Goal: Task Accomplishment & Management: Manage account settings

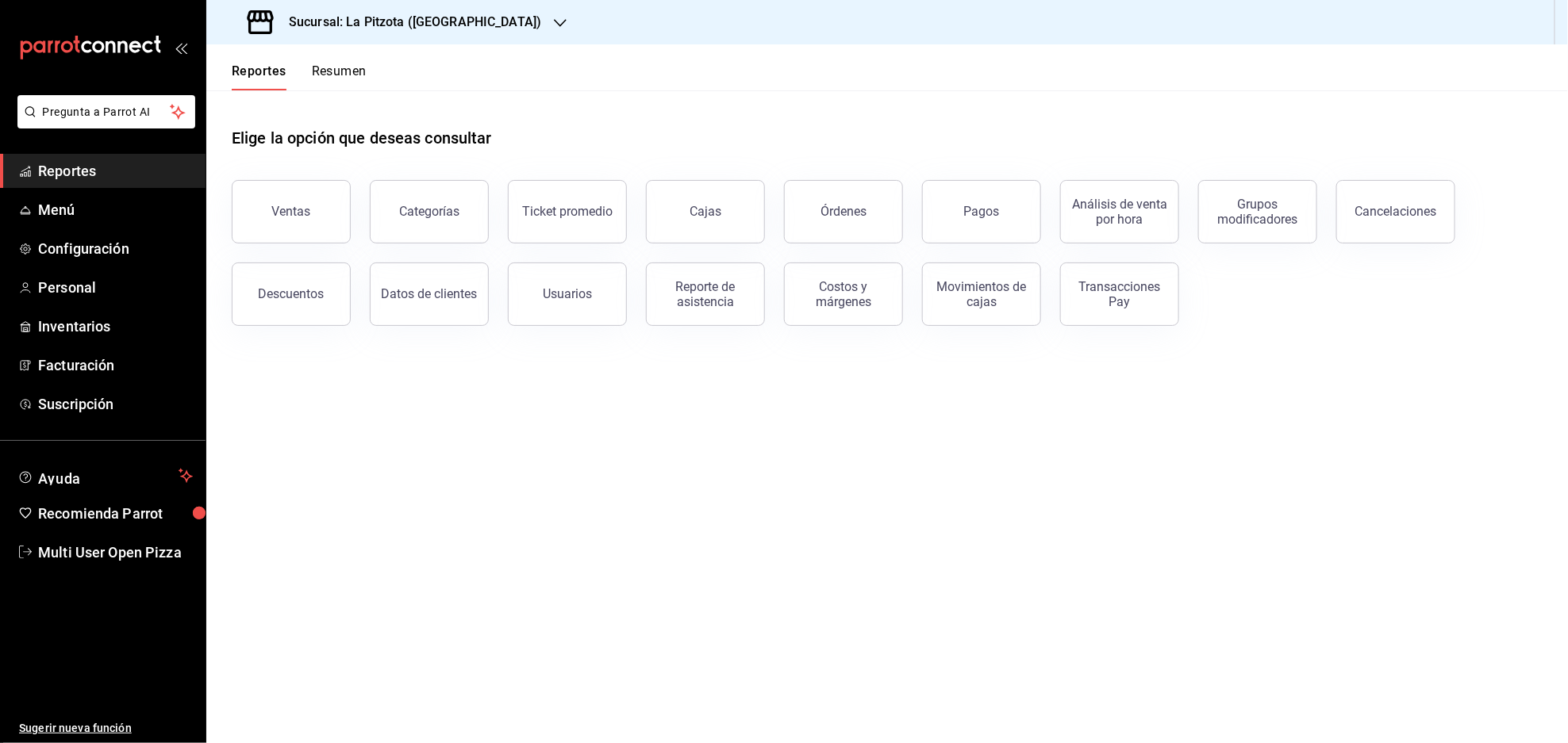
click at [407, 22] on h3 "Sucursal: La Pitzota ([GEOGRAPHIC_DATA])" at bounding box center [409, 22] width 265 height 19
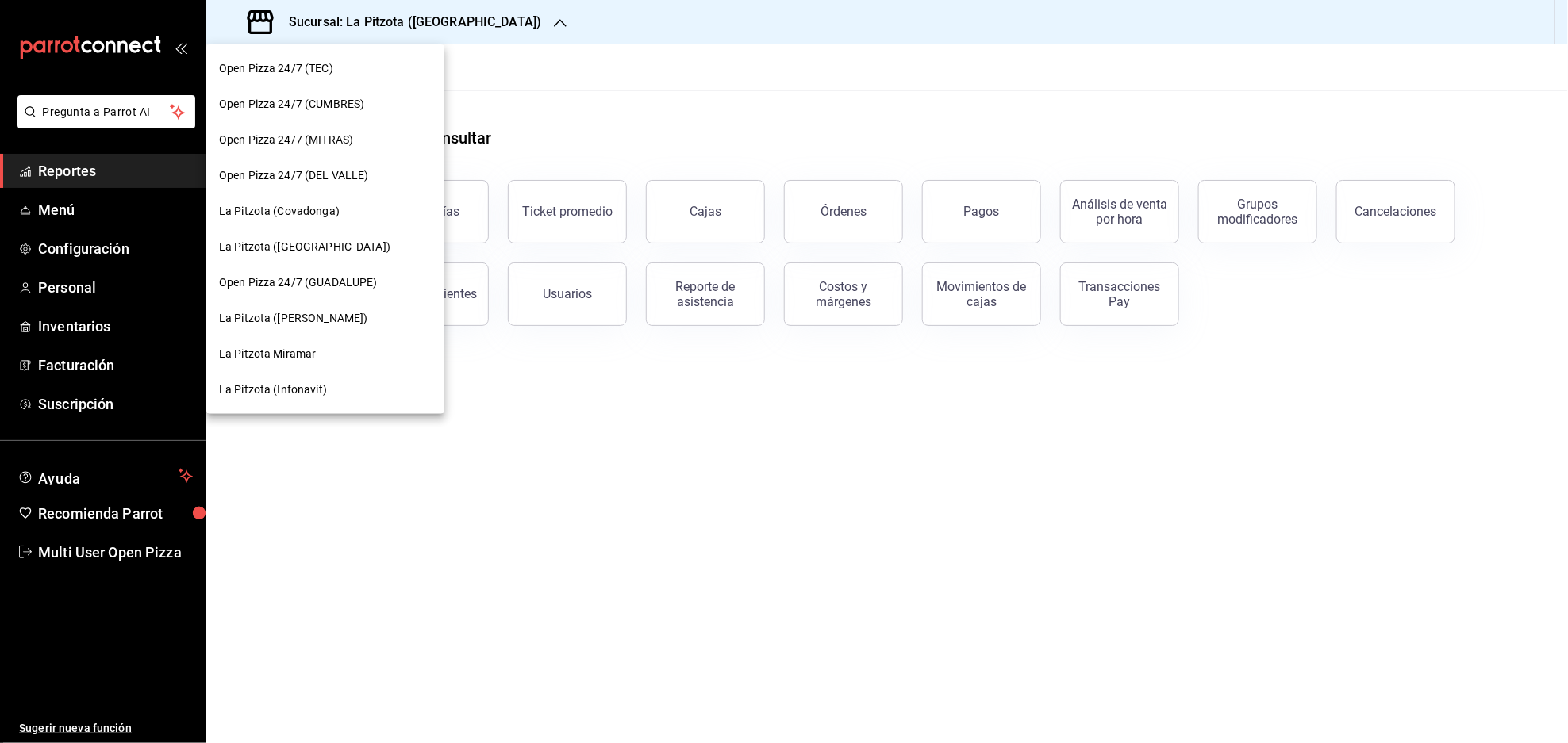
click at [334, 250] on span "La Pitzota ([GEOGRAPHIC_DATA])" at bounding box center [304, 246] width 171 height 17
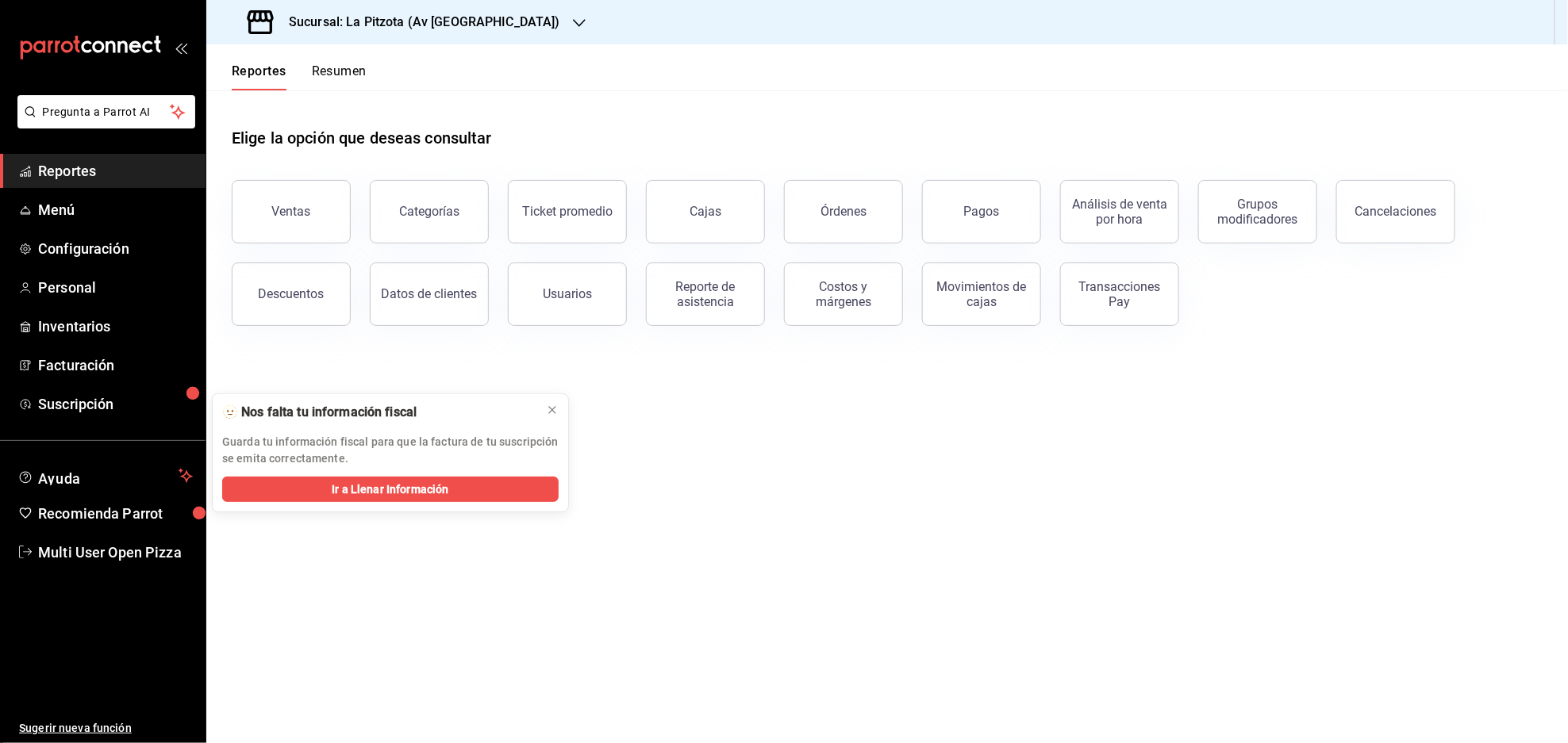
click at [787, 581] on main "Elige la opción que deseas consultar Ventas Categorías Ticket promedio Cajas Ór…" at bounding box center [887, 417] width 1361 height 653
click at [71, 220] on span "Menú" at bounding box center [115, 210] width 154 height 22
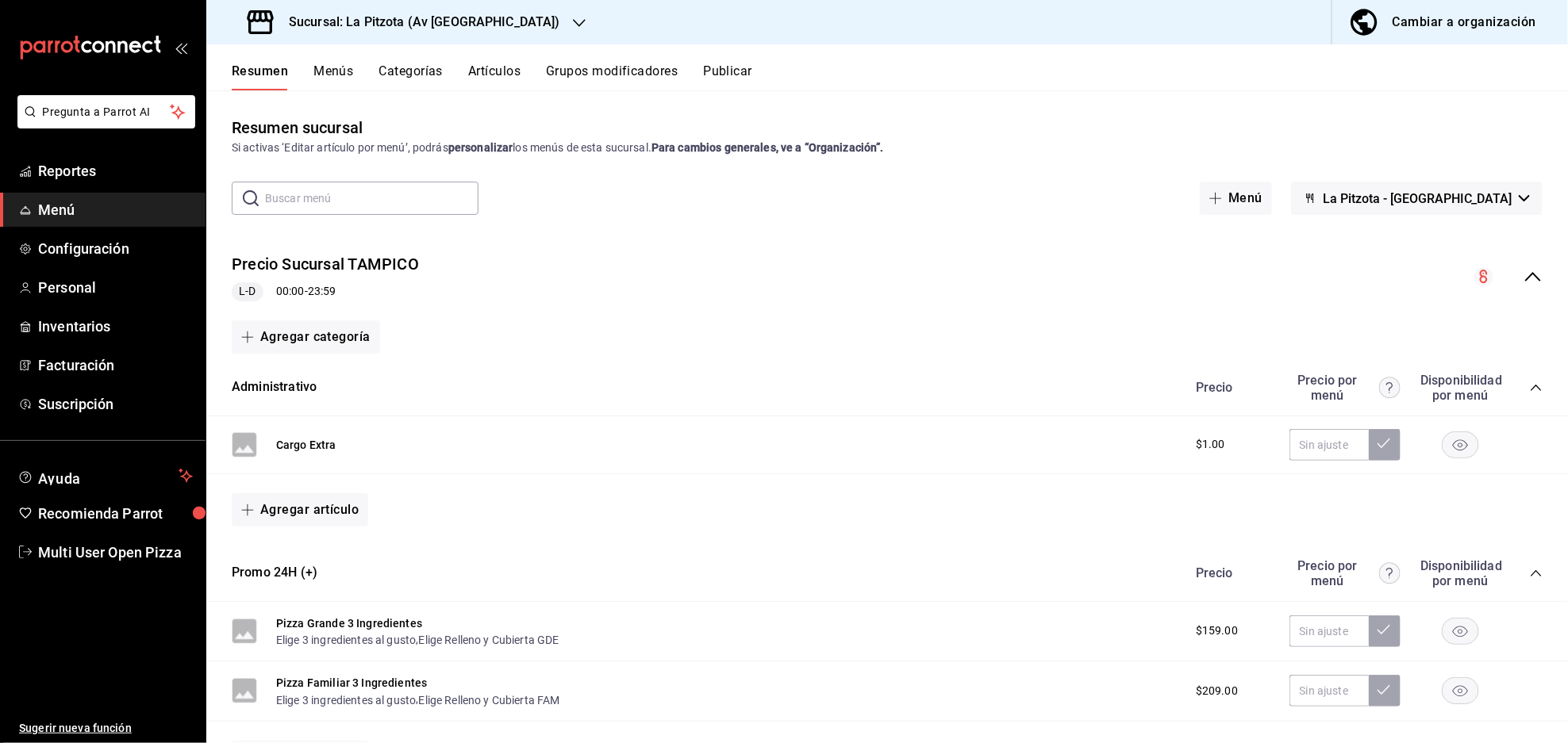
click at [428, 32] on div "Sucursal: La Pitzota (Av [GEOGRAPHIC_DATA])" at bounding box center [405, 22] width 373 height 45
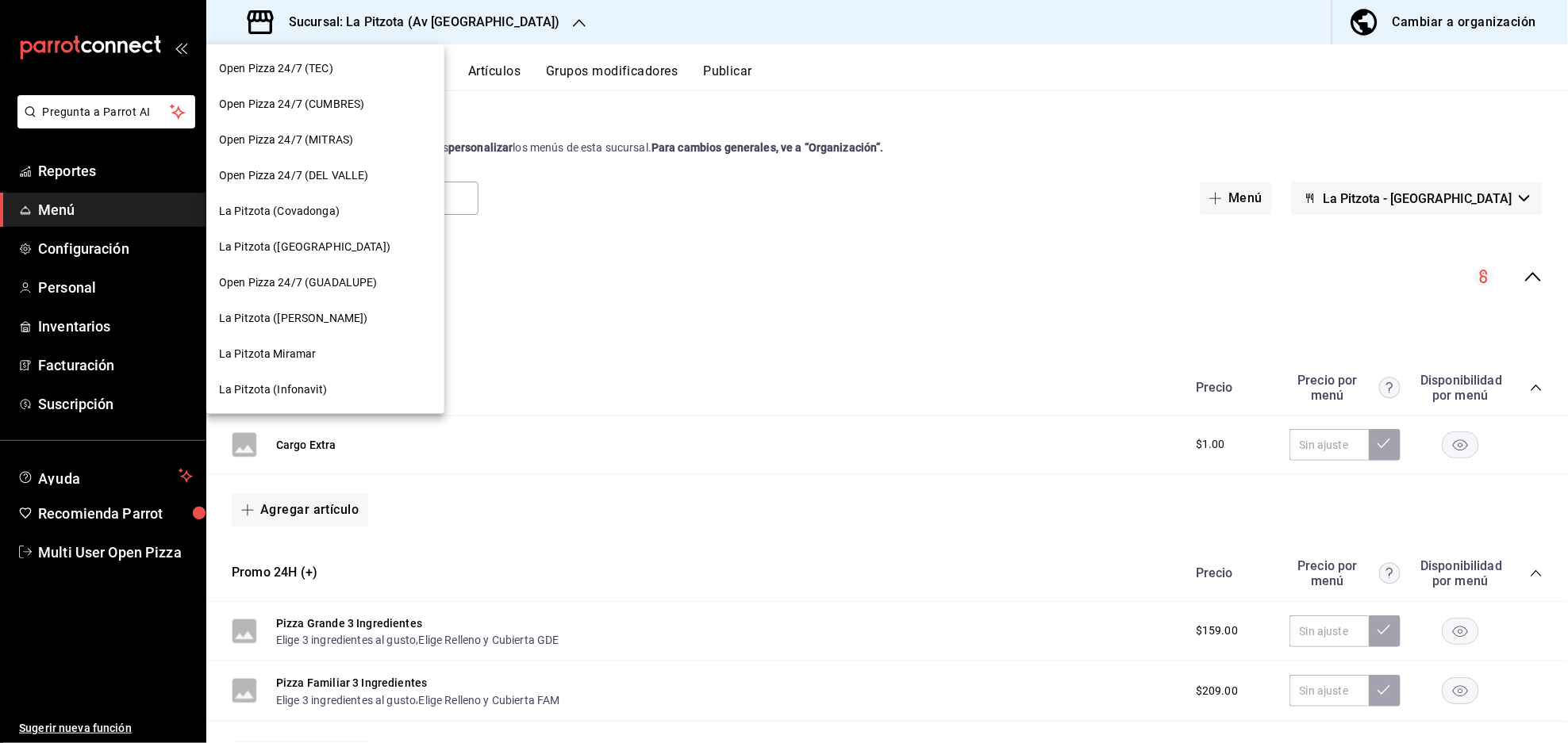
click at [315, 250] on span "La Pitzota ([GEOGRAPHIC_DATA])" at bounding box center [304, 246] width 171 height 17
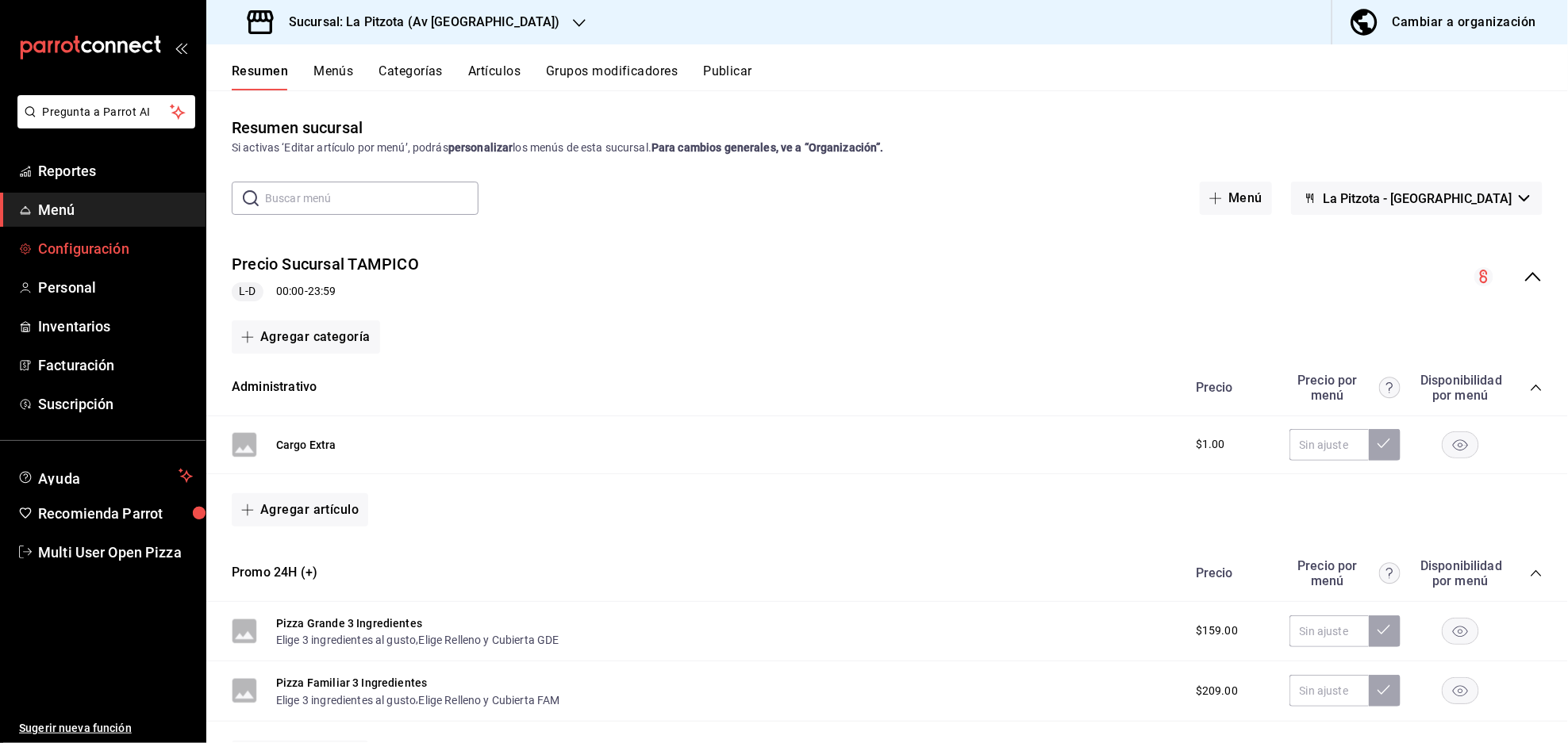
click at [62, 239] on span "Configuración" at bounding box center [115, 249] width 154 height 22
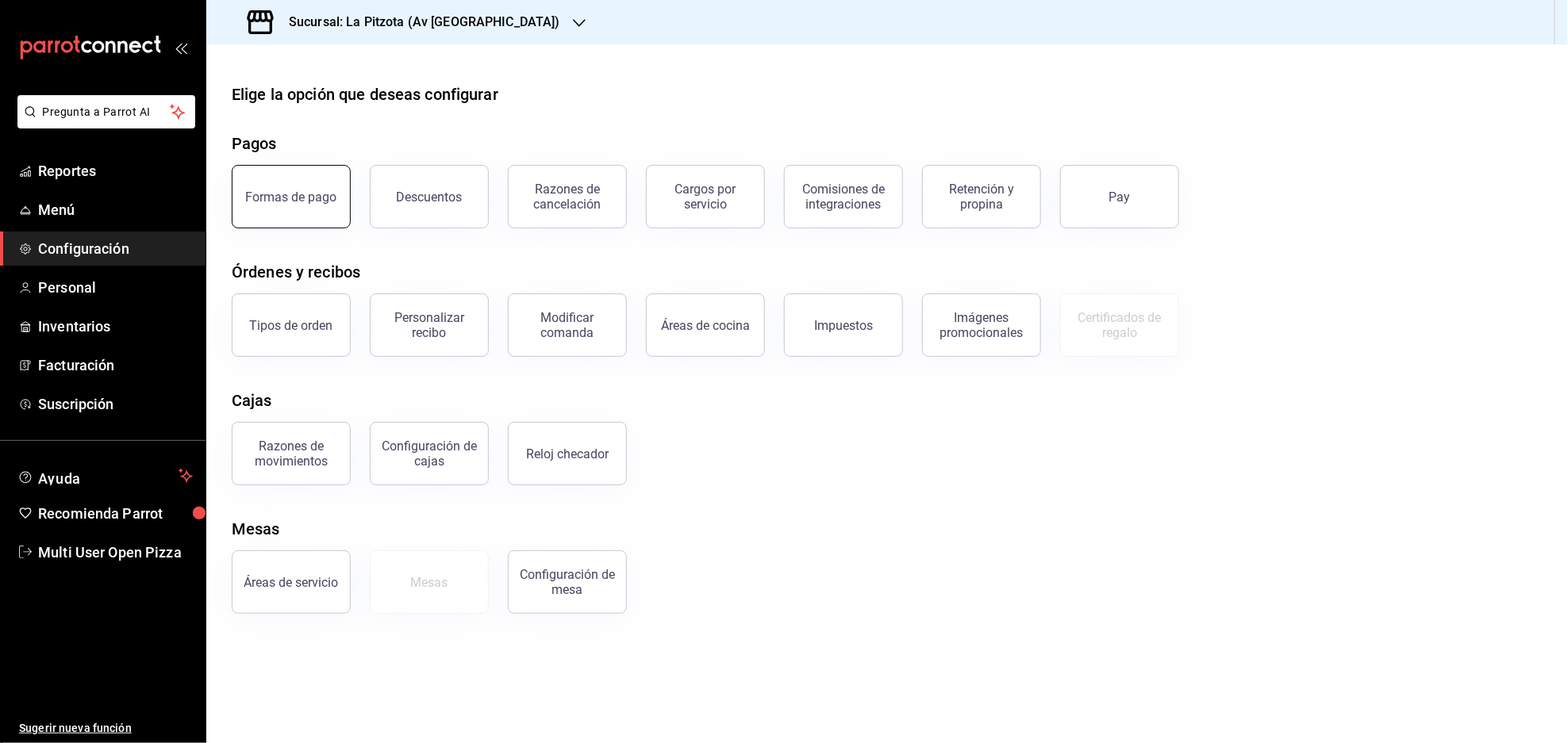
click at [283, 211] on button "Formas de pago" at bounding box center [291, 197] width 119 height 63
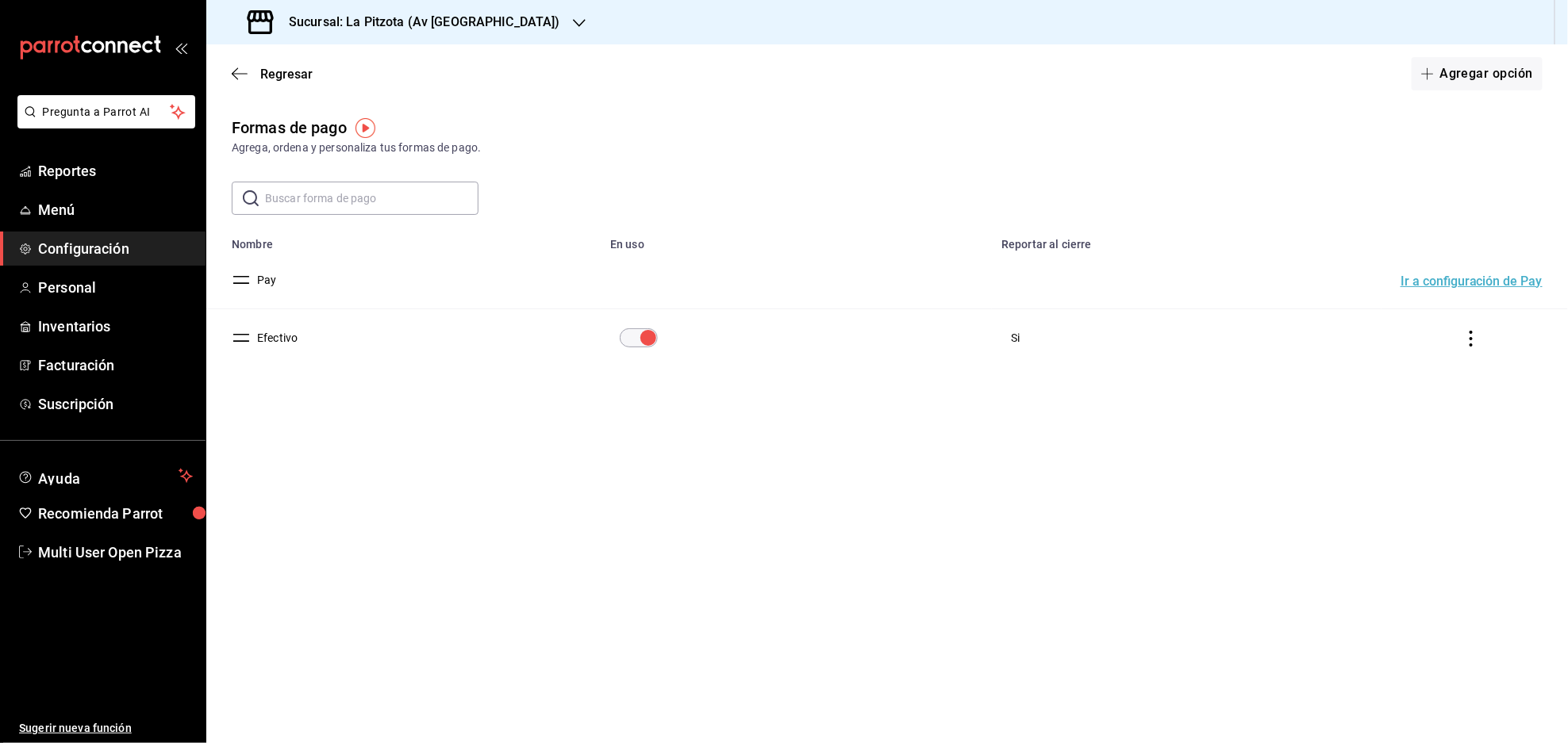
click at [495, 30] on div "Sucursal: La Pitzota (Av [GEOGRAPHIC_DATA])" at bounding box center [405, 22] width 373 height 45
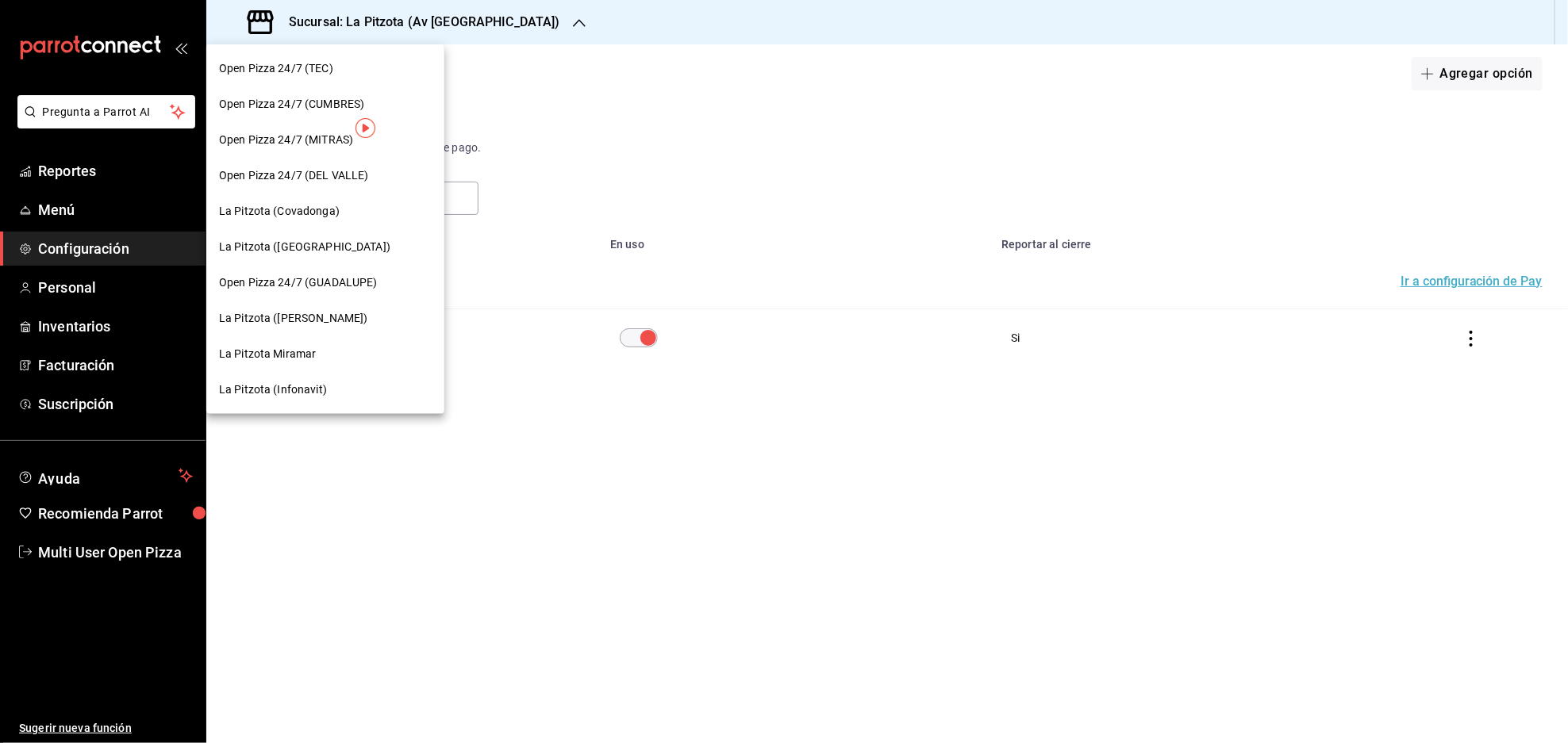
click at [278, 315] on span "La Pitzota ([PERSON_NAME])" at bounding box center [293, 319] width 148 height 17
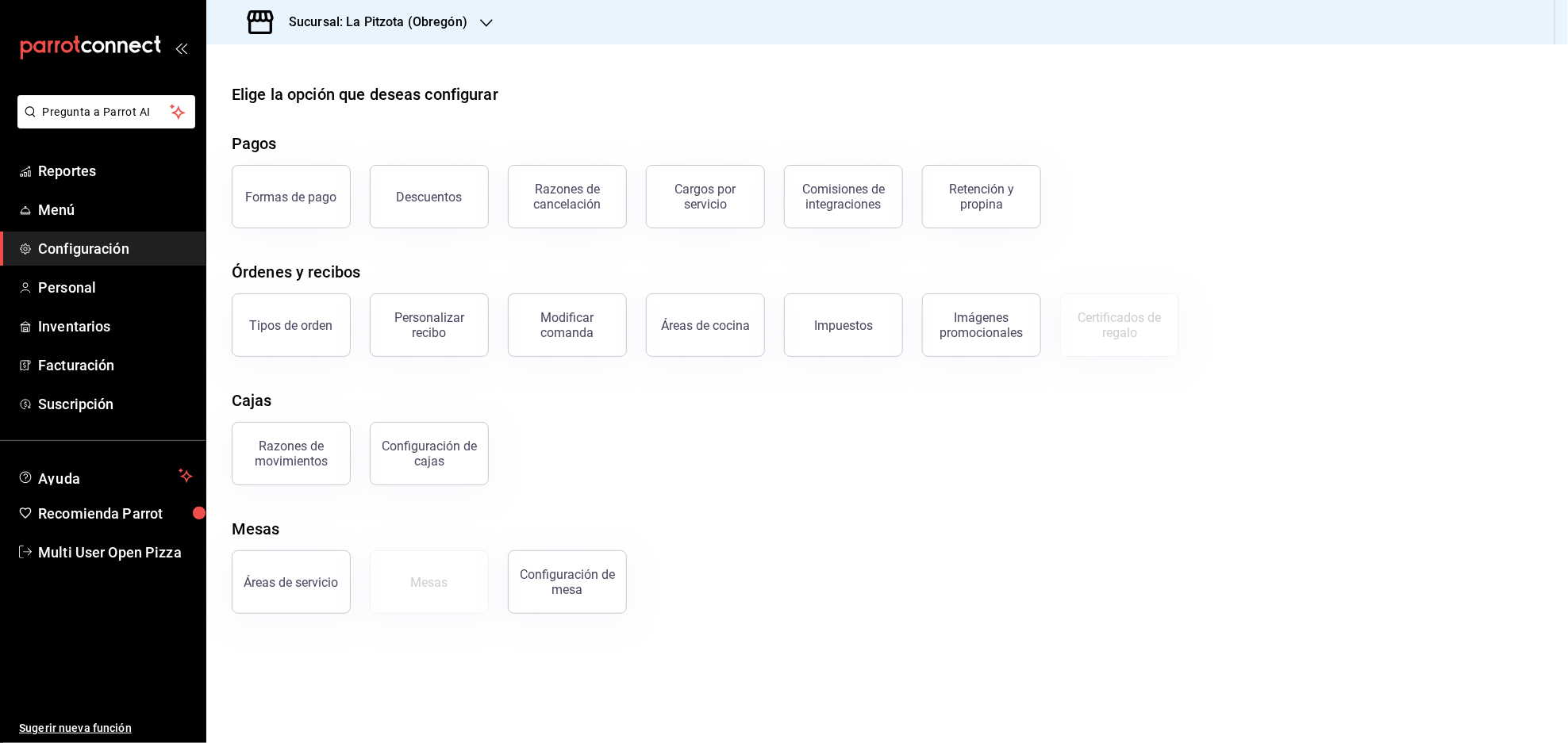
click at [408, 11] on div "Sucursal: La Pitzota (Obregón)" at bounding box center [358, 22] width 280 height 45
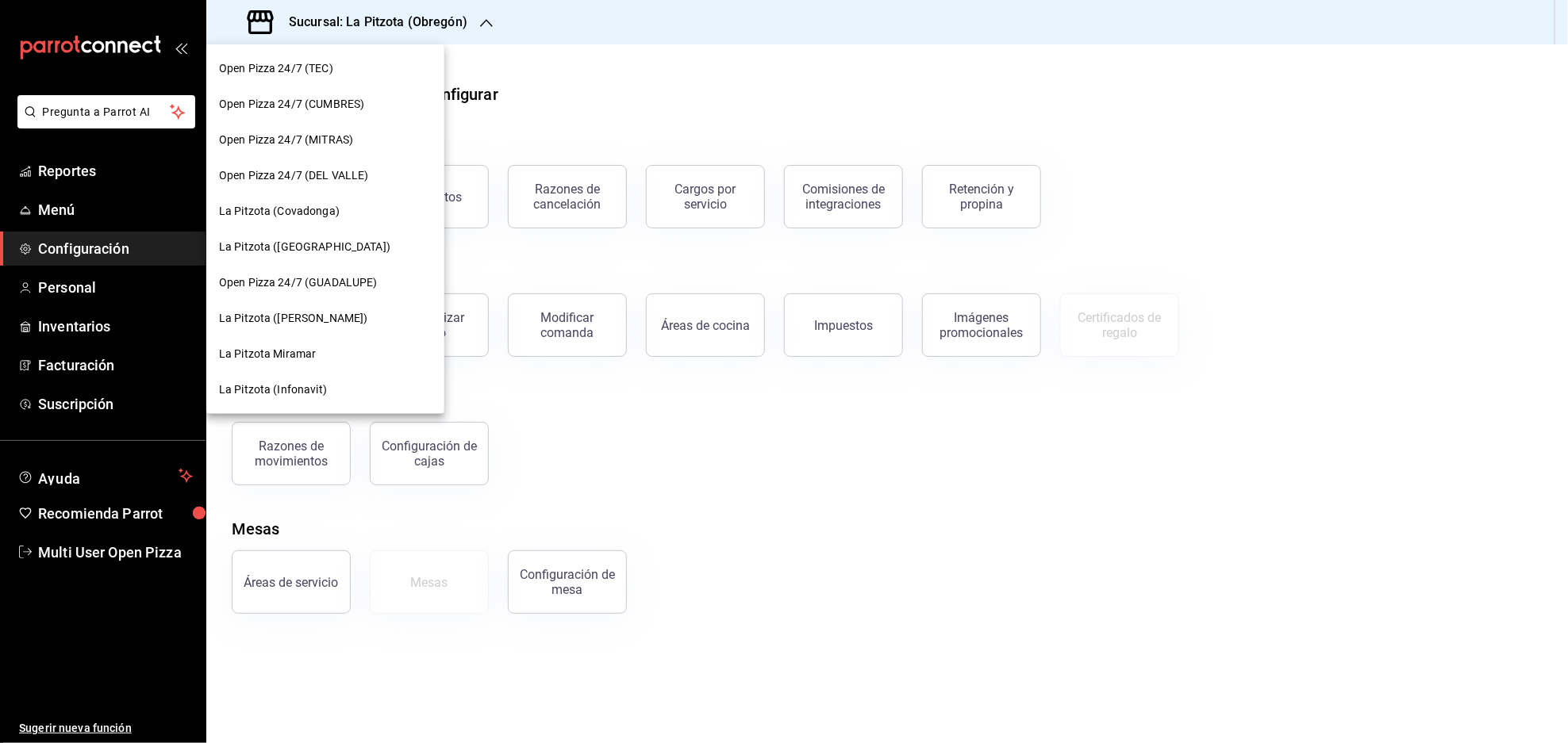
click at [293, 242] on span "La Pitzota ([GEOGRAPHIC_DATA])" at bounding box center [304, 246] width 171 height 17
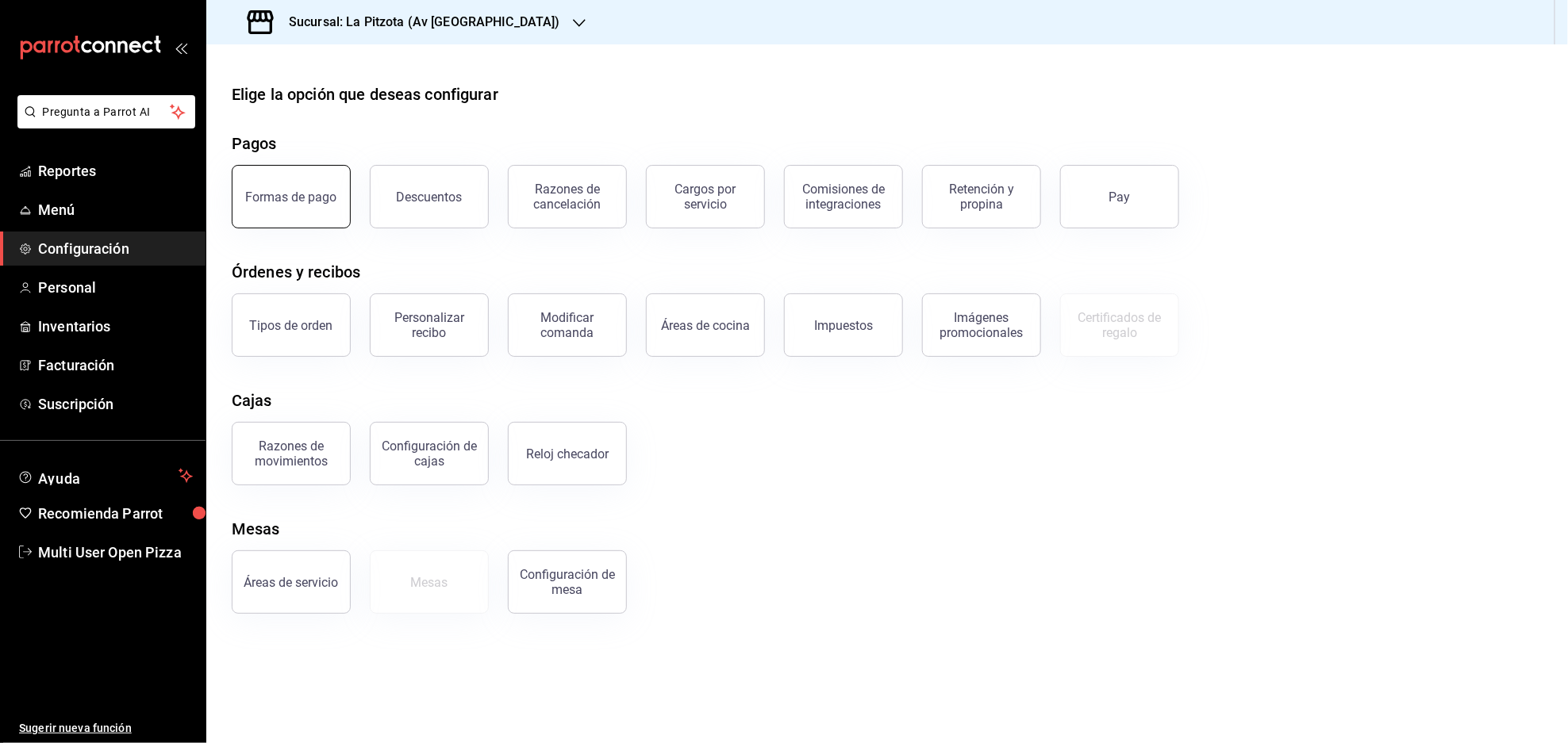
click at [266, 207] on button "Formas de pago" at bounding box center [291, 197] width 119 height 63
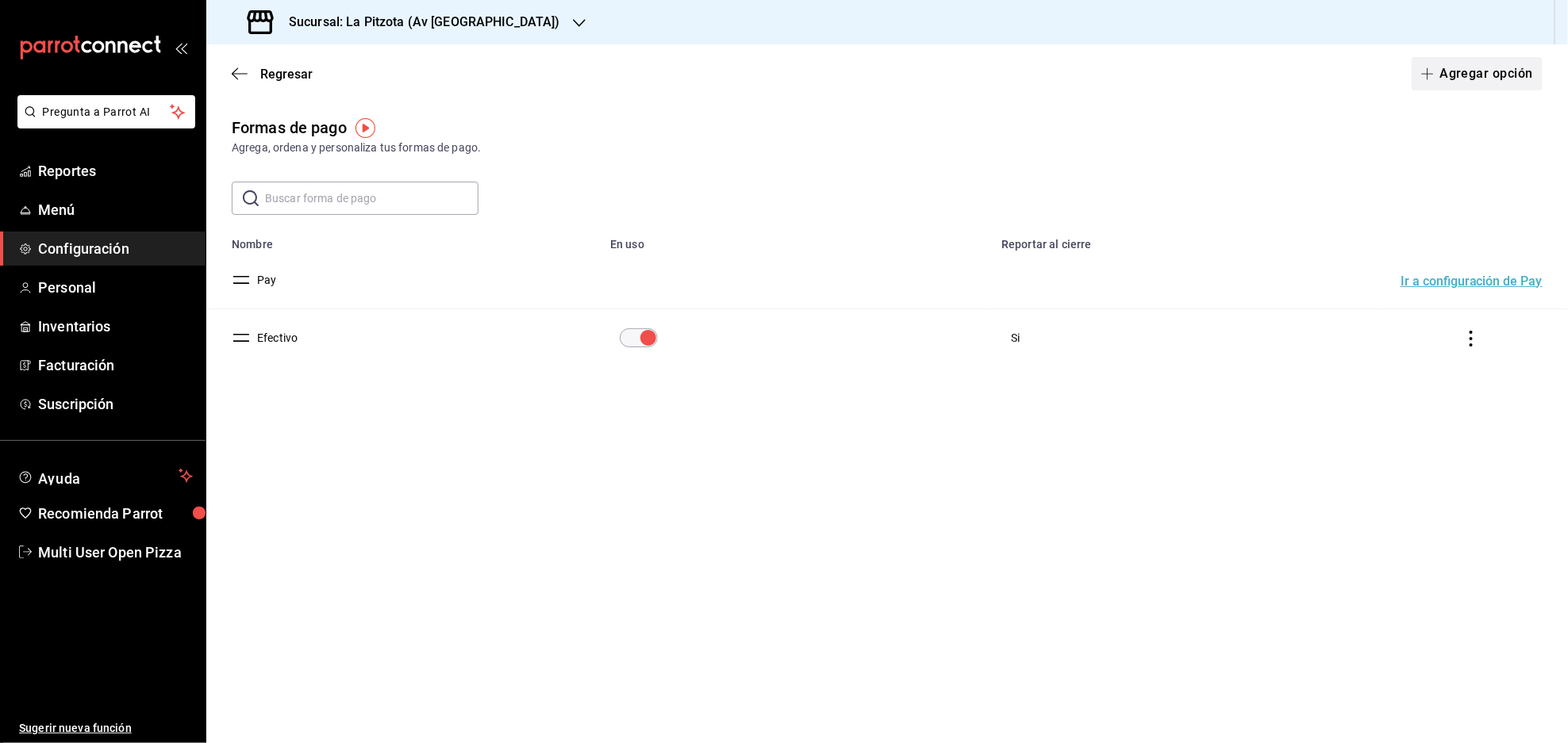
click at [1458, 83] on button "Agregar opción" at bounding box center [1477, 74] width 131 height 34
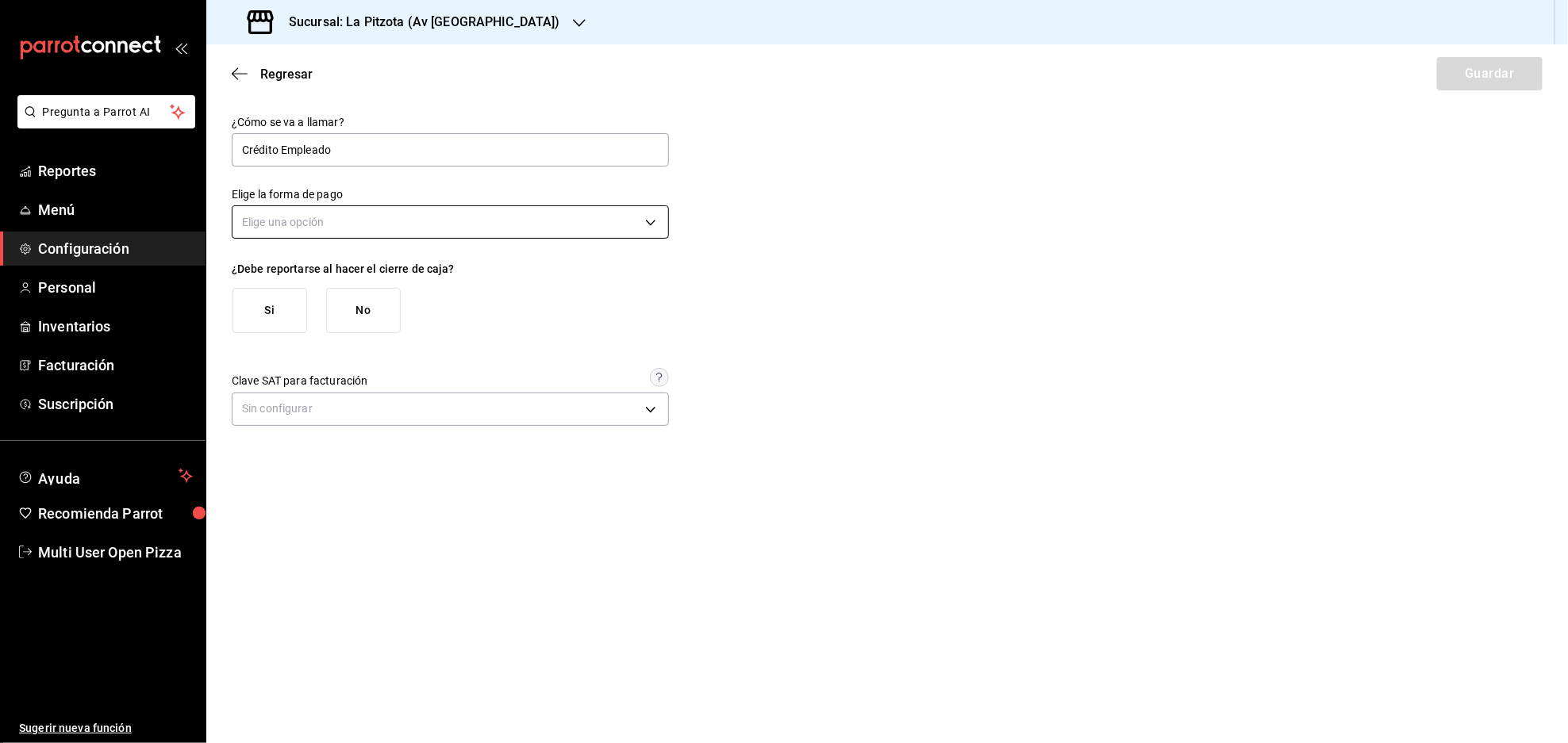
type input "Crédito Empleado"
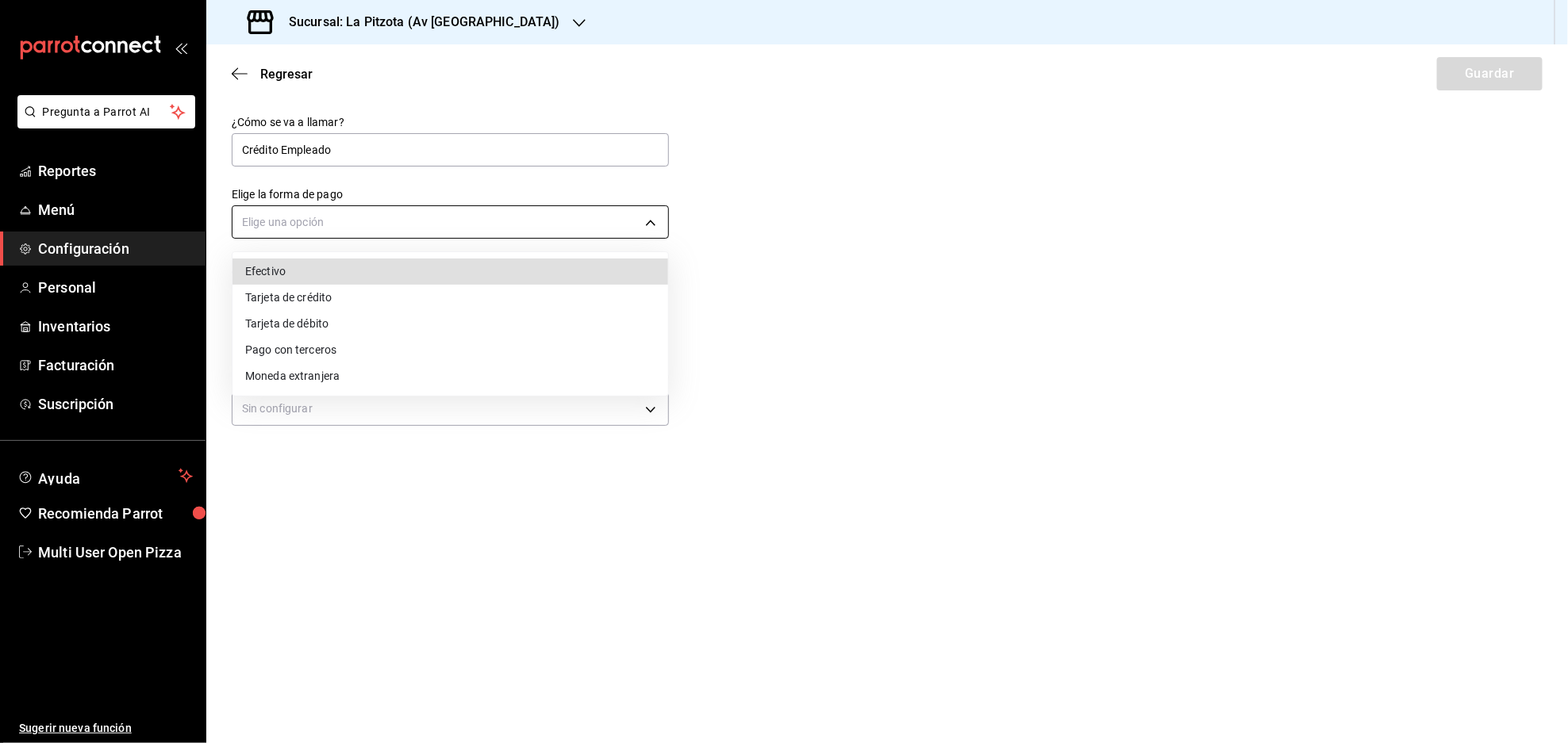
click at [649, 222] on body "Pregunta a Parrot AI Reportes Menú Configuración Personal Inventarios Facturaci…" at bounding box center [784, 371] width 1568 height 743
click at [297, 356] on li "Pago con terceros" at bounding box center [450, 350] width 435 height 26
type input "THIRD_PARTY"
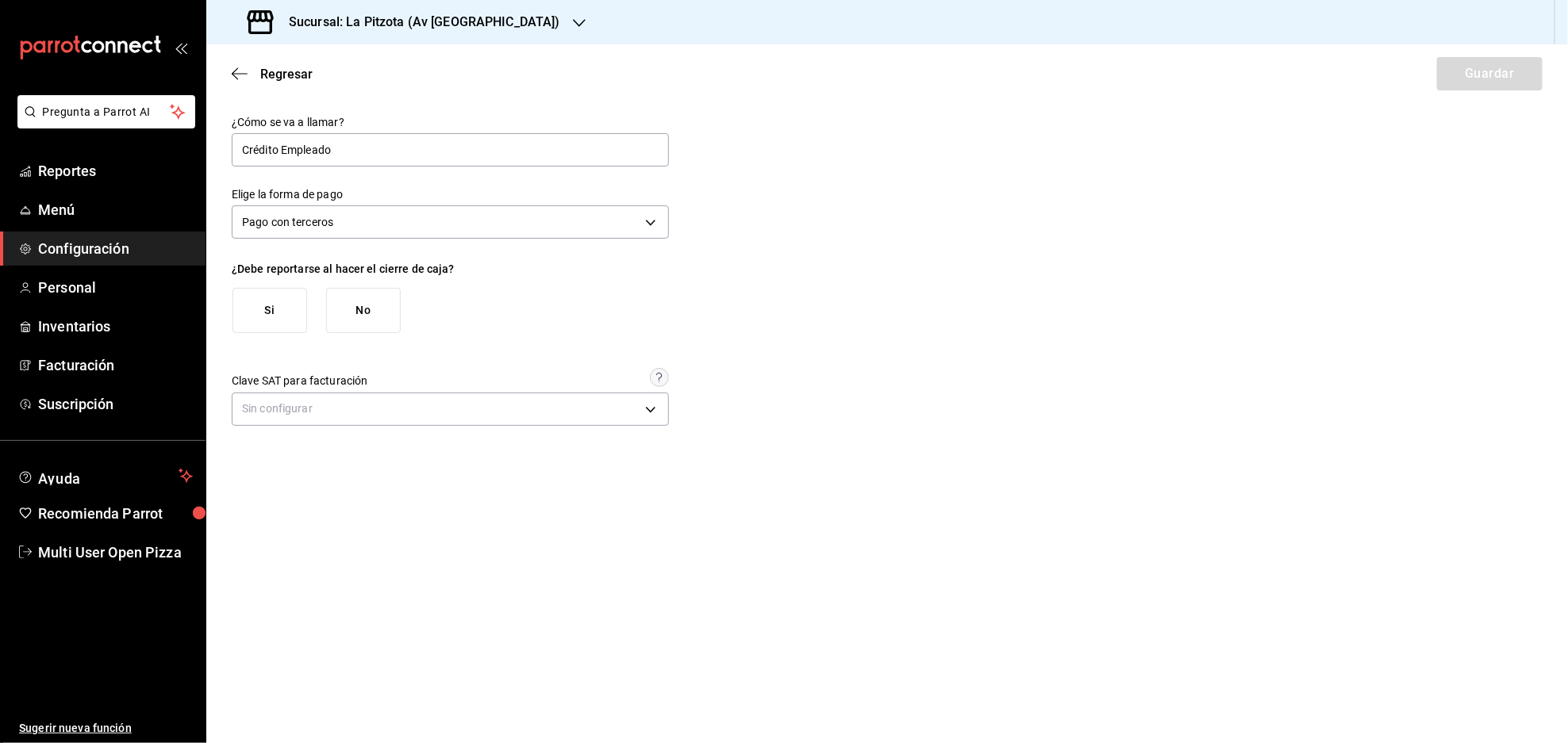
click at [279, 299] on button "Si" at bounding box center [269, 311] width 74 height 46
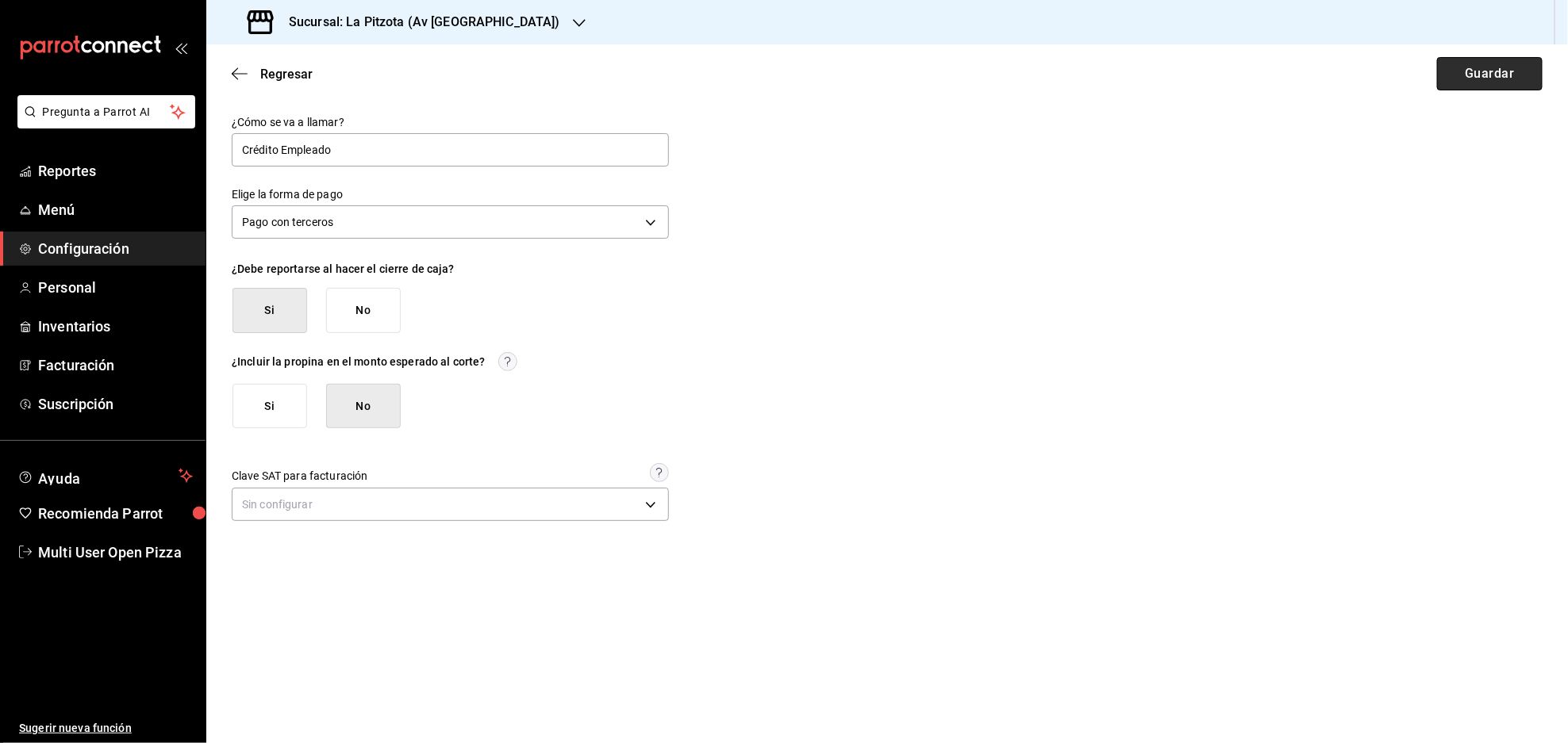
click at [1484, 70] on button "Guardar" at bounding box center [1489, 74] width 106 height 34
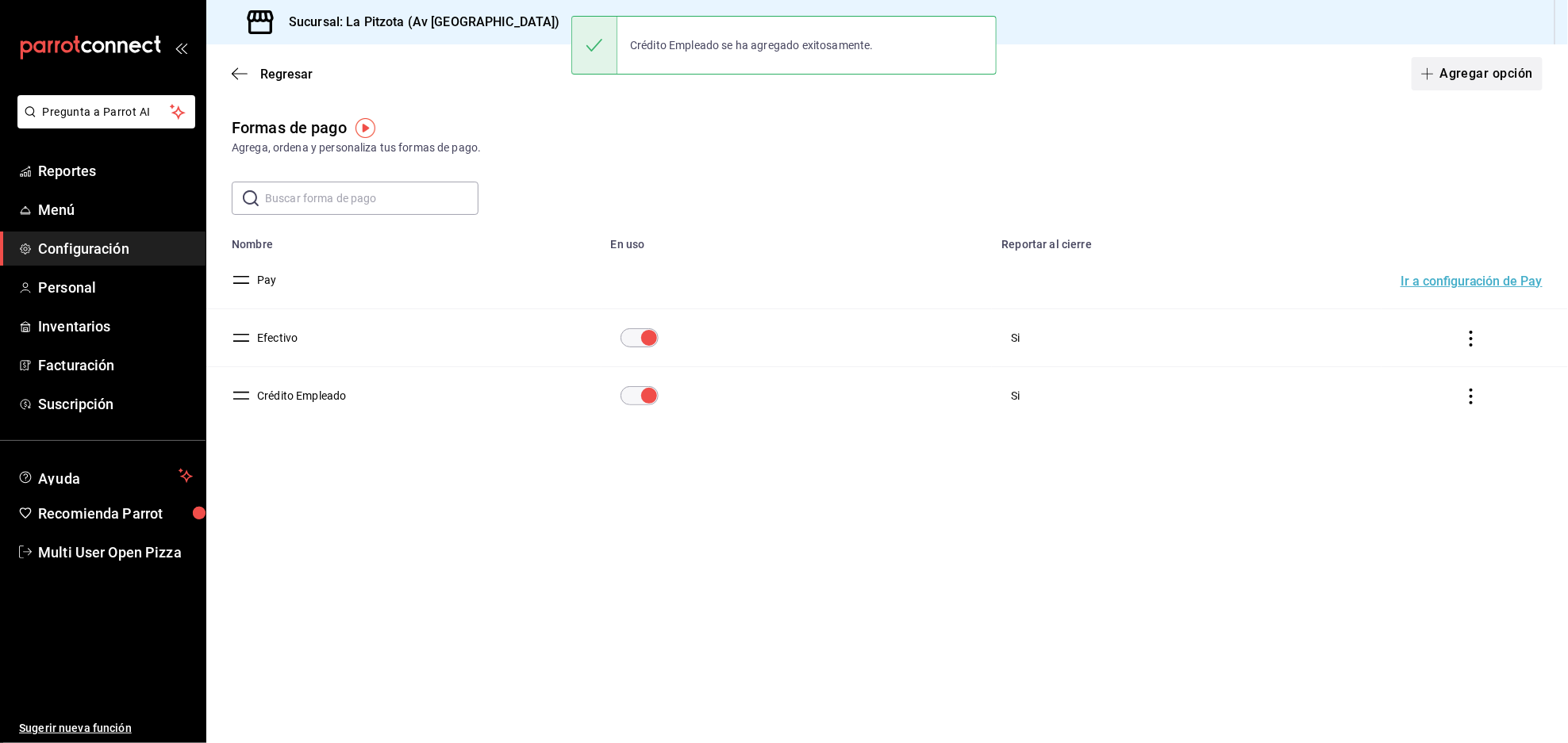
click at [1453, 85] on button "Agregar opción" at bounding box center [1477, 74] width 131 height 34
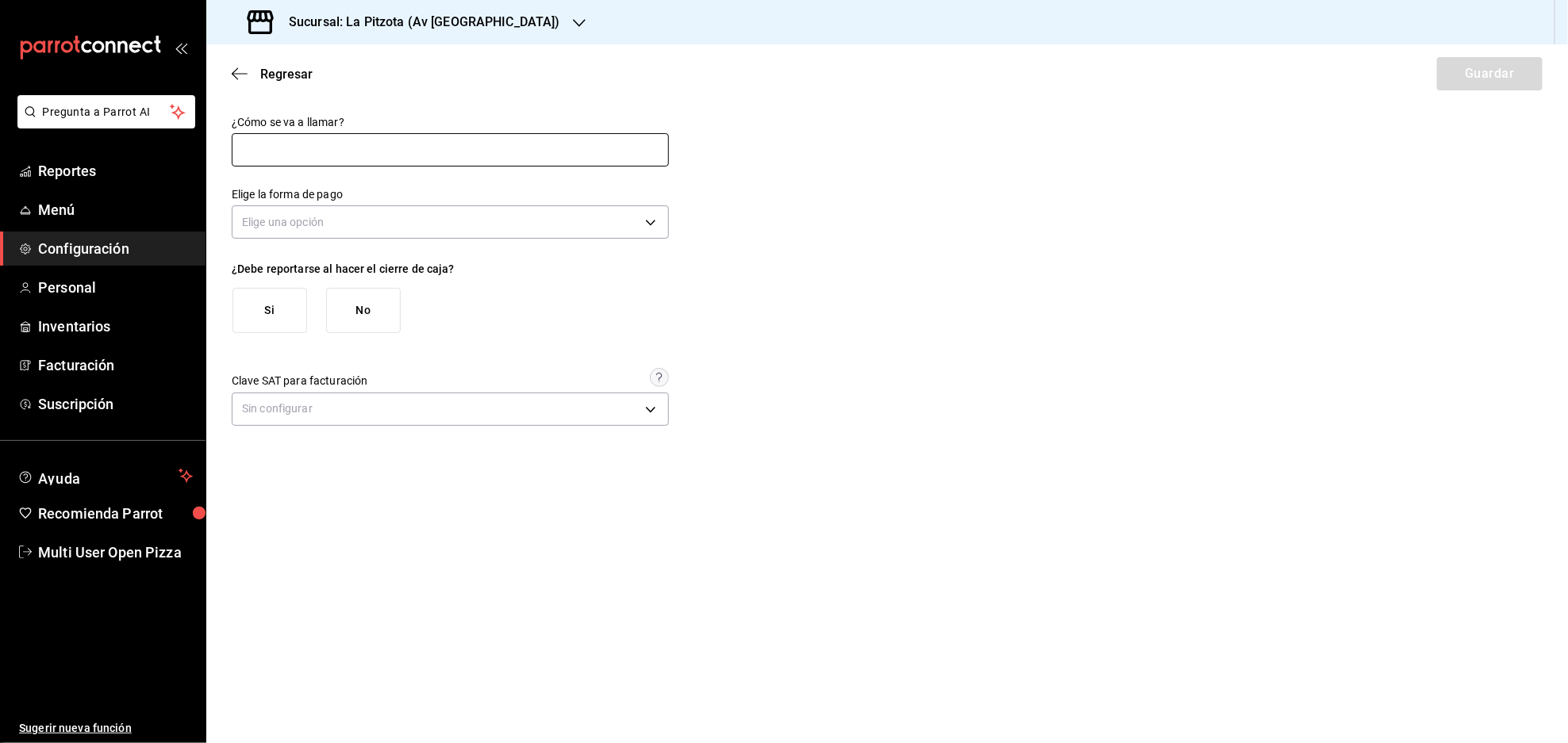
click at [410, 158] on input "text" at bounding box center [450, 150] width 437 height 34
type input "Tarjeta"
click at [319, 234] on body "Pregunta a Parrot AI Reportes Menú Configuración Personal Inventarios Facturaci…" at bounding box center [784, 371] width 1568 height 743
click at [281, 314] on li "Tarjeta de débito" at bounding box center [450, 324] width 435 height 26
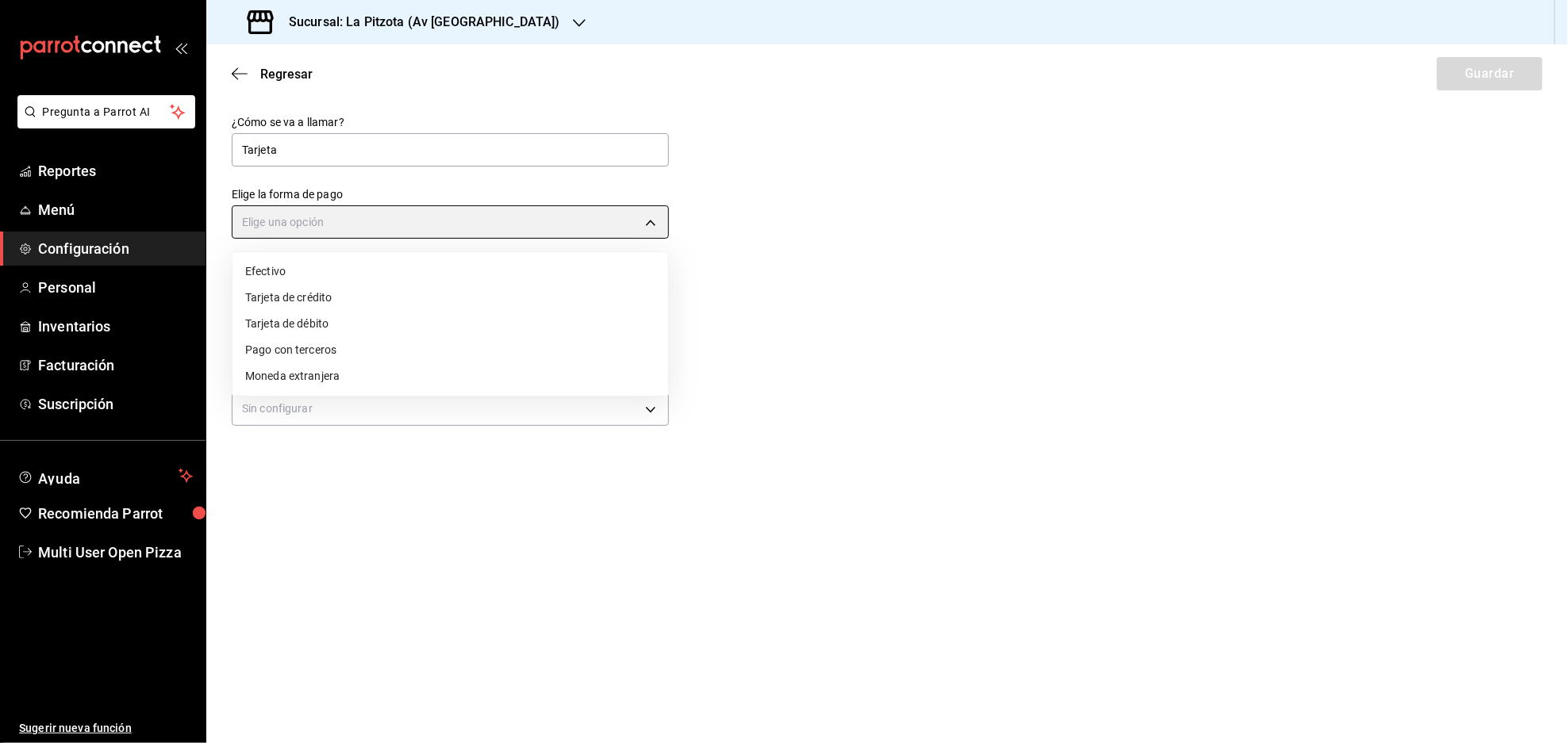
type input "DEBIT_CARD"
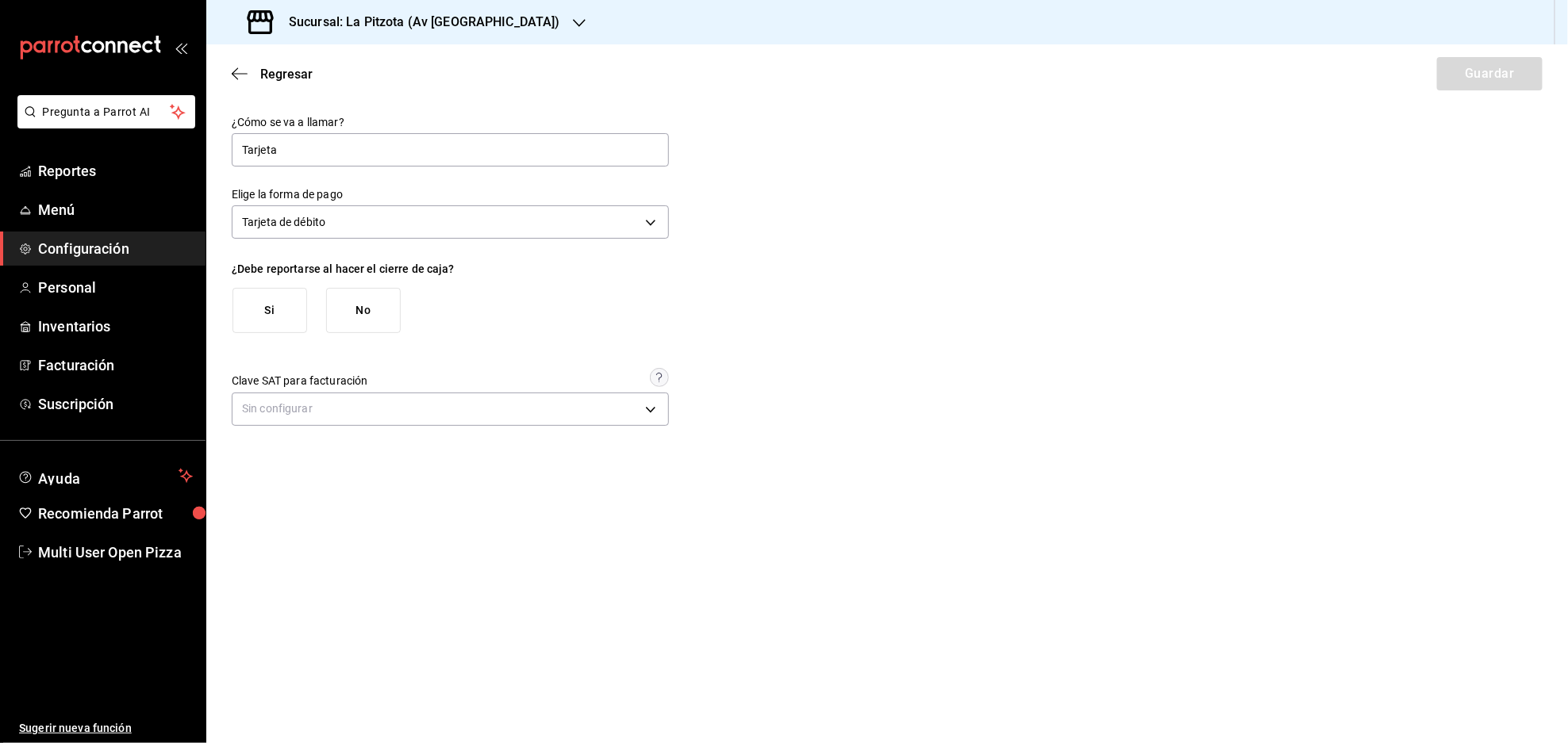
click at [266, 323] on button "Si" at bounding box center [269, 311] width 74 height 46
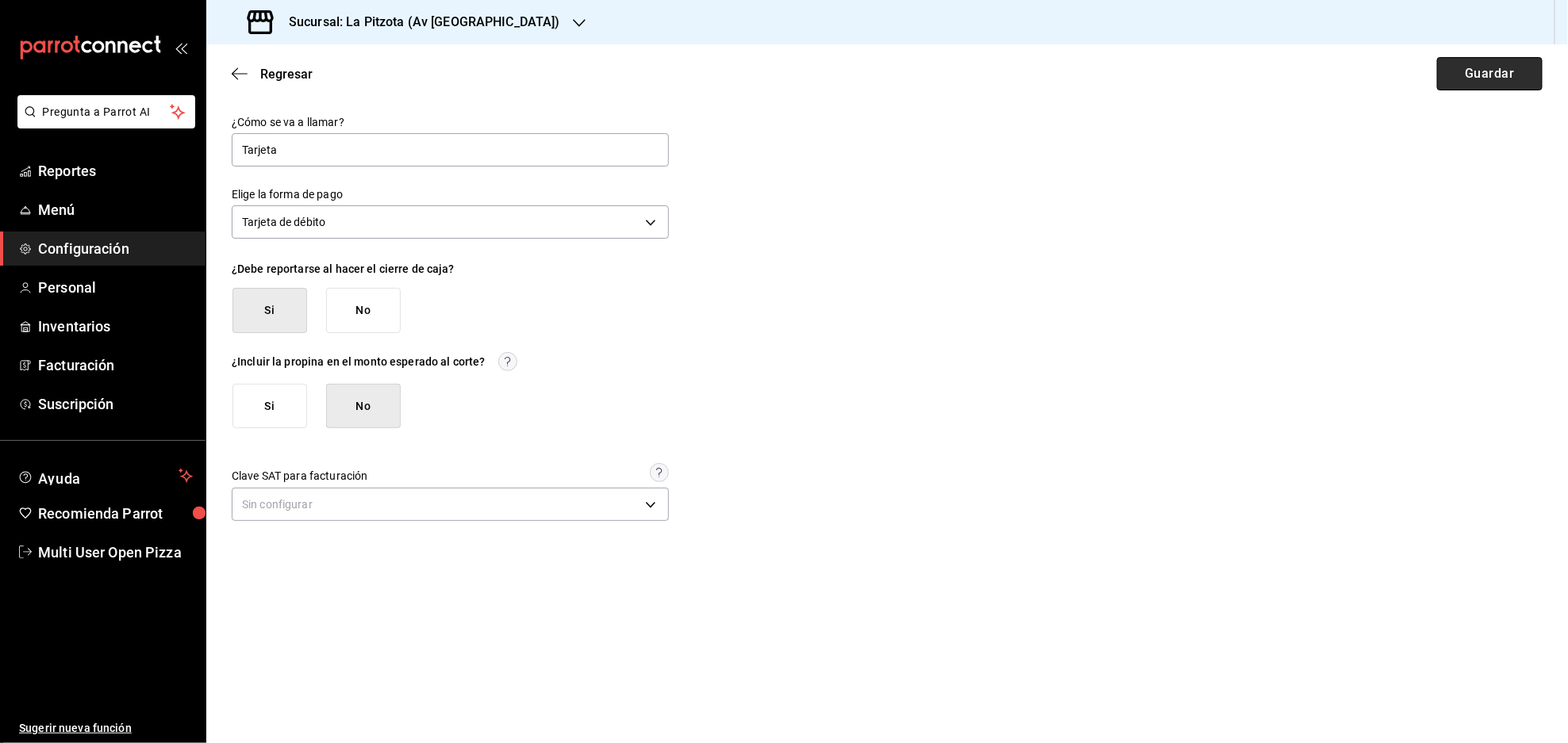
click at [1489, 79] on button "Guardar" at bounding box center [1489, 74] width 106 height 34
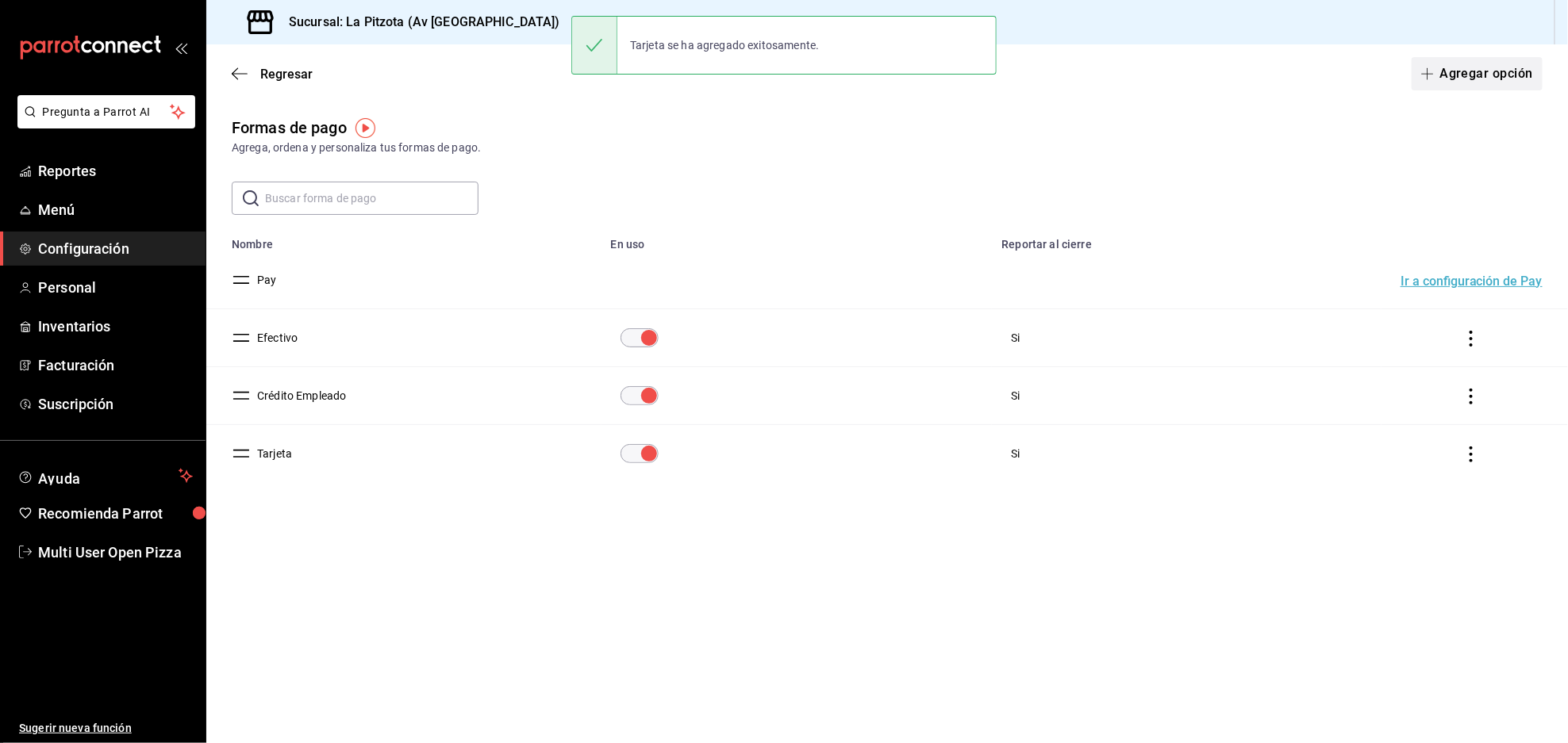
click at [1477, 78] on button "Agregar opción" at bounding box center [1477, 74] width 131 height 34
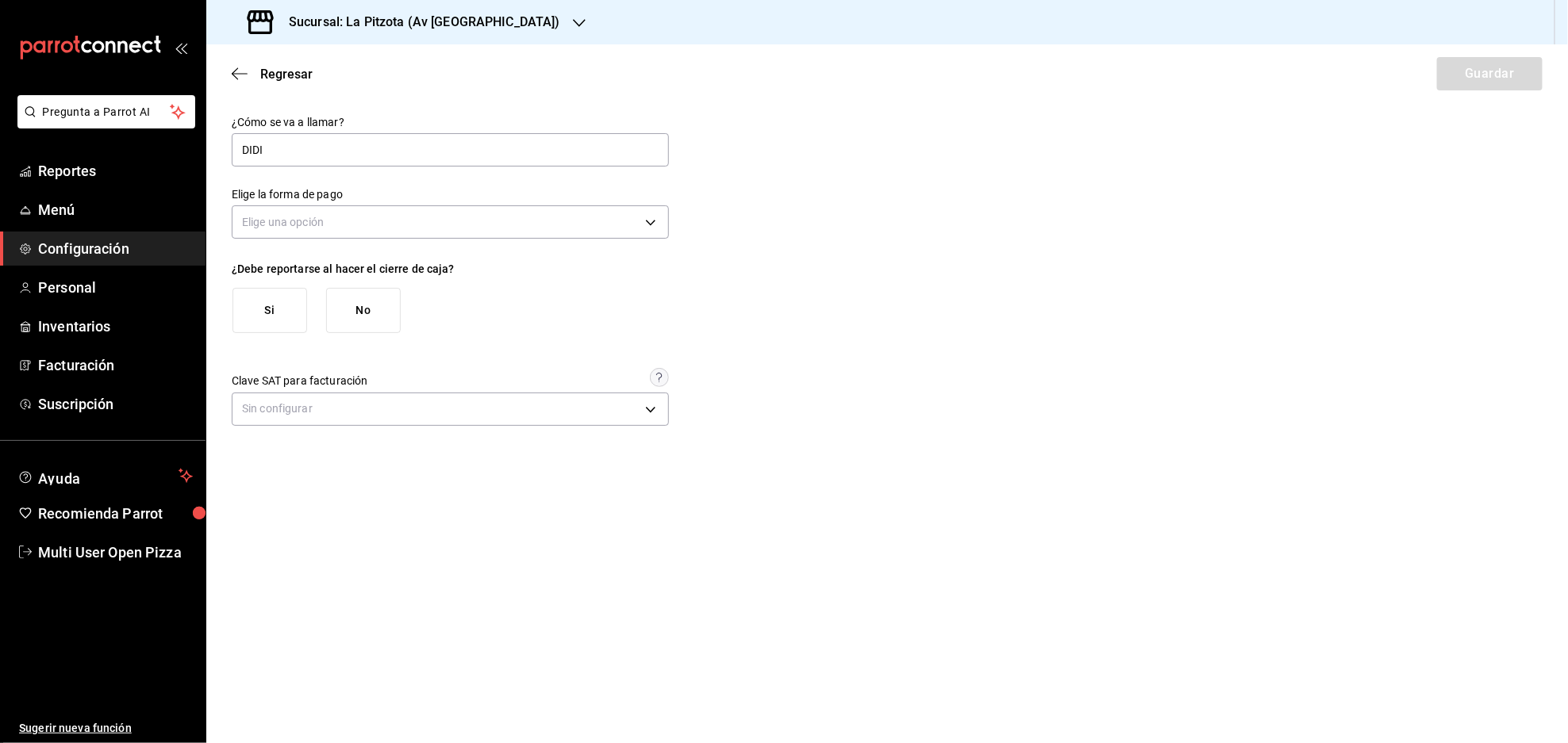
type input "Didi DSCTO"
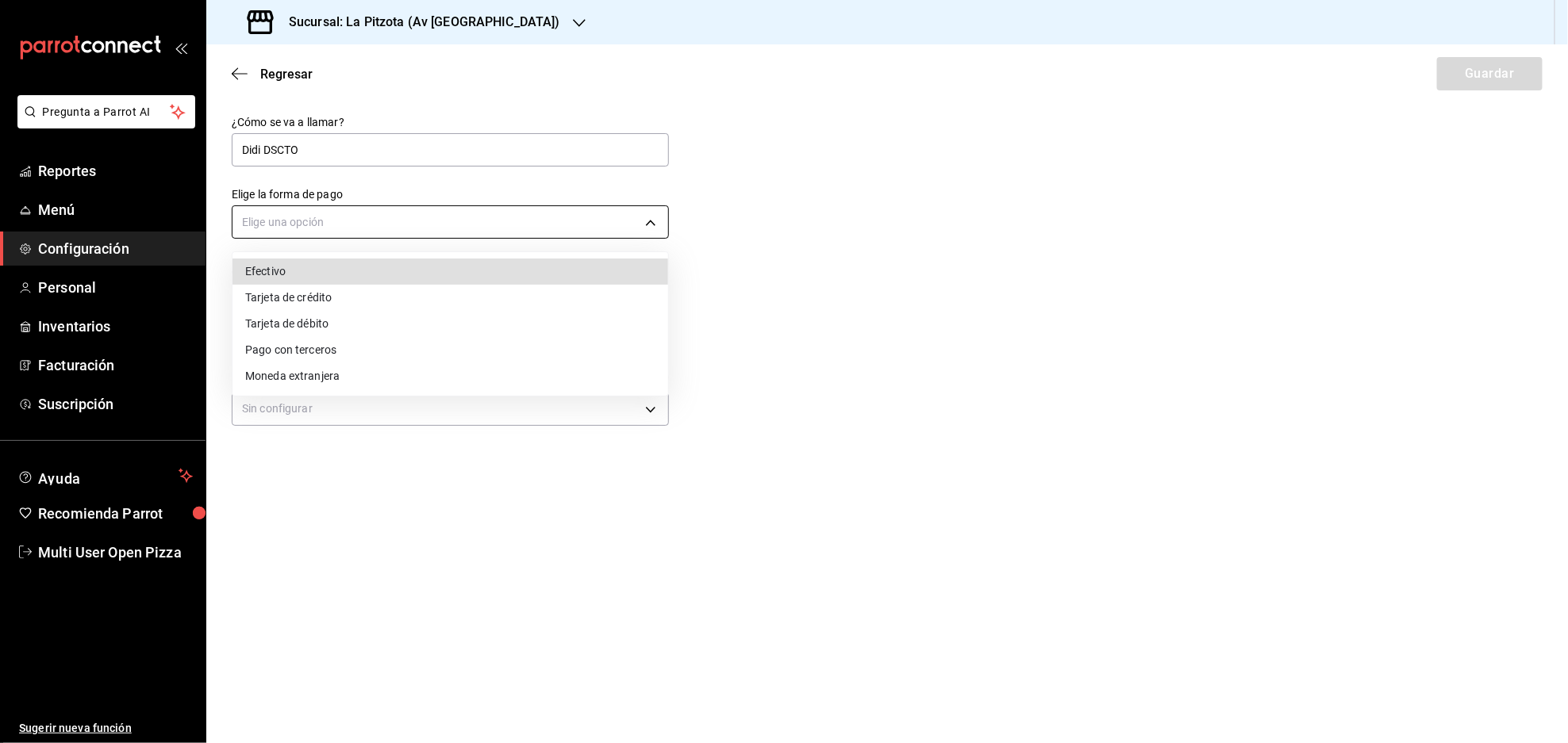
click at [279, 216] on body "Pregunta a Parrot AI Reportes Menú Configuración Personal Inventarios Facturaci…" at bounding box center [784, 371] width 1568 height 743
click at [266, 349] on li "Pago con terceros" at bounding box center [450, 350] width 435 height 26
type input "THIRD_PARTY"
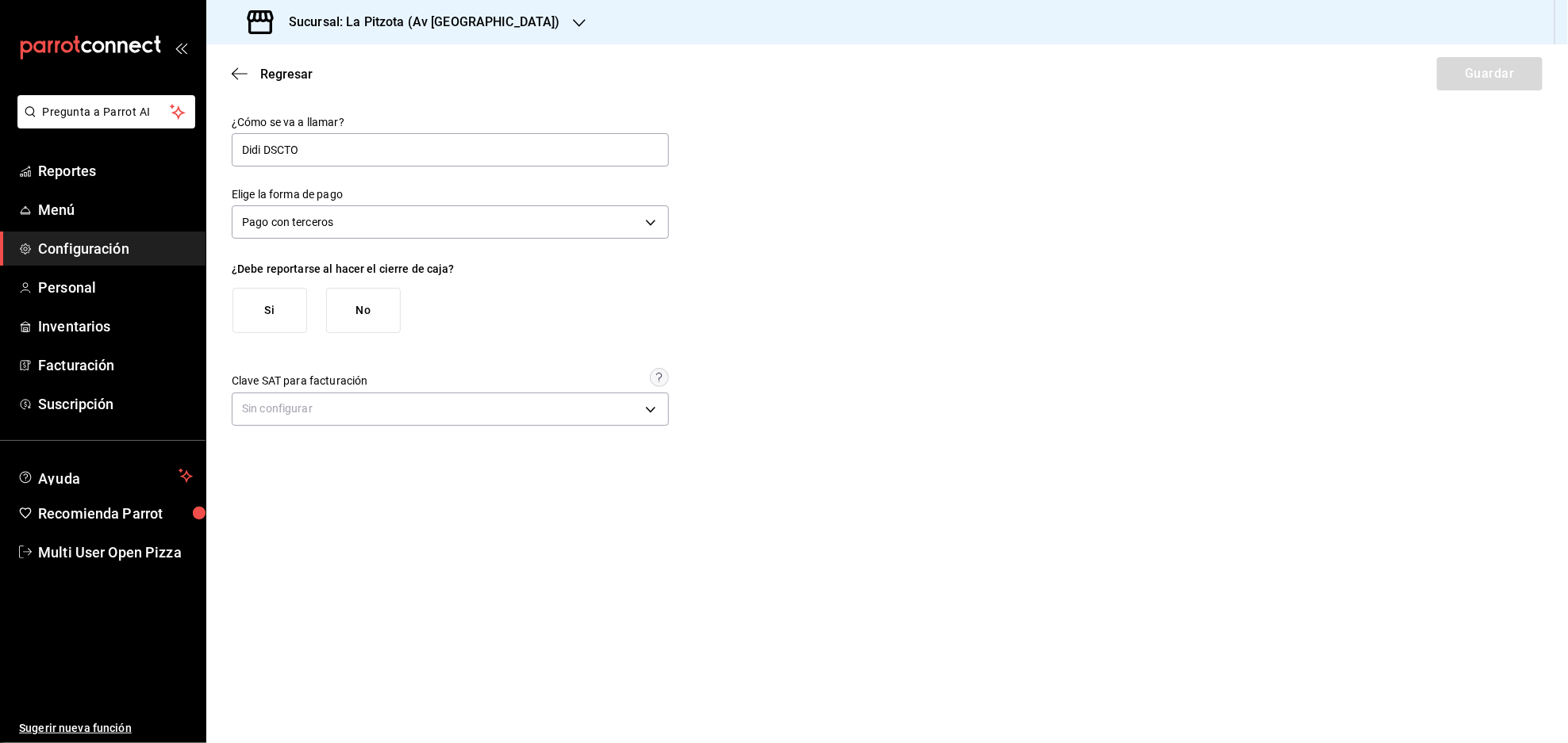
click at [257, 315] on button "Si" at bounding box center [269, 311] width 74 height 46
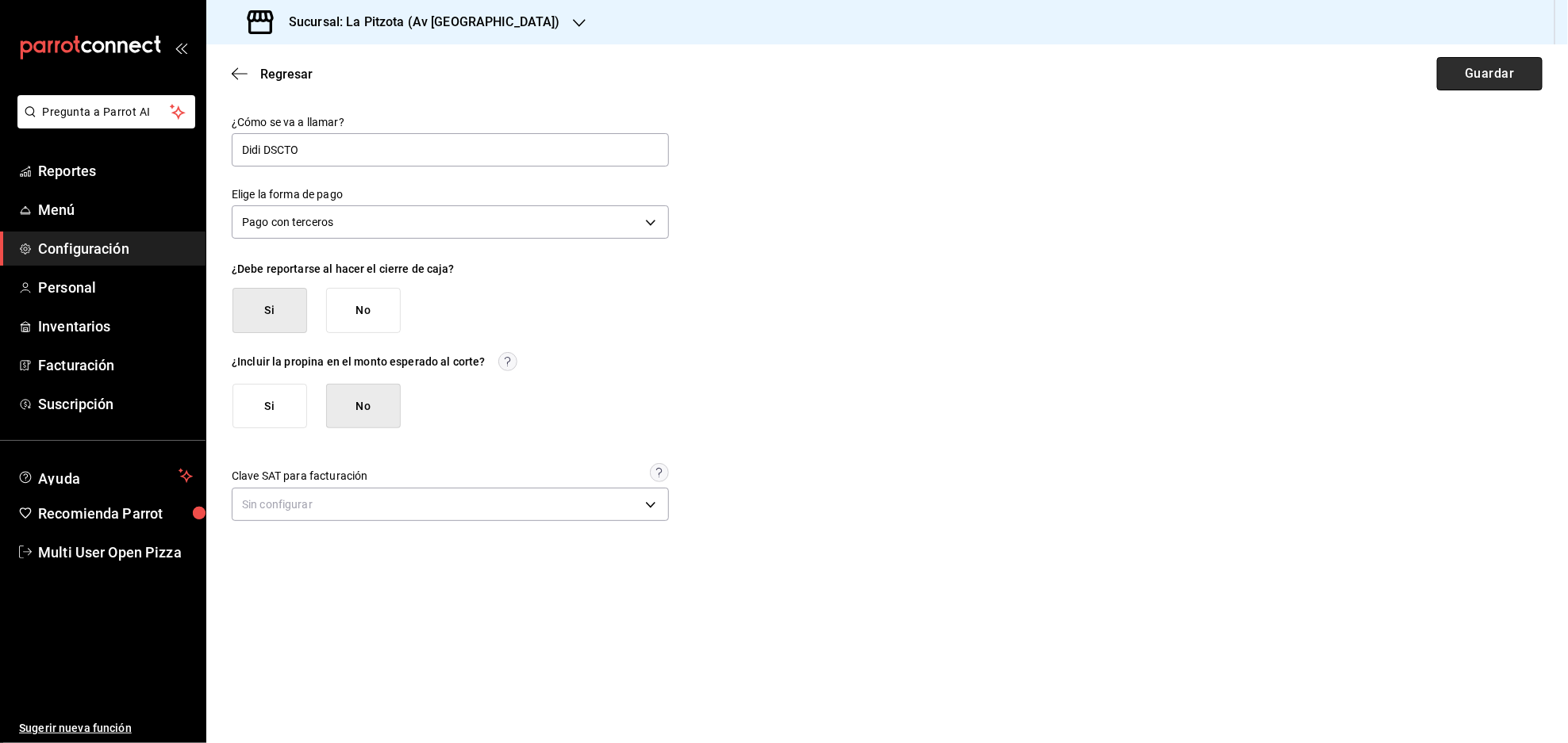
click at [1452, 72] on button "Guardar" at bounding box center [1489, 74] width 106 height 34
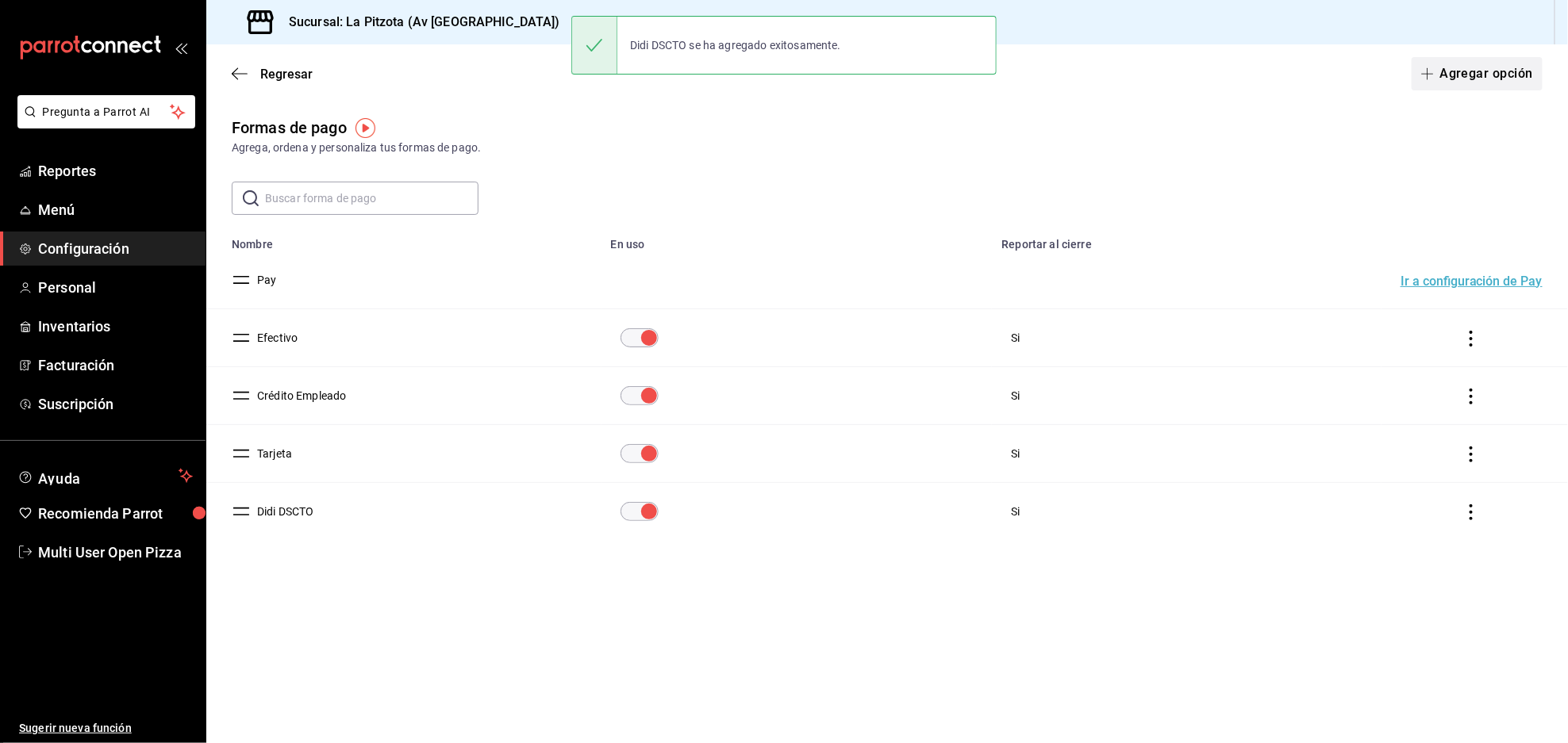
click at [1454, 74] on button "Agregar opción" at bounding box center [1477, 74] width 131 height 34
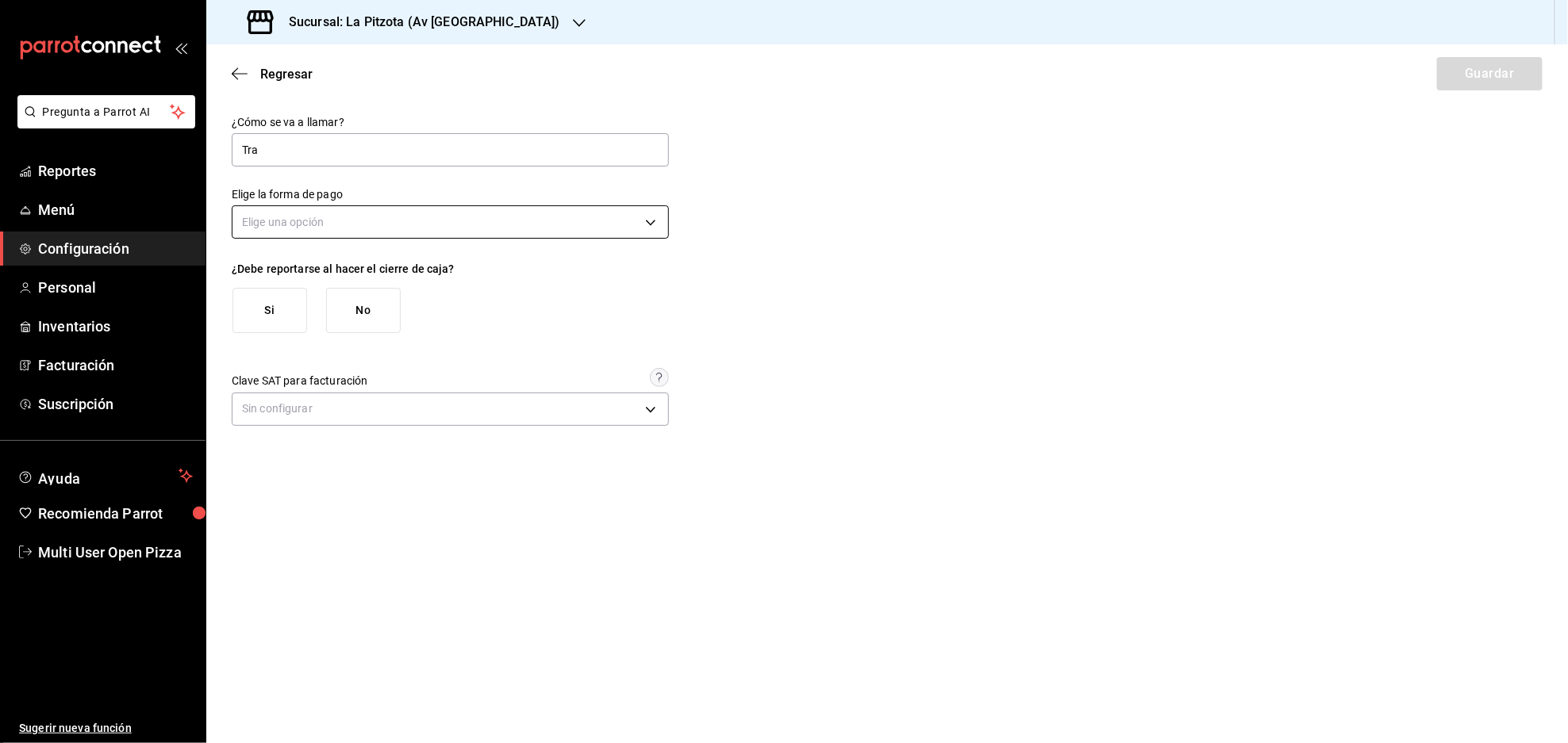
type input "Transferencias"
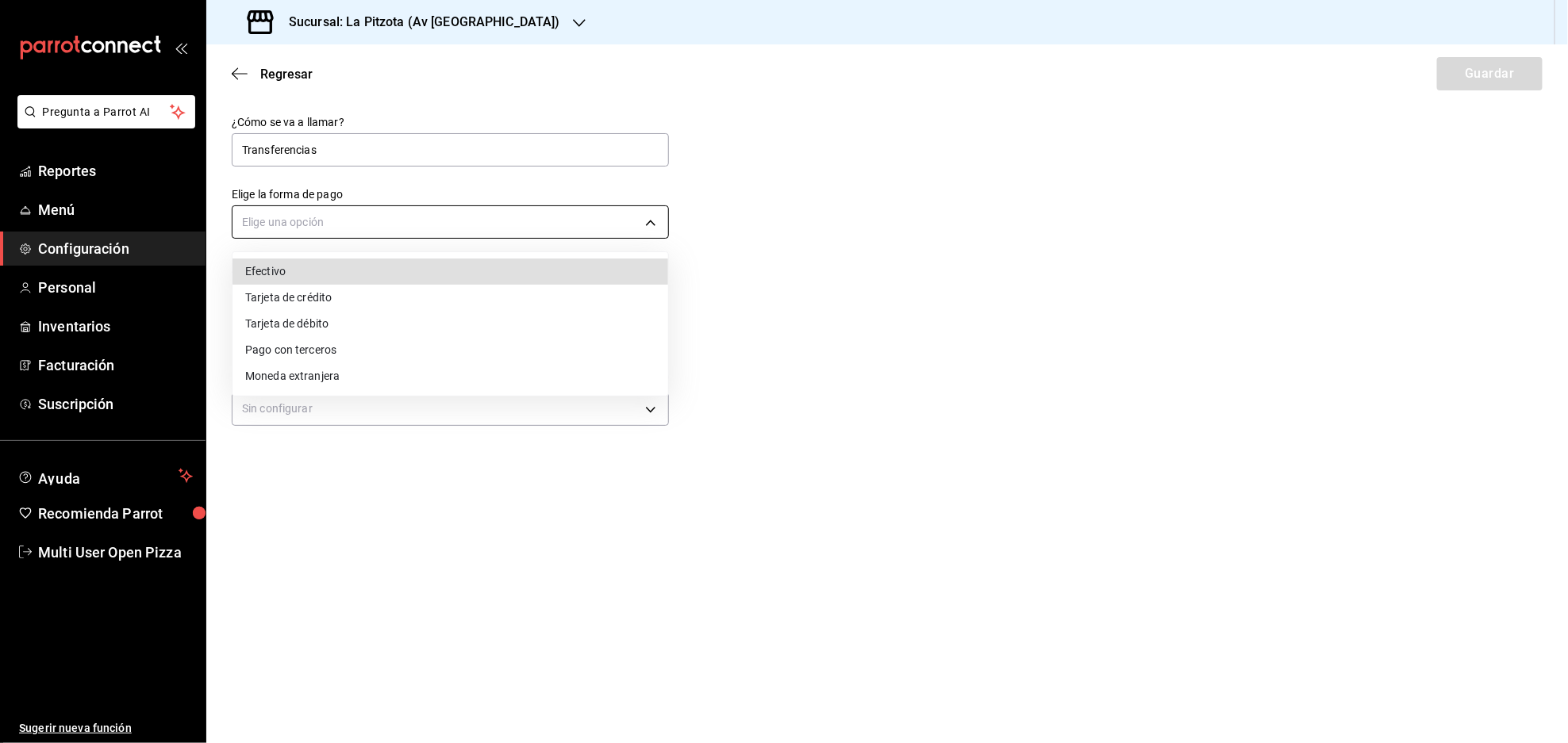
click at [335, 224] on body "Pregunta a Parrot AI Reportes Menú Configuración Personal Inventarios Facturaci…" at bounding box center [784, 371] width 1568 height 743
click at [266, 343] on li "Pago con terceros" at bounding box center [450, 350] width 435 height 26
type input "THIRD_PARTY"
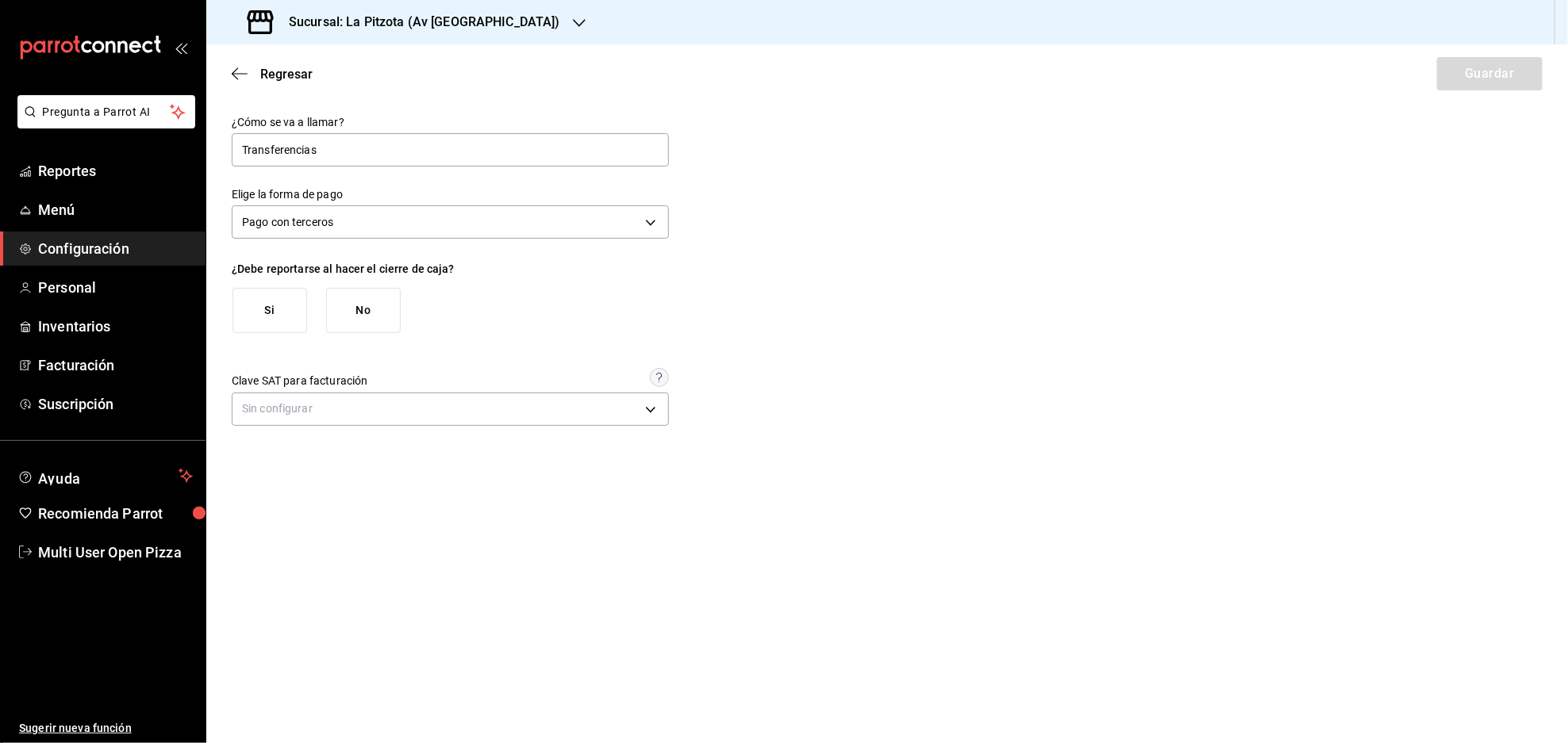
click at [258, 313] on button "Si" at bounding box center [269, 311] width 74 height 46
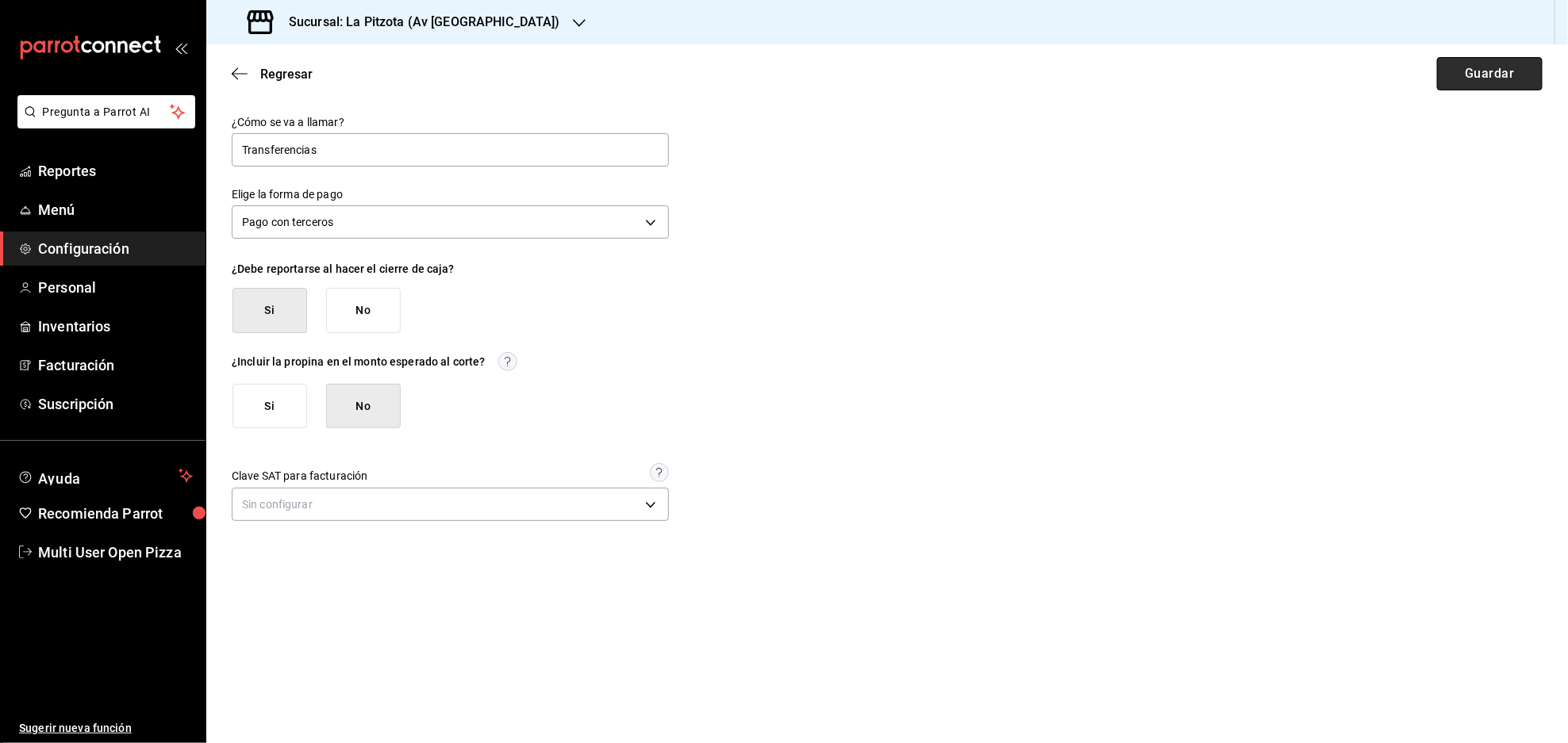
click at [1477, 83] on button "Guardar" at bounding box center [1489, 74] width 106 height 34
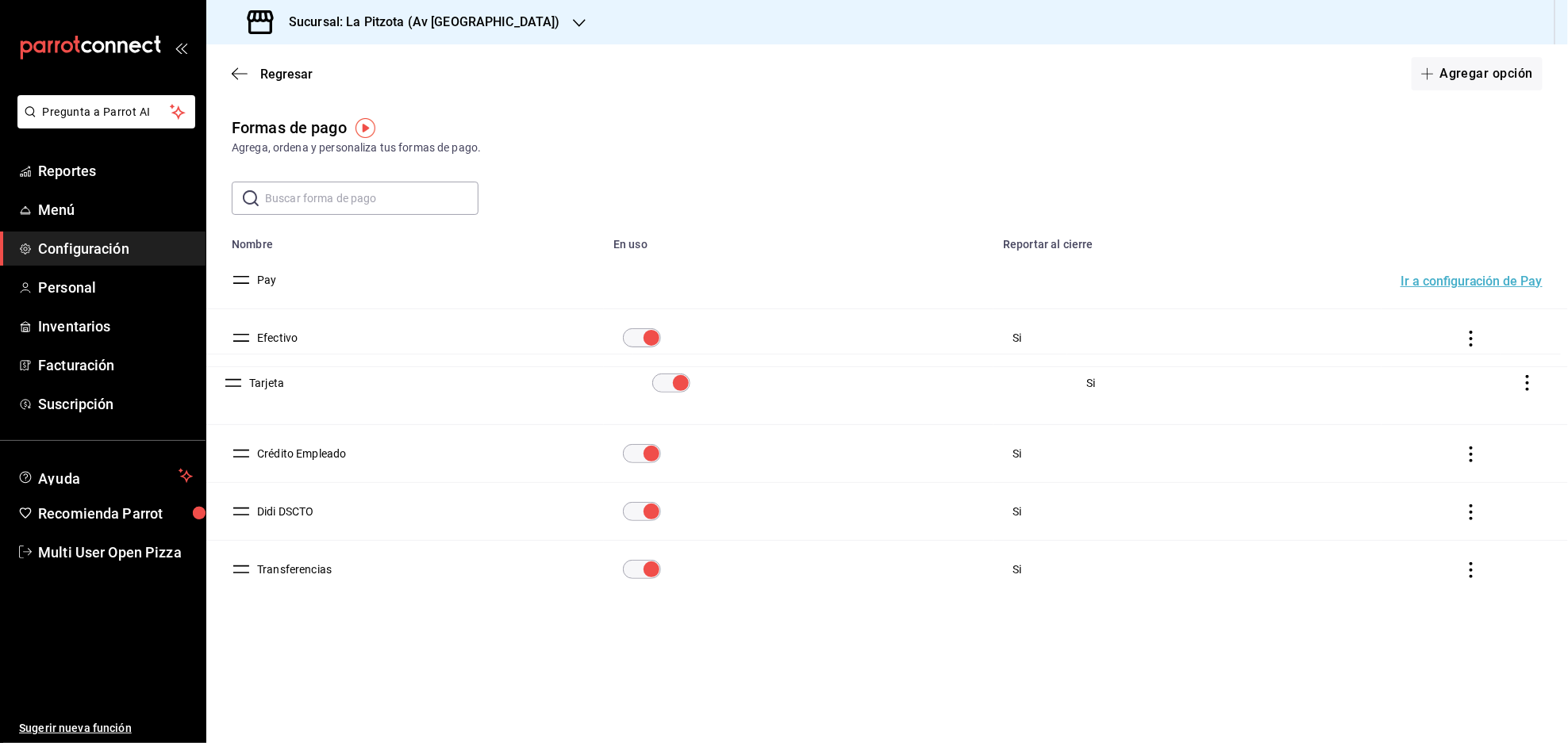
drag, startPoint x: 238, startPoint y: 454, endPoint x: 231, endPoint y: 389, distance: 65.4
click at [250, 70] on span "Regresar" at bounding box center [272, 73] width 81 height 15
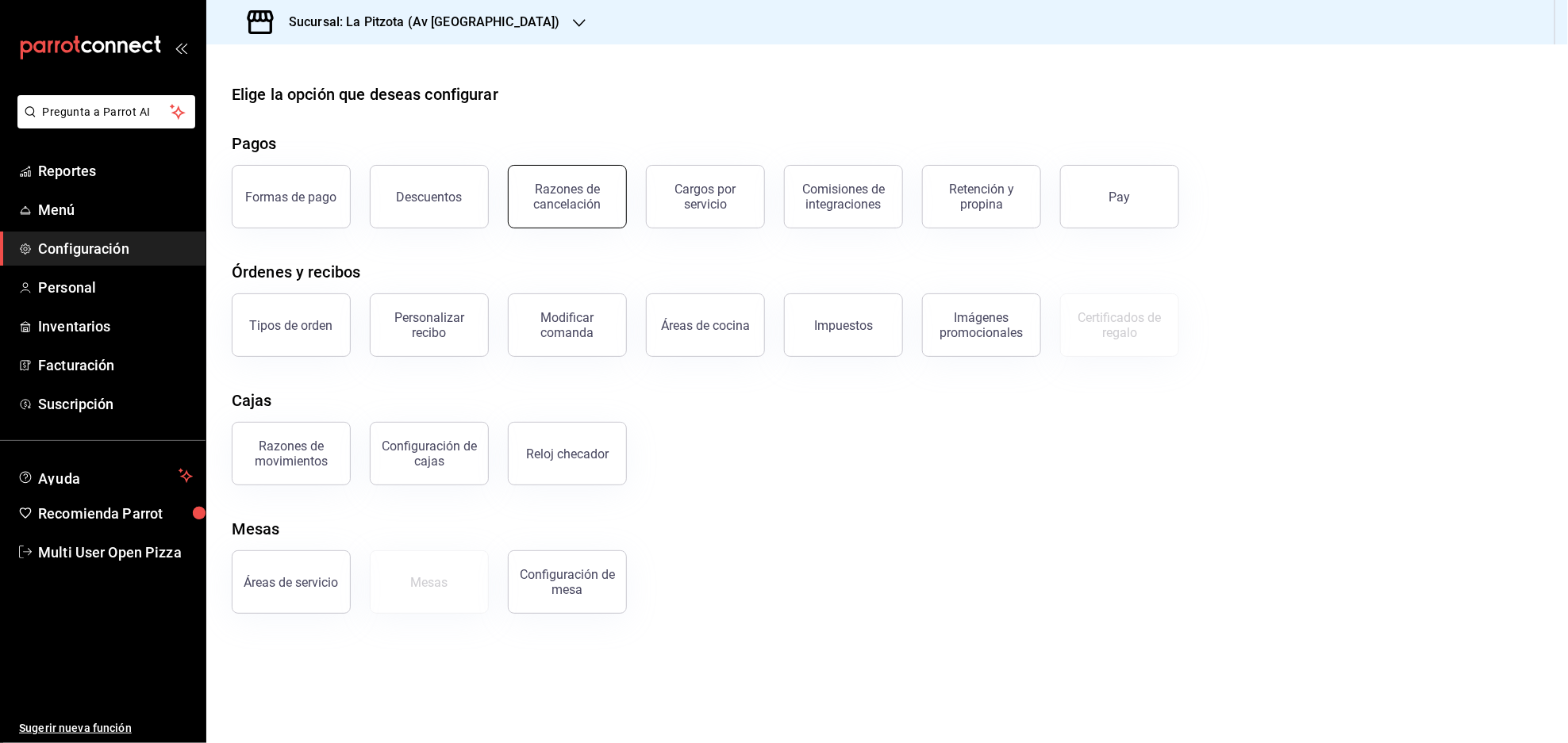
click at [596, 202] on div "Razones de cancelación" at bounding box center [567, 197] width 98 height 30
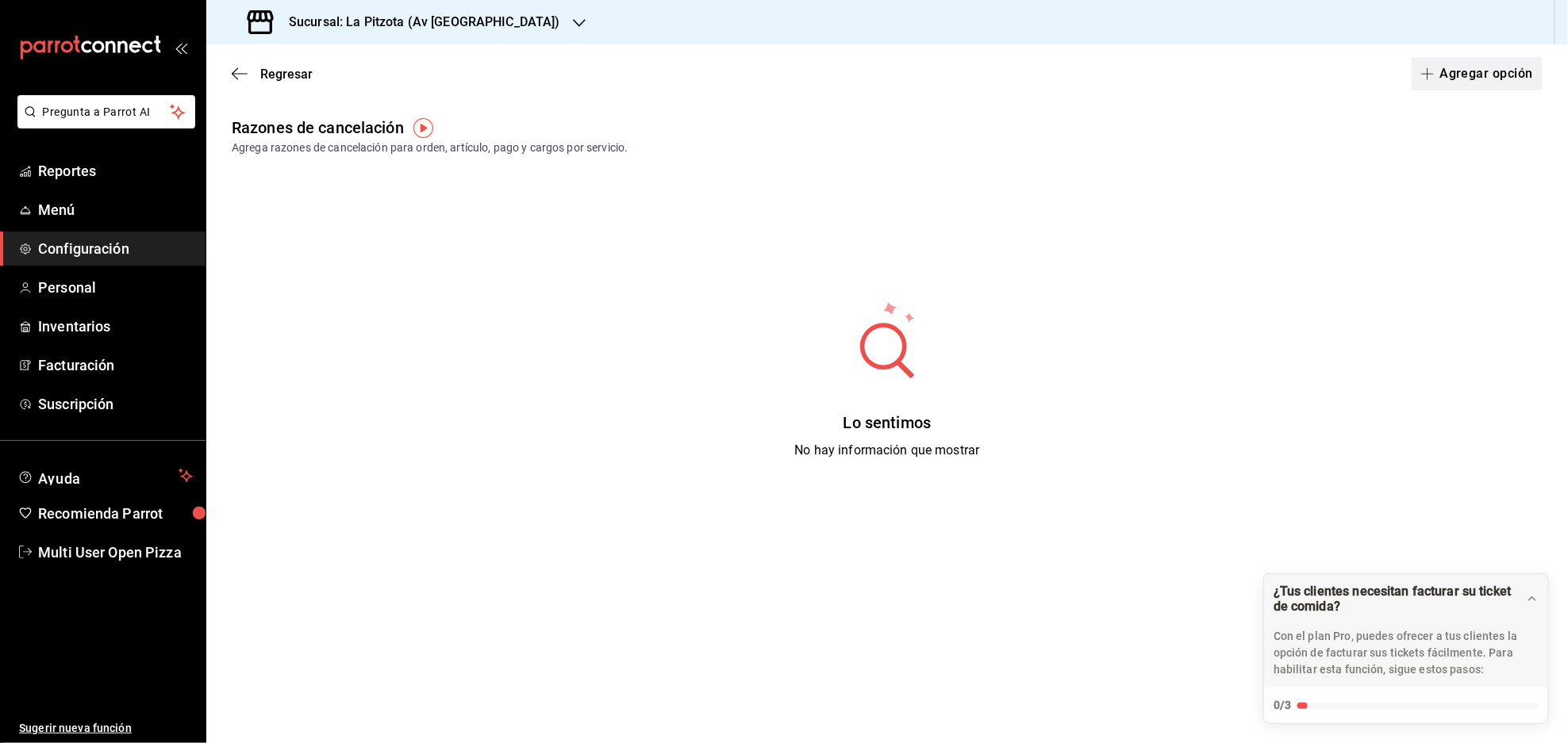
click at [1486, 78] on button "Agregar opción" at bounding box center [1477, 74] width 131 height 34
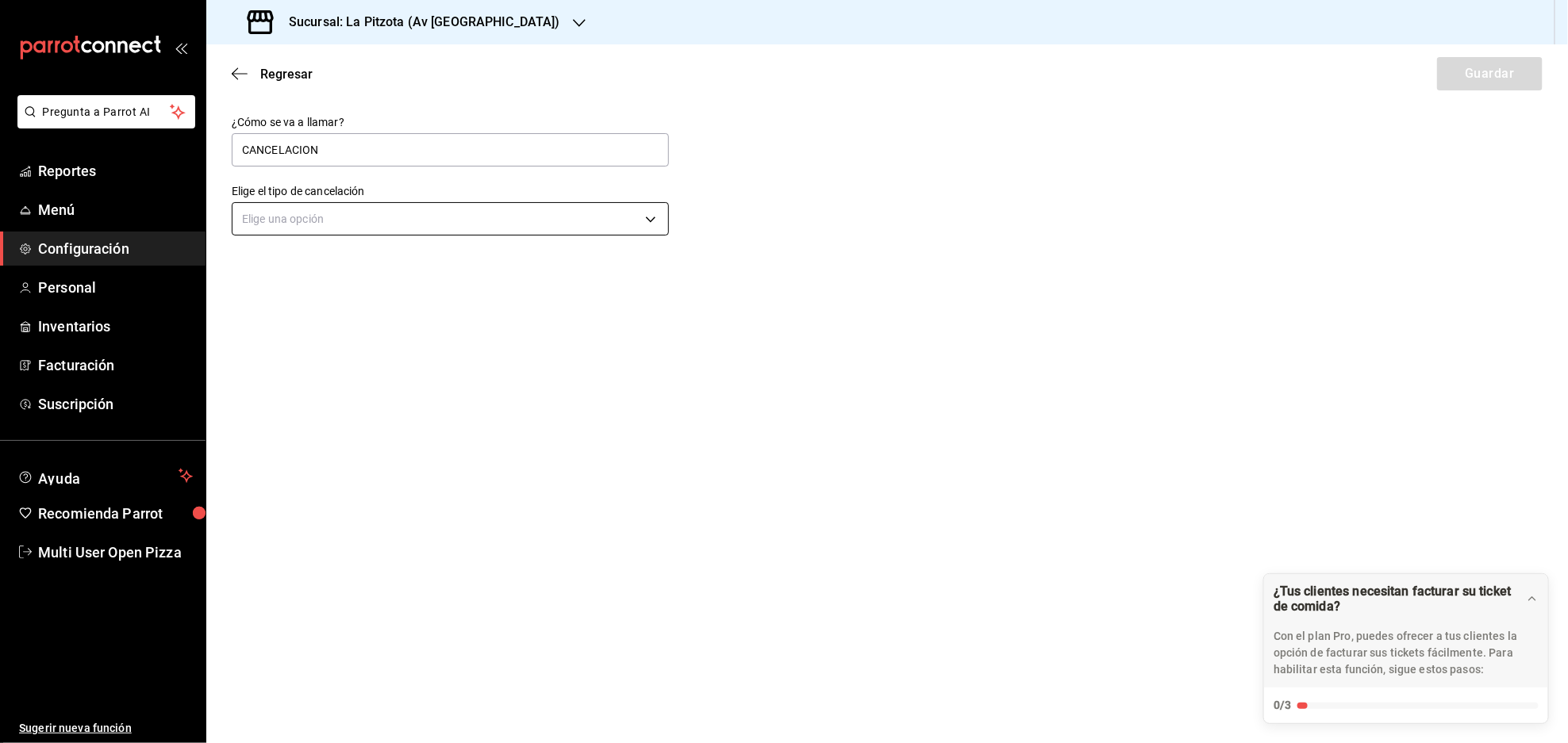
type input "CANCELACION"
click at [513, 221] on body "Pregunta a Parrot AI Reportes Menú Configuración Personal Inventarios Facturaci…" at bounding box center [784, 371] width 1568 height 743
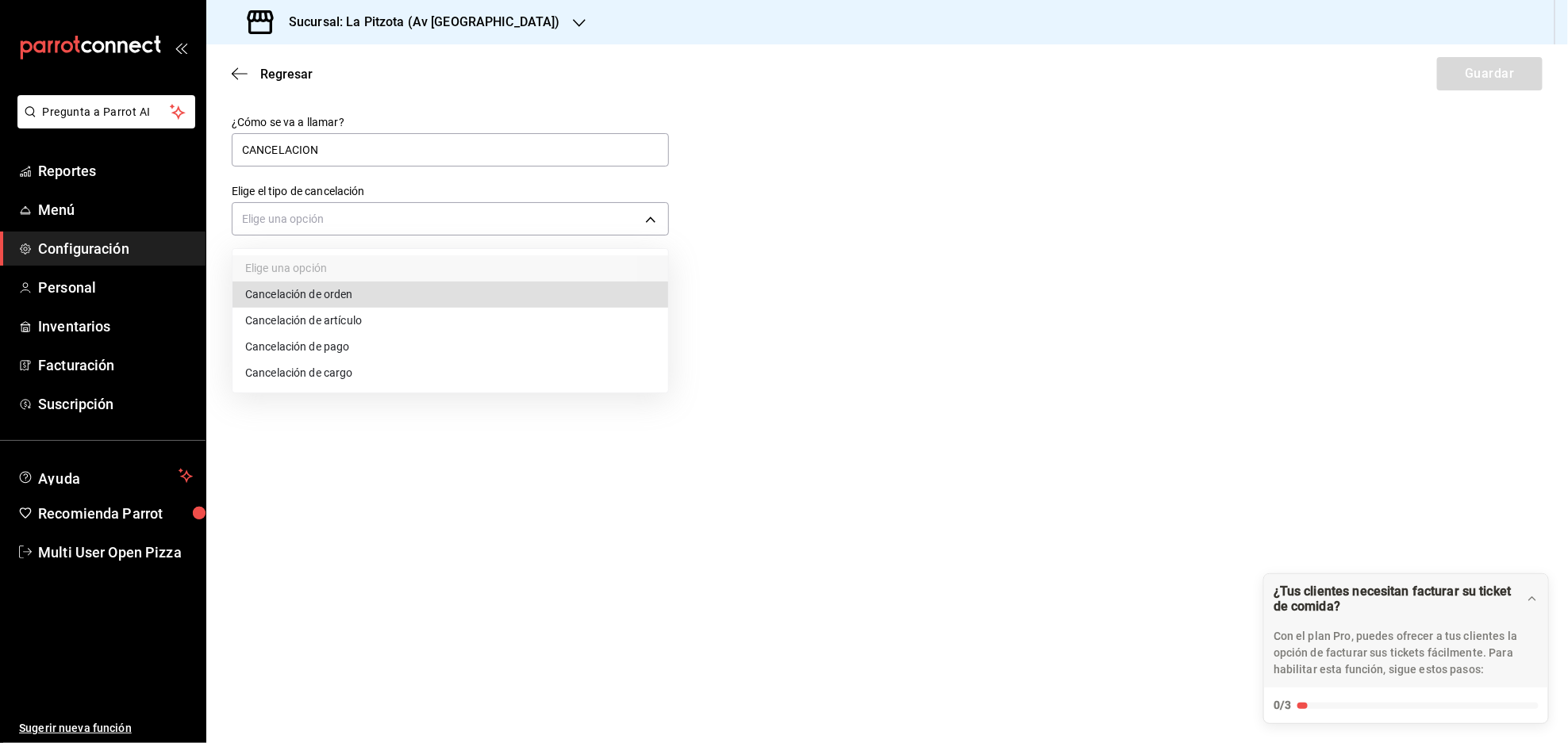
click at [343, 297] on li "Cancelación de orden" at bounding box center [450, 295] width 435 height 26
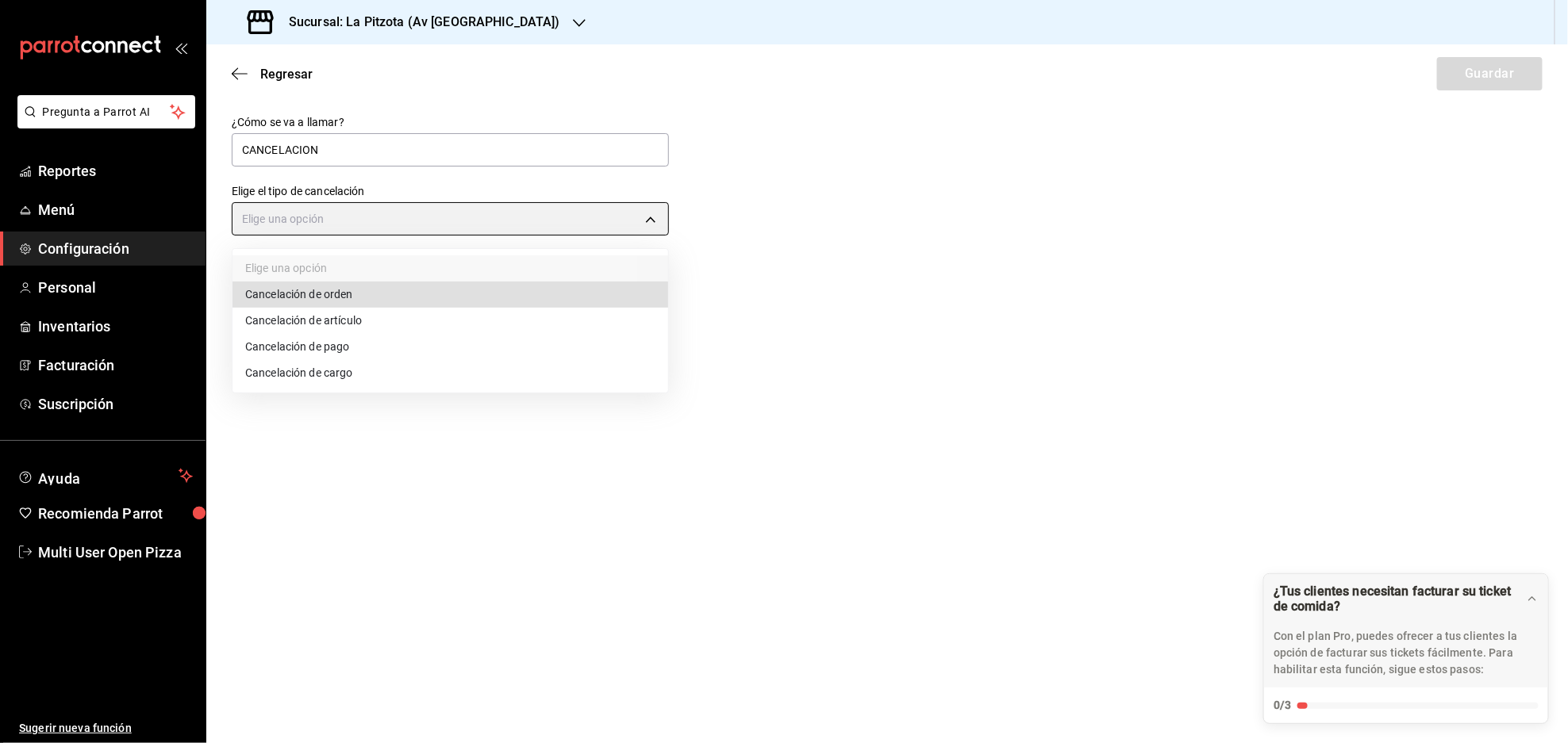
type input "ORDER"
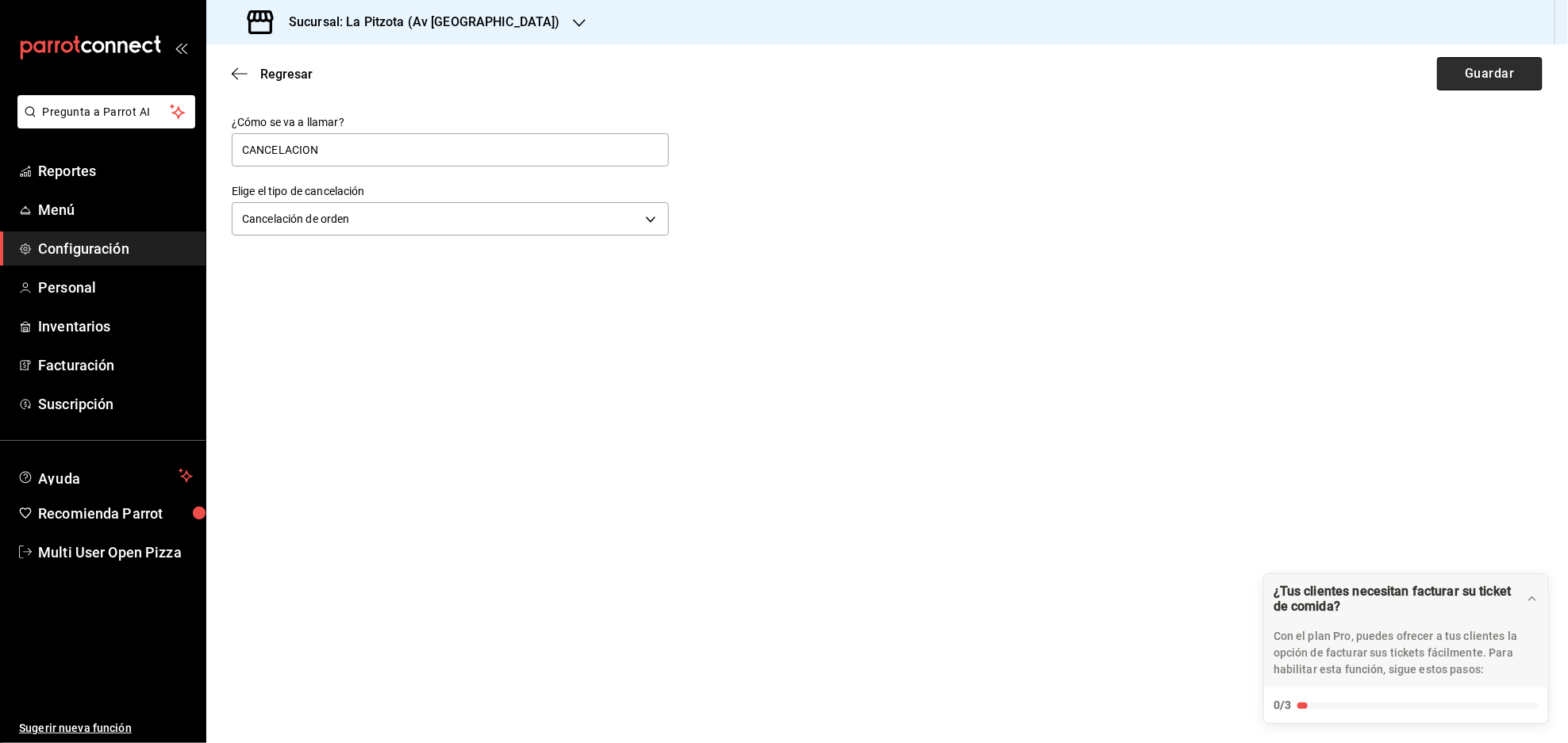
click at [1455, 67] on button "Guardar" at bounding box center [1489, 74] width 106 height 34
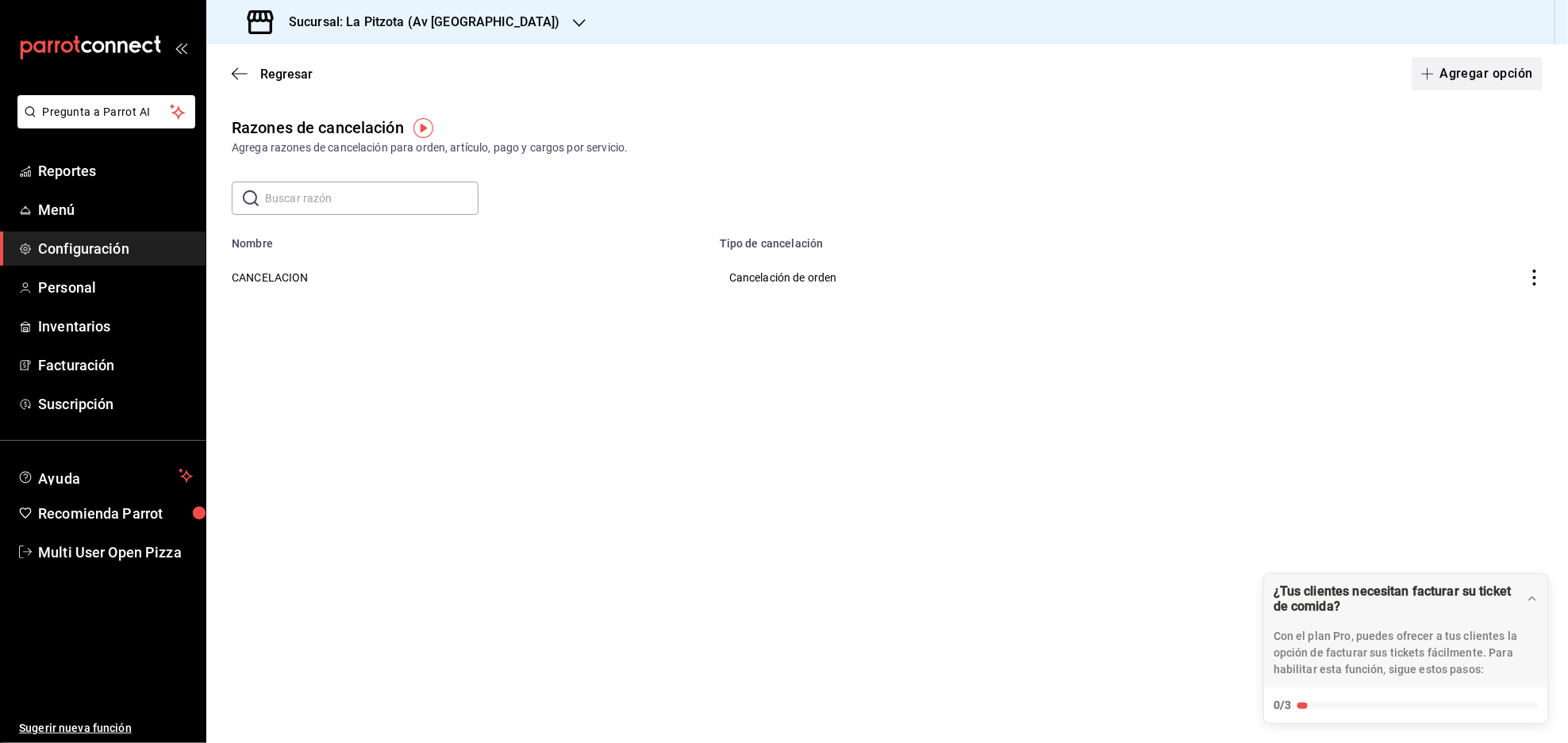
click at [1461, 64] on button "Agregar opción" at bounding box center [1477, 74] width 131 height 34
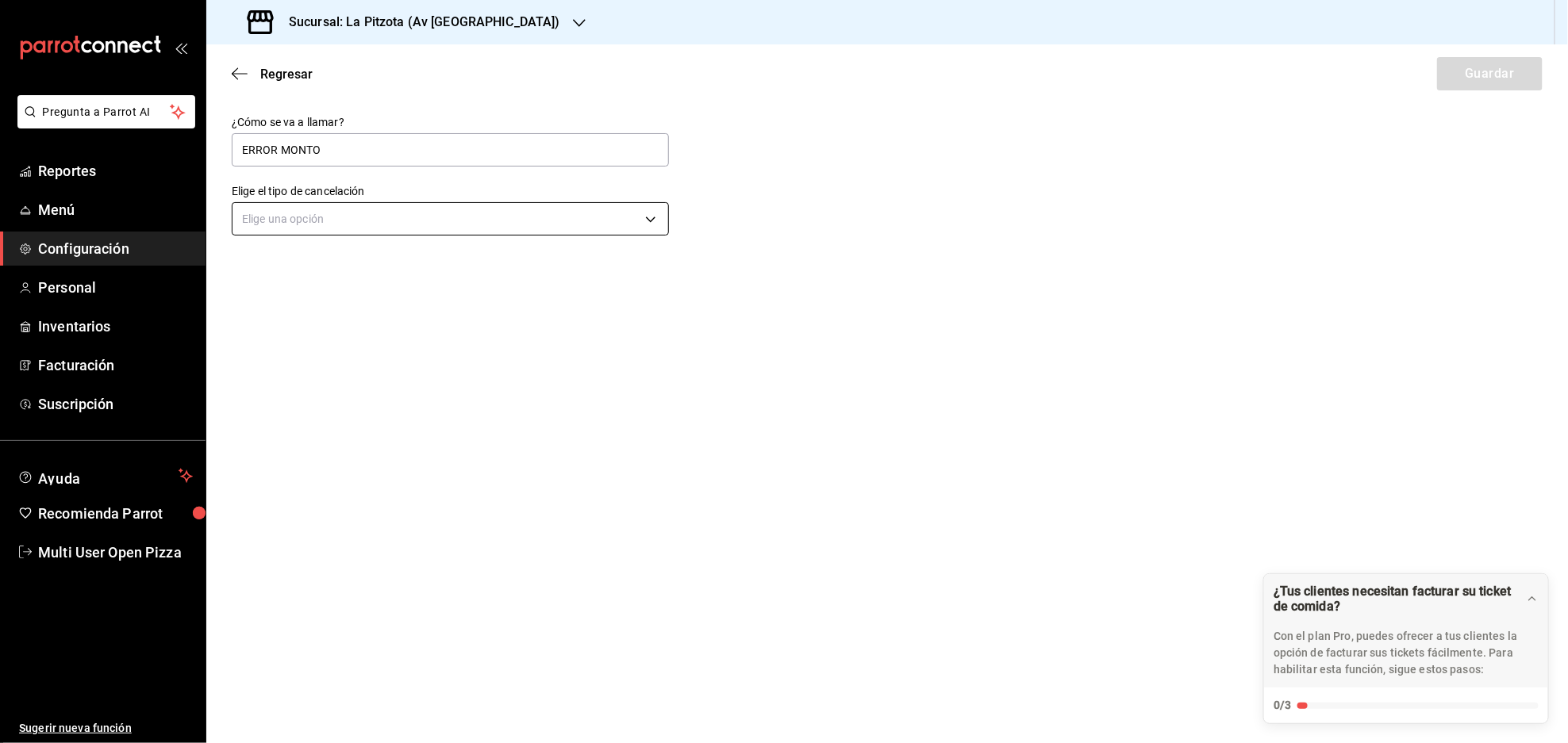
type input "ERROR MONTO"
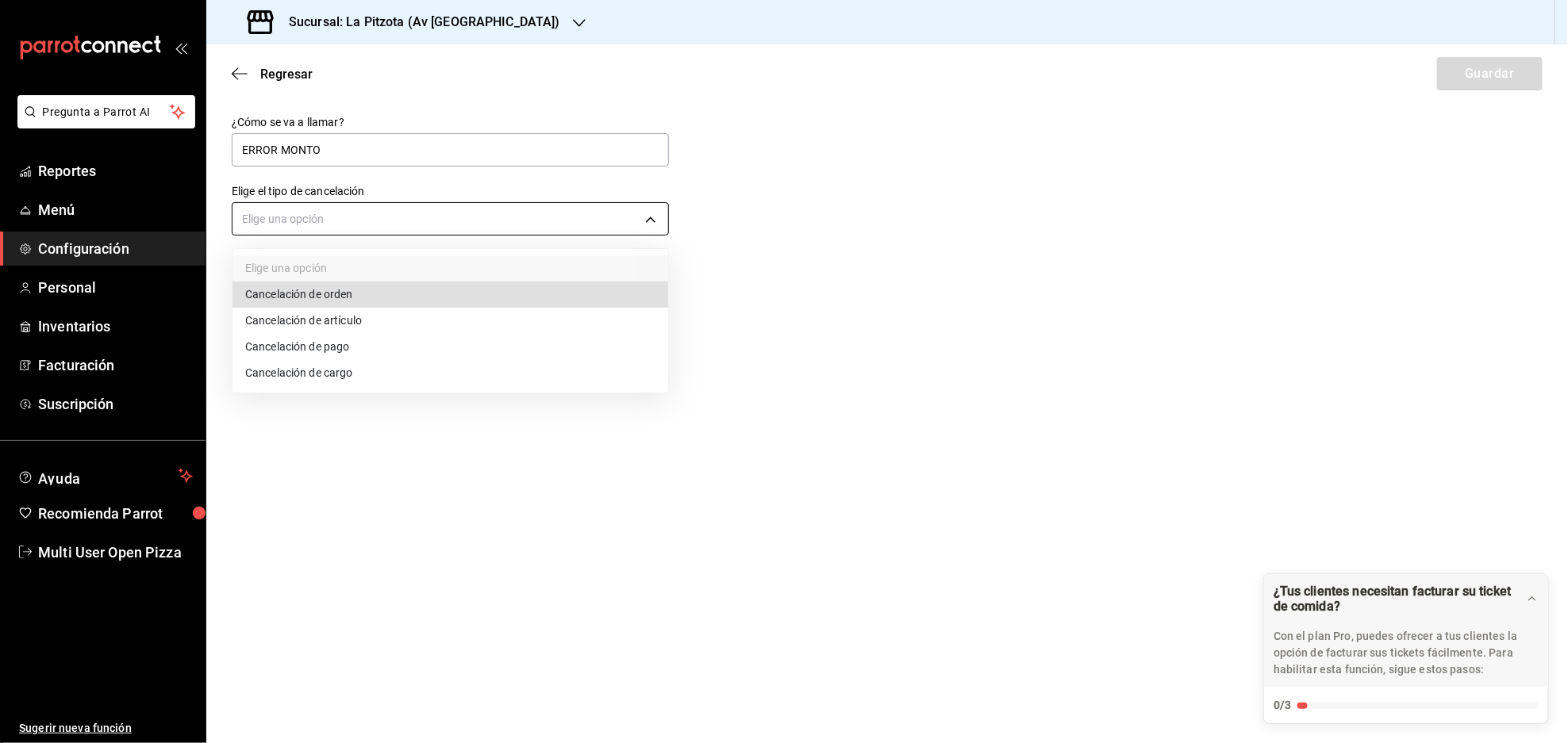
click at [366, 222] on body "Pregunta a Parrot AI Reportes Menú Configuración Personal Inventarios Facturaci…" at bounding box center [784, 371] width 1568 height 743
click at [338, 352] on li "Cancelación de pago" at bounding box center [450, 347] width 435 height 26
type input "ORDER_PAYMENT"
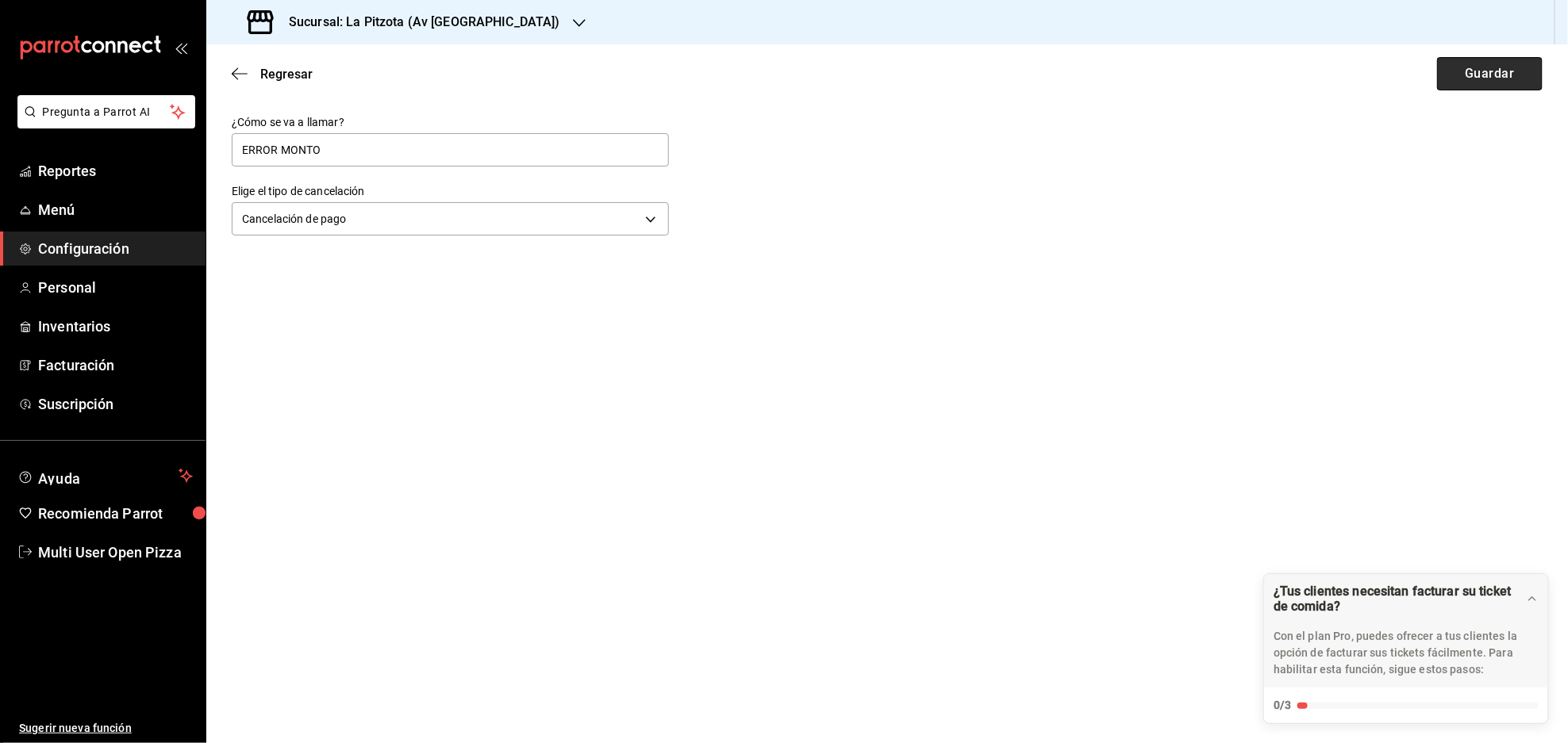
click at [1461, 77] on button "Guardar" at bounding box center [1489, 74] width 106 height 34
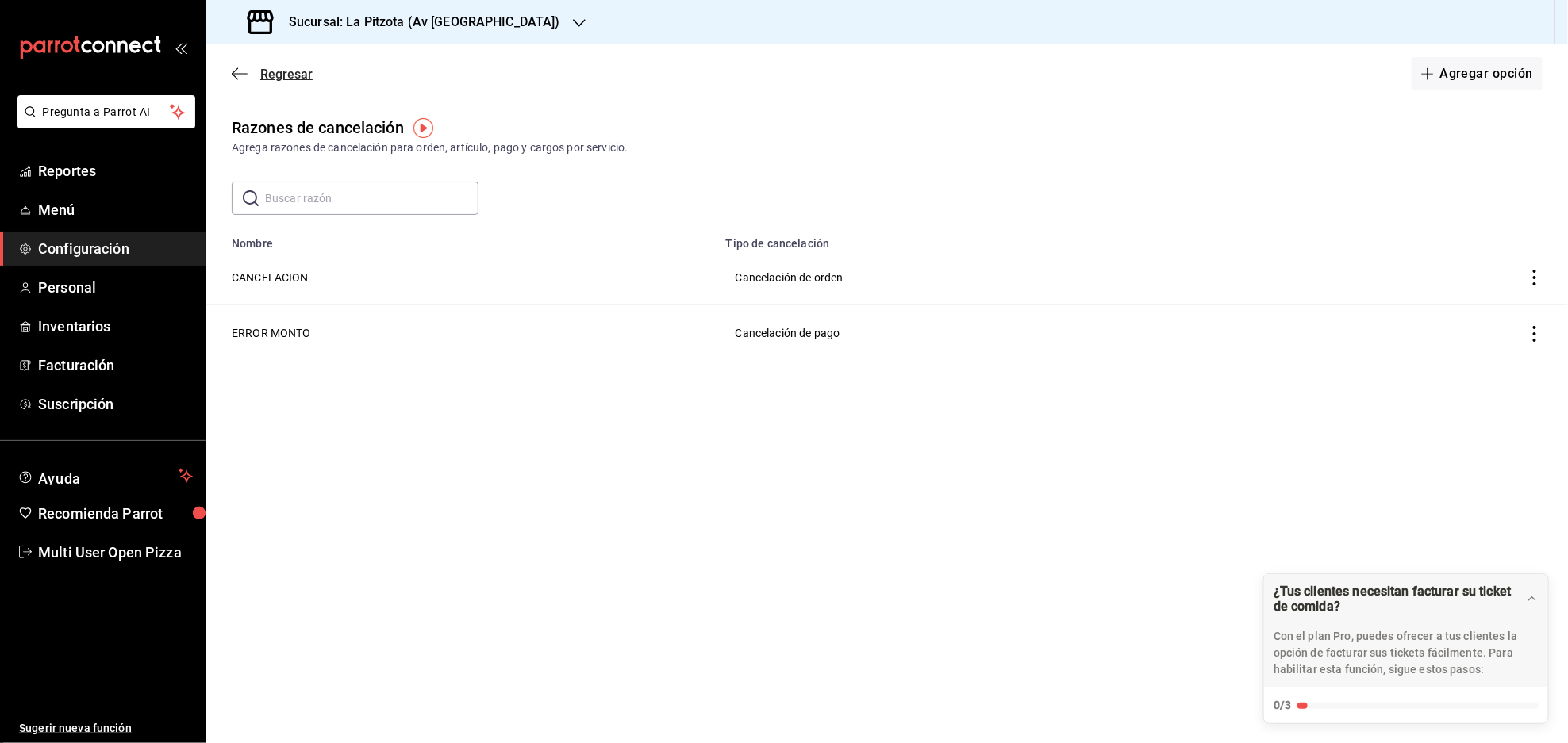
click at [257, 77] on span "Regresar" at bounding box center [272, 73] width 81 height 15
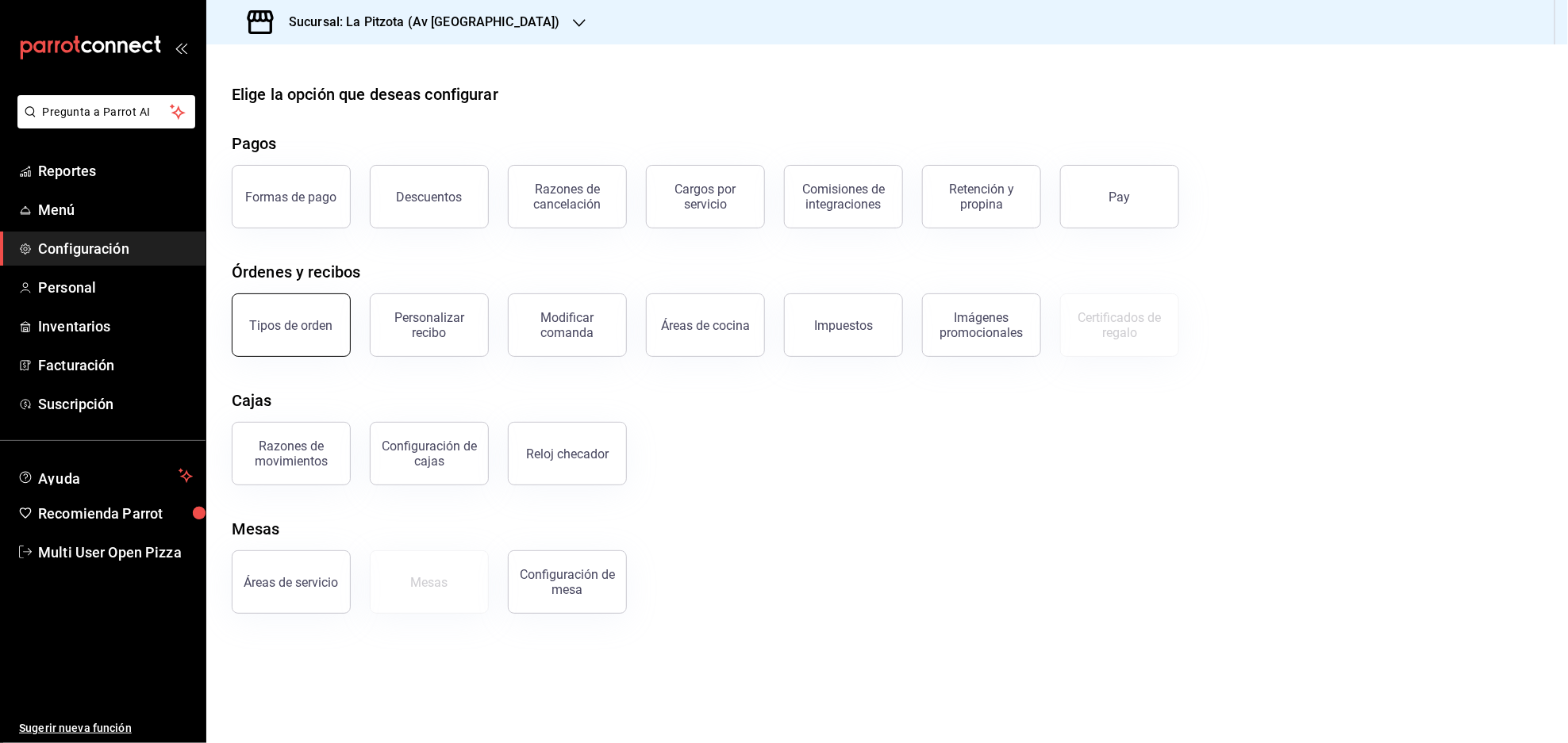
click at [270, 342] on button "Tipos de orden" at bounding box center [291, 325] width 119 height 63
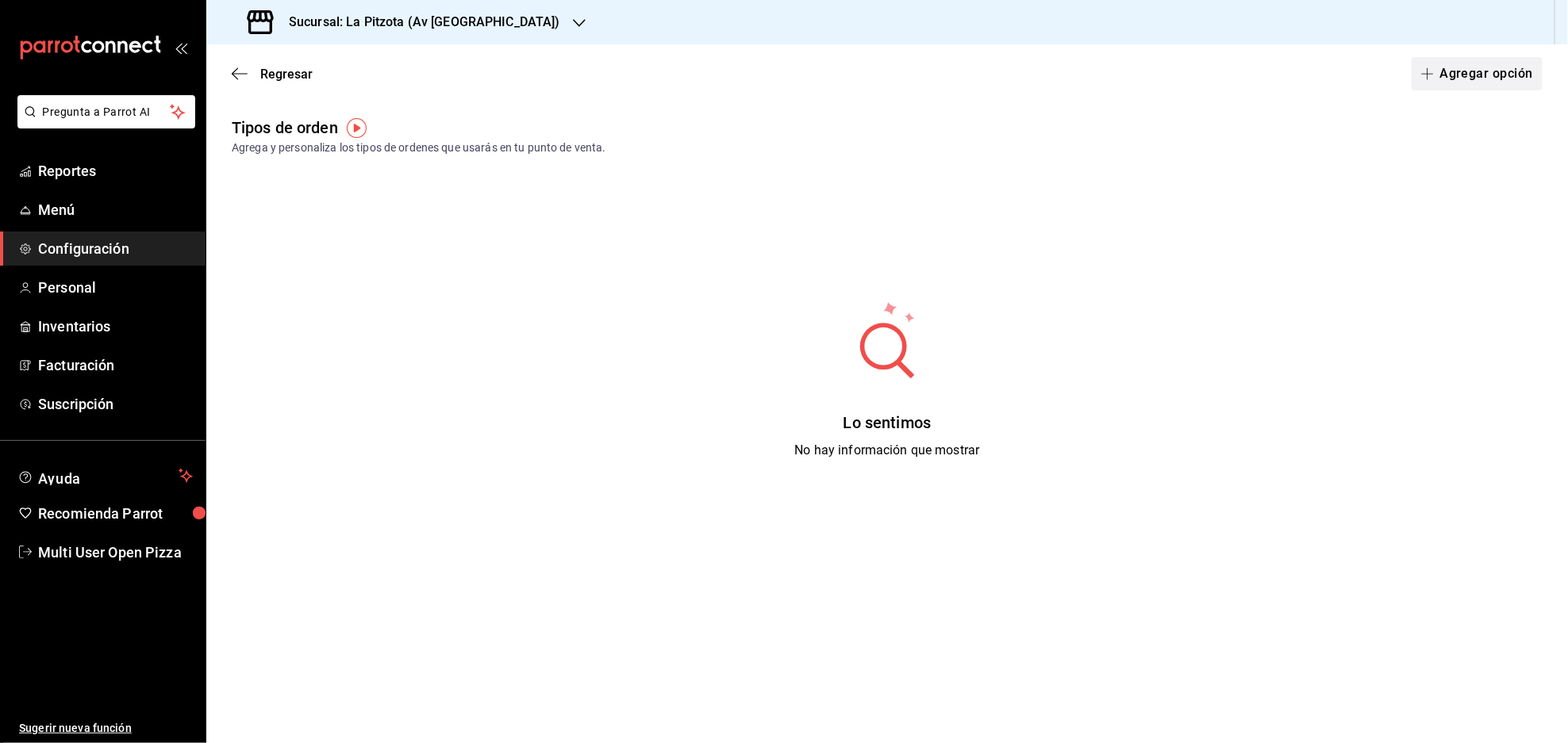
click at [1492, 73] on button "Agregar opción" at bounding box center [1477, 74] width 131 height 34
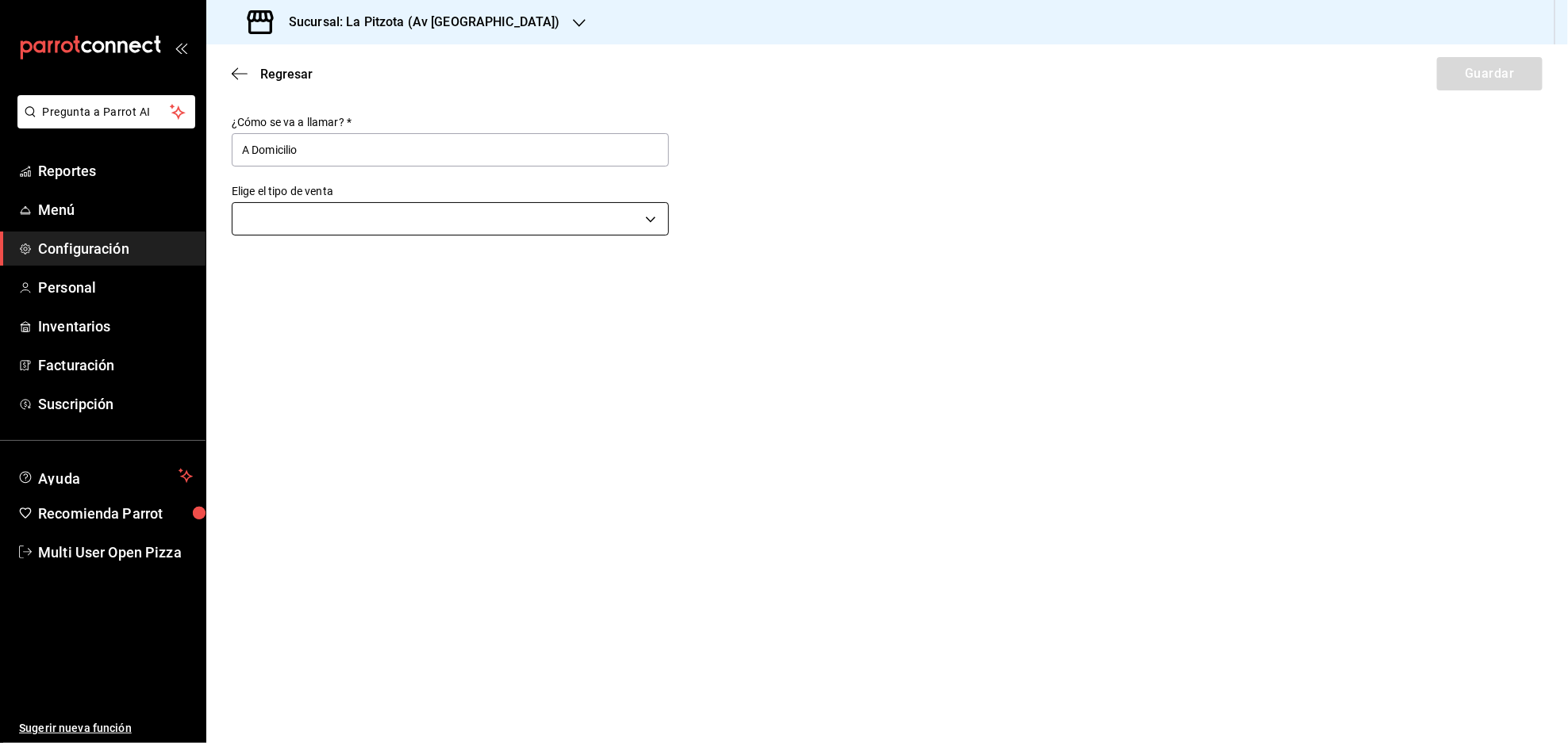
type input "A Domicilio"
click at [481, 217] on body "Pregunta a Parrot AI Reportes Menú Configuración Personal Inventarios Facturaci…" at bounding box center [784, 371] width 1568 height 743
click at [328, 324] on li "A domicilio" at bounding box center [450, 329] width 435 height 30
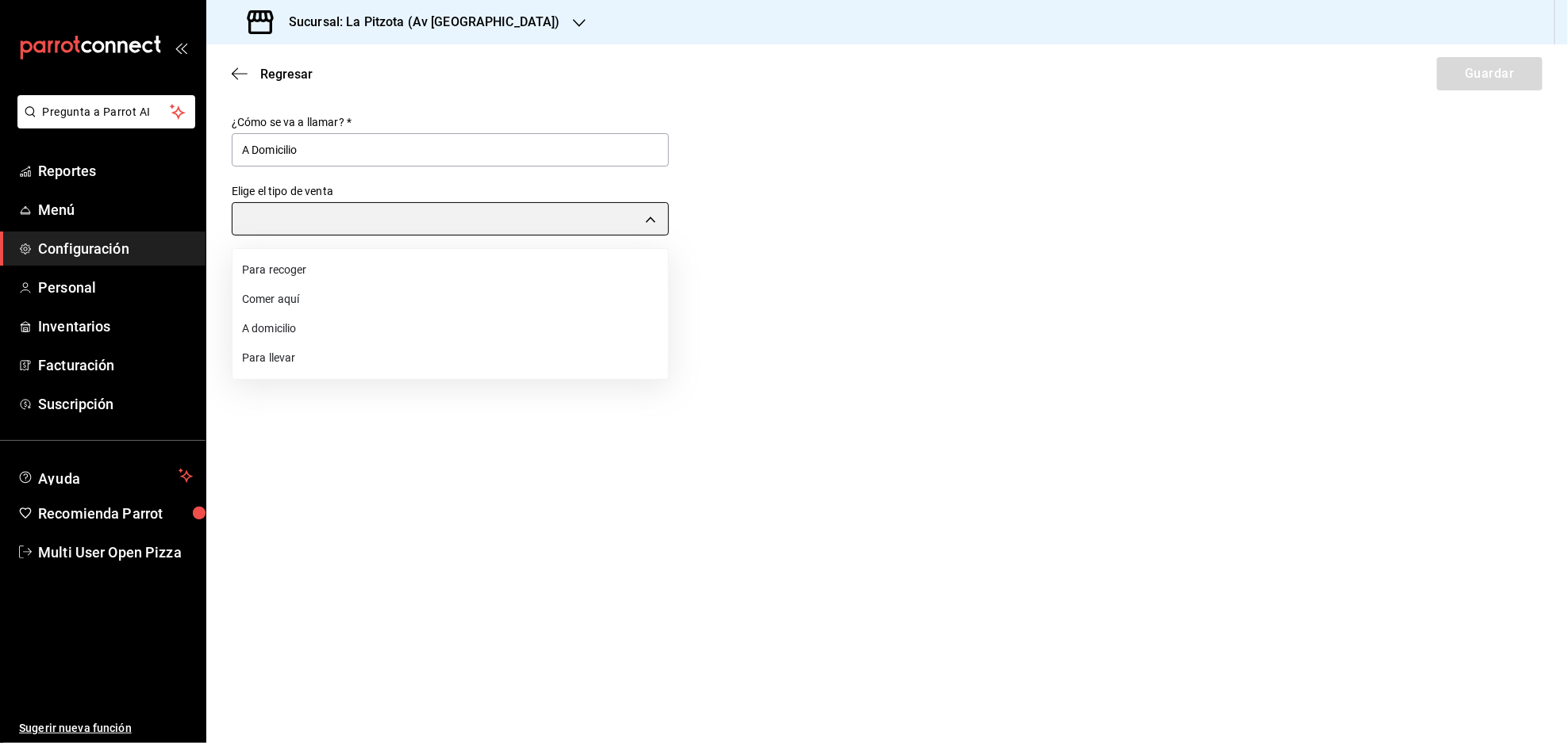
type input "DELIVERY"
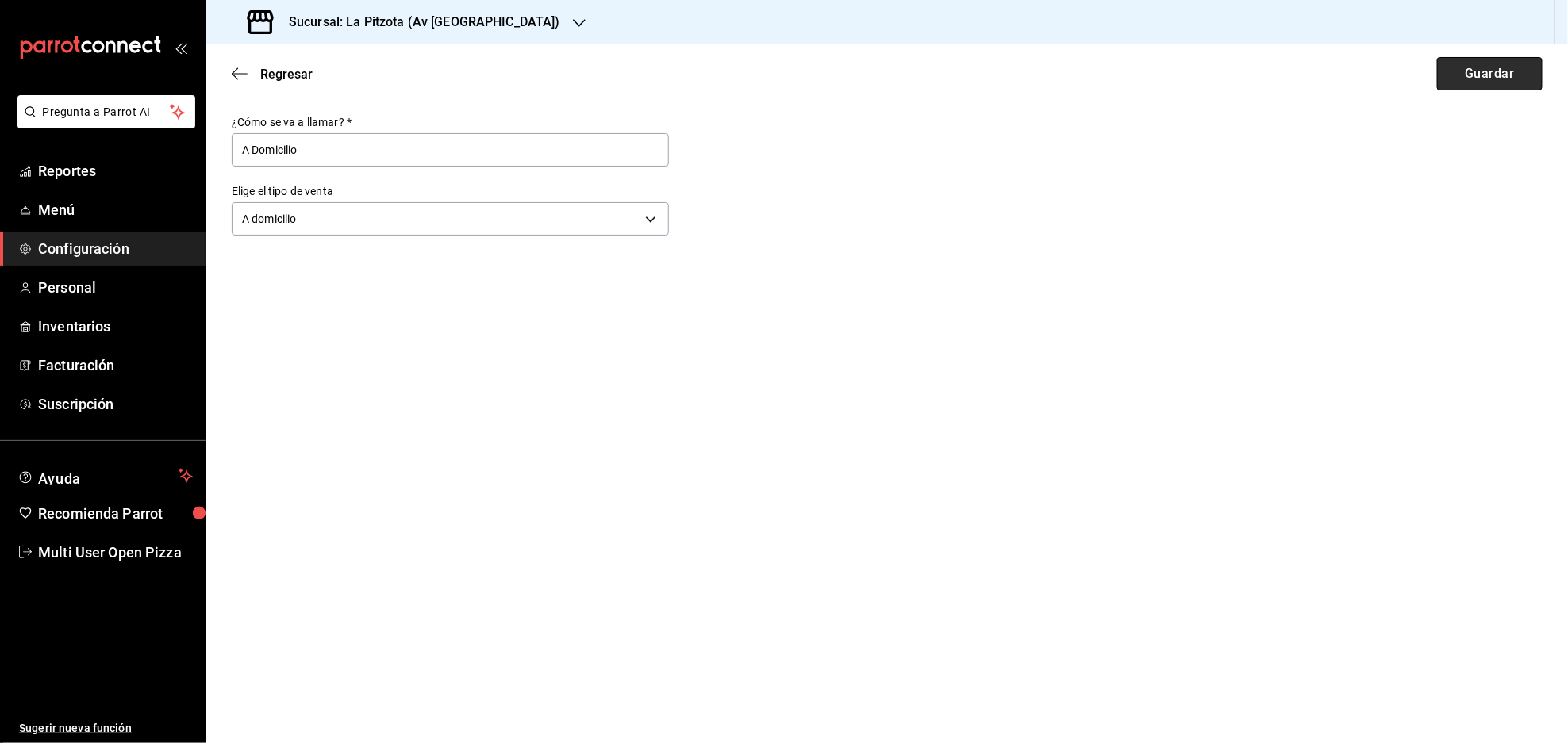
click at [1489, 80] on button "Guardar" at bounding box center [1489, 74] width 106 height 34
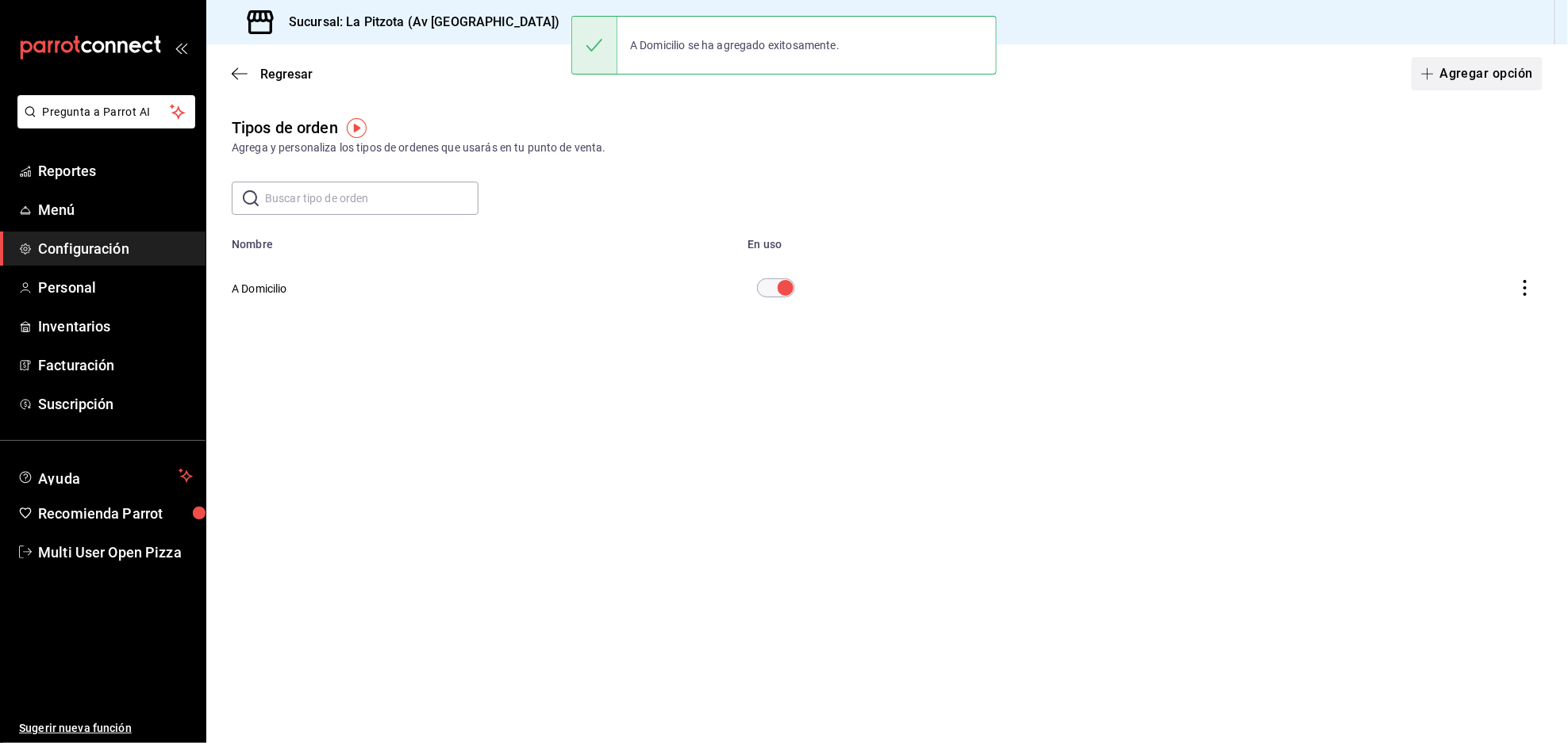
click at [1444, 70] on button "Agregar opción" at bounding box center [1477, 74] width 131 height 34
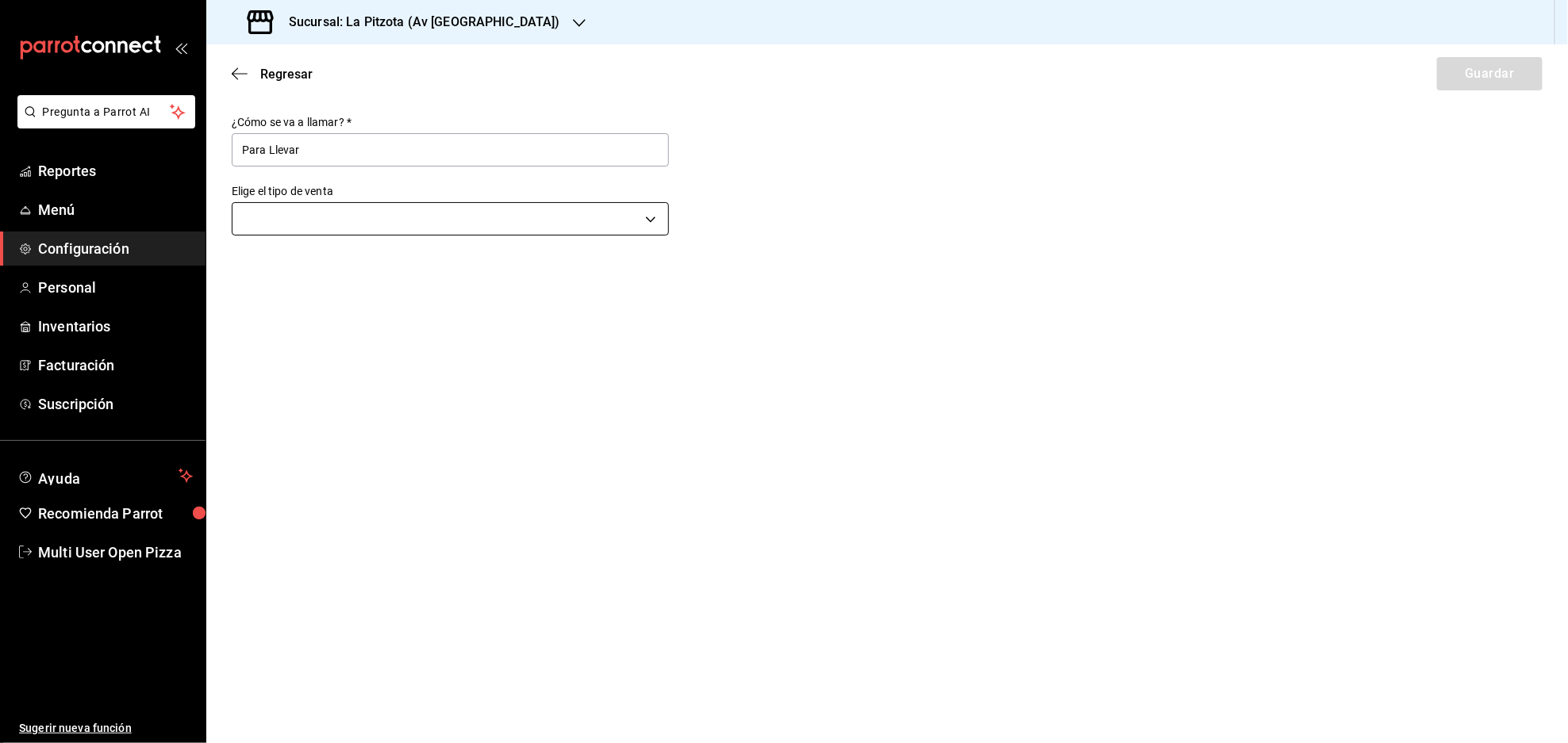
type input "Para Llevar"
click at [388, 217] on body "Pregunta a Parrot AI Reportes Menú Configuración Personal Inventarios Facturaci…" at bounding box center [784, 371] width 1568 height 743
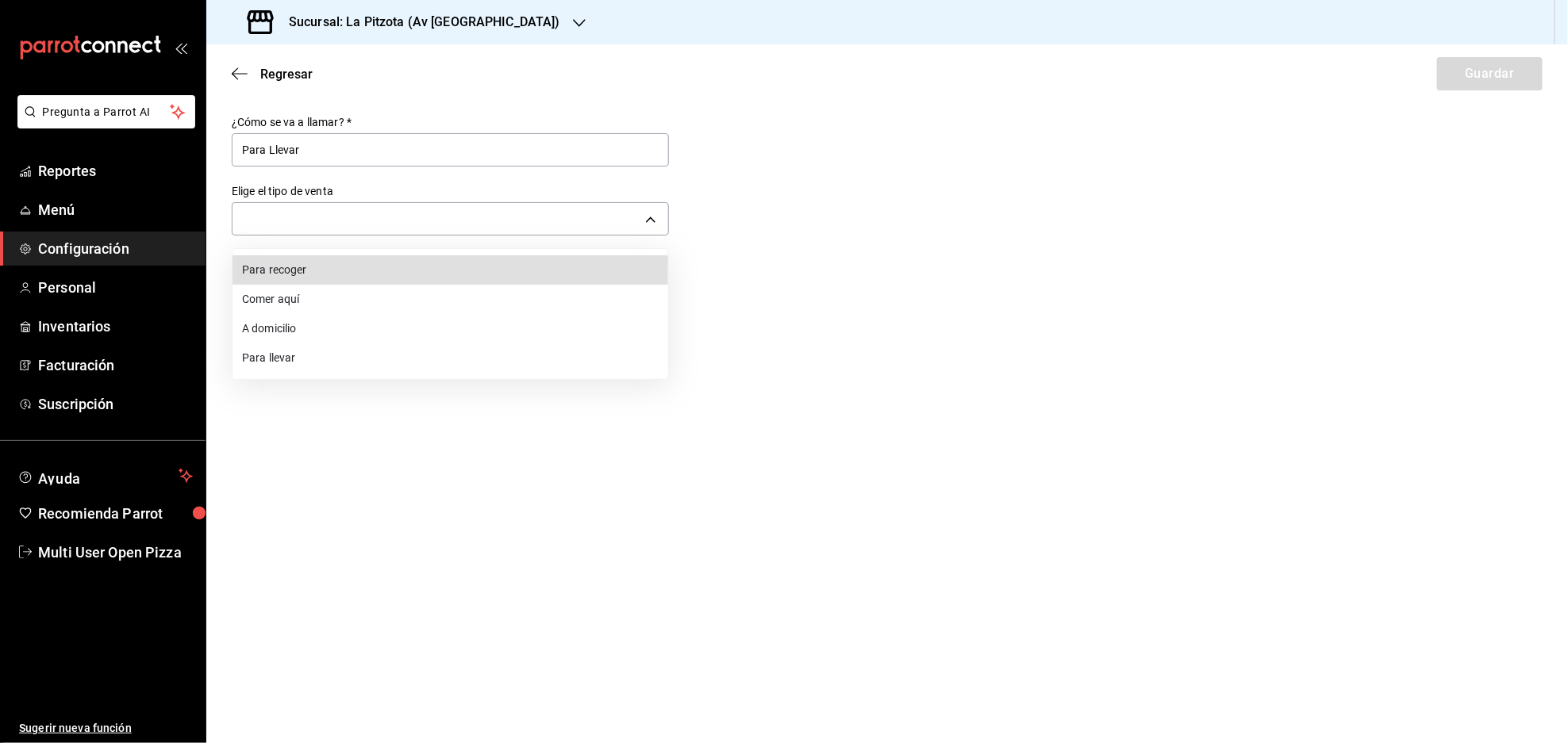
click at [279, 355] on li "Para llevar" at bounding box center [450, 358] width 435 height 30
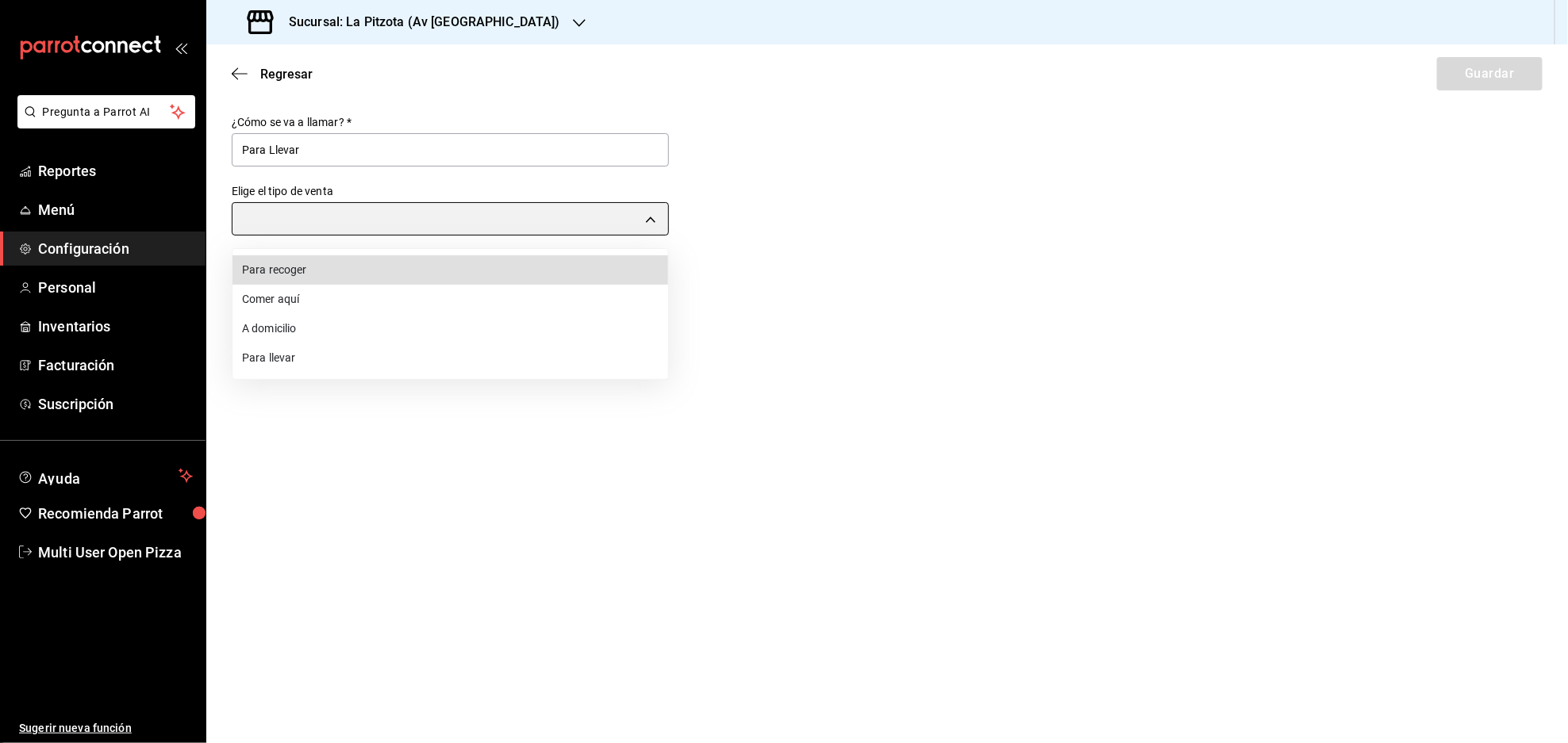
type input "TAKE_OUT"
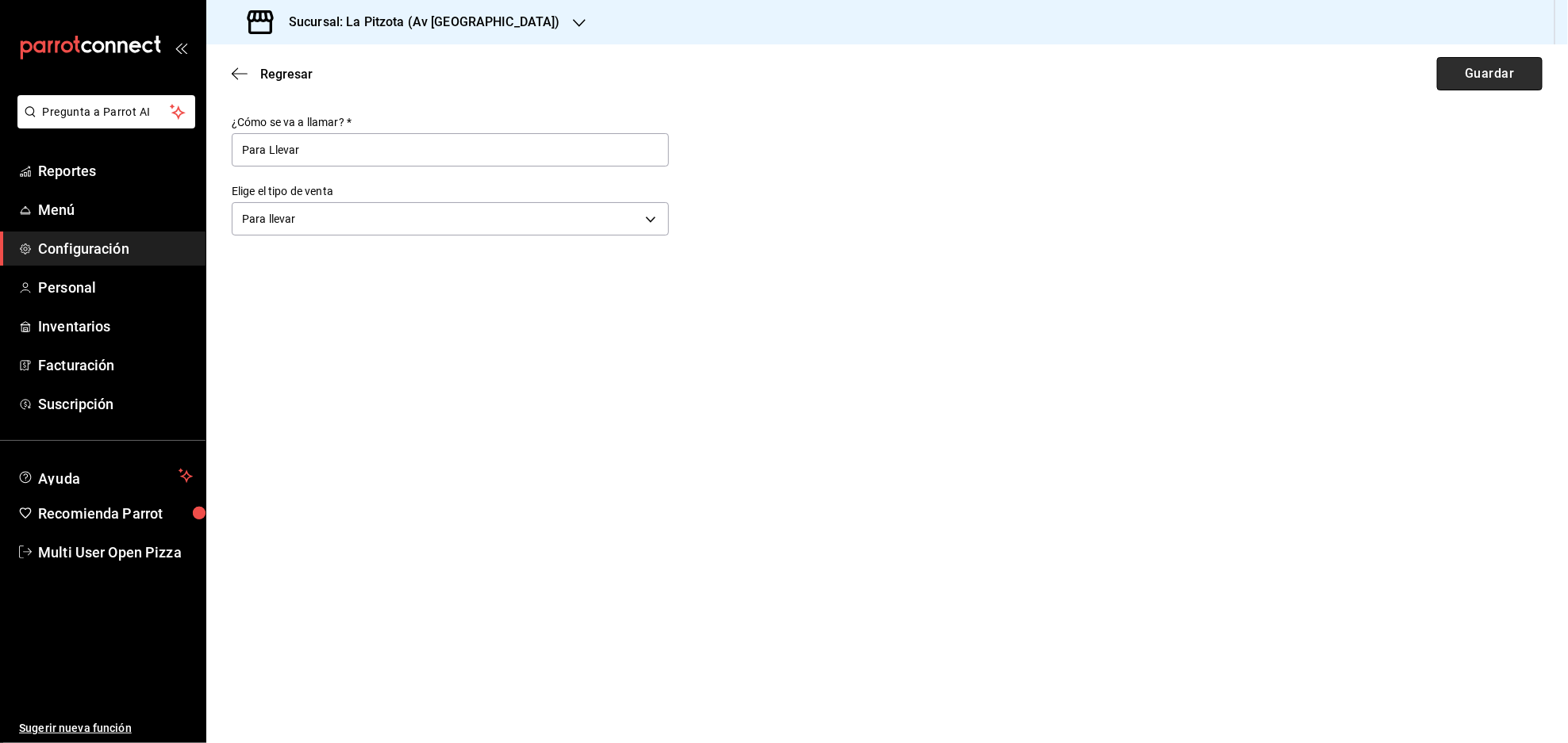
click at [1480, 80] on button "Guardar" at bounding box center [1489, 74] width 106 height 34
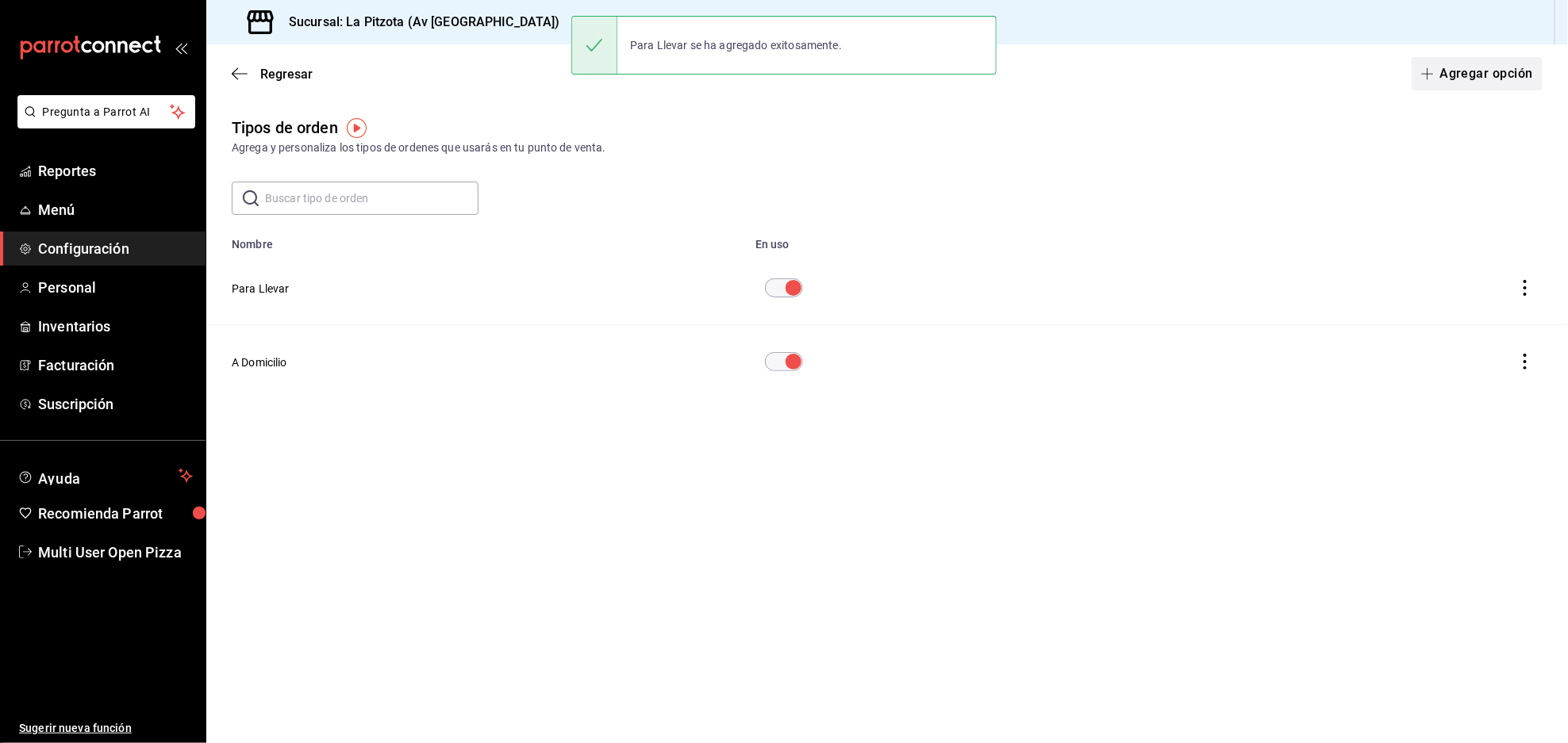
click at [1486, 65] on button "Agregar opción" at bounding box center [1477, 74] width 131 height 34
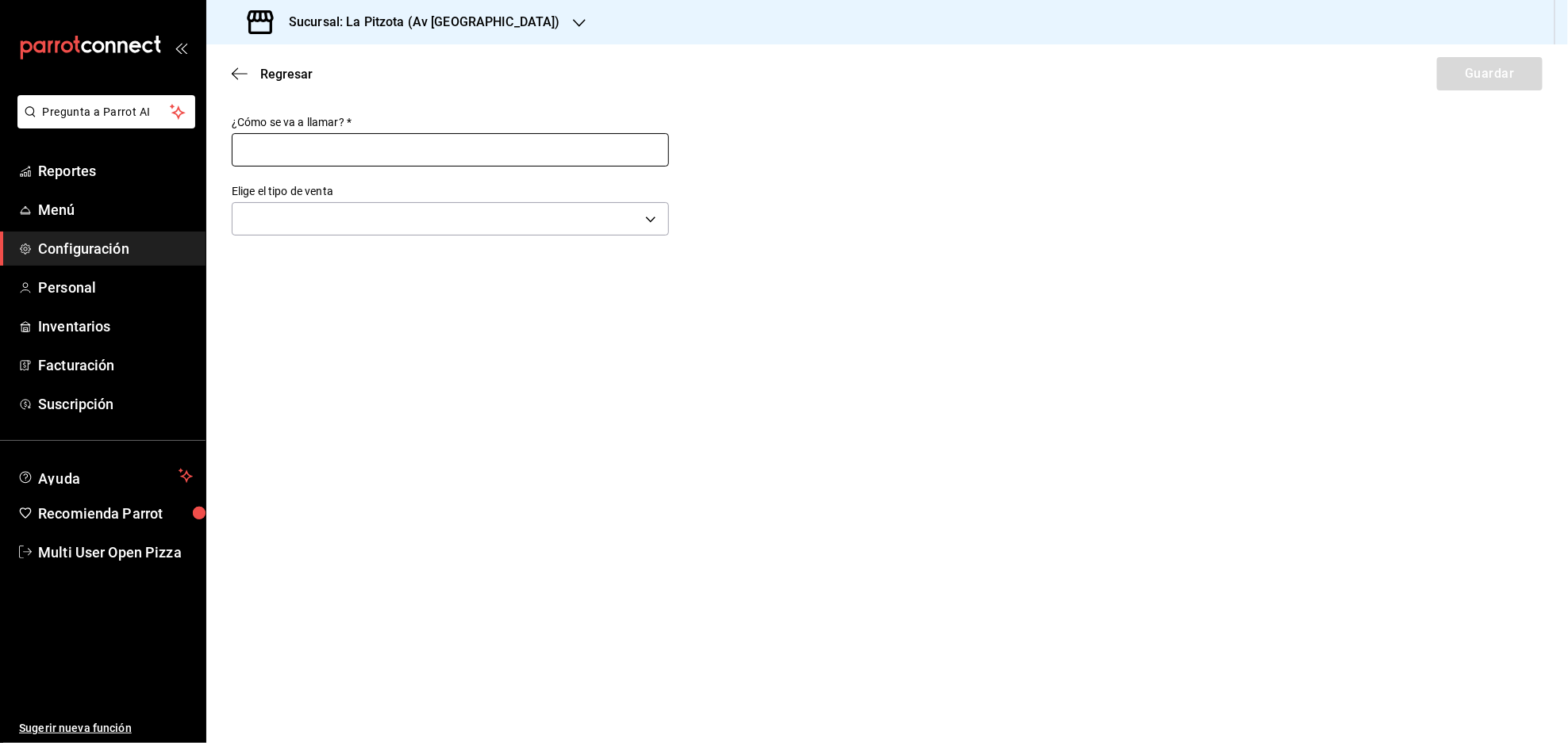
click at [371, 150] on input "text" at bounding box center [450, 150] width 437 height 34
type input "Mostrador"
click at [279, 217] on body "Pregunta a Parrot AI Reportes Menú Configuración Personal Inventarios Facturaci…" at bounding box center [784, 371] width 1568 height 743
click at [270, 292] on li "Comer aquí" at bounding box center [450, 300] width 435 height 30
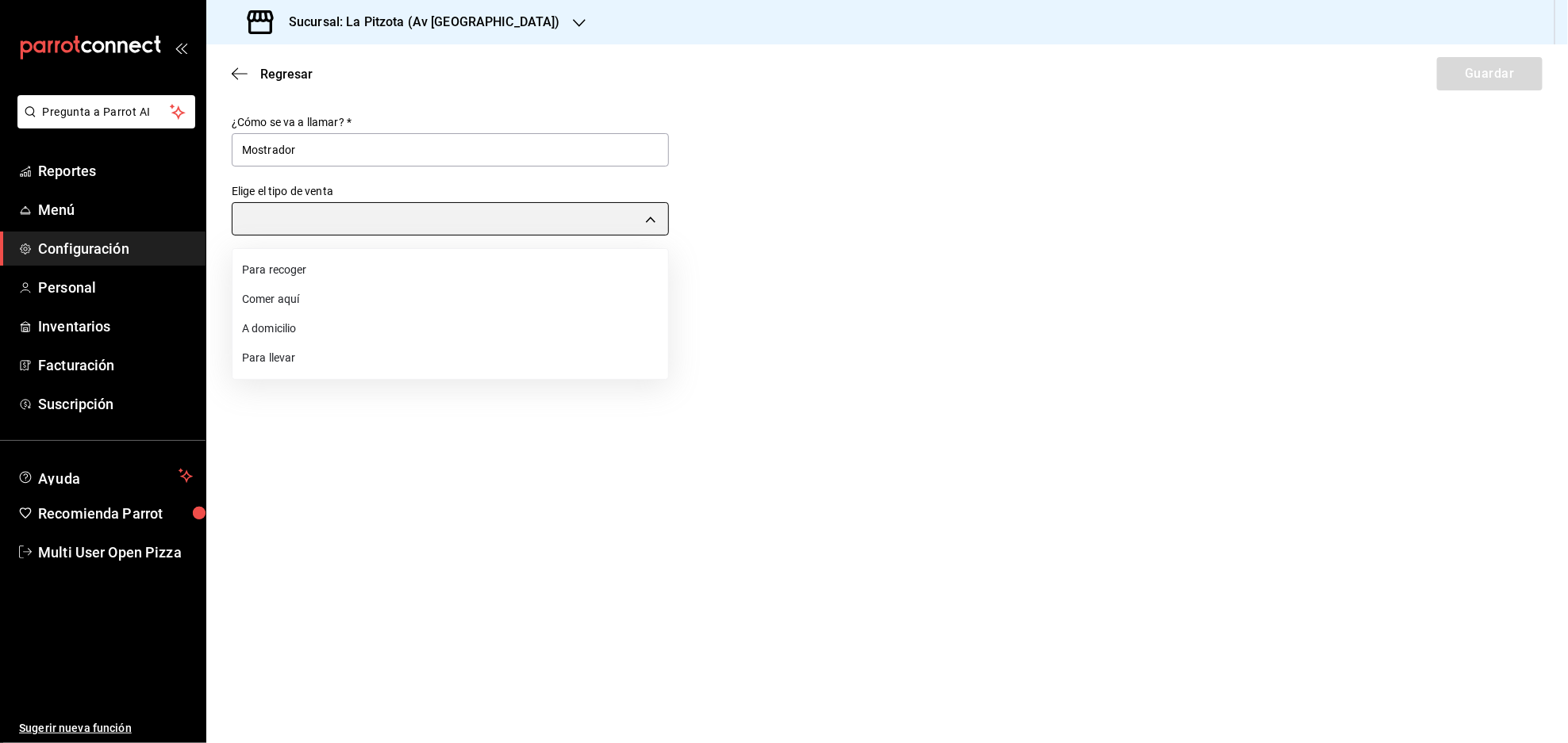
type input "DINE_IN"
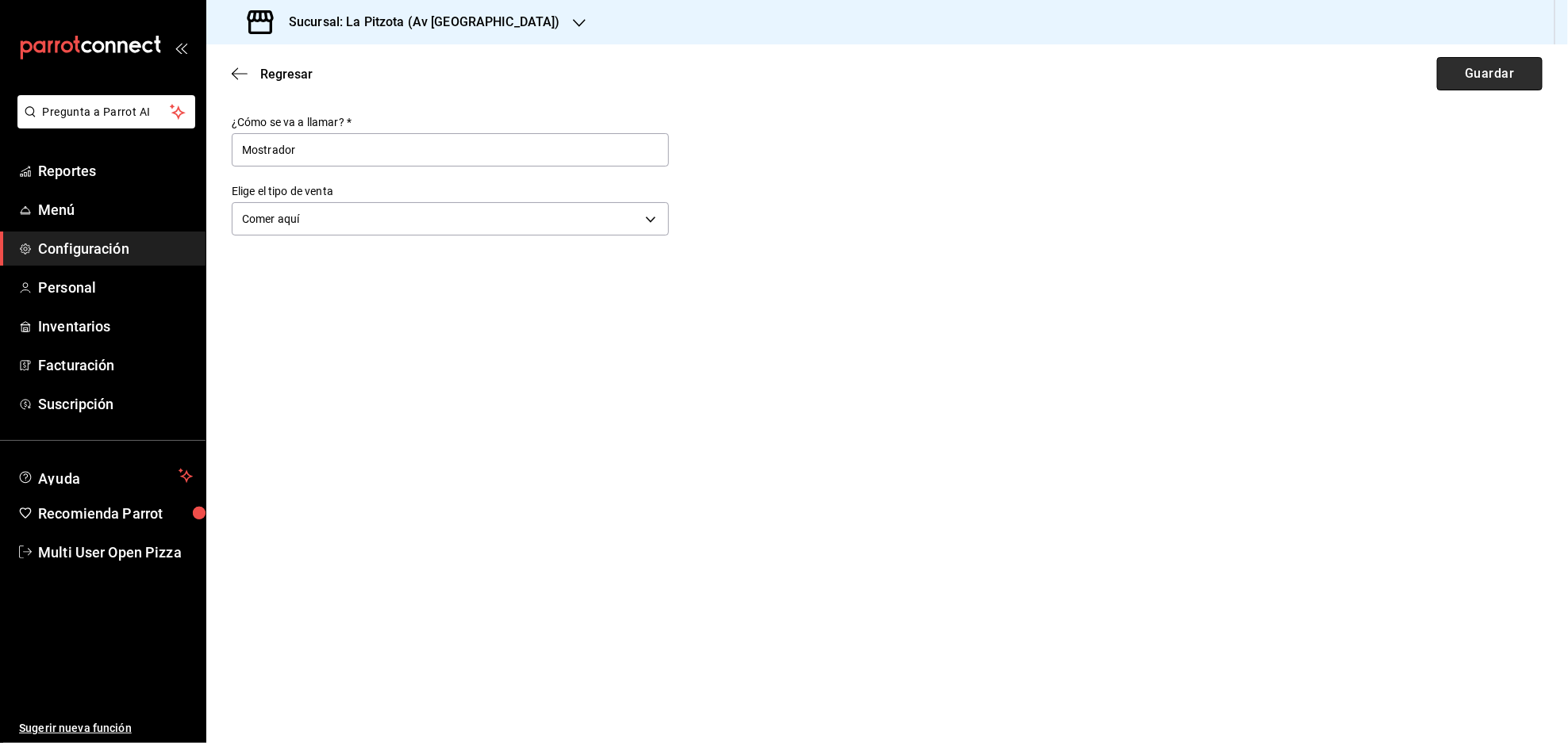
click at [1495, 78] on button "Guardar" at bounding box center [1489, 74] width 106 height 34
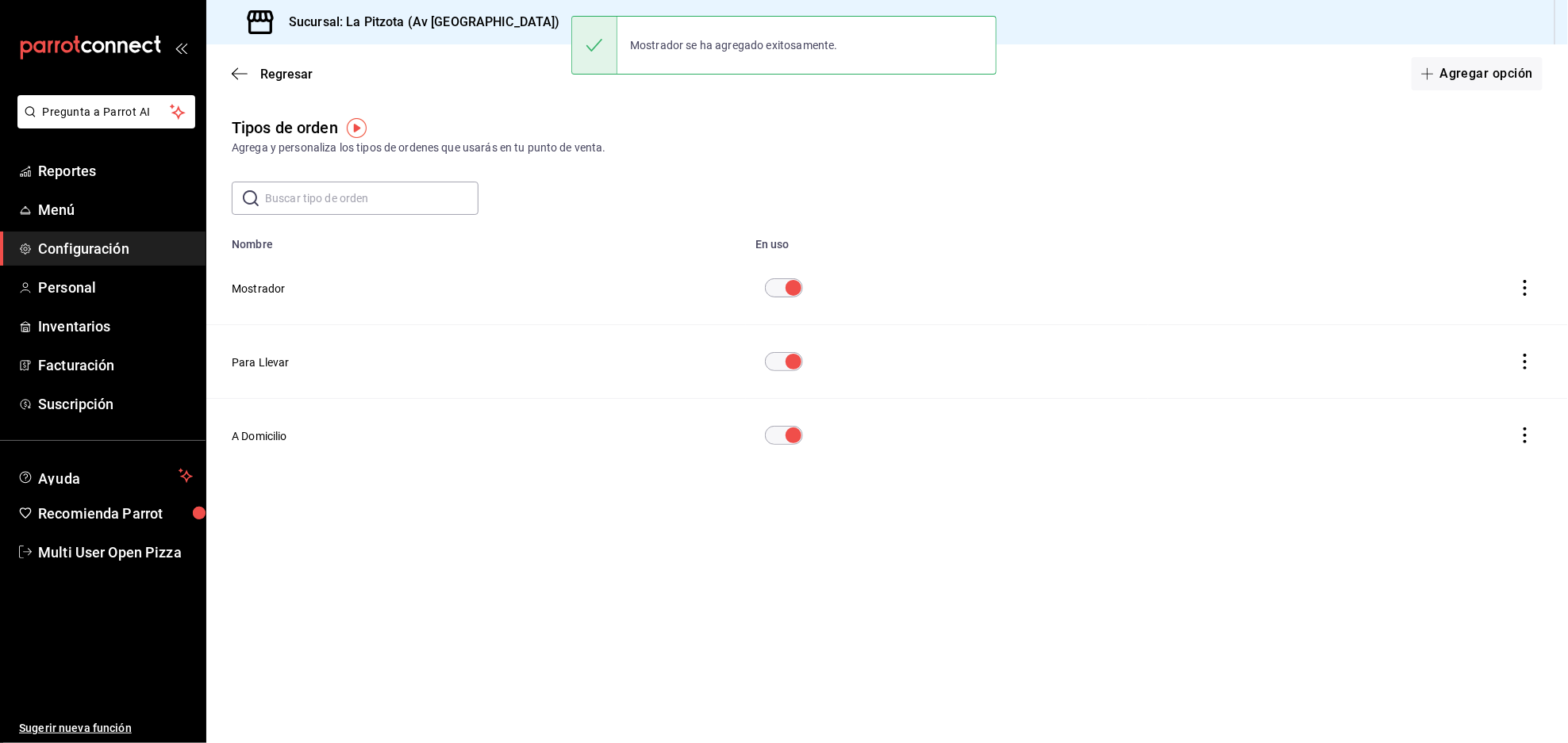
click at [384, 30] on h3 "Sucursal: La Pitzota (Av [GEOGRAPHIC_DATA])" at bounding box center [417, 22] width 284 height 19
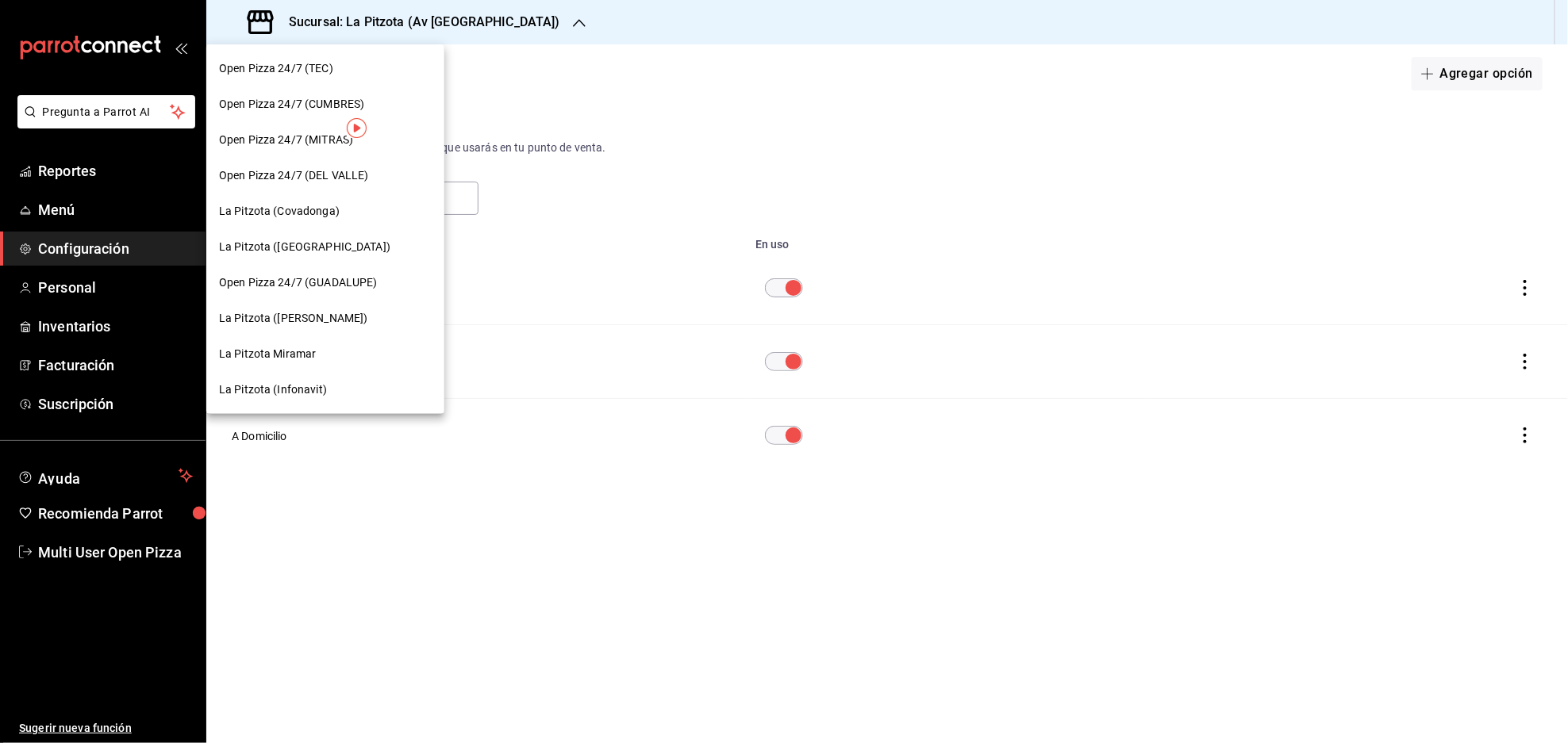
click at [260, 328] on div "La Pitzota ([PERSON_NAME])" at bounding box center [325, 319] width 238 height 36
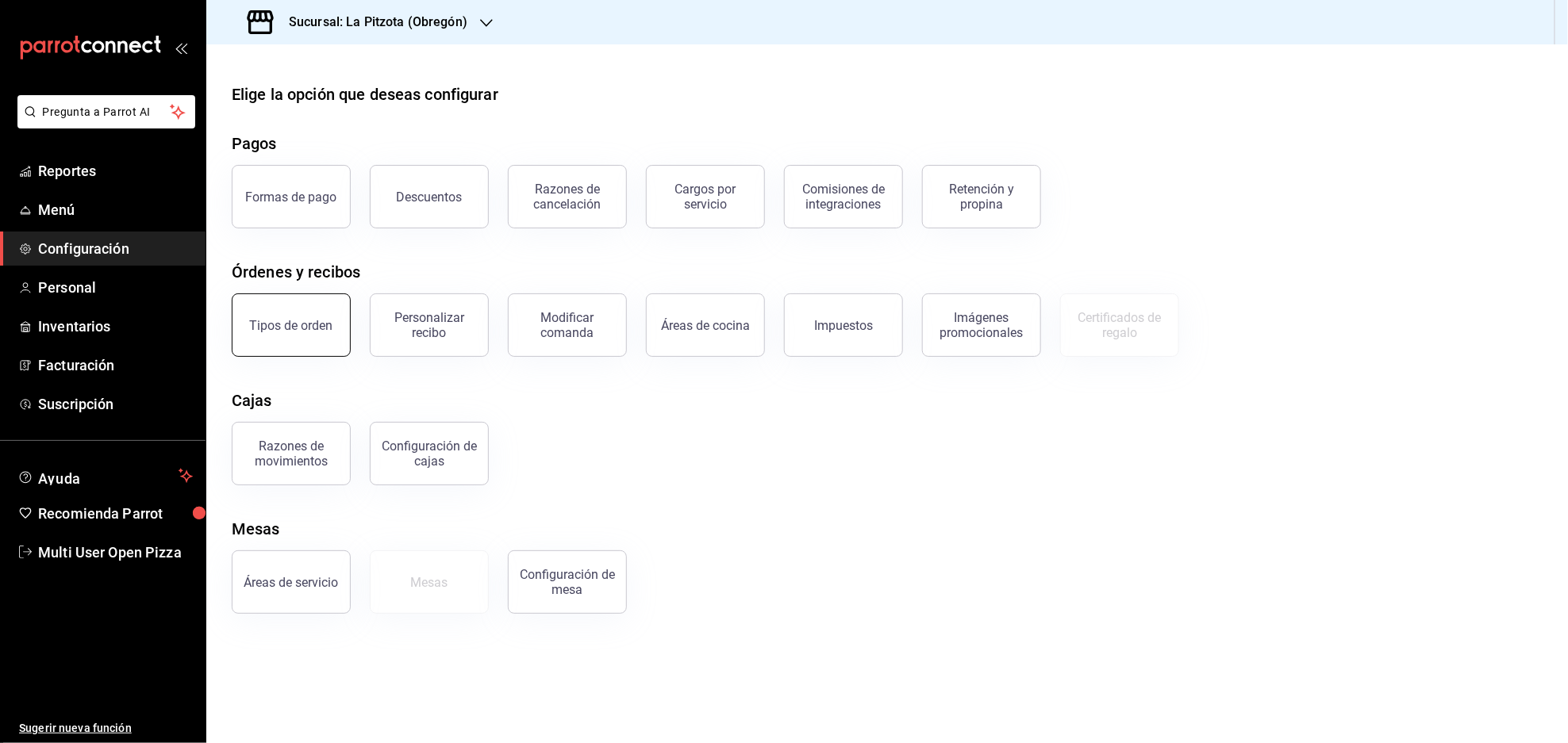
click at [266, 341] on button "Tipos de orden" at bounding box center [291, 325] width 119 height 63
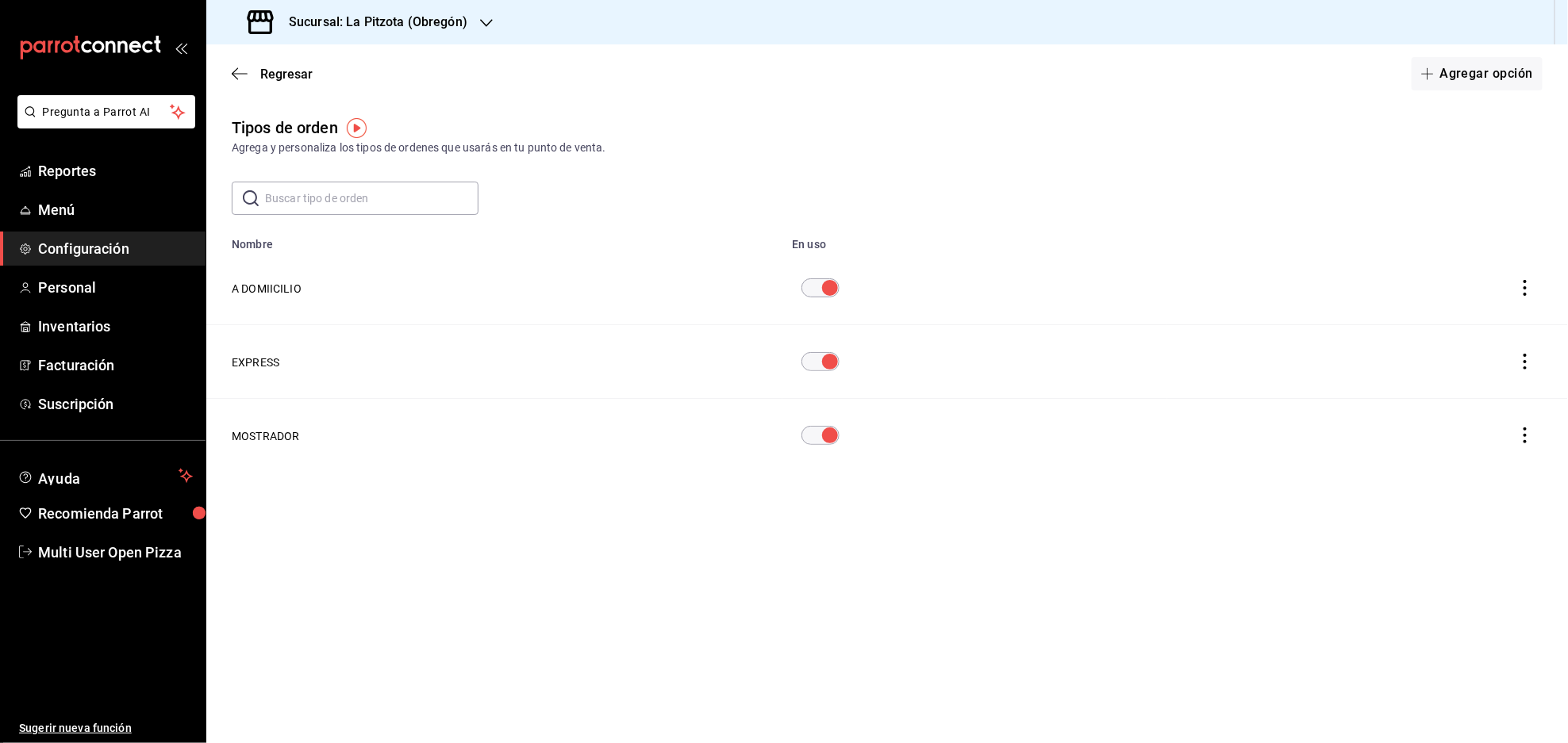
click at [360, 20] on h3 "Sucursal: La Pitzota (Obregón)" at bounding box center [371, 22] width 191 height 19
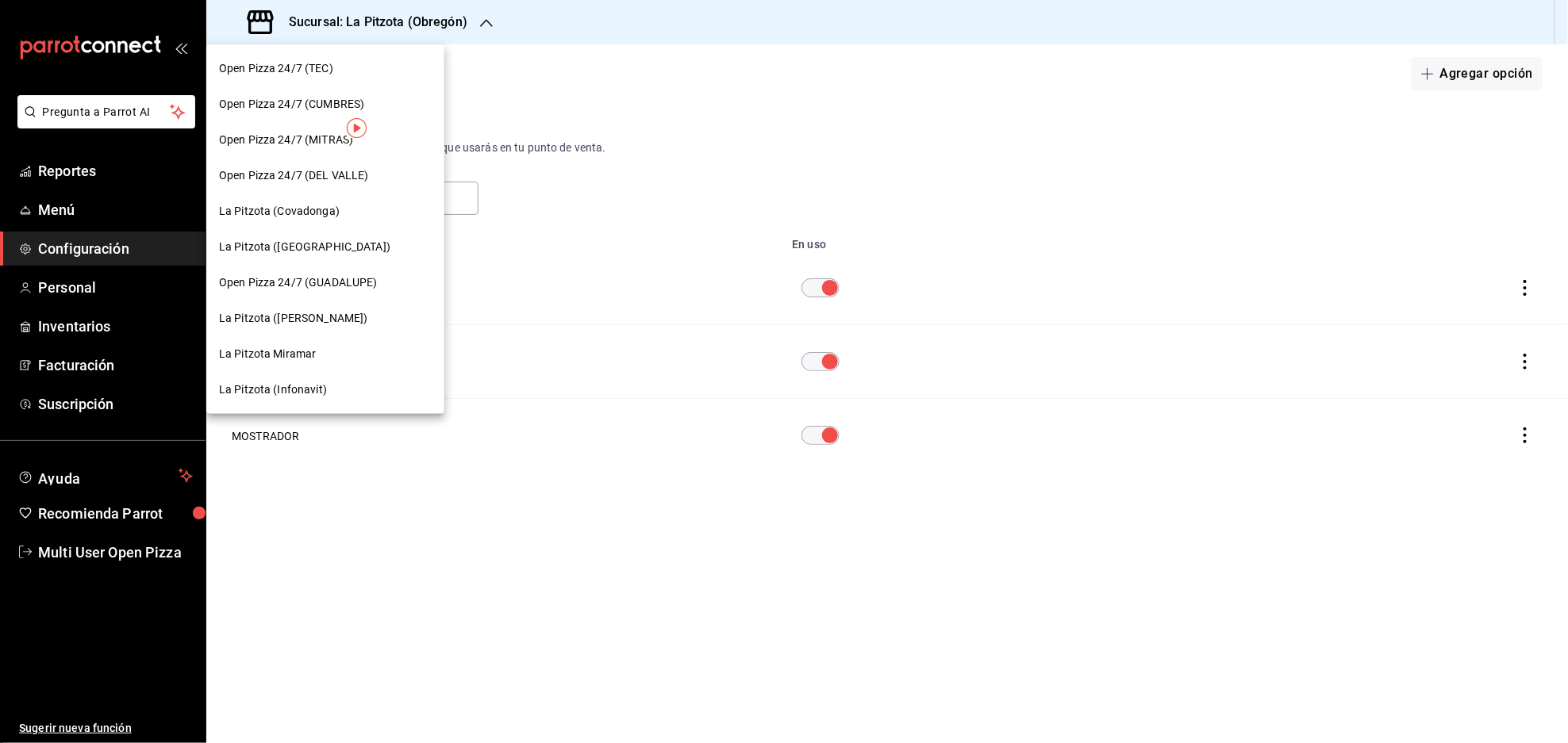
click at [271, 330] on div "La Pitzota ([PERSON_NAME])" at bounding box center [325, 319] width 238 height 36
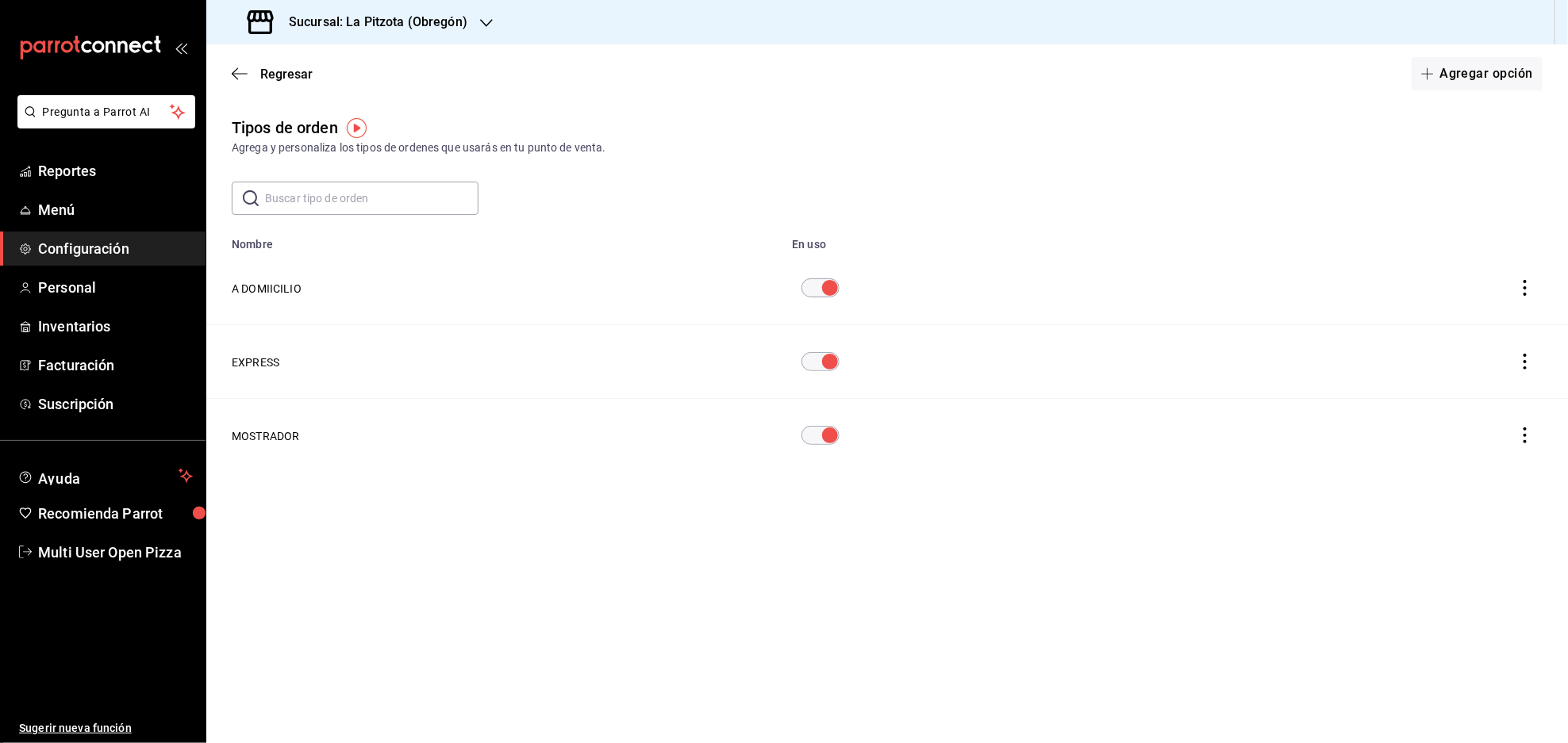
click at [376, 23] on h3 "Sucursal: La Pitzota (Obregón)" at bounding box center [371, 22] width 191 height 19
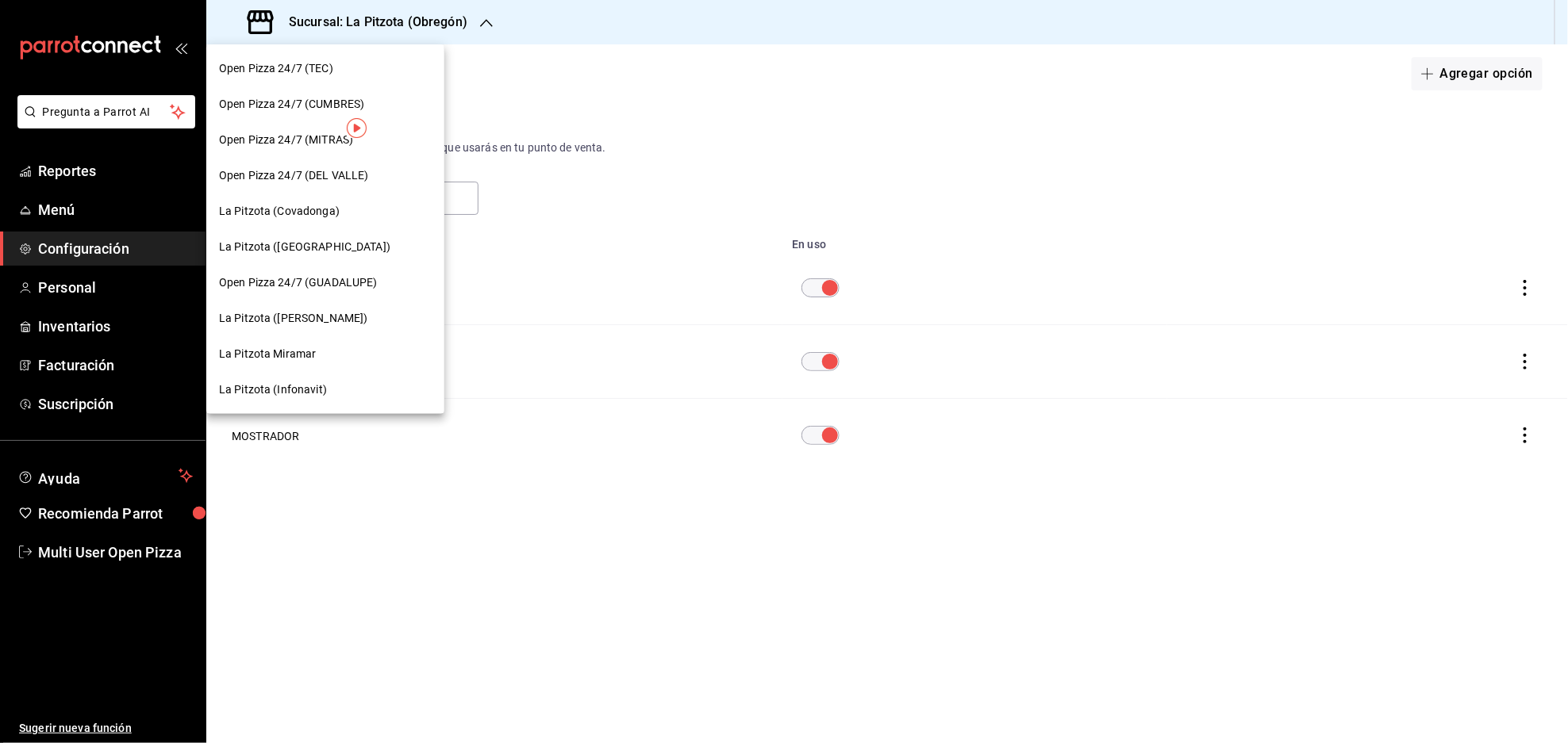
click at [299, 241] on span "La Pitzota ([GEOGRAPHIC_DATA])" at bounding box center [304, 246] width 171 height 17
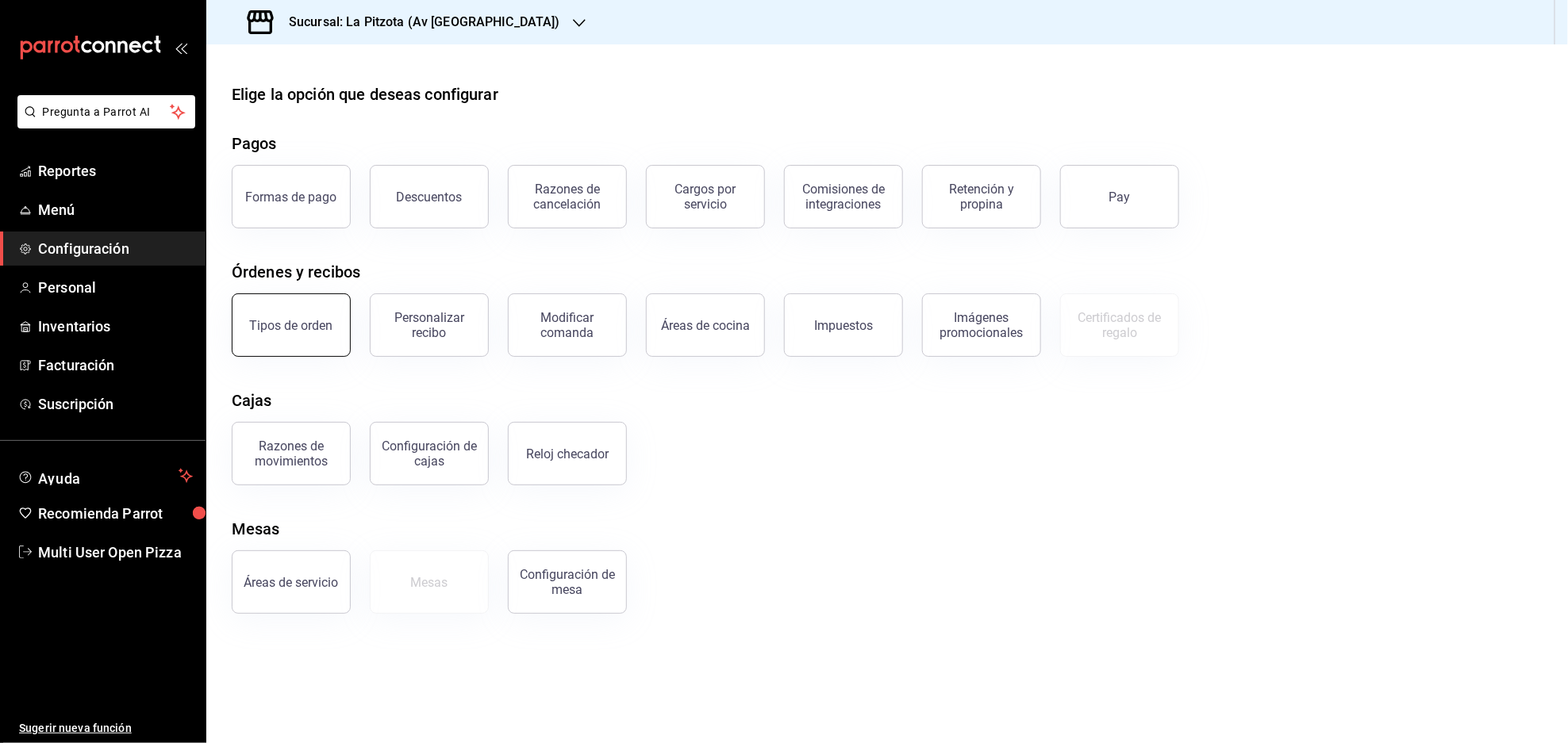
click at [279, 339] on button "Tipos de orden" at bounding box center [291, 325] width 119 height 63
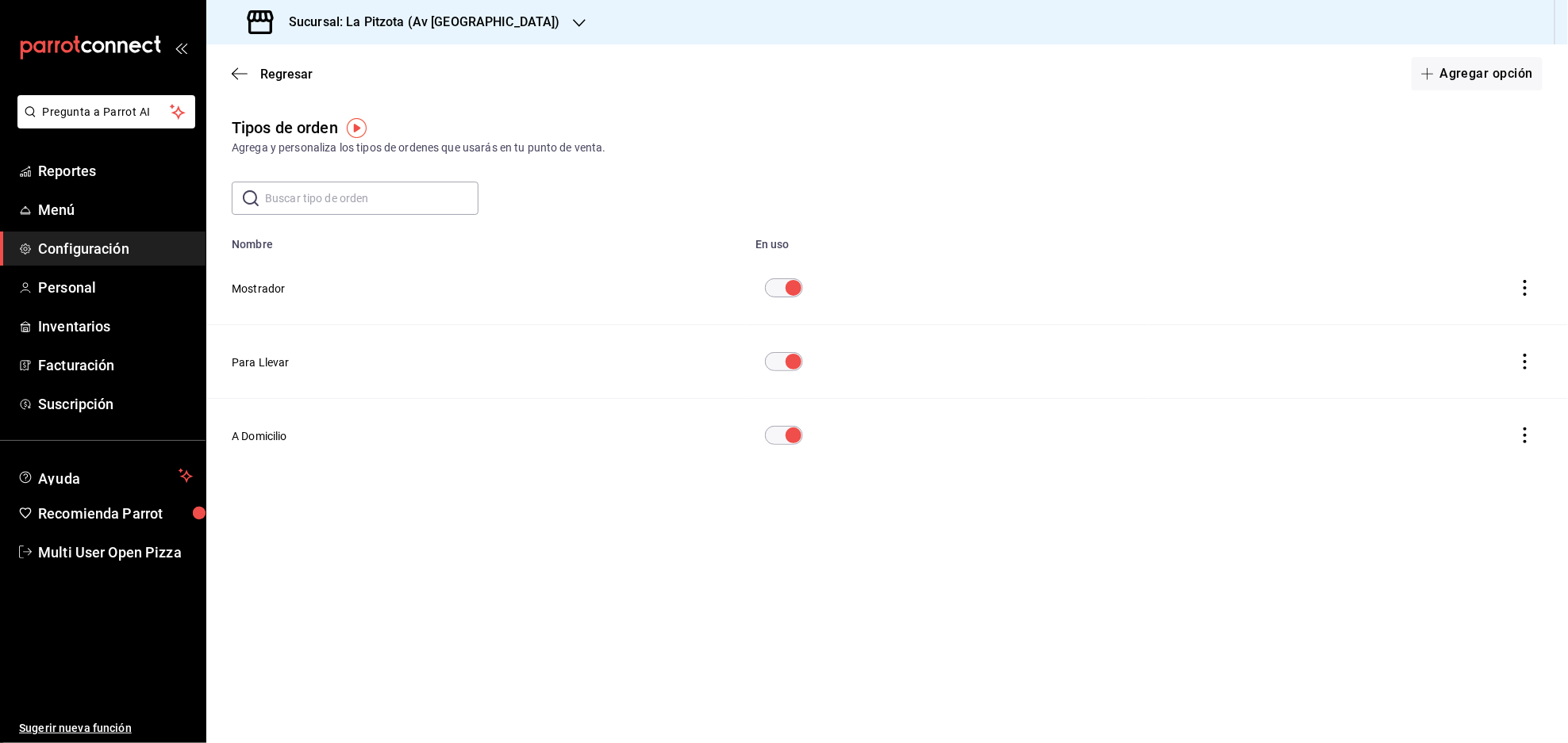
click at [1527, 295] on icon "actions" at bounding box center [1524, 288] width 16 height 16
click at [1376, 388] on div at bounding box center [784, 371] width 1568 height 743
click at [1529, 295] on icon "actions" at bounding box center [1524, 288] width 16 height 16
click at [1446, 316] on span "Eliminar" at bounding box center [1463, 310] width 69 height 19
click at [1445, 356] on button "Eliminar" at bounding box center [1465, 351] width 106 height 34
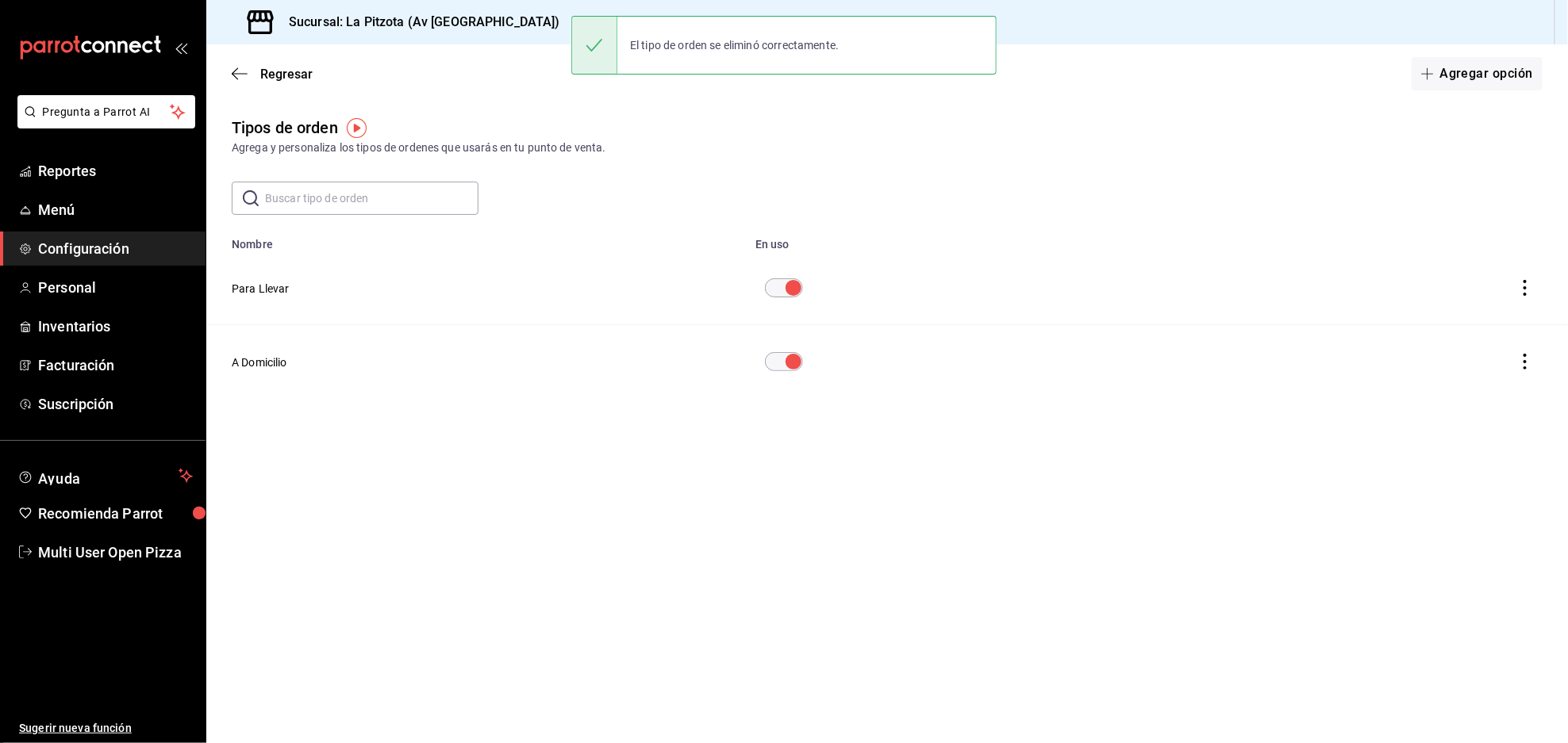
click at [1523, 293] on icon "actions" at bounding box center [1524, 288] width 16 height 16
click at [1477, 309] on span "Eliminar" at bounding box center [1477, 310] width 41 height 13
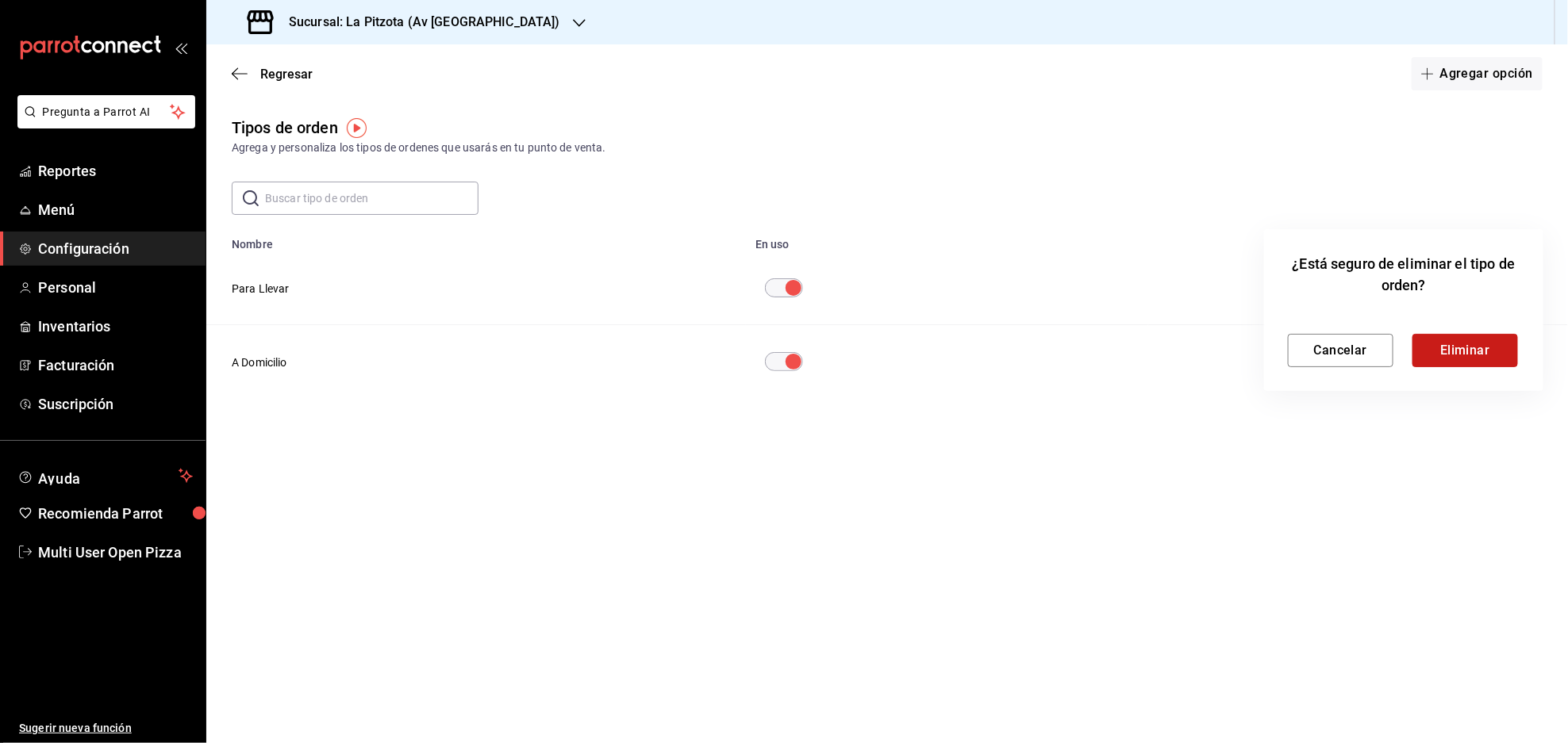
click at [1441, 343] on button "Eliminar" at bounding box center [1465, 351] width 106 height 34
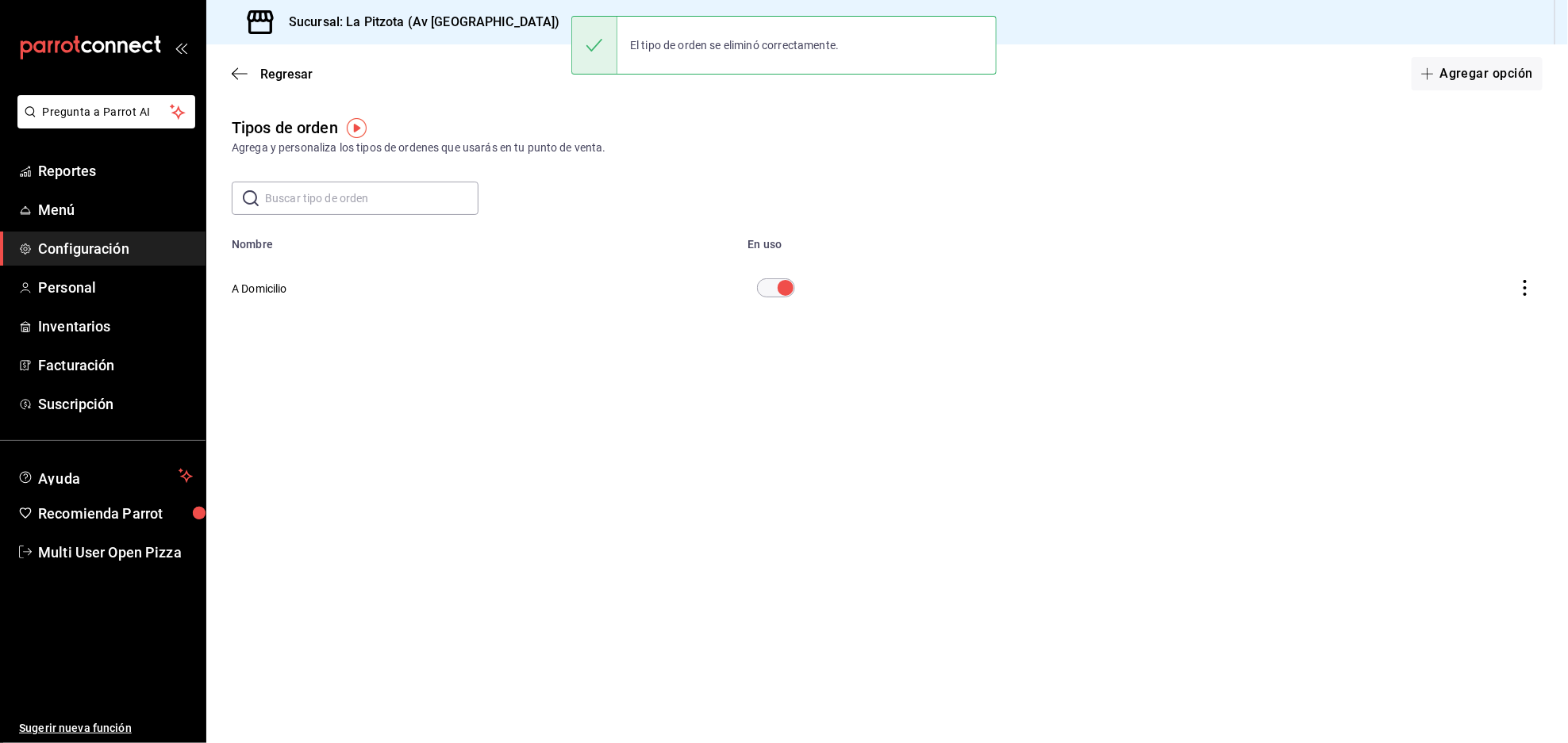
click at [1521, 290] on icon "actions" at bounding box center [1524, 288] width 16 height 16
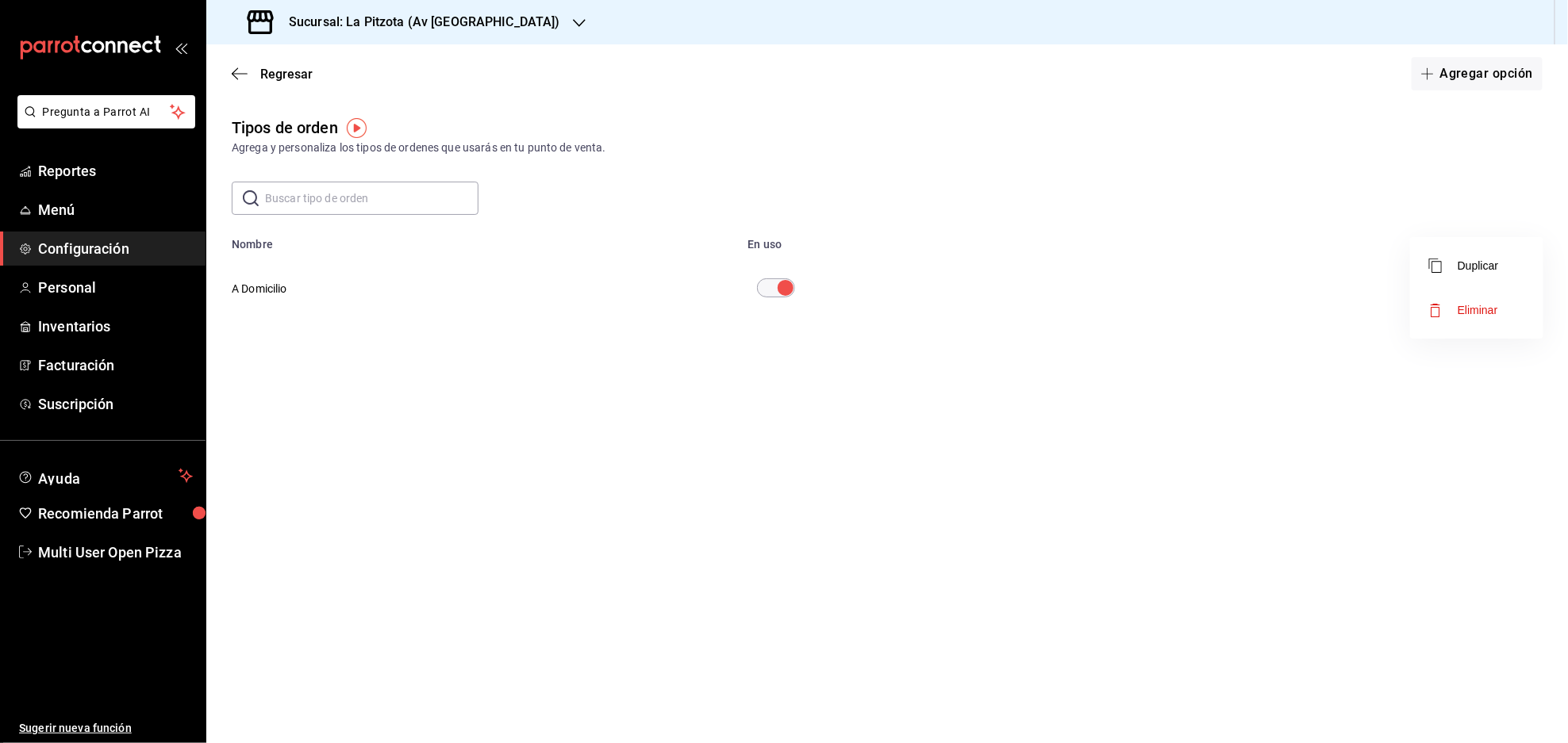
click at [1452, 315] on span "Eliminar" at bounding box center [1463, 310] width 69 height 19
click at [1448, 350] on button "Eliminar" at bounding box center [1465, 351] width 106 height 34
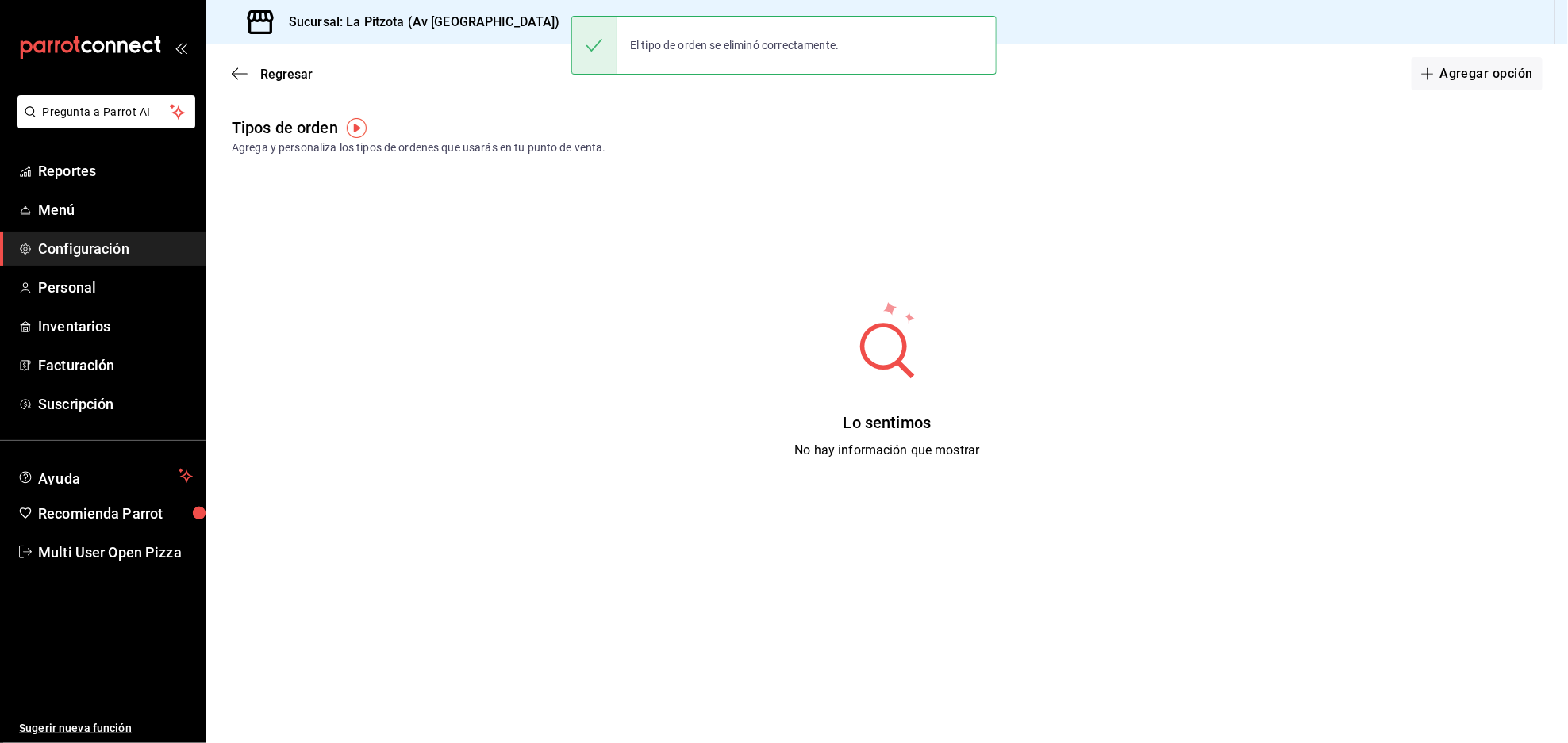
click at [470, 530] on div "Lo sentimos No hay información que mostrar" at bounding box center [887, 380] width 1361 height 397
click at [1479, 68] on button "Agregar opción" at bounding box center [1477, 74] width 131 height 34
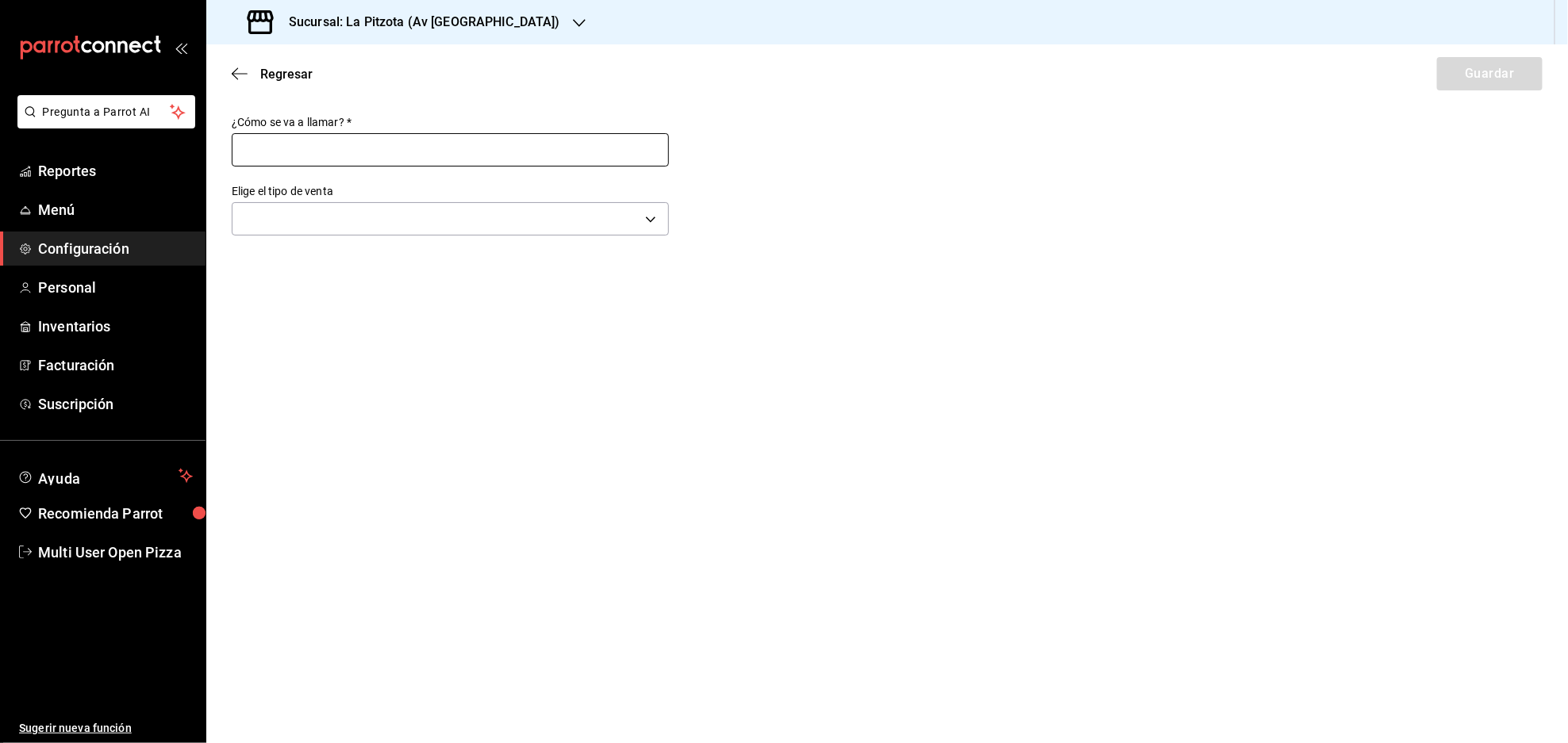
click at [305, 152] on input "text" at bounding box center [450, 150] width 437 height 34
type input "A DOMICILIO"
click at [273, 224] on body "Pregunta a Parrot AI Reportes Menú Configuración Personal Inventarios Facturaci…" at bounding box center [784, 371] width 1568 height 743
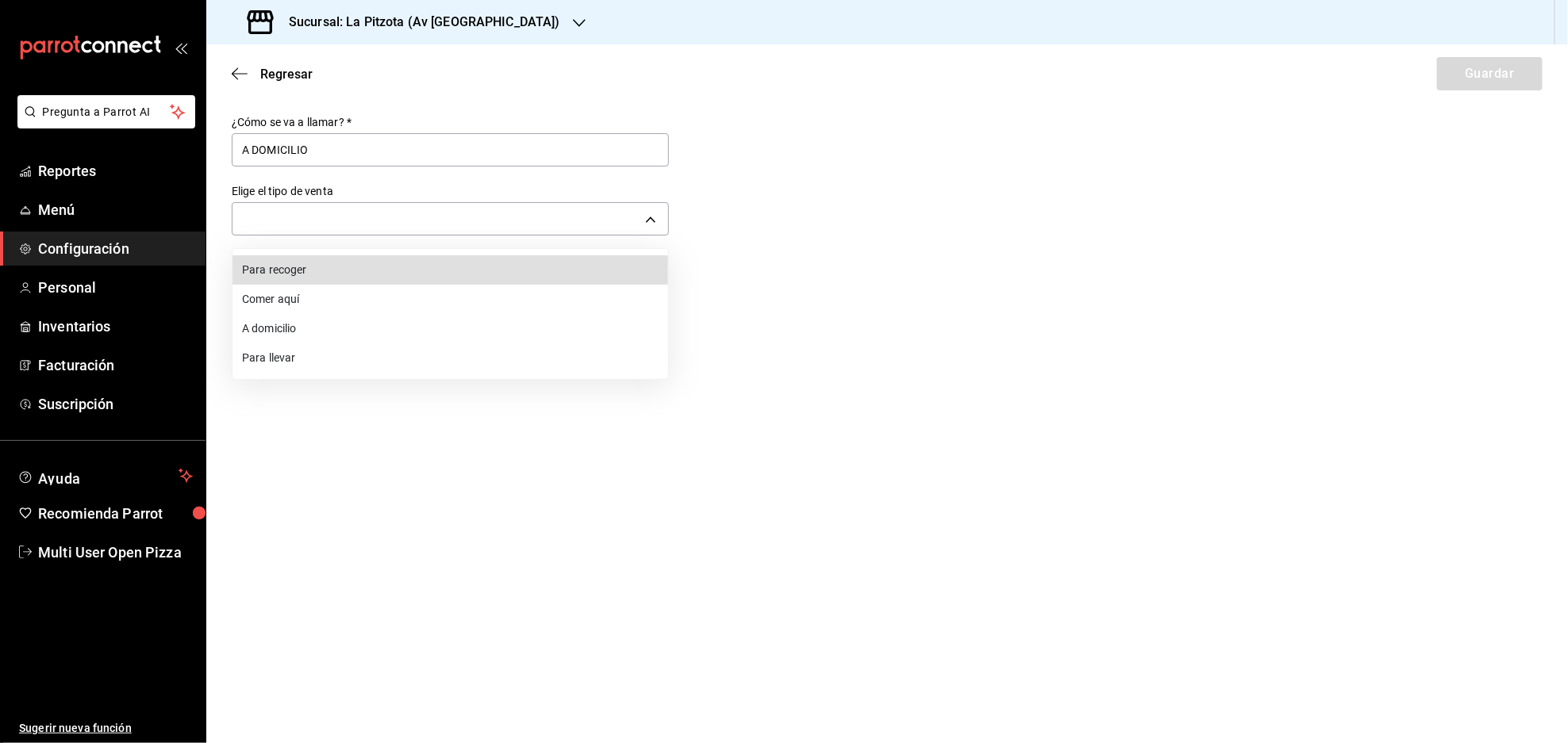
click at [272, 323] on li "A domicilio" at bounding box center [450, 329] width 435 height 30
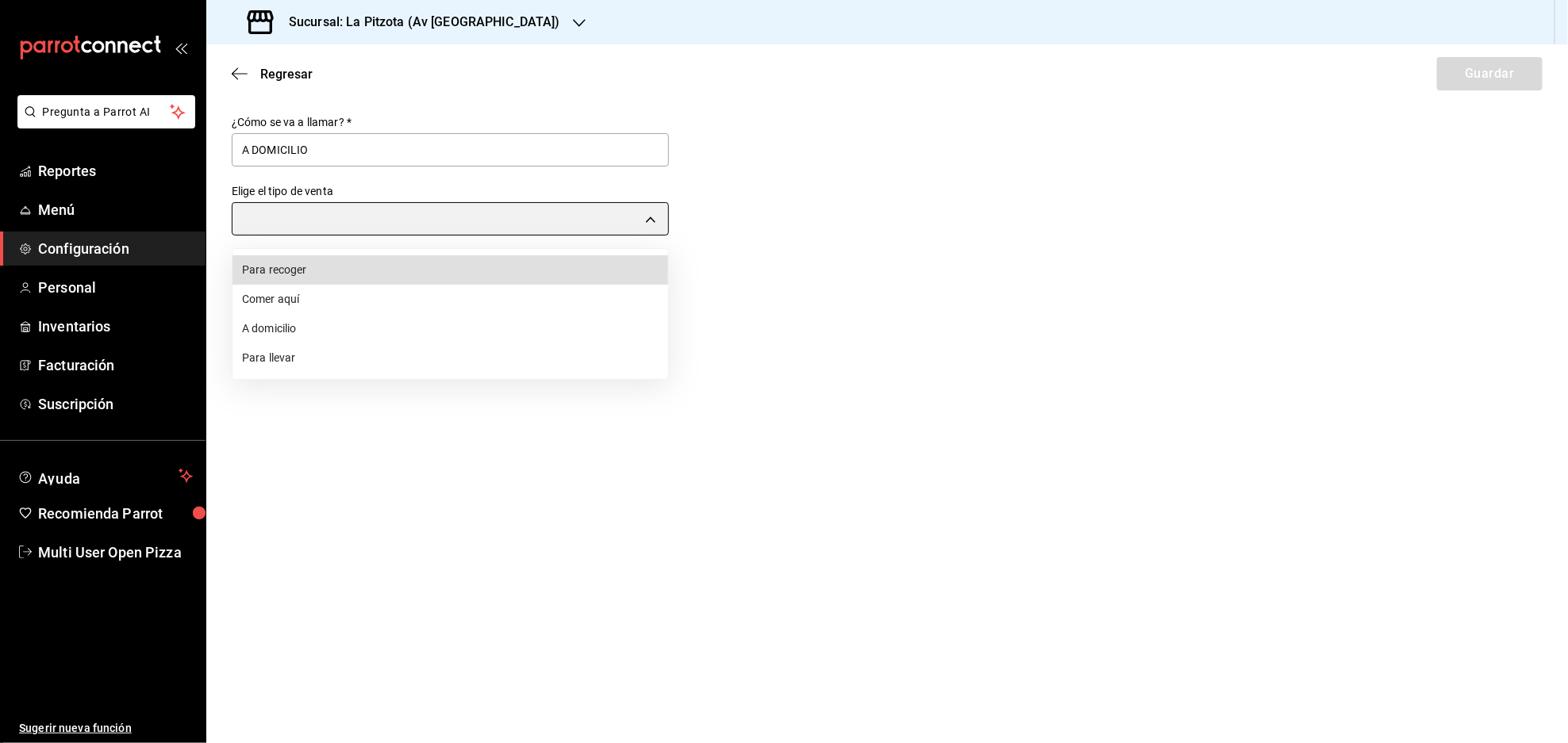
type input "DELIVERY"
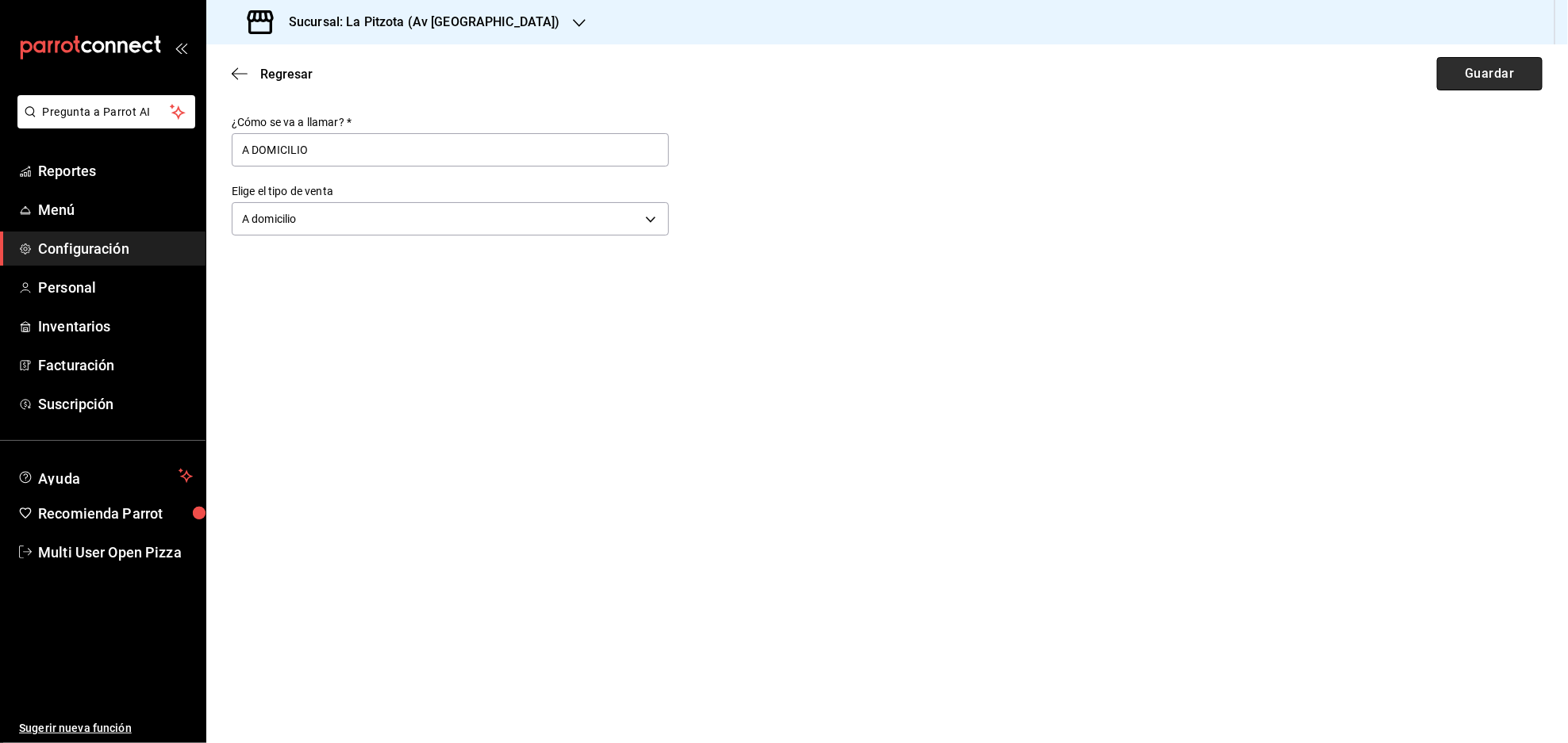
click at [1489, 82] on button "Guardar" at bounding box center [1489, 74] width 106 height 34
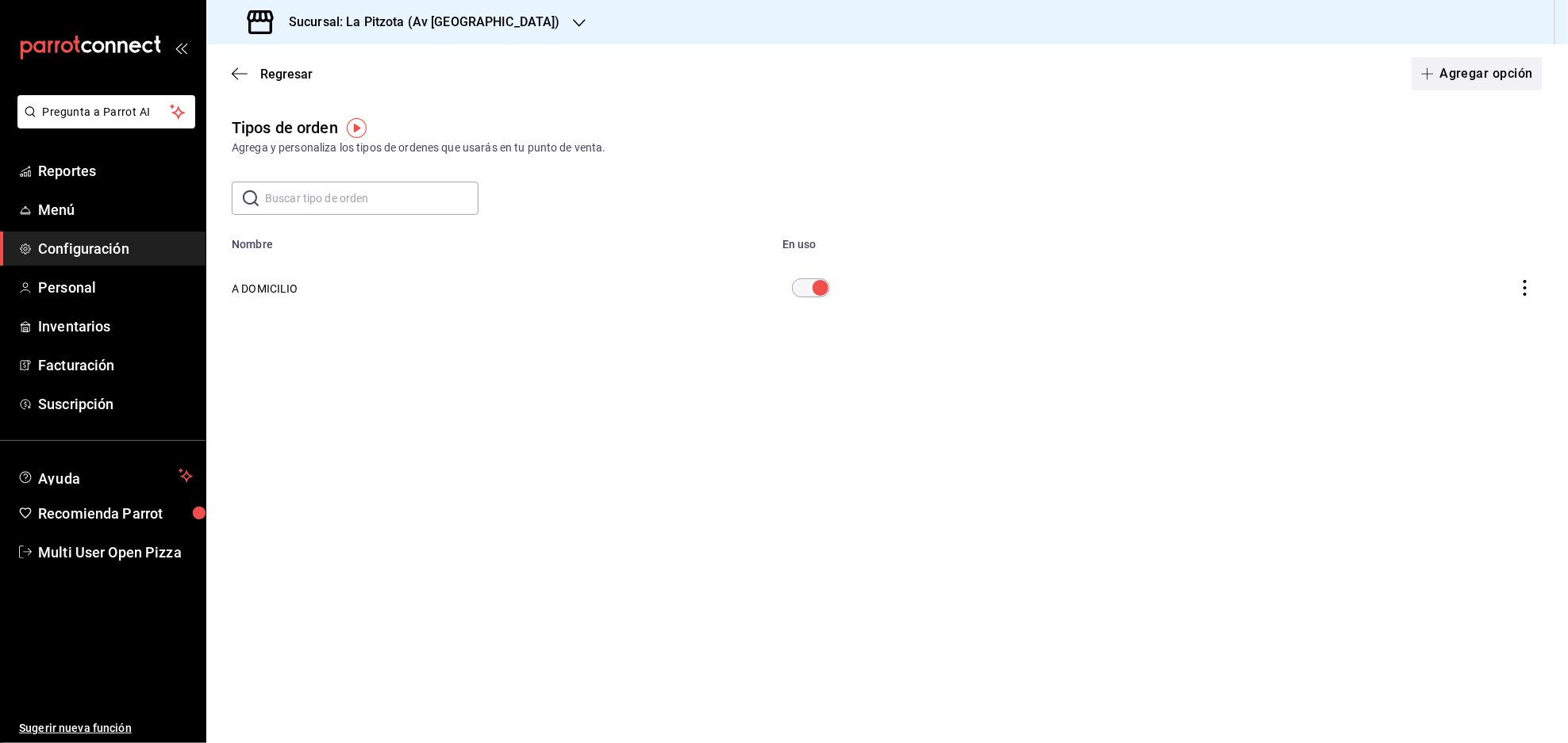
click at [1442, 73] on button "Agregar opción" at bounding box center [1477, 74] width 131 height 34
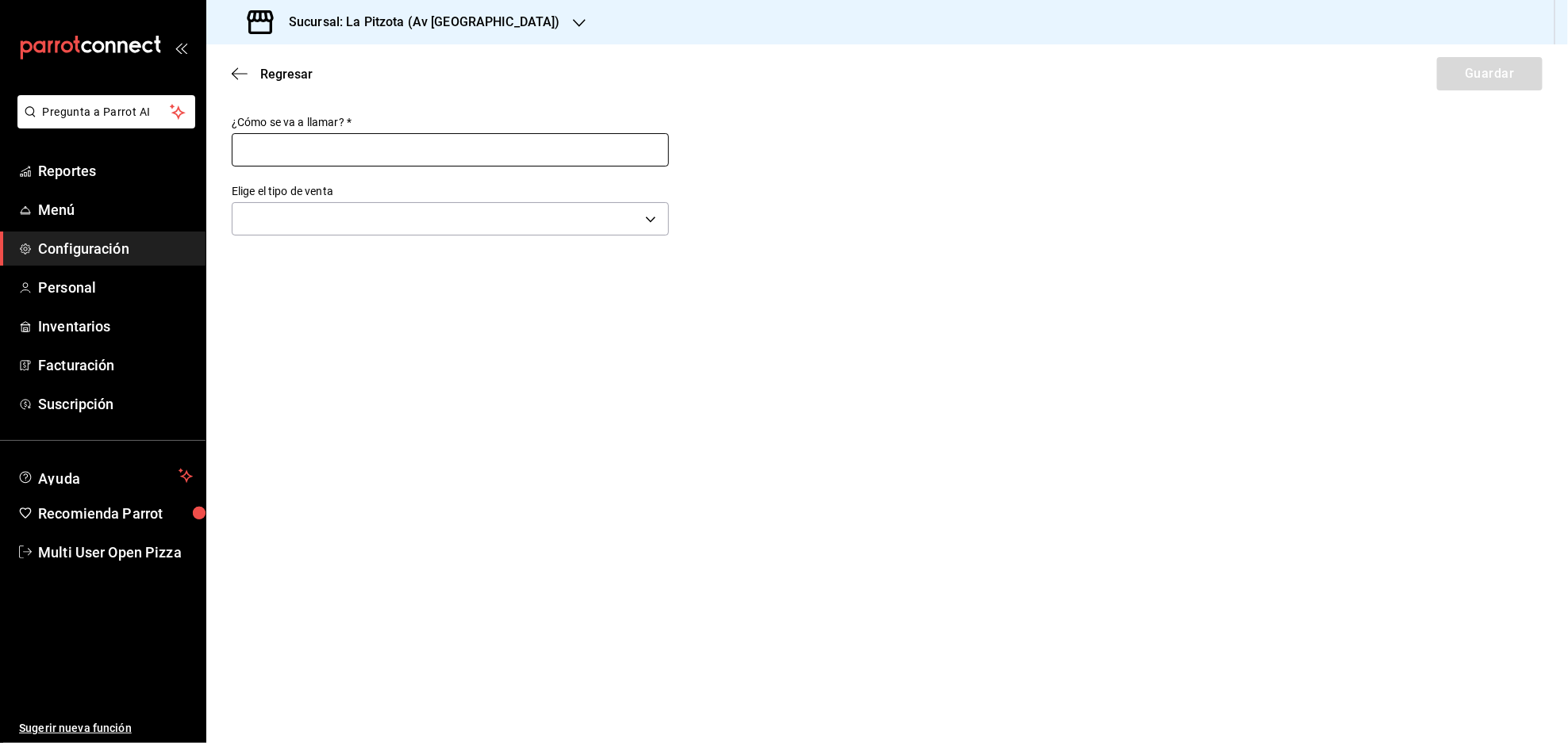
click at [453, 139] on input "text" at bounding box center [450, 150] width 437 height 34
type input "EXPRESS"
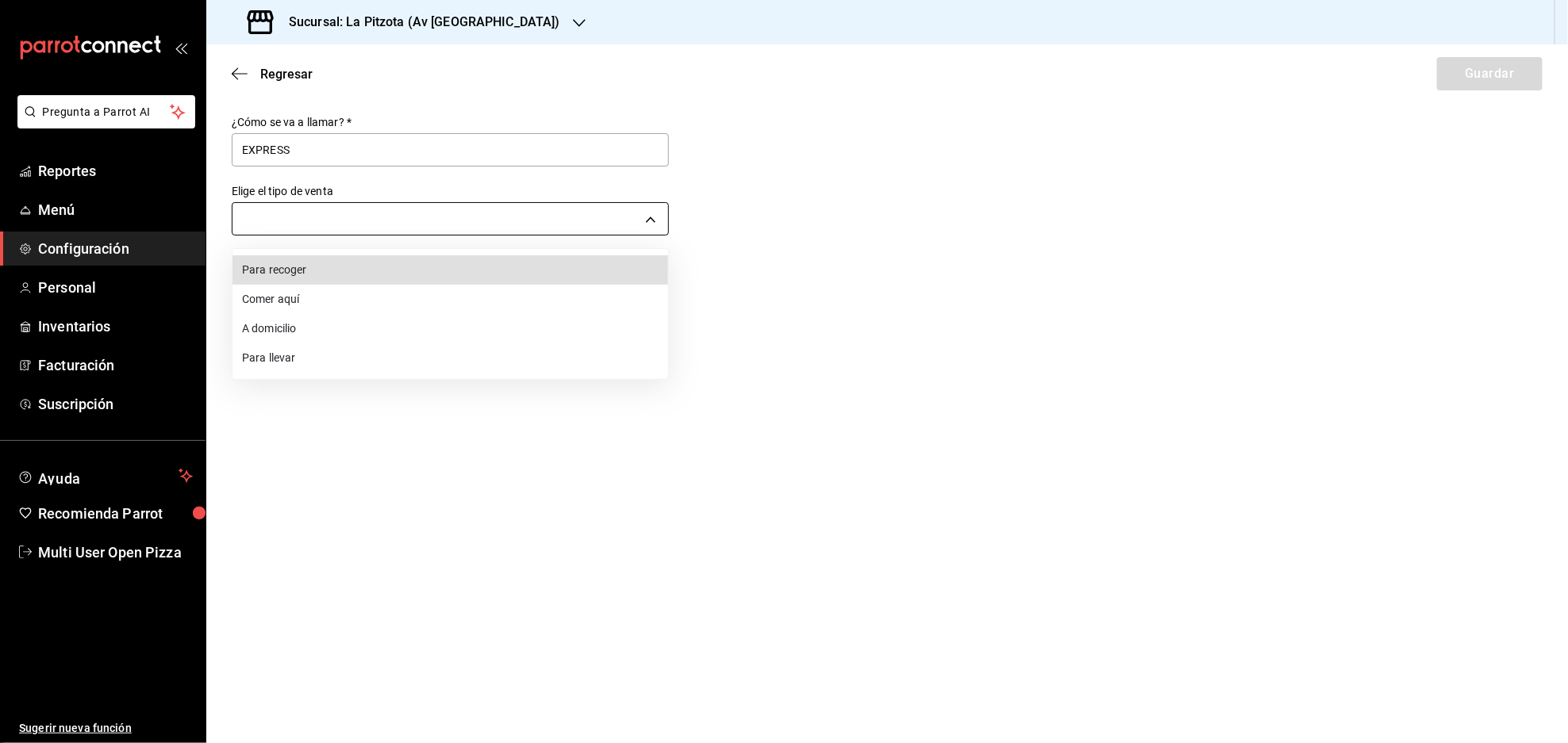
click at [363, 207] on body "Pregunta a Parrot AI Reportes Menú Configuración Personal Inventarios Facturaci…" at bounding box center [784, 371] width 1568 height 743
click at [283, 352] on li "Para llevar" at bounding box center [450, 358] width 435 height 30
type input "TAKE_OUT"
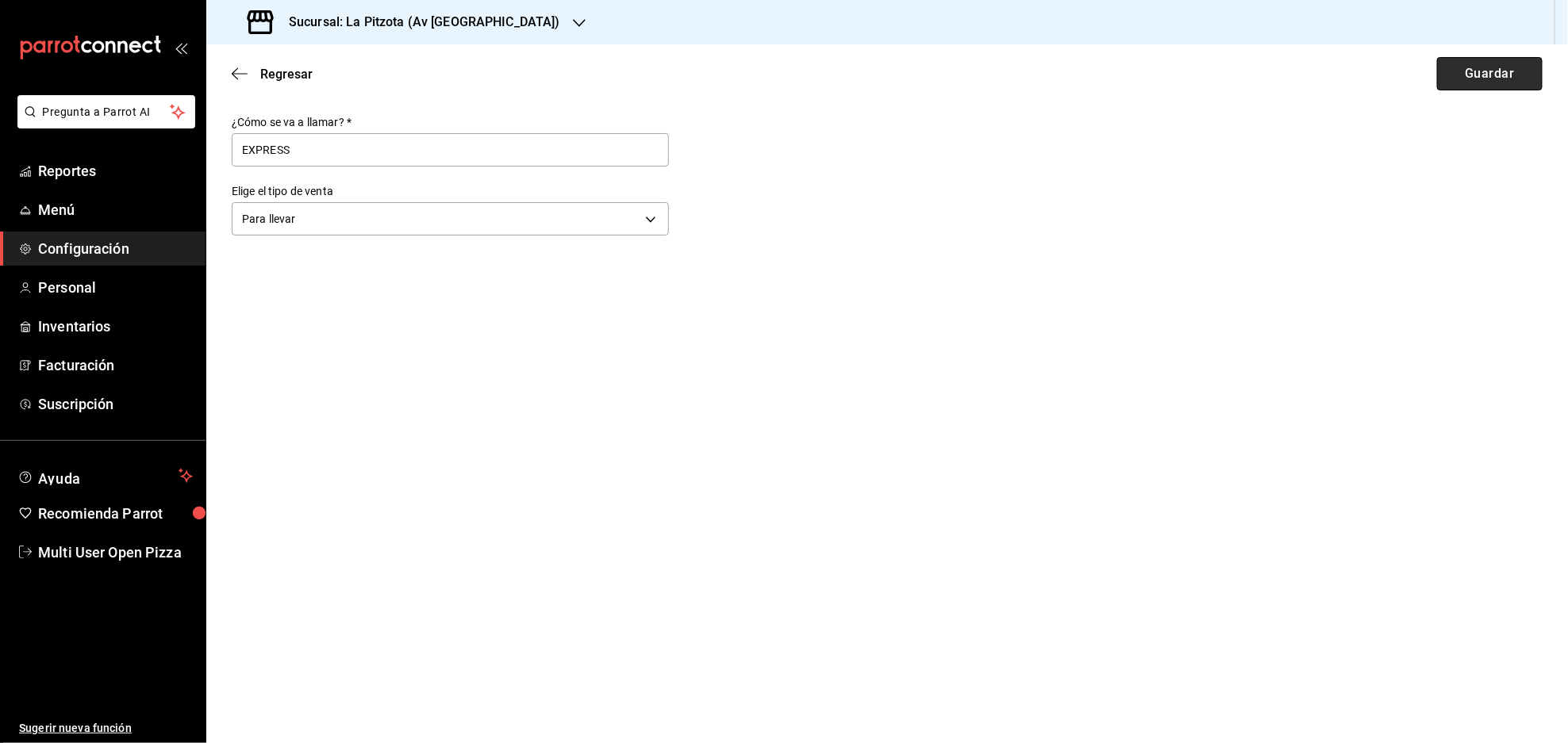
click at [1468, 78] on button "Guardar" at bounding box center [1489, 74] width 106 height 34
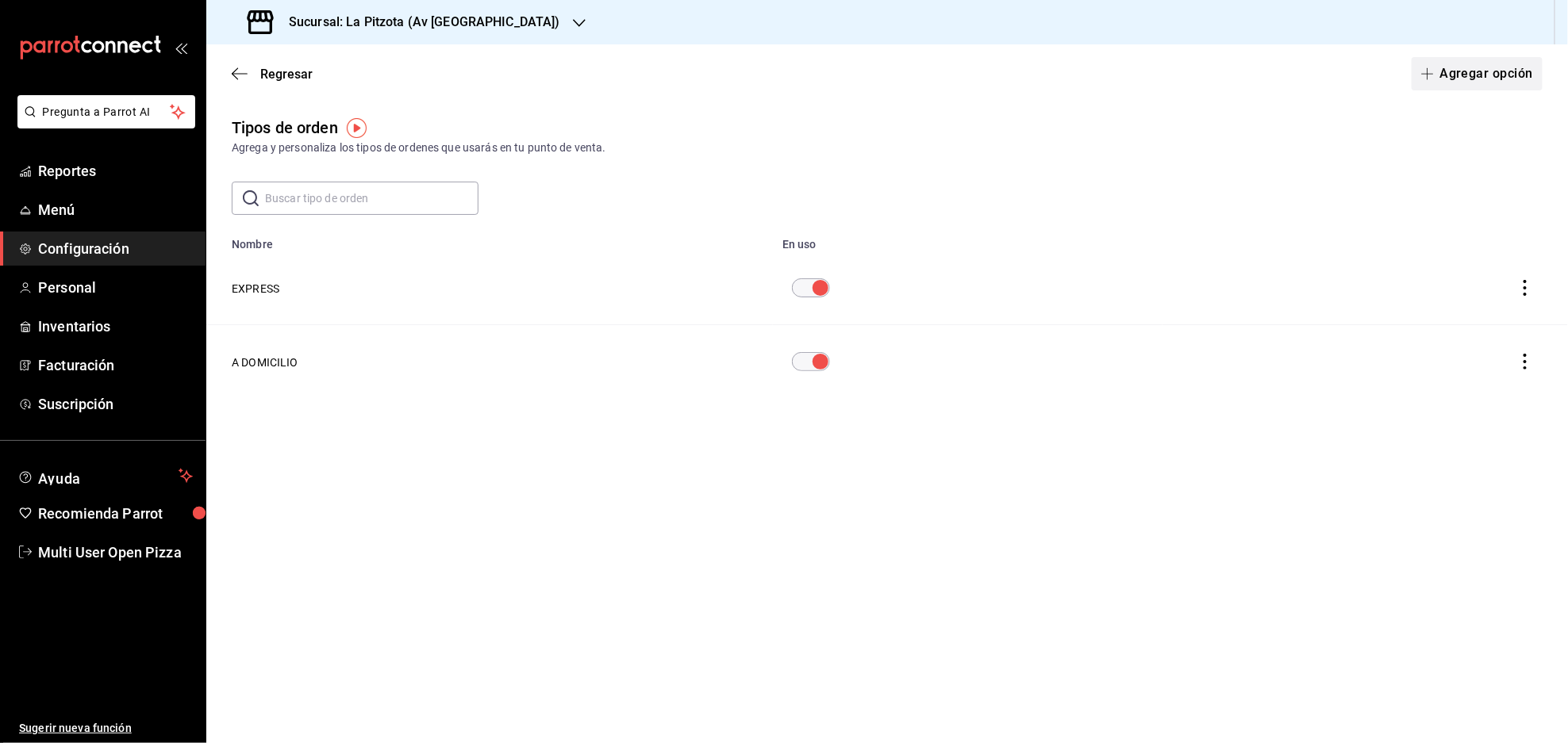
click at [1470, 66] on button "Agregar opción" at bounding box center [1477, 74] width 131 height 34
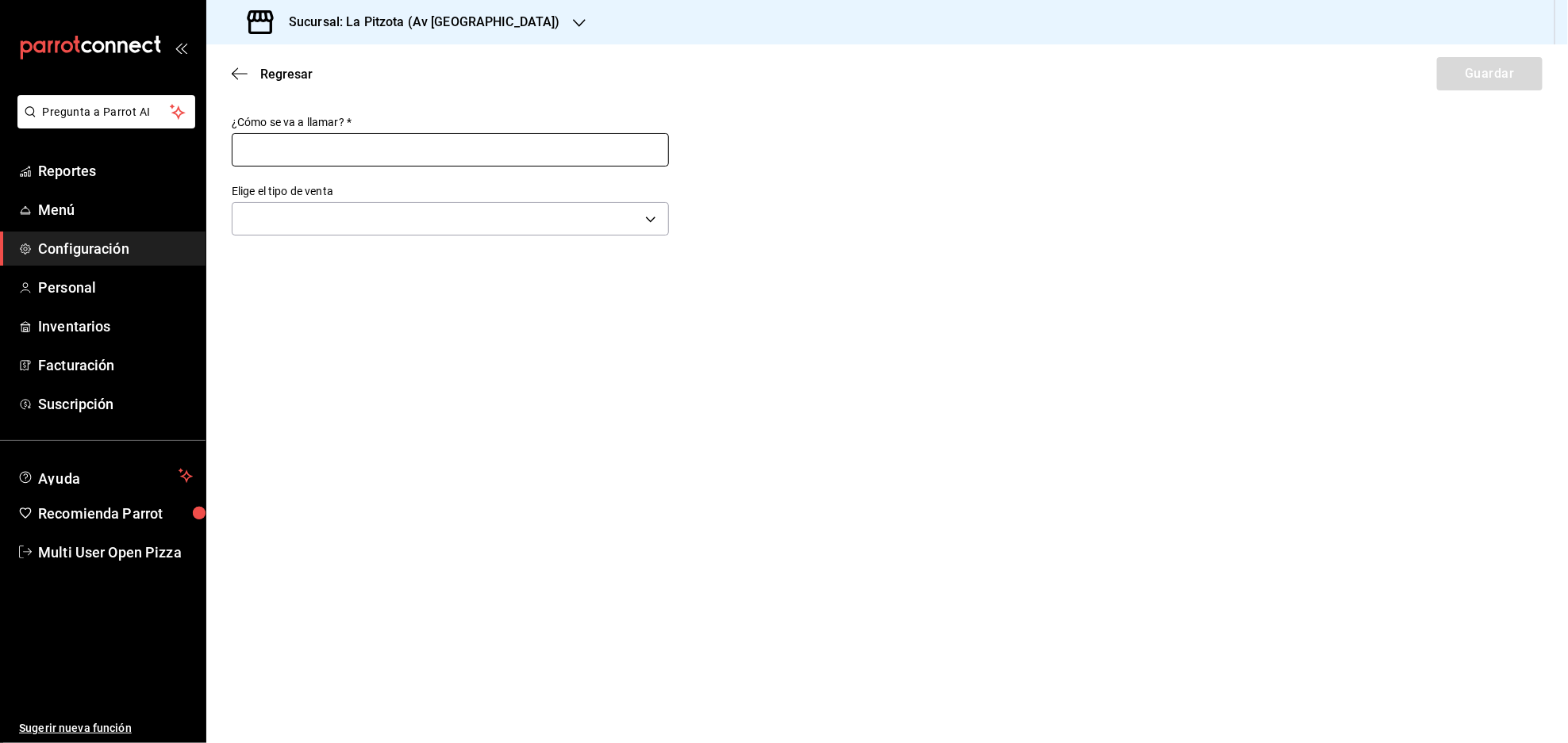
click at [440, 149] on input "text" at bounding box center [450, 150] width 437 height 34
type input "MOSTRADOR"
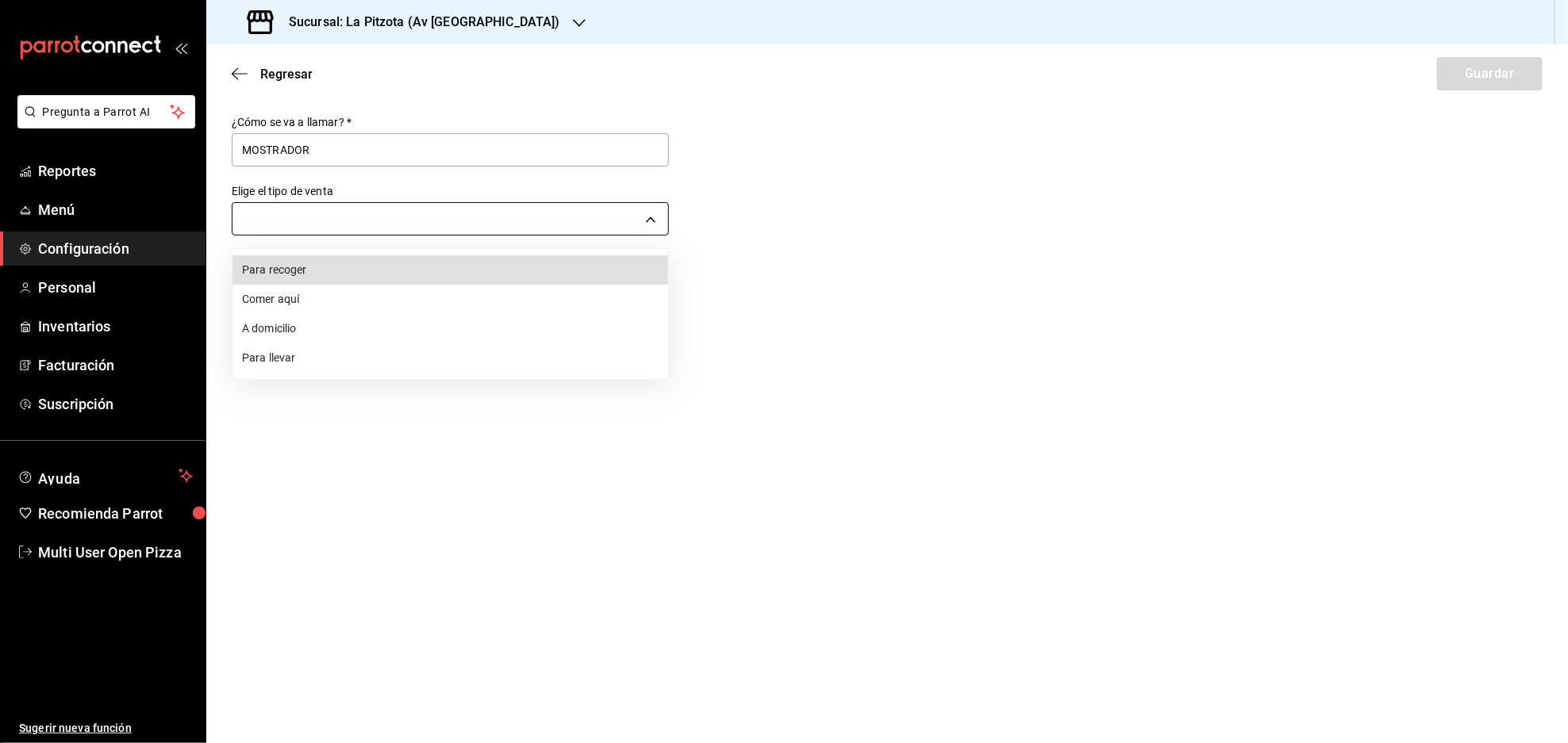
click at [285, 219] on body "Pregunta a Parrot AI Reportes Menú Configuración Personal Inventarios Facturaci…" at bounding box center [784, 371] width 1568 height 743
click at [285, 298] on li "Comer aquí" at bounding box center [450, 300] width 435 height 30
type input "DINE_IN"
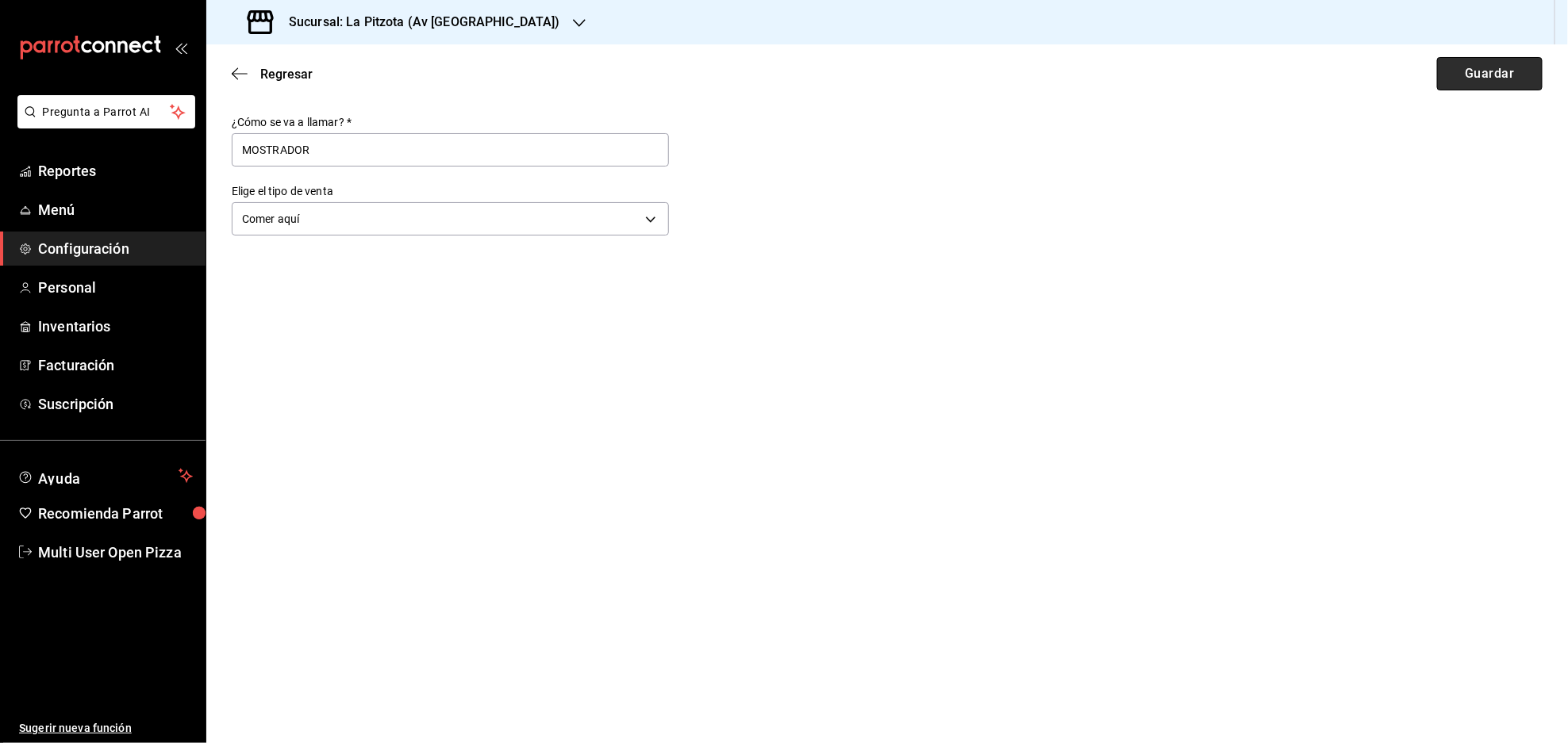
click at [1461, 79] on button "Guardar" at bounding box center [1489, 74] width 106 height 34
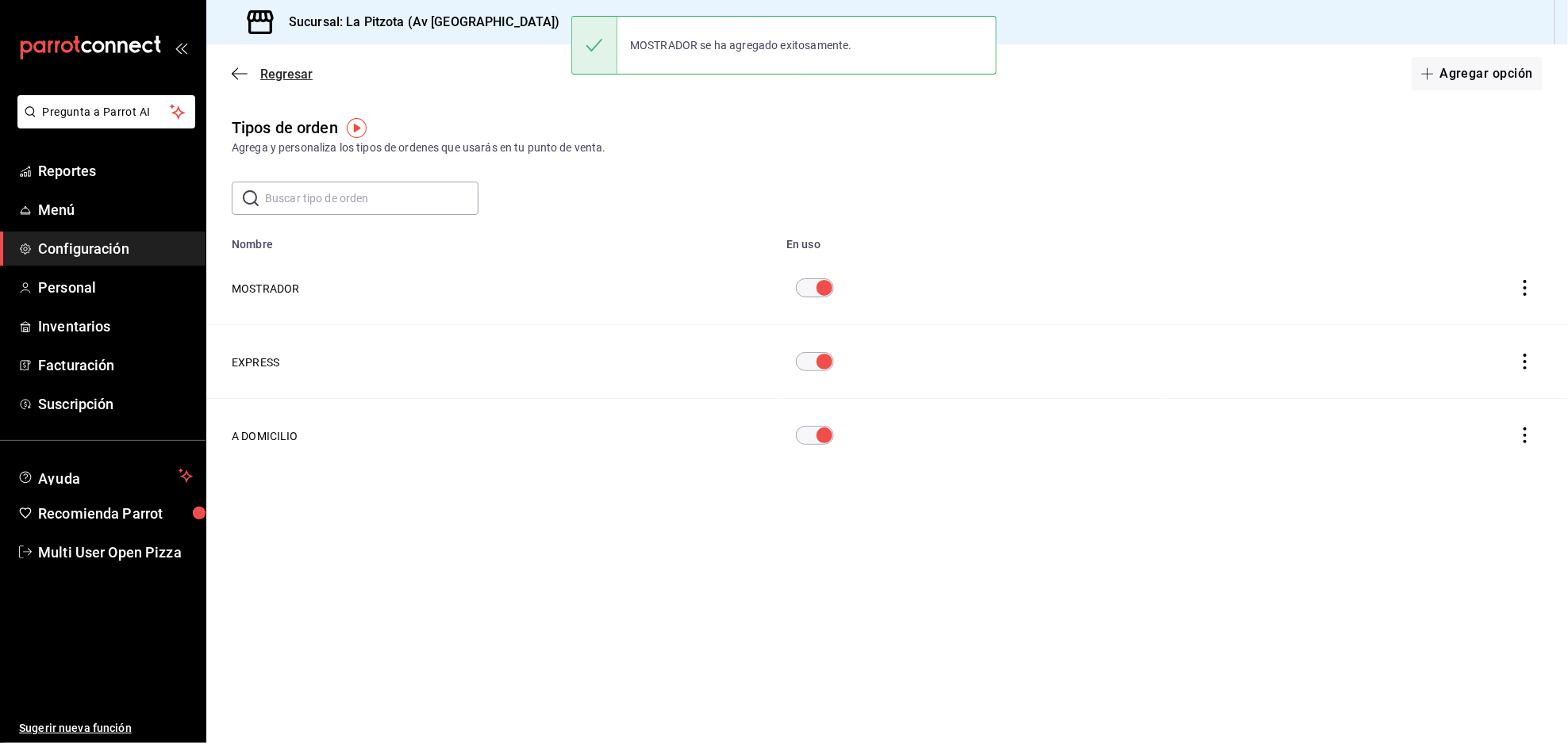
click at [254, 73] on span "Regresar" at bounding box center [272, 73] width 81 height 15
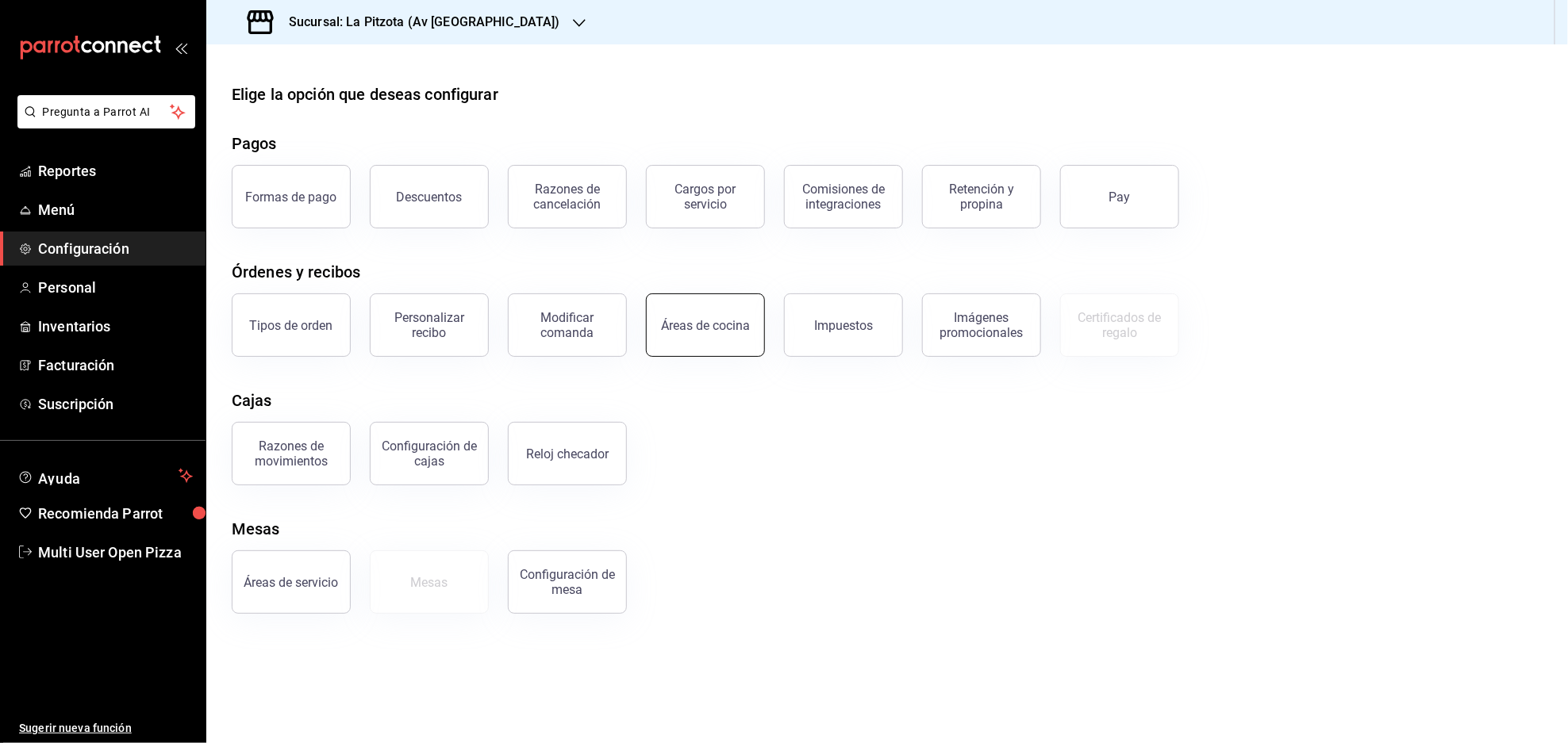
click at [699, 332] on button "Áreas de cocina" at bounding box center [705, 325] width 119 height 63
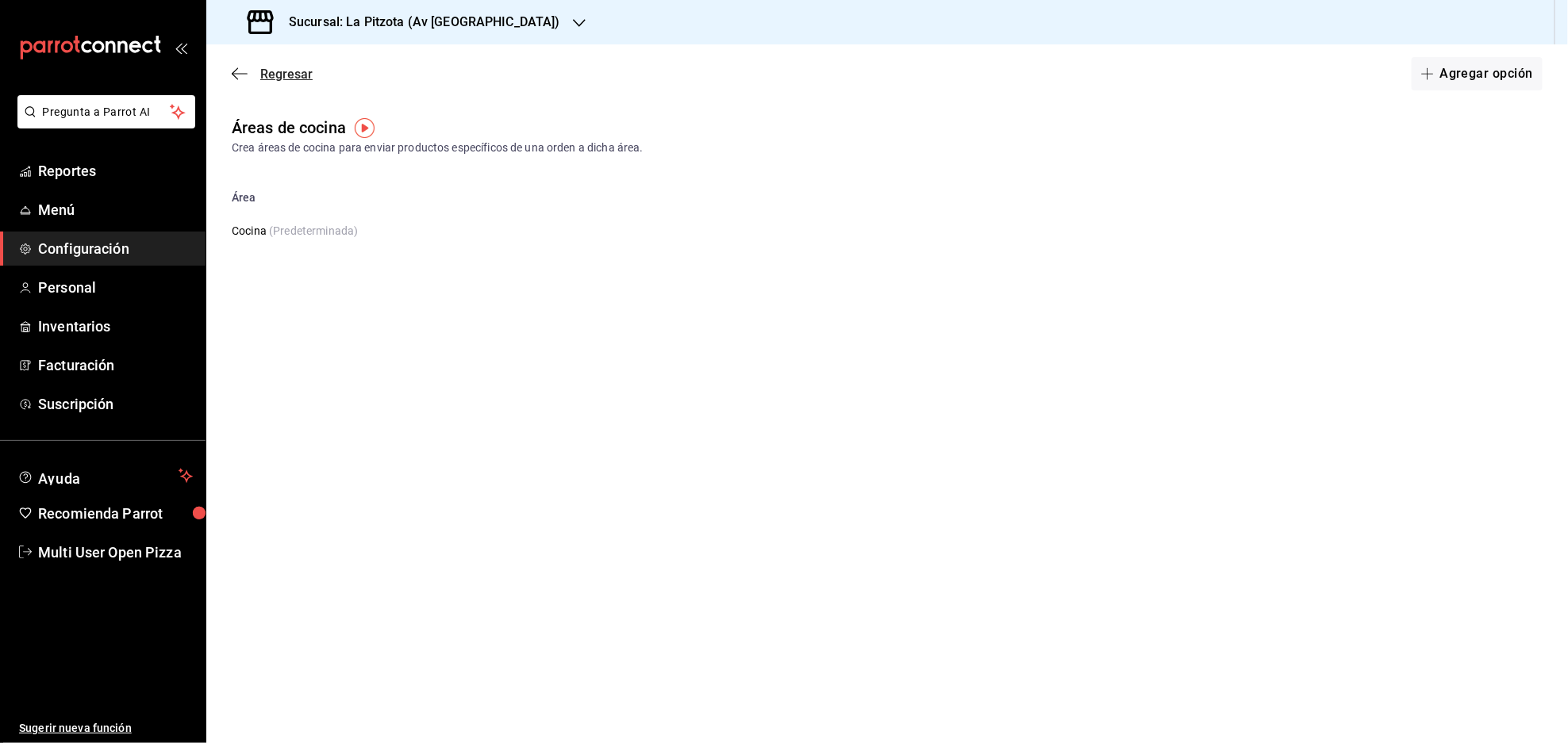
click at [231, 74] on icon "button" at bounding box center [239, 73] width 16 height 14
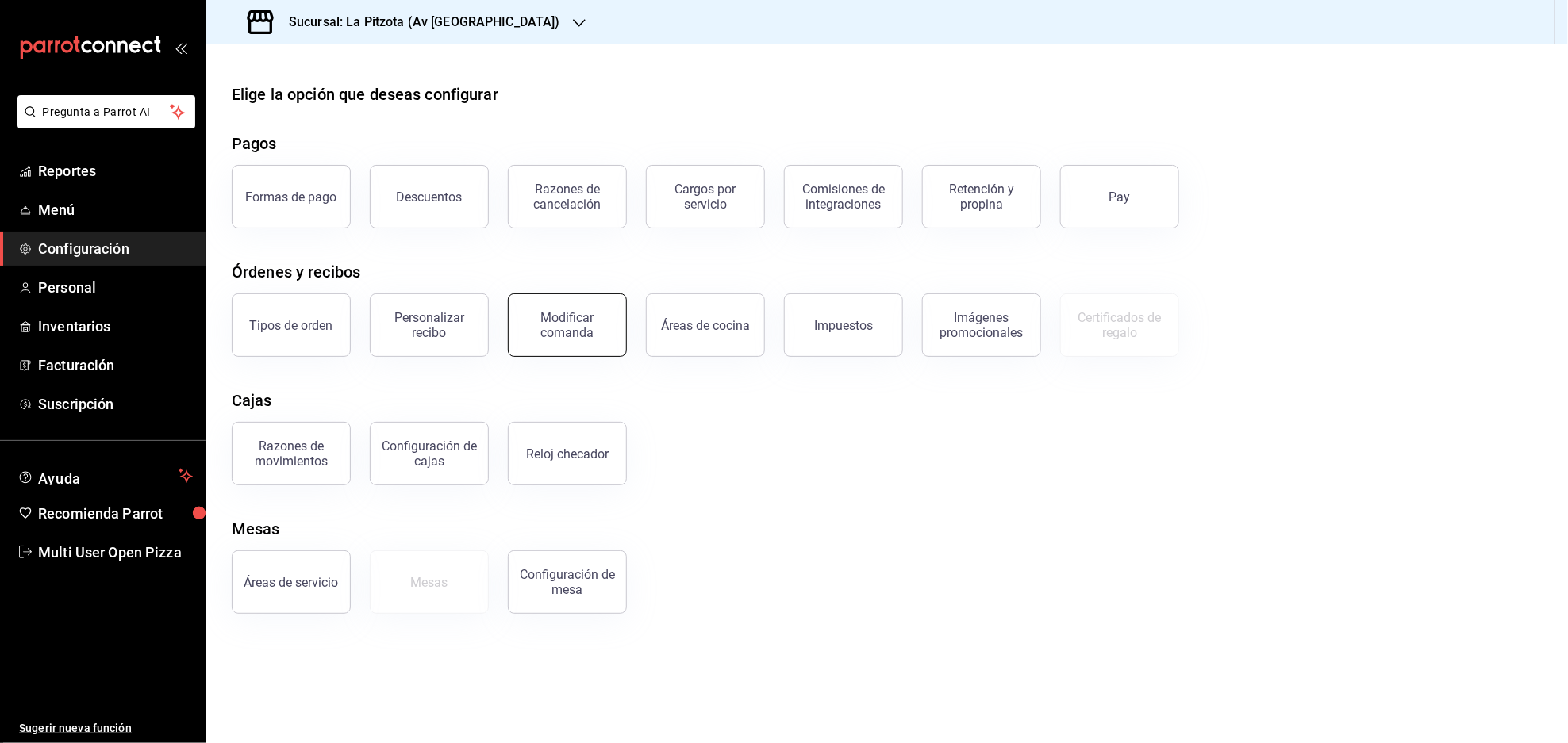
click at [568, 325] on div "Modificar comanda" at bounding box center [567, 325] width 98 height 30
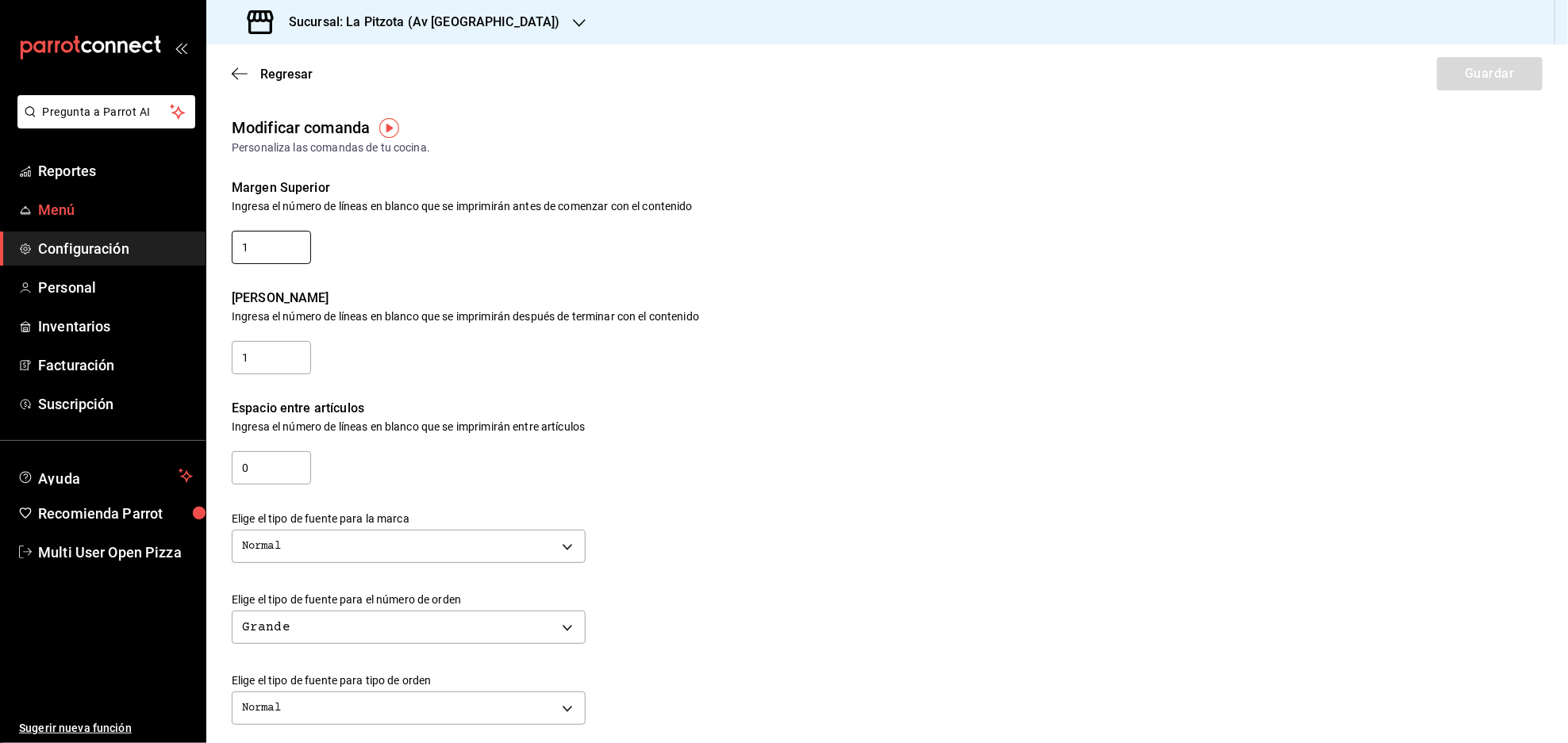
drag, startPoint x: 283, startPoint y: 237, endPoint x: 175, endPoint y: 216, distance: 110.0
click at [175, 216] on div "Pregunta a Parrot AI Reportes Menú Configuración Personal Inventarios Facturaci…" at bounding box center [784, 371] width 1568 height 743
type input "2"
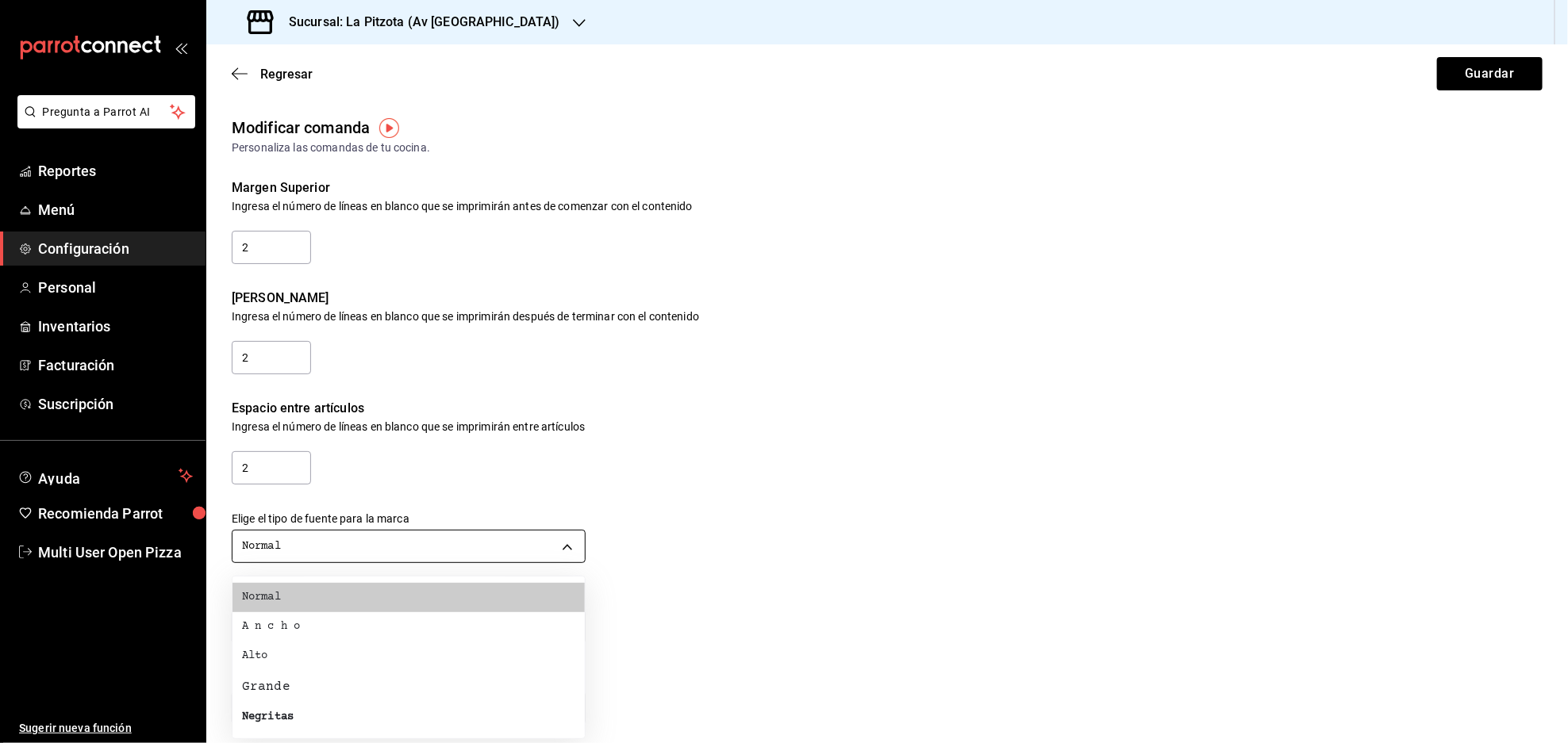
click at [391, 537] on body "Pregunta a Parrot AI Reportes Menú Configuración Personal Inventarios Facturaci…" at bounding box center [784, 371] width 1568 height 743
click at [304, 714] on li "Negritas" at bounding box center [409, 718] width 352 height 30
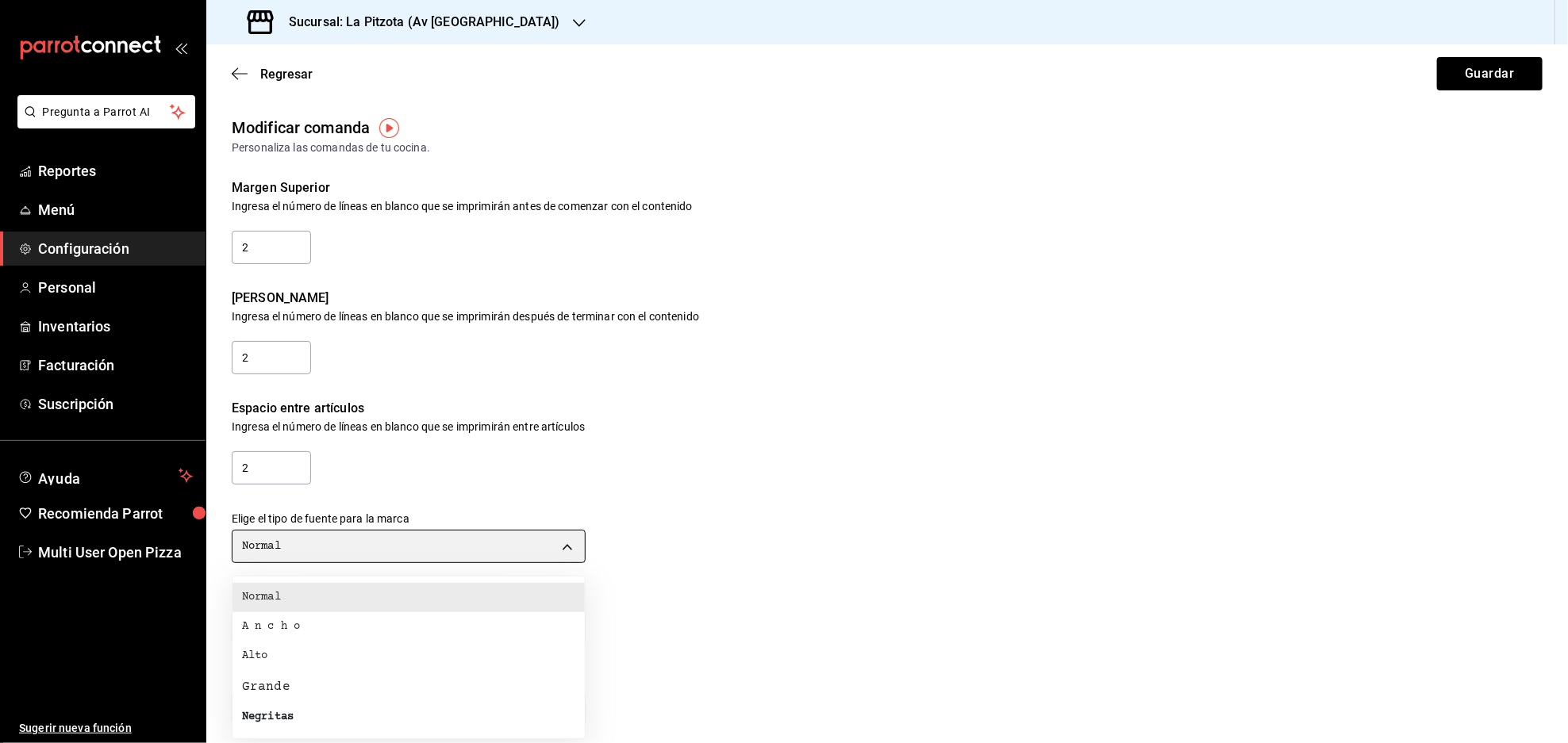
type input "BOLD"
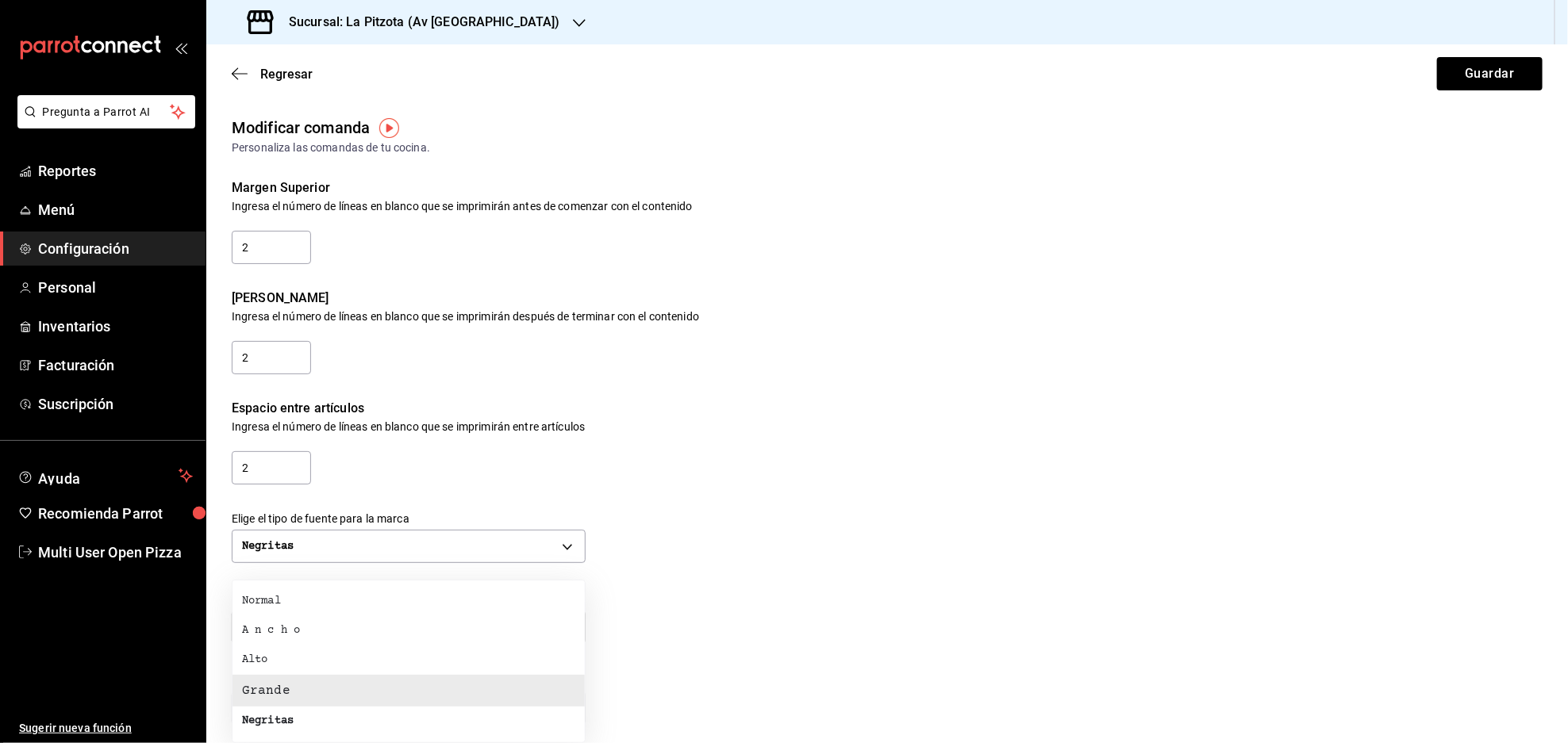
click at [414, 629] on body "Pregunta a Parrot AI Reportes Menú Configuración Personal Inventarios Facturaci…" at bounding box center [784, 371] width 1568 height 743
click at [272, 594] on div "Normal" at bounding box center [261, 602] width 39 height 17
type input "NORMAL"
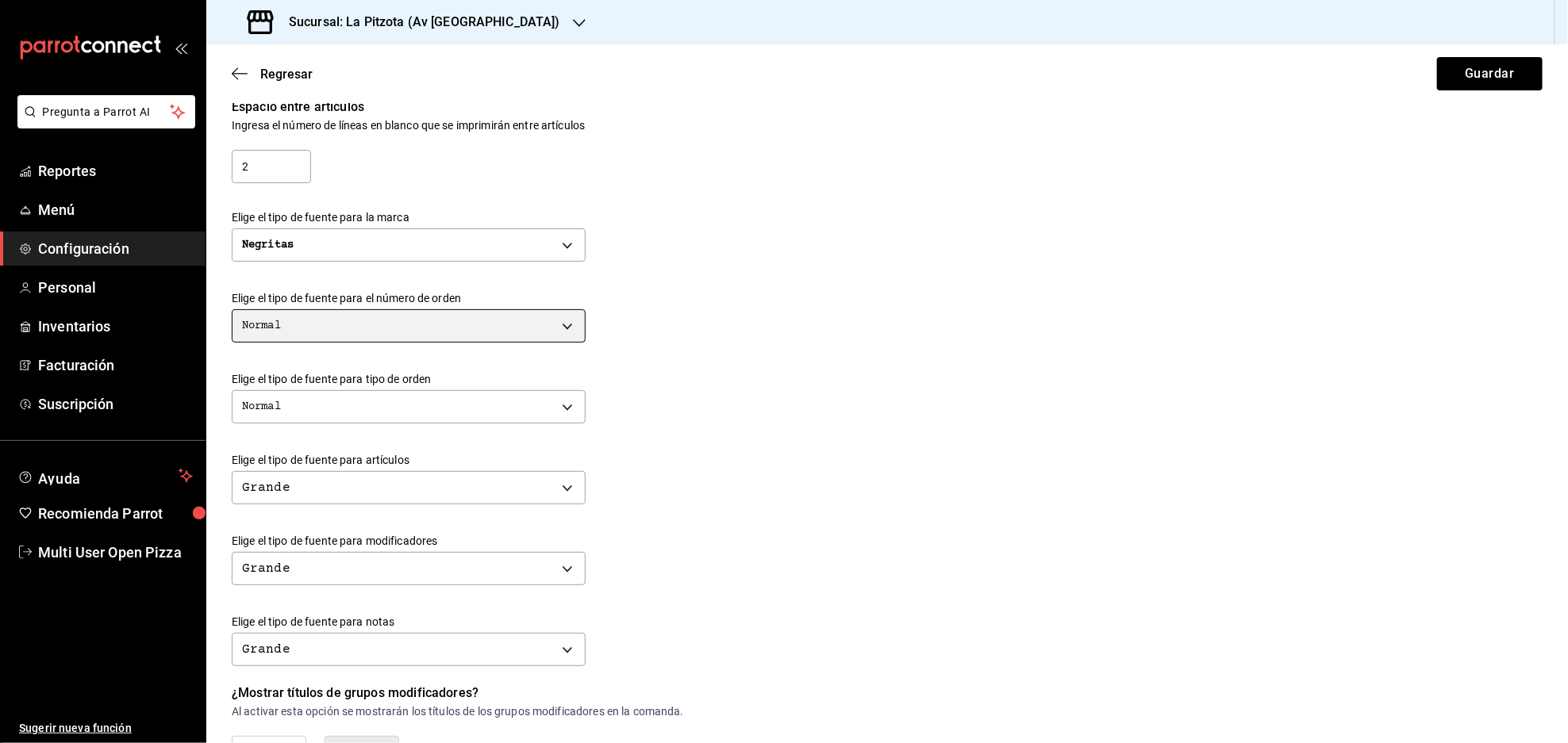
scroll to position [301, 0]
click at [433, 564] on body "Pregunta a Parrot AI Reportes Menú Configuración Personal Inventarios Facturaci…" at bounding box center [784, 371] width 1568 height 743
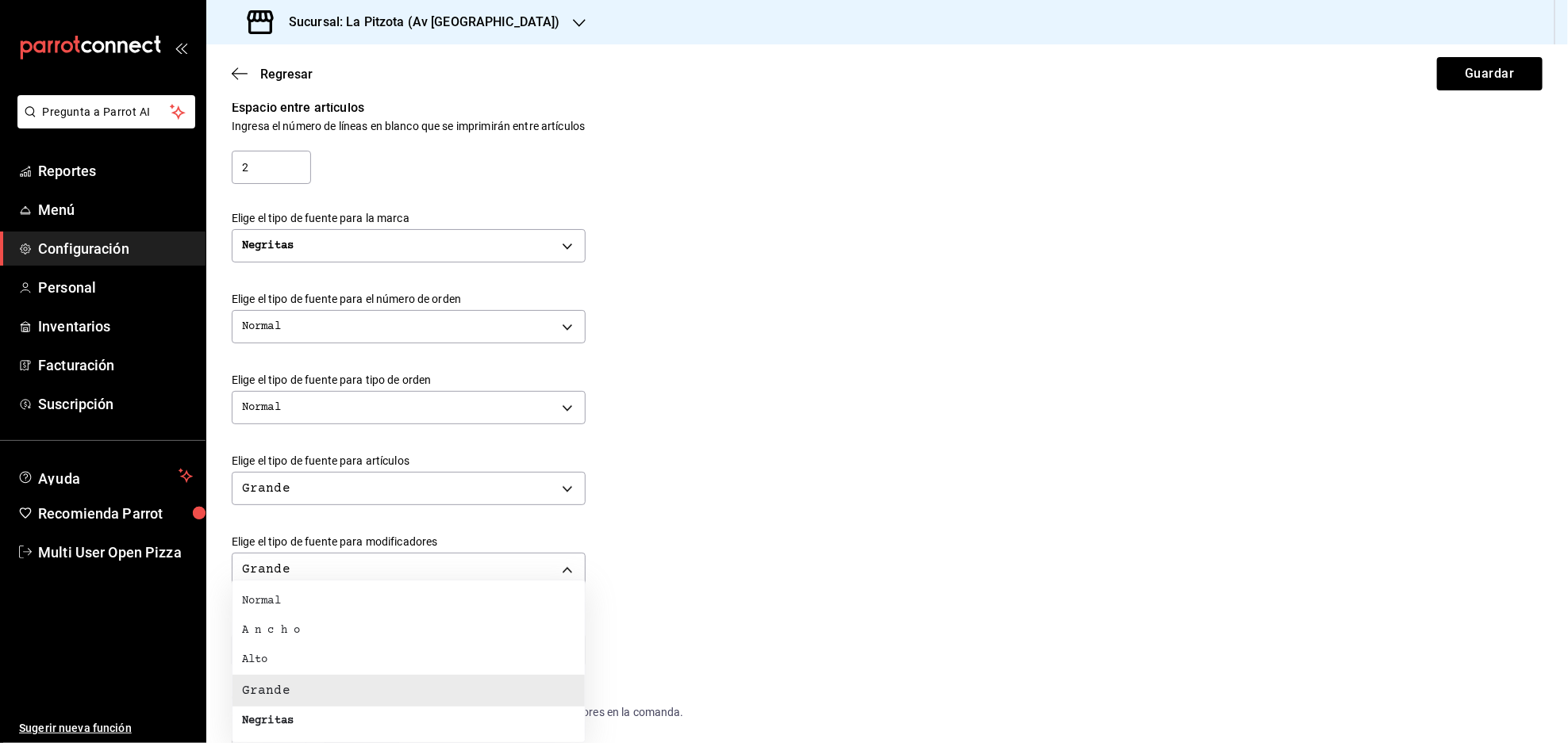
click at [286, 598] on li "Normal" at bounding box center [409, 602] width 352 height 30
type input "NORMAL"
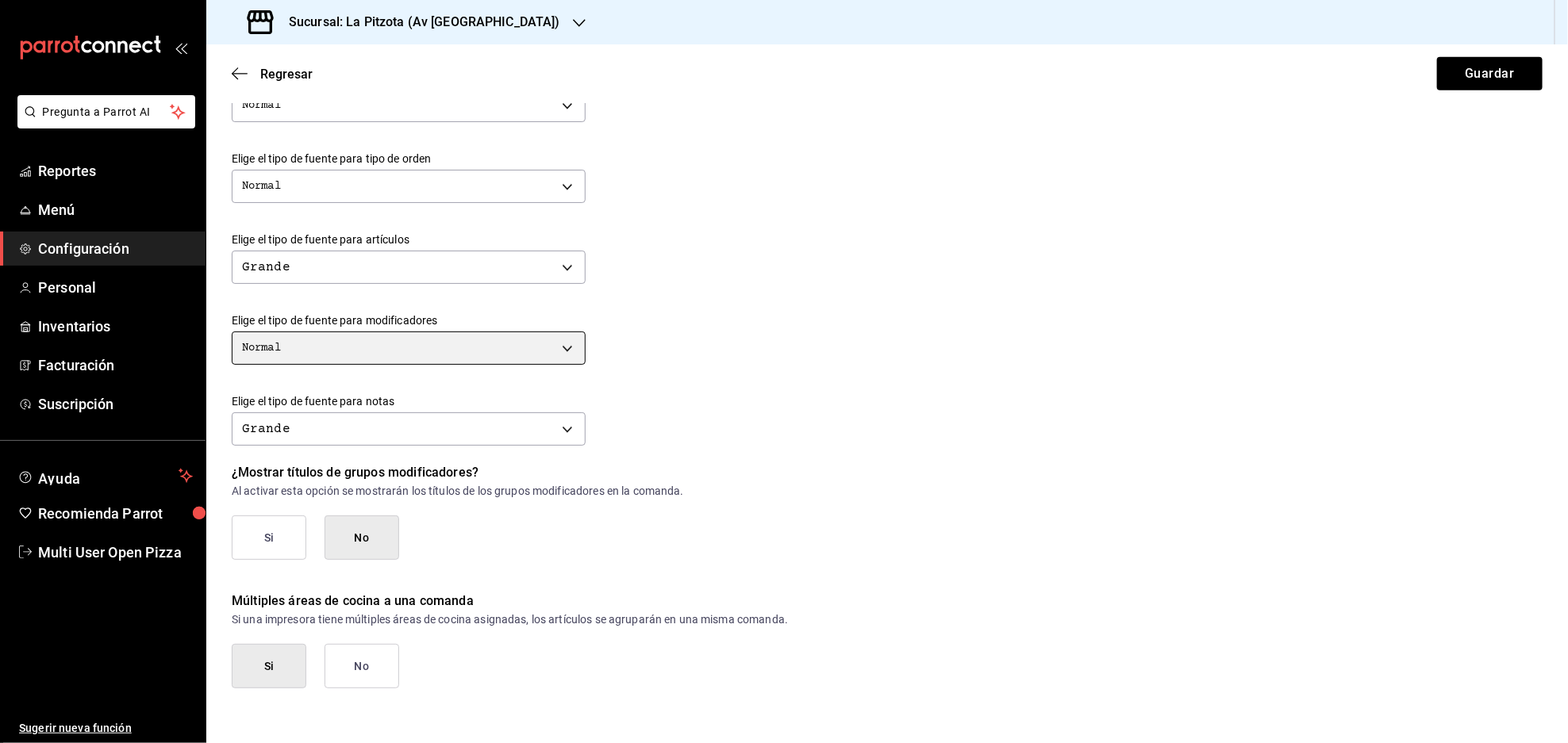
scroll to position [523, 0]
click at [259, 543] on button "Si" at bounding box center [268, 536] width 74 height 45
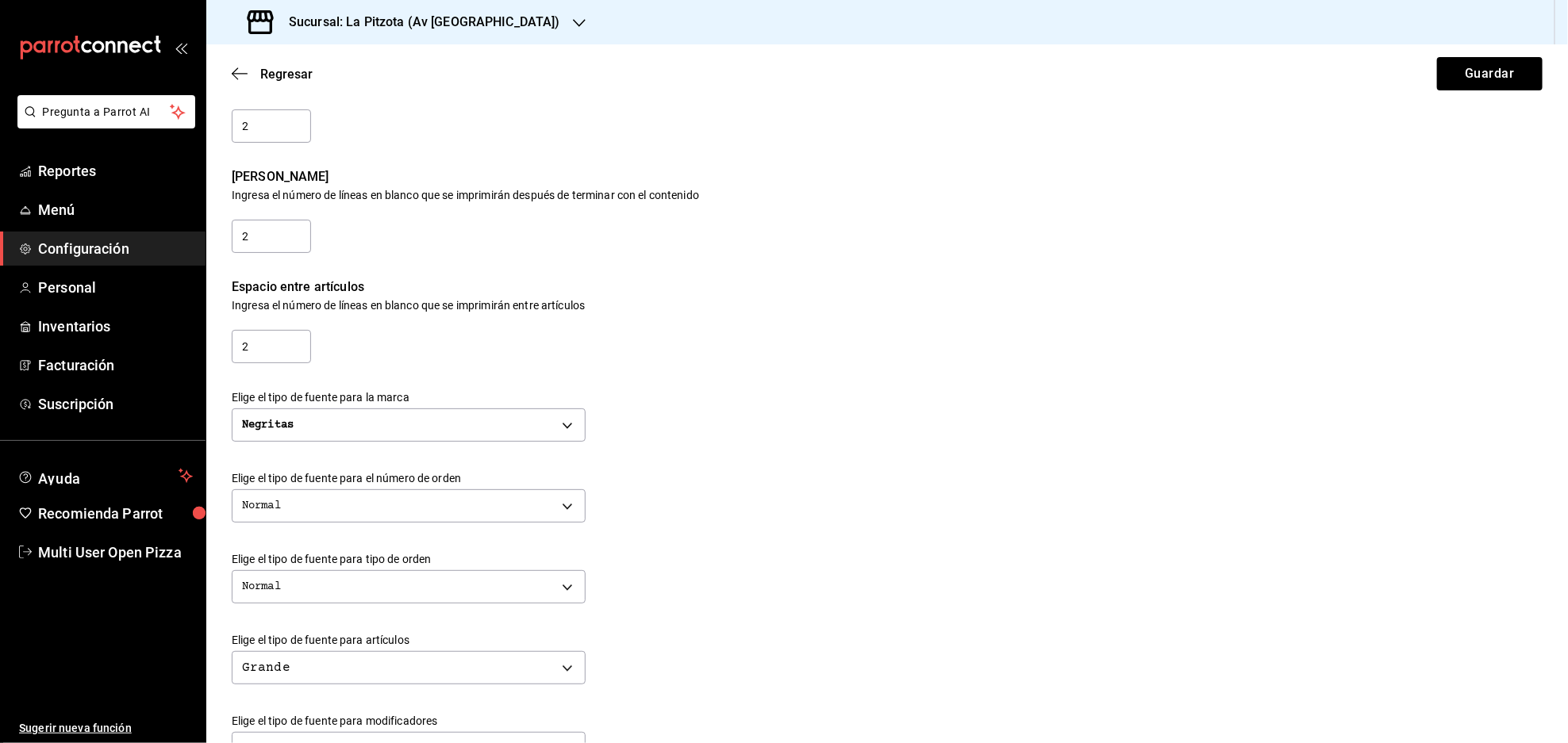
scroll to position [0, 0]
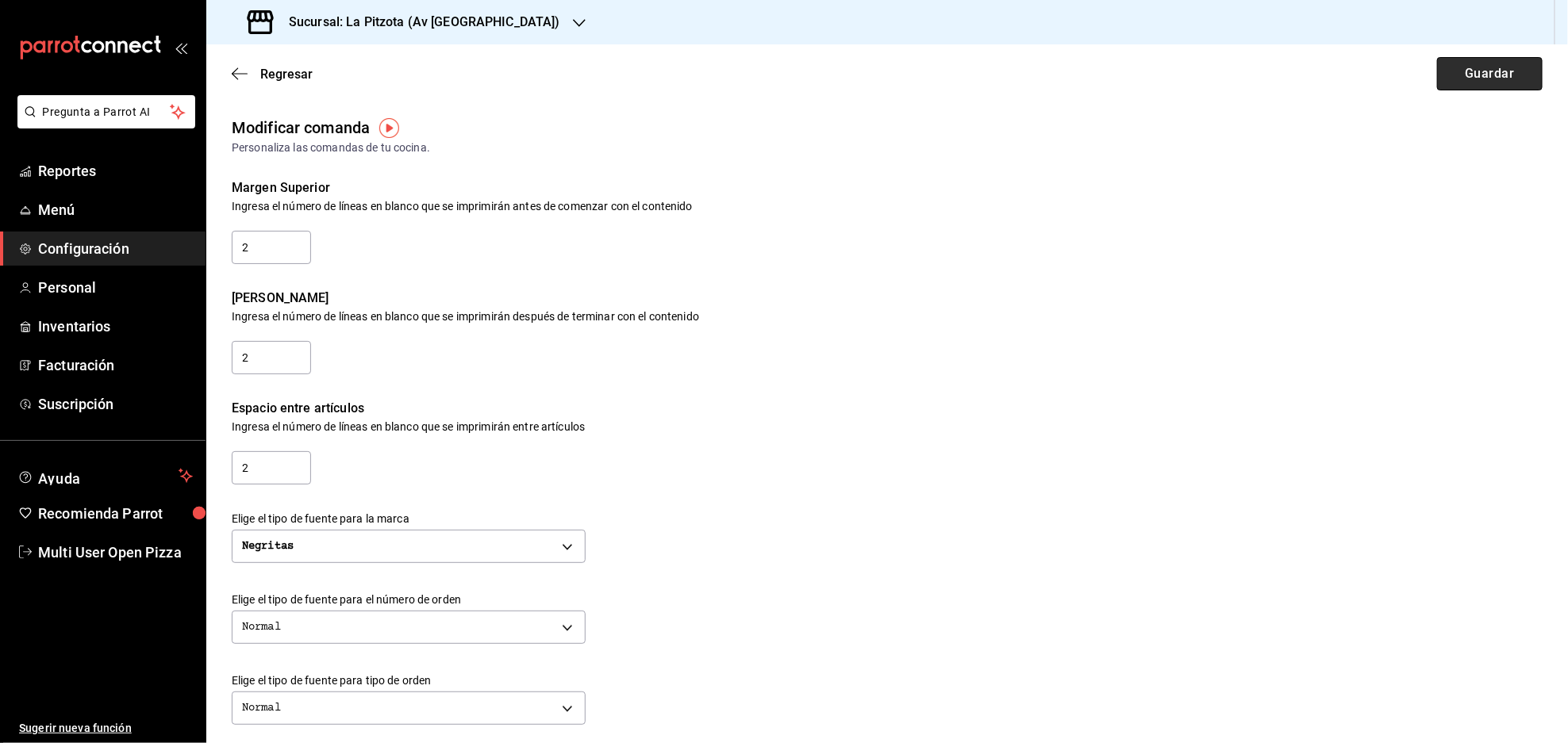
click at [1459, 77] on button "Guardar" at bounding box center [1489, 74] width 106 height 34
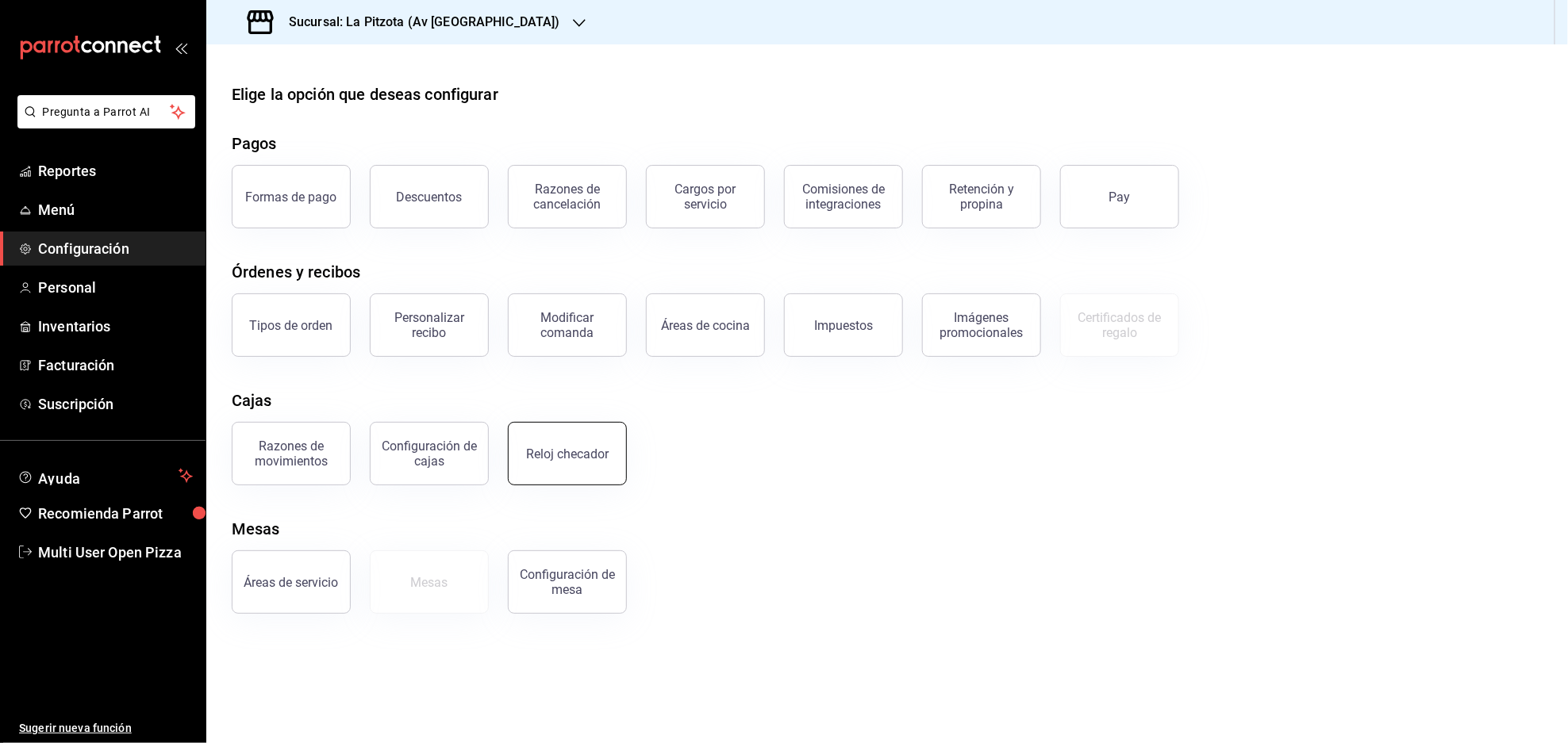
click at [534, 470] on button "Reloj checador" at bounding box center [567, 454] width 119 height 63
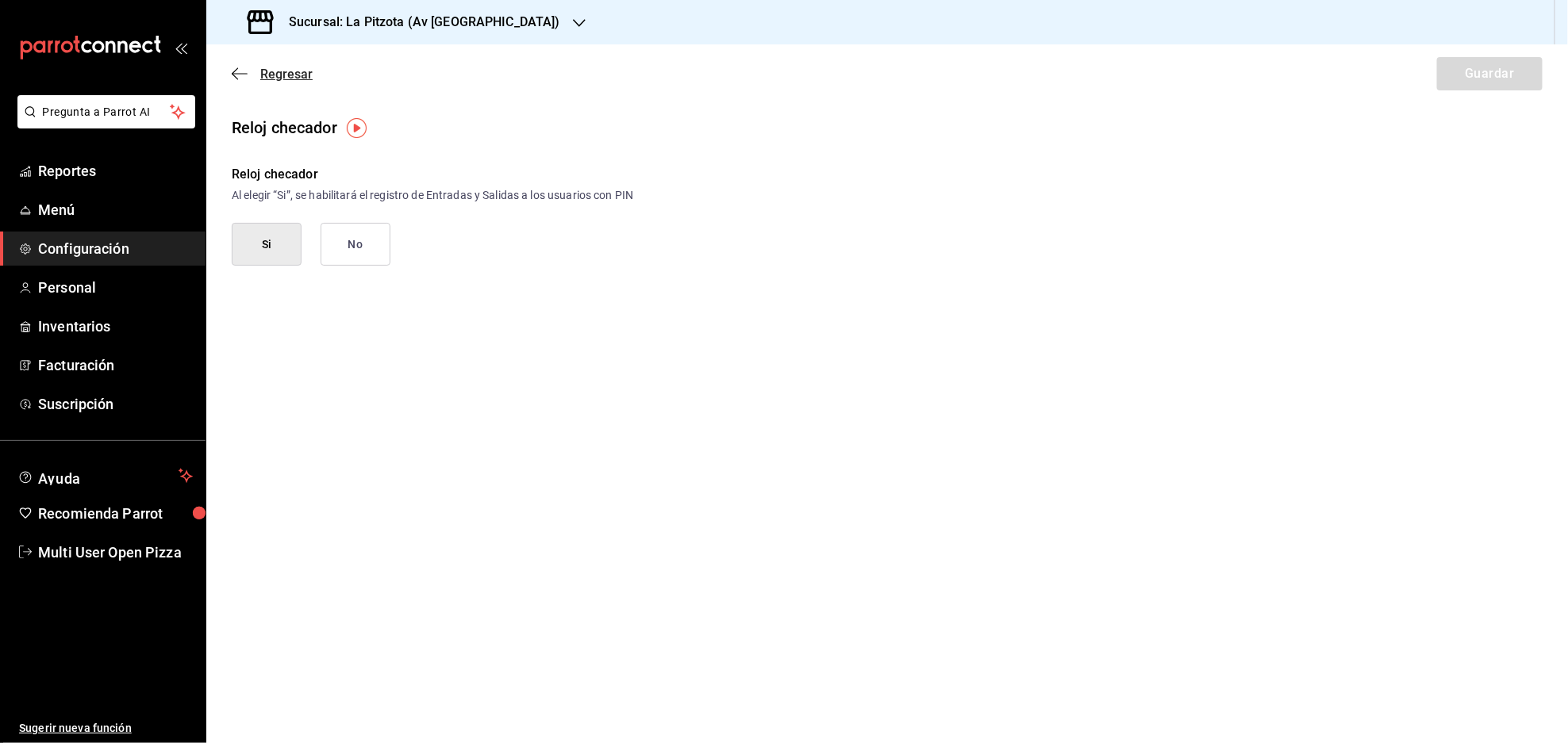
click at [234, 74] on icon "button" at bounding box center [239, 73] width 16 height 14
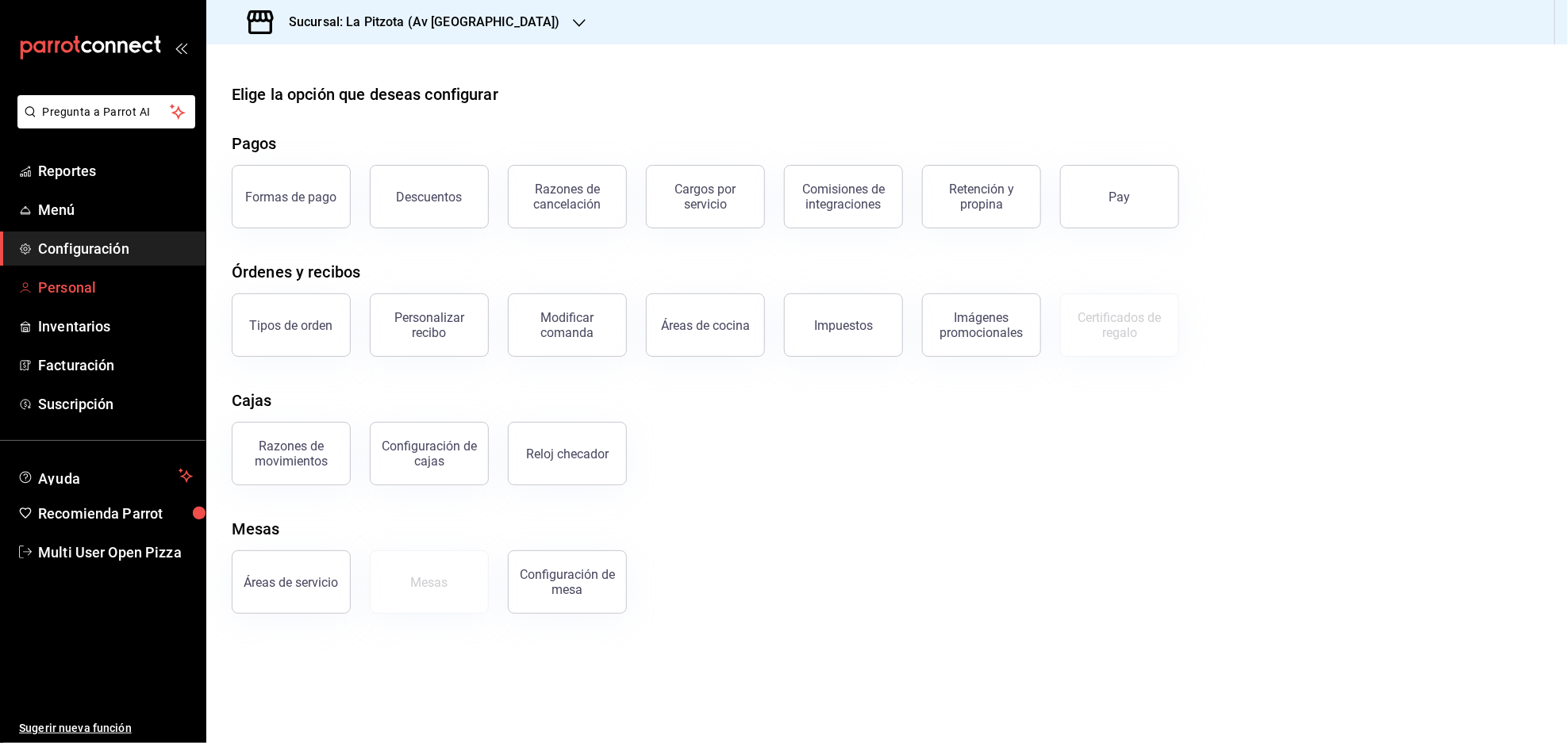
click at [69, 291] on span "Personal" at bounding box center [115, 288] width 154 height 22
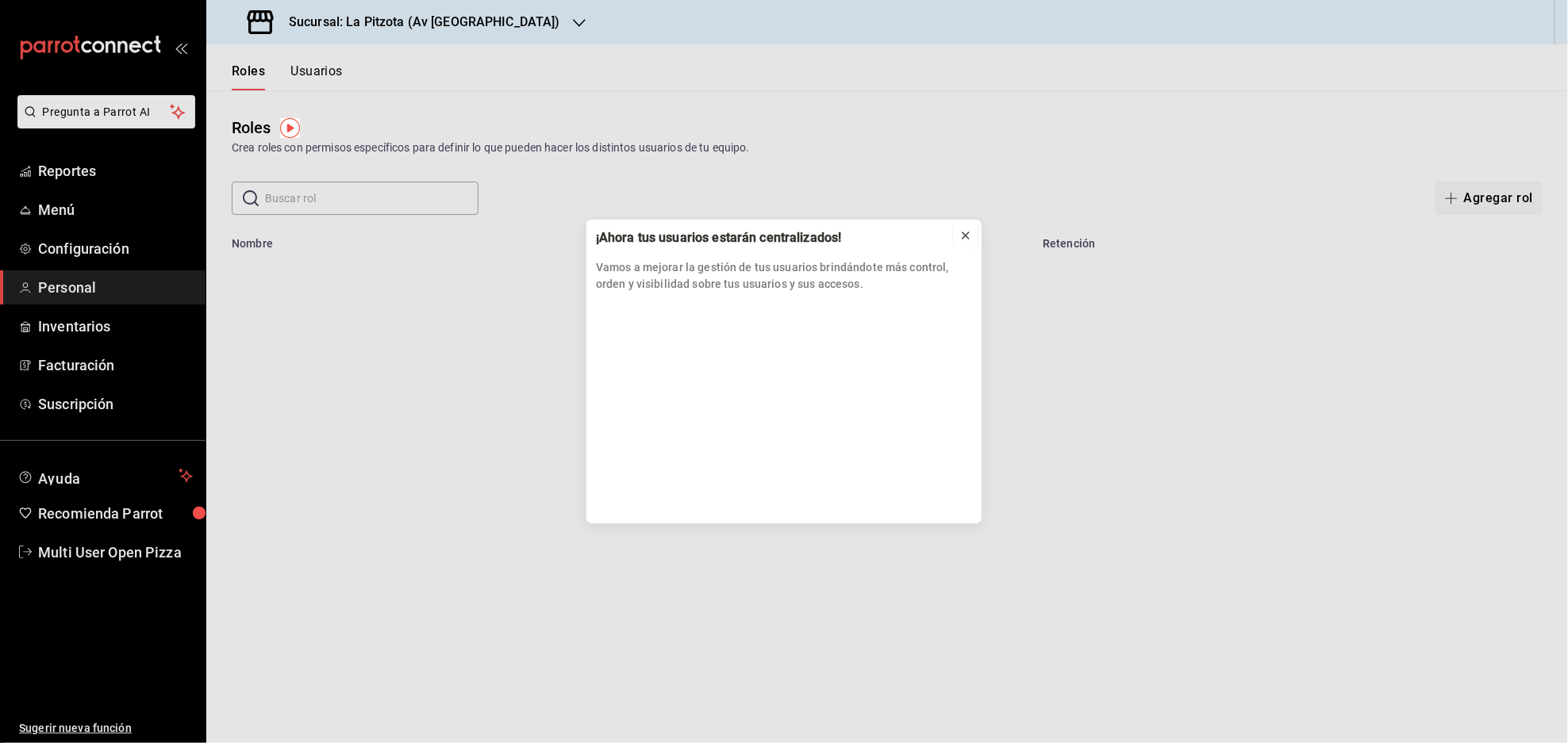
click at [965, 237] on icon at bounding box center [966, 235] width 13 height 13
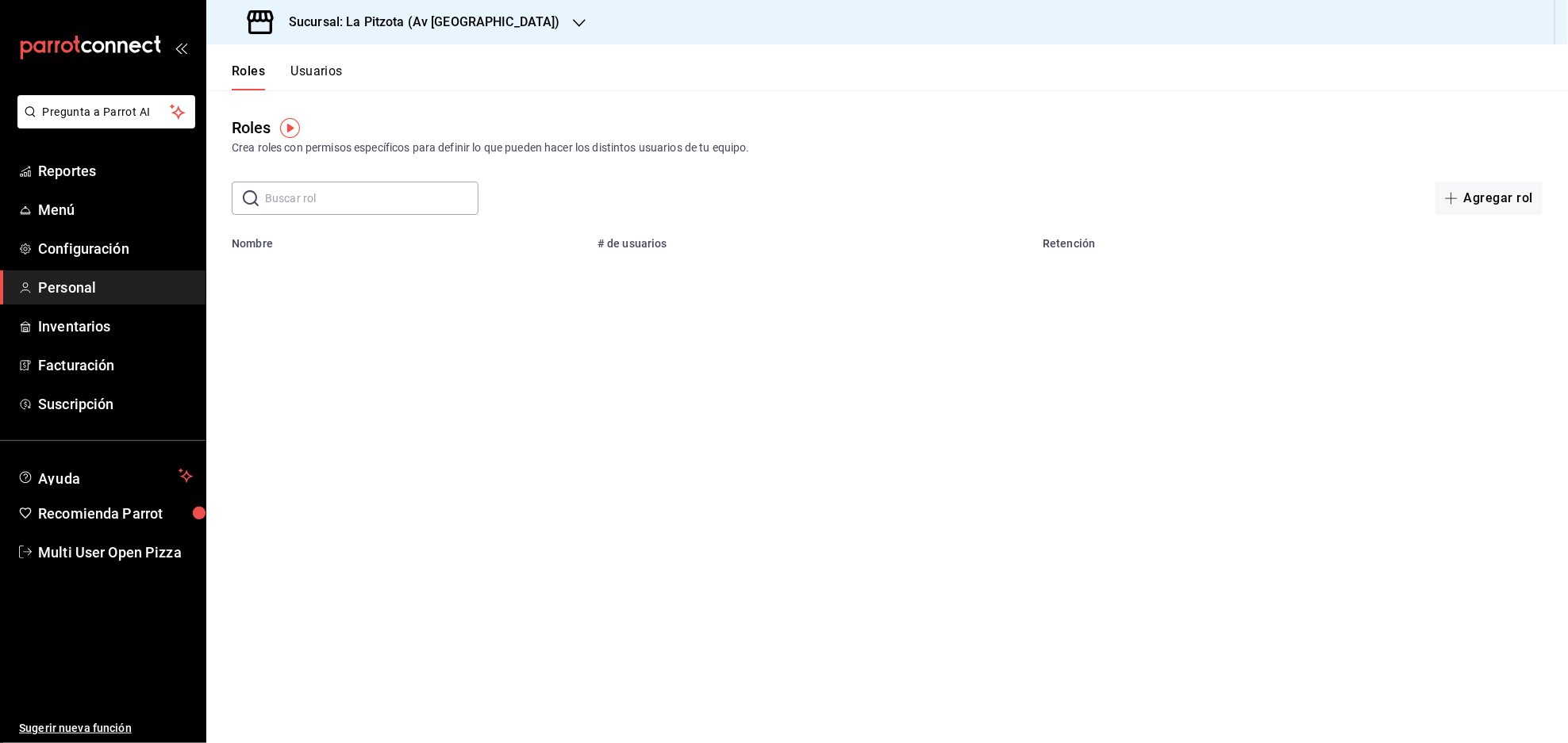
click at [303, 74] on button "Usuarios" at bounding box center [317, 76] width 52 height 27
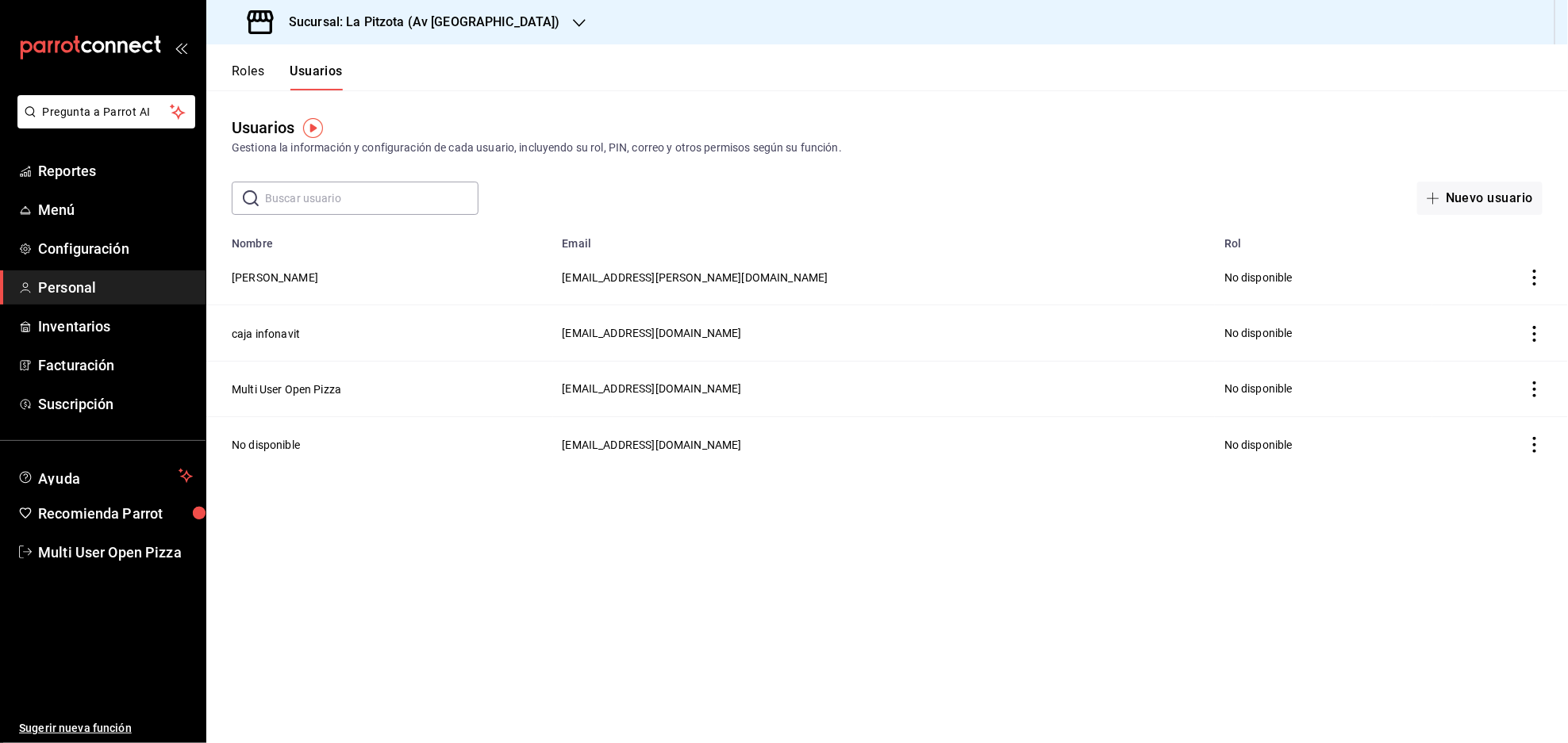
click at [254, 81] on button "Roles" at bounding box center [247, 76] width 33 height 27
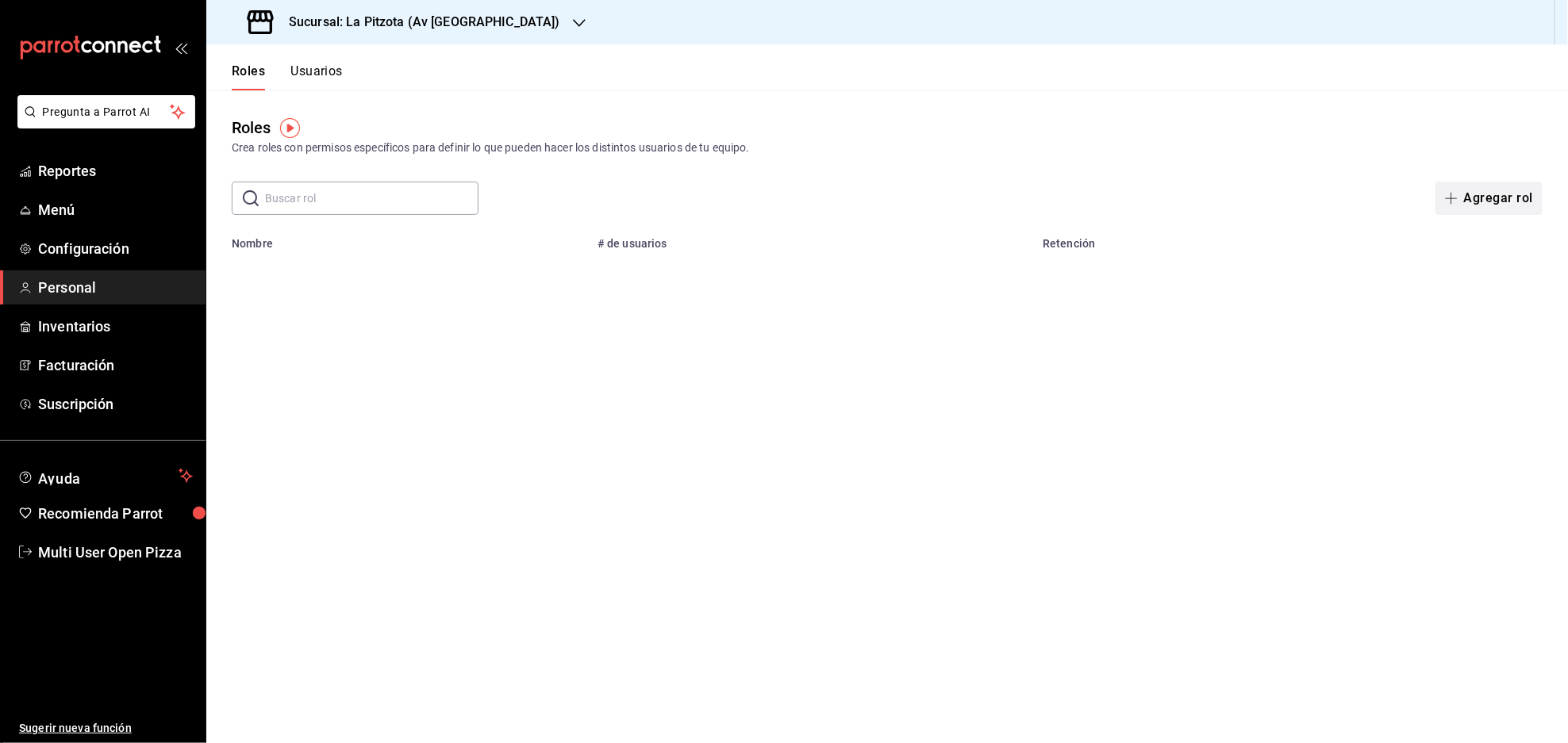
click at [1485, 206] on button "Agregar rol" at bounding box center [1489, 199] width 107 height 34
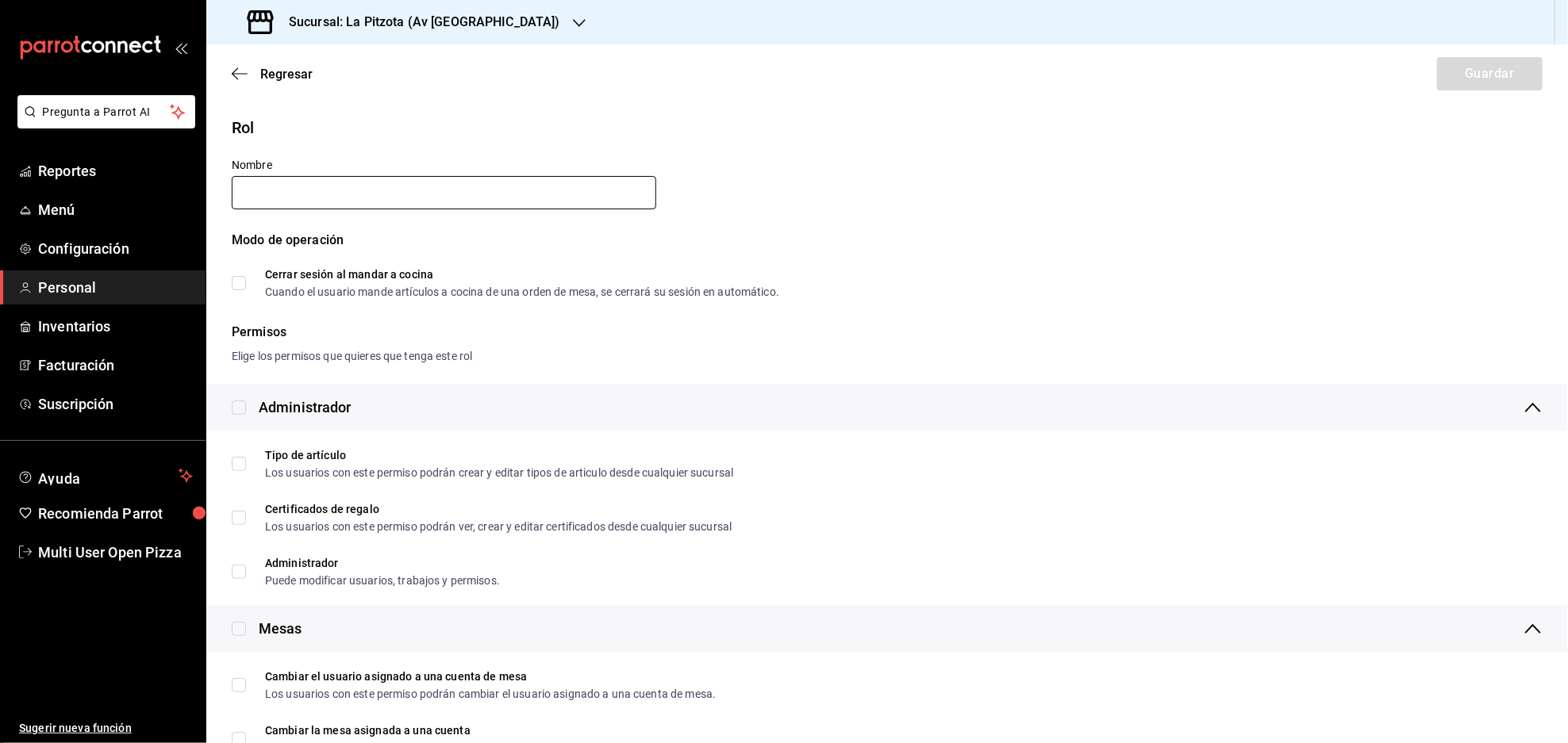
click at [360, 186] on input "text" at bounding box center [443, 193] width 424 height 34
type input "Cajeros"
click at [926, 290] on div "Modo de operación Cerrar sesión al mandar a cocina Cuando el usuario mande artí…" at bounding box center [877, 254] width 1330 height 86
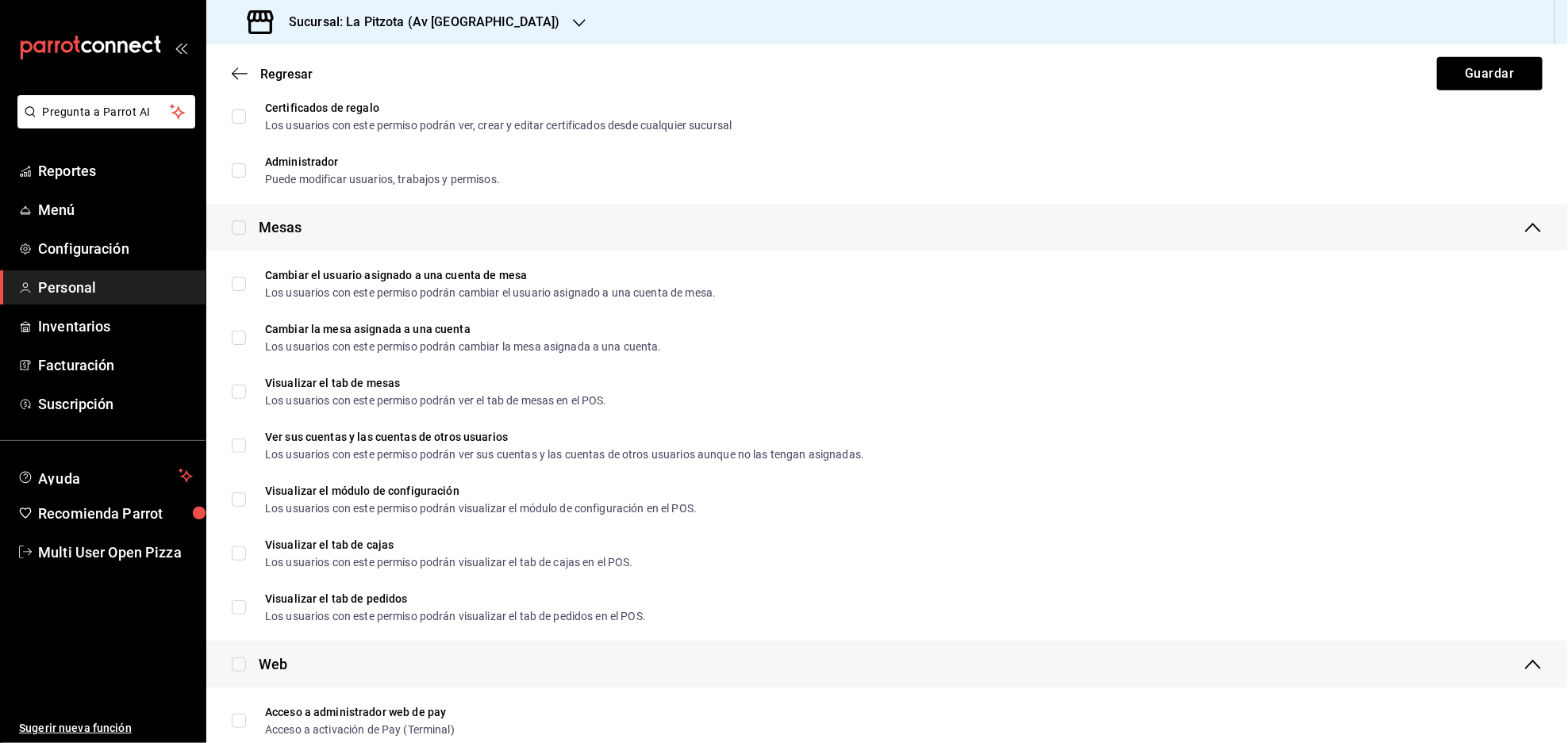
scroll to position [403, 0]
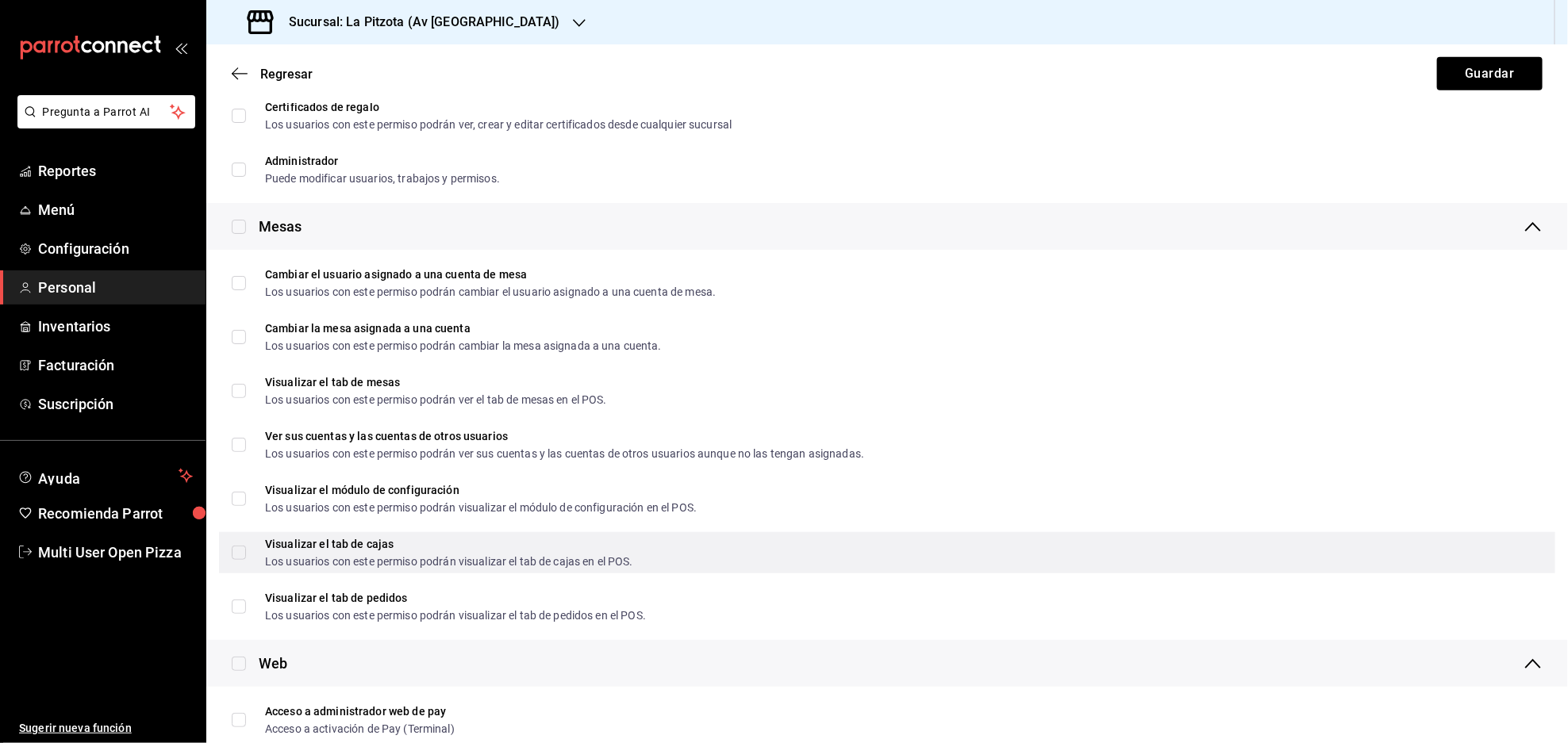
click at [239, 548] on input "Visualizar el tab [PERSON_NAME] Los usuarios con este permiso podrán visualizar…" at bounding box center [238, 553] width 14 height 14
checkbox input "true"
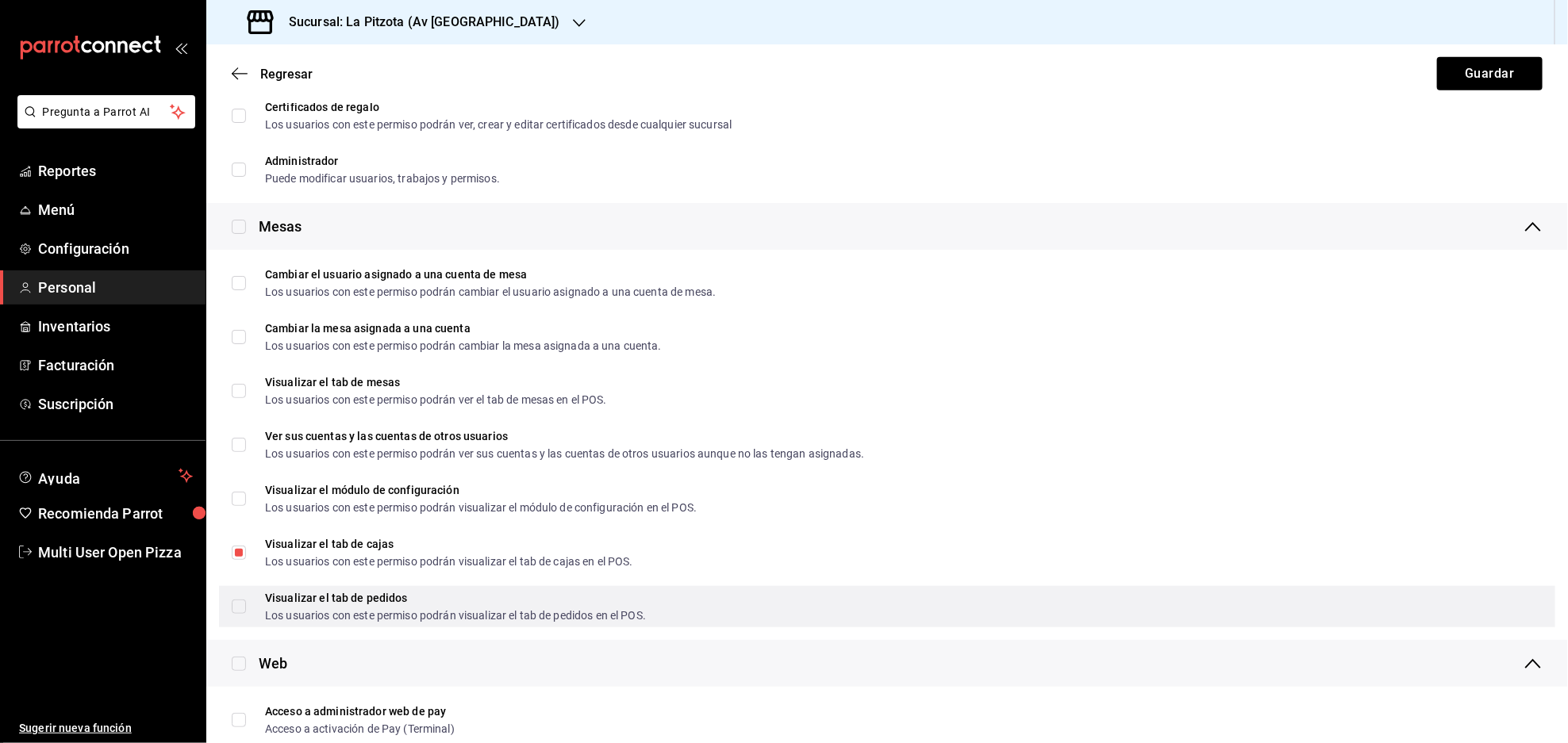
click at [236, 609] on input "Visualizar el tab de pedidos Los usuarios con este permiso podrán visualizar el…" at bounding box center [238, 606] width 14 height 14
checkbox input "true"
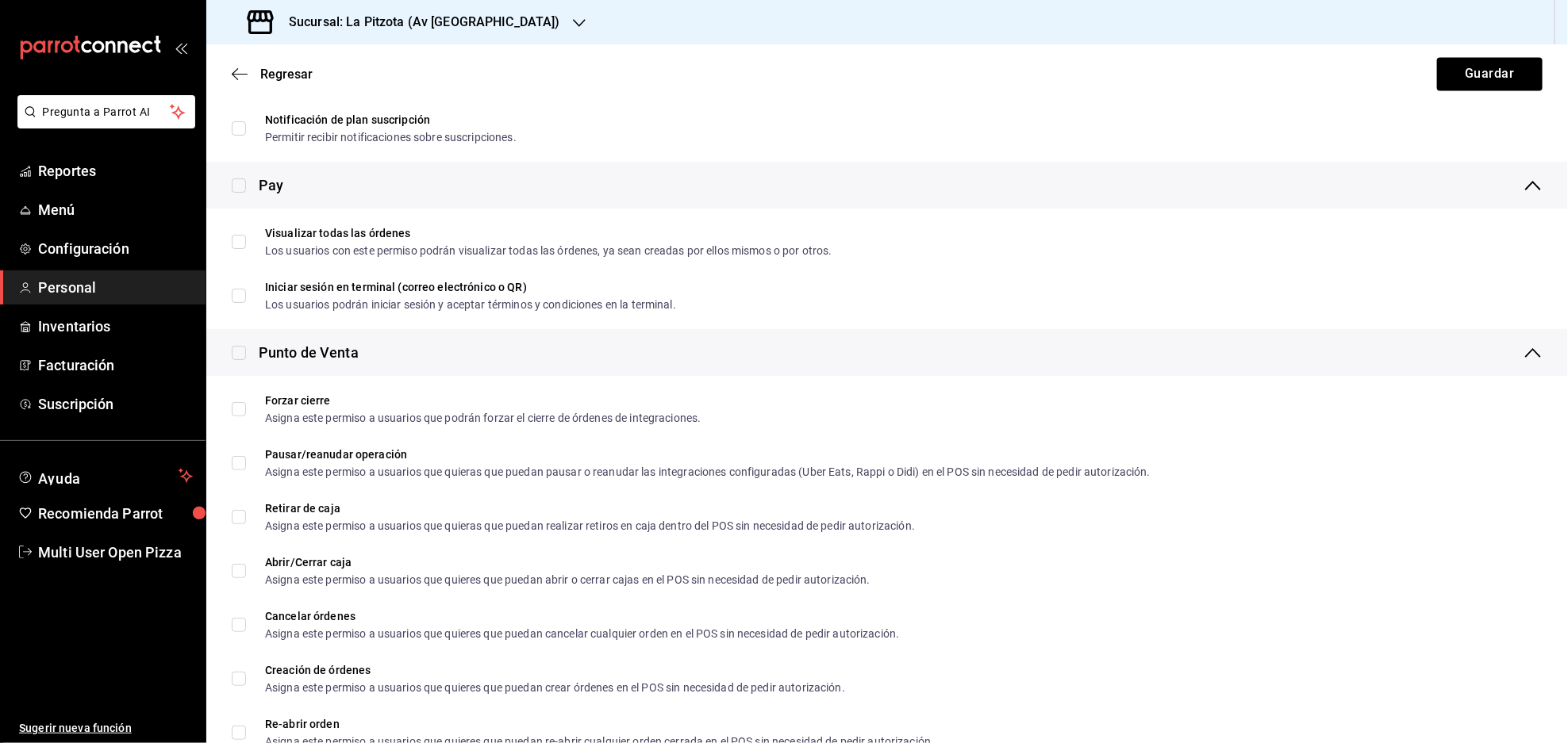
scroll to position [1540, 0]
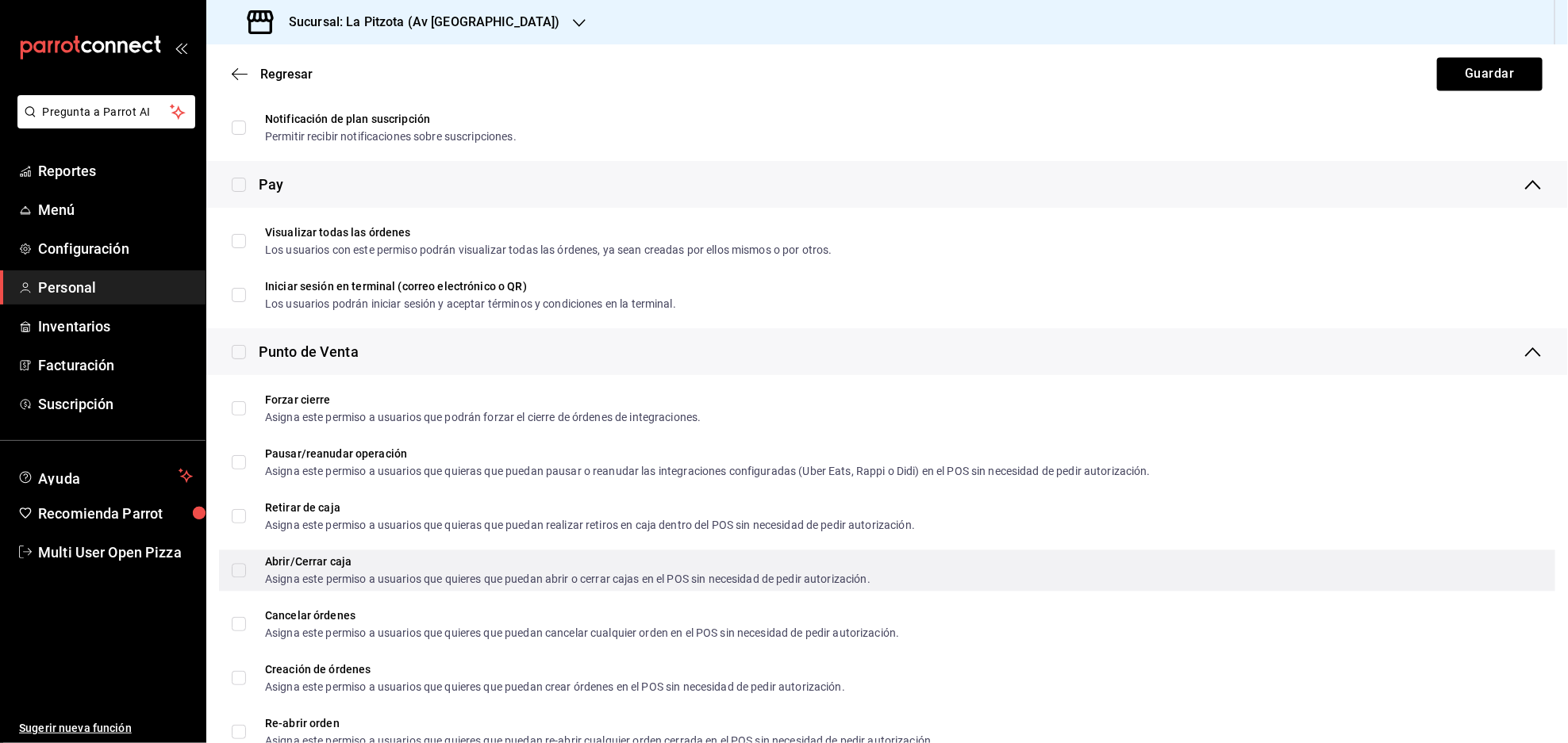
click at [244, 561] on label "Abrir/Cerrar caja Asigna este permiso a usuarios que quieres que puedan abrir o…" at bounding box center [551, 570] width 639 height 29
click at [244, 563] on input "Abrir/Cerrar caja Asigna este permiso a usuarios que quieres que puedan abrir o…" at bounding box center [238, 570] width 14 height 14
click at [234, 575] on input "Abrir/Cerrar caja Asigna este permiso a usuarios que quieres que puedan abrir o…" at bounding box center [238, 570] width 14 height 14
checkbox input "true"
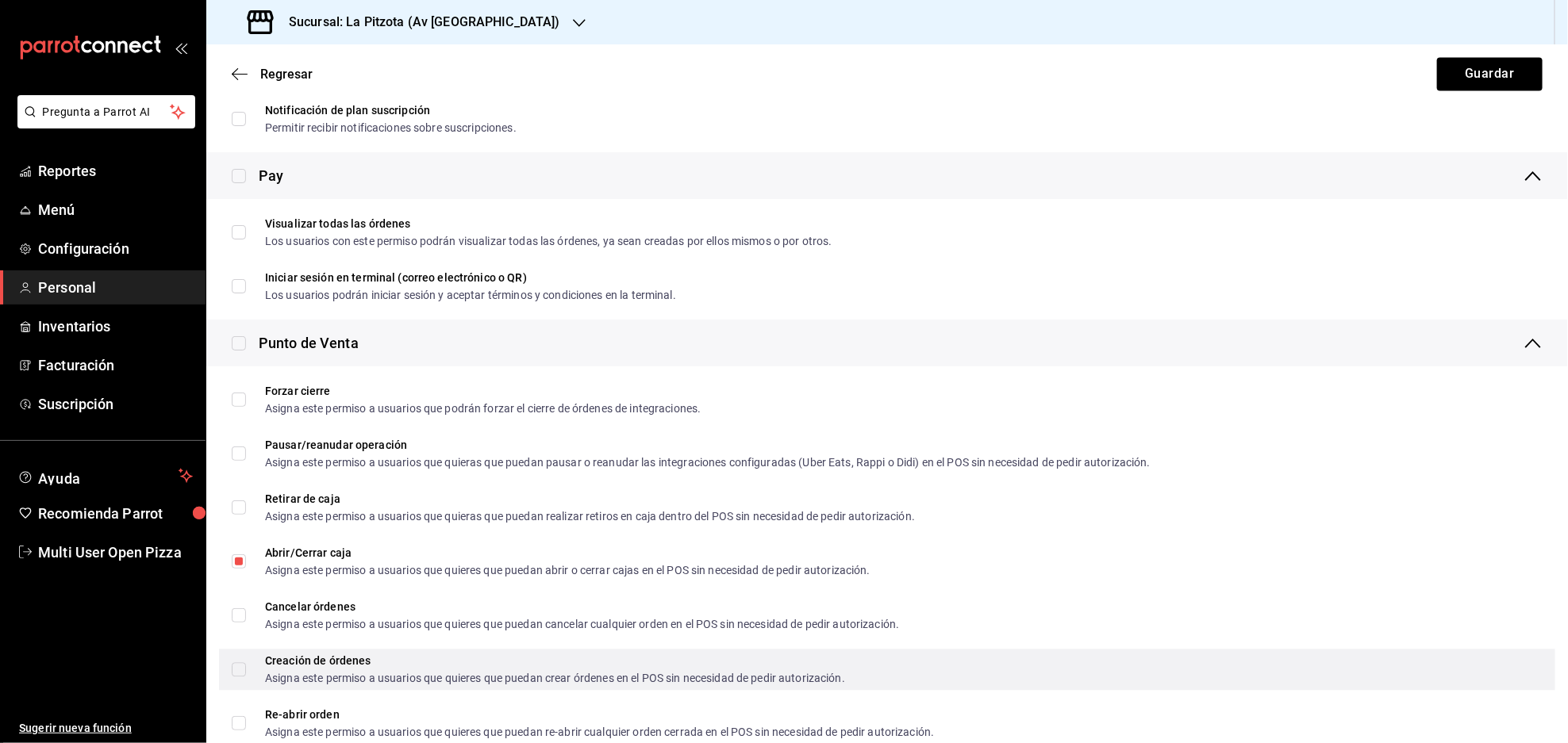
click at [244, 663] on input "Creación de órdenes Asigna este permiso a usuarios que quieres que puedan crear…" at bounding box center [238, 670] width 14 height 14
checkbox input "true"
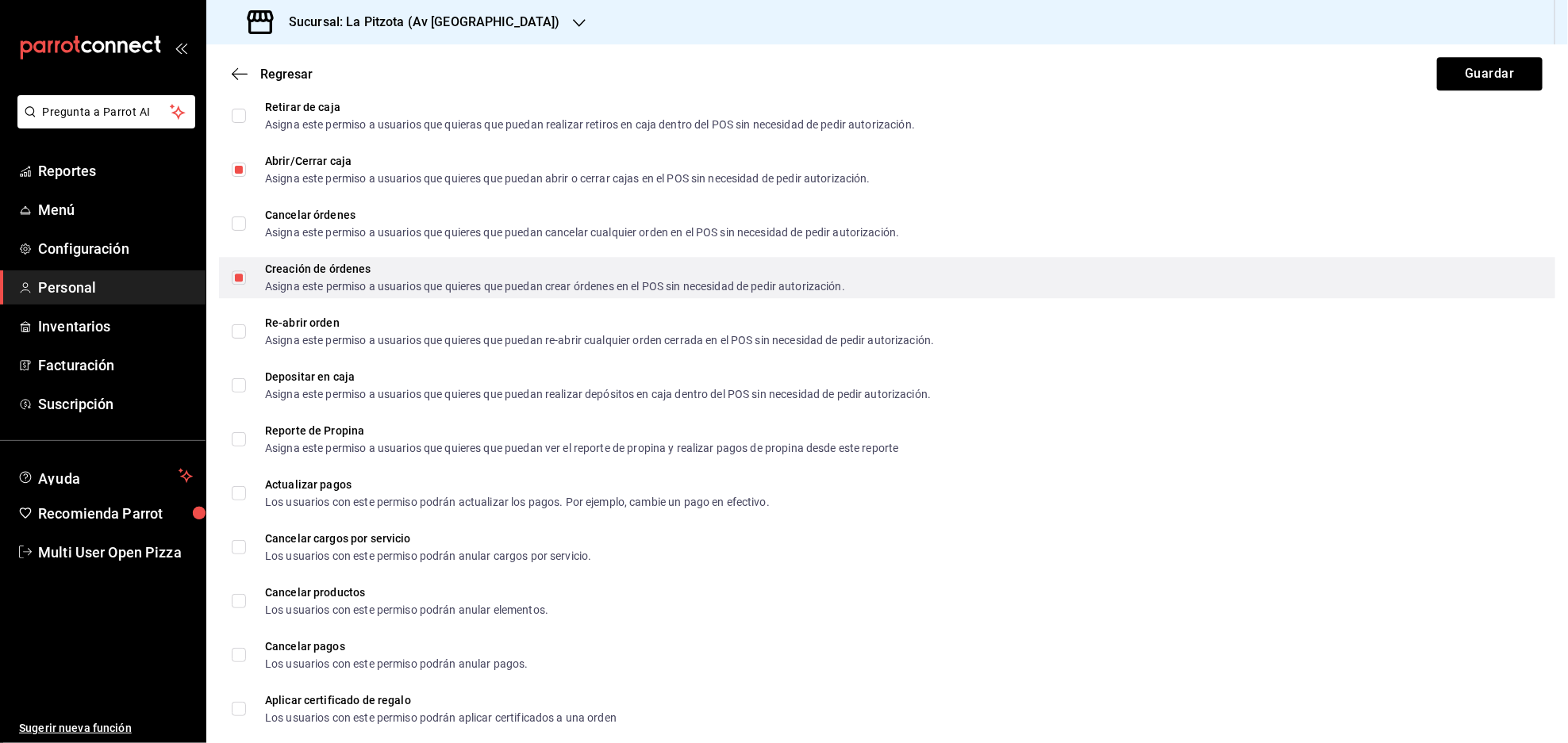
scroll to position [1952, 0]
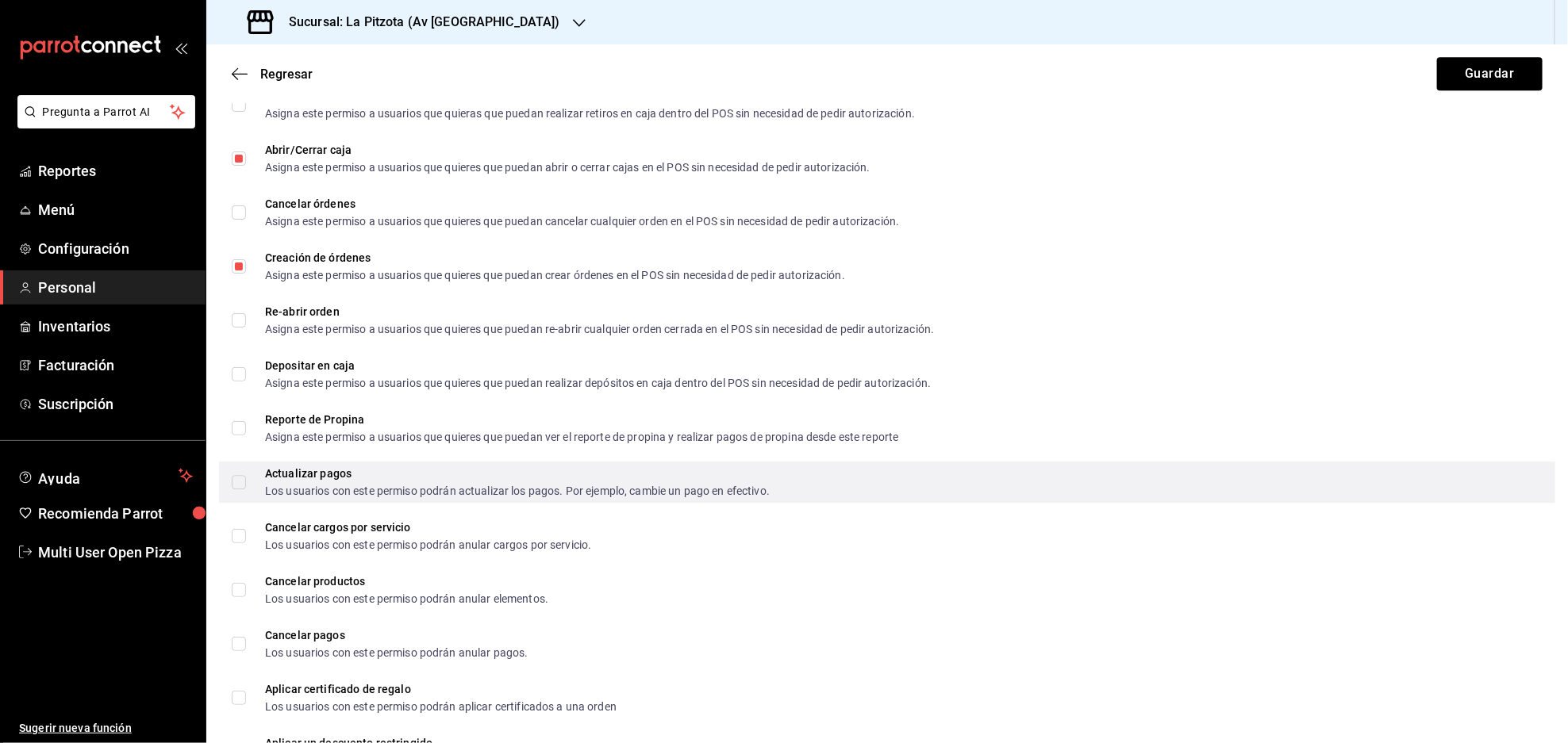
click at [234, 488] on input "Actualizar pagos Los usuarios con este permiso podrán actualizar los pagos. Por…" at bounding box center [238, 482] width 14 height 14
checkbox input "true"
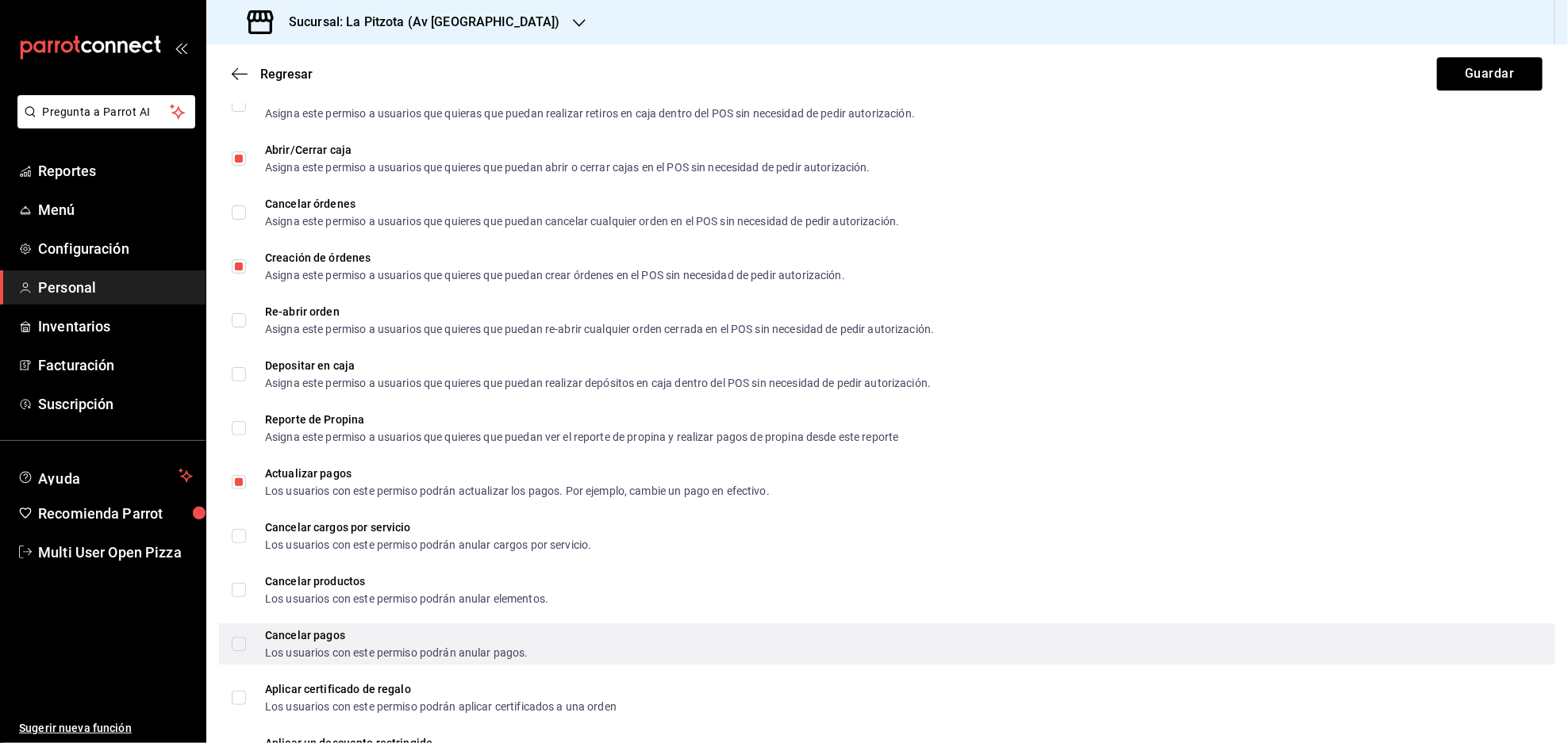
click at [240, 639] on input "Cancelar pagos Los usuarios con este permiso podrán anular pagos." at bounding box center [238, 644] width 14 height 14
checkbox input "true"
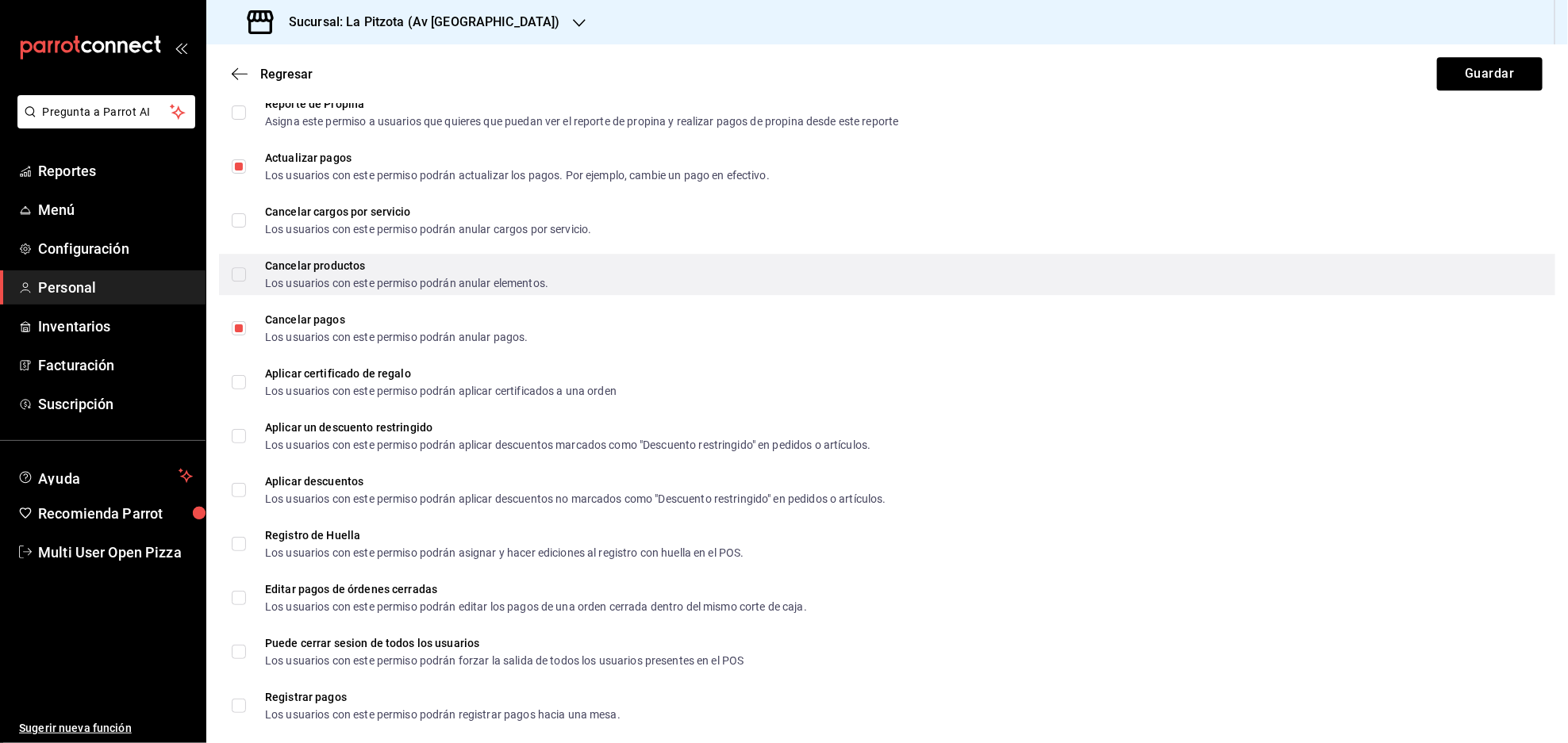
scroll to position [2274, 0]
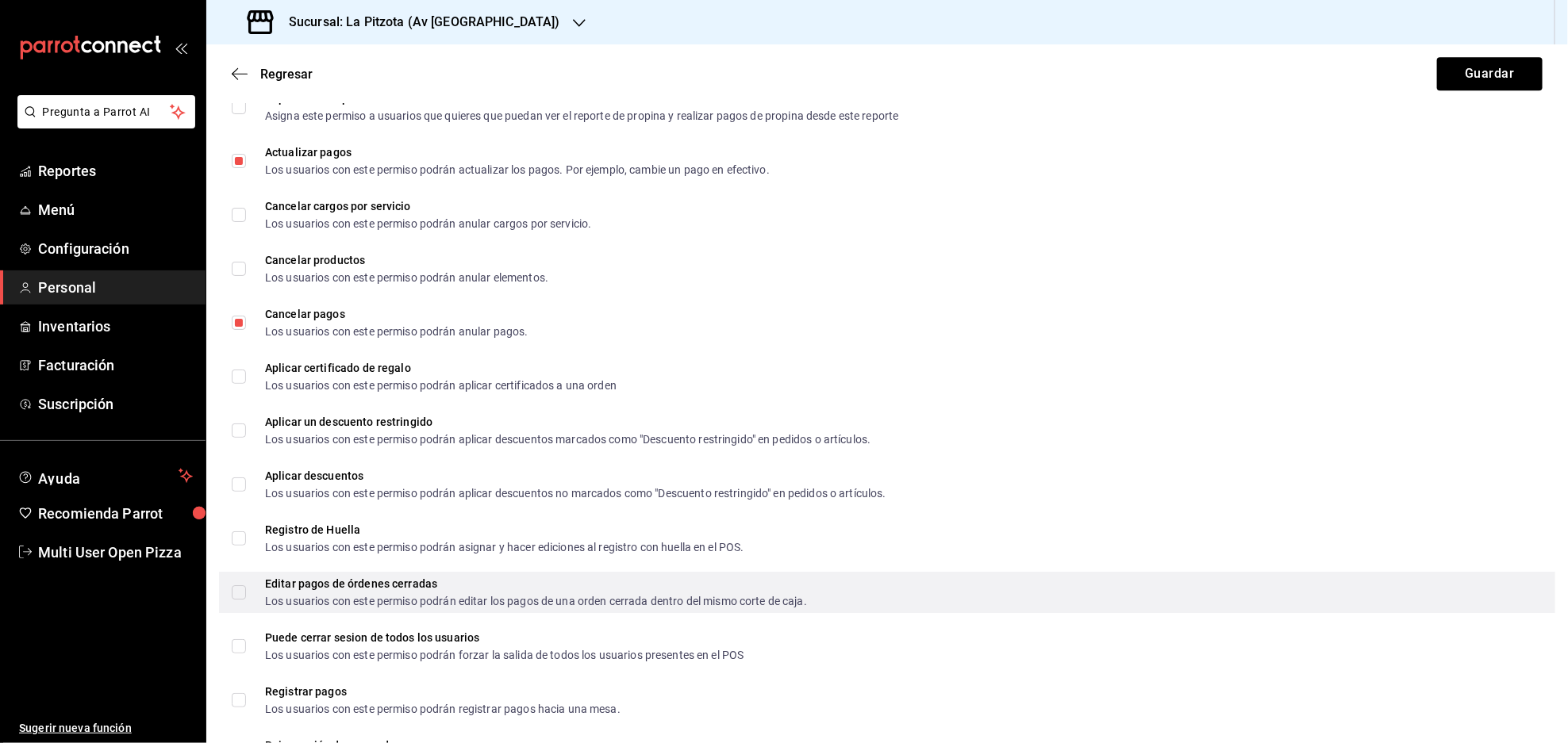
click at [240, 589] on input "Editar pagos de órdenes cerradas Los usuarios con este permiso podrán editar lo…" at bounding box center [238, 593] width 14 height 14
checkbox input "true"
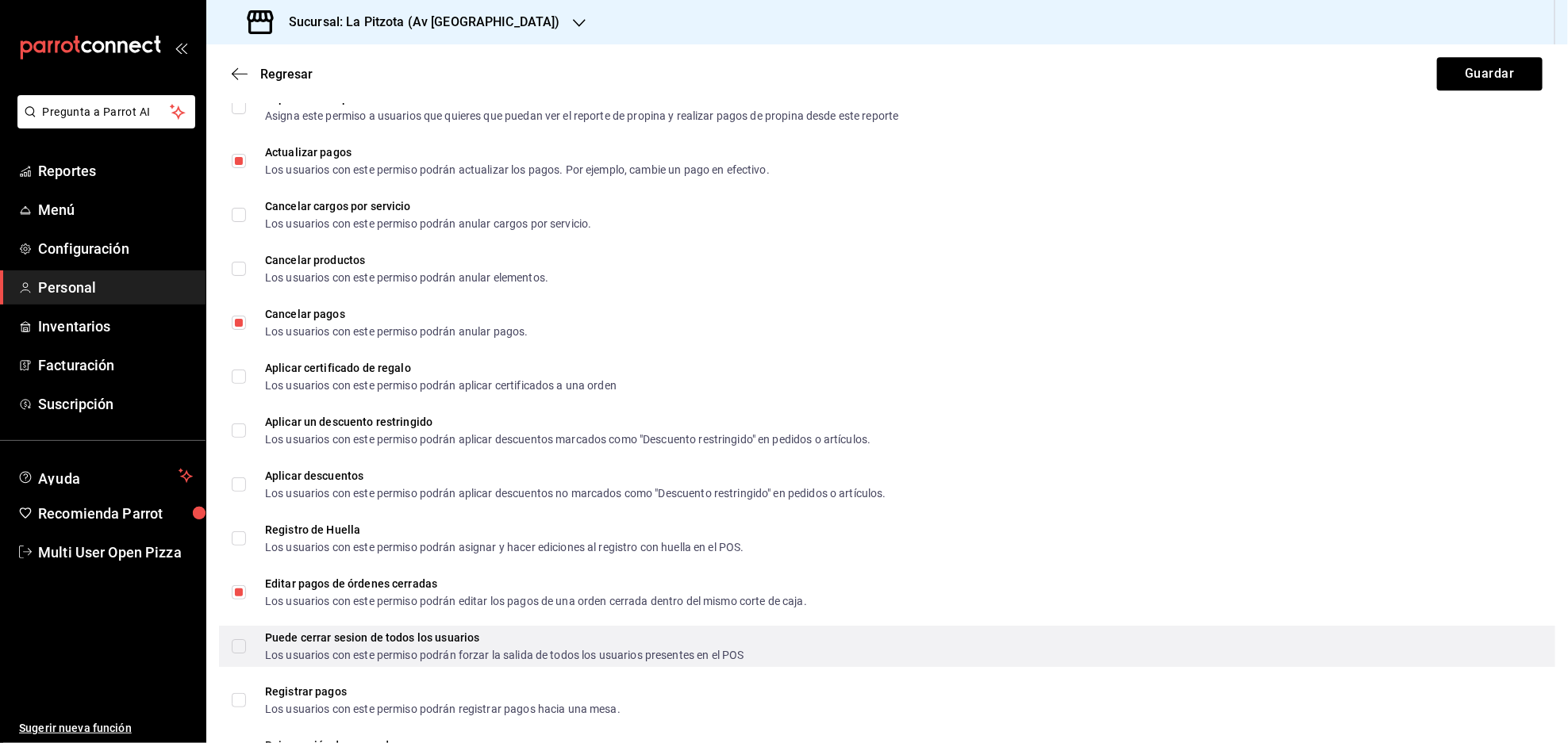
click at [228, 651] on div "Puede cerrar sesion de todos los usuarios Los usuarios con este permiso podrán …" at bounding box center [886, 647] width 1337 height 42
checkbox input "true"
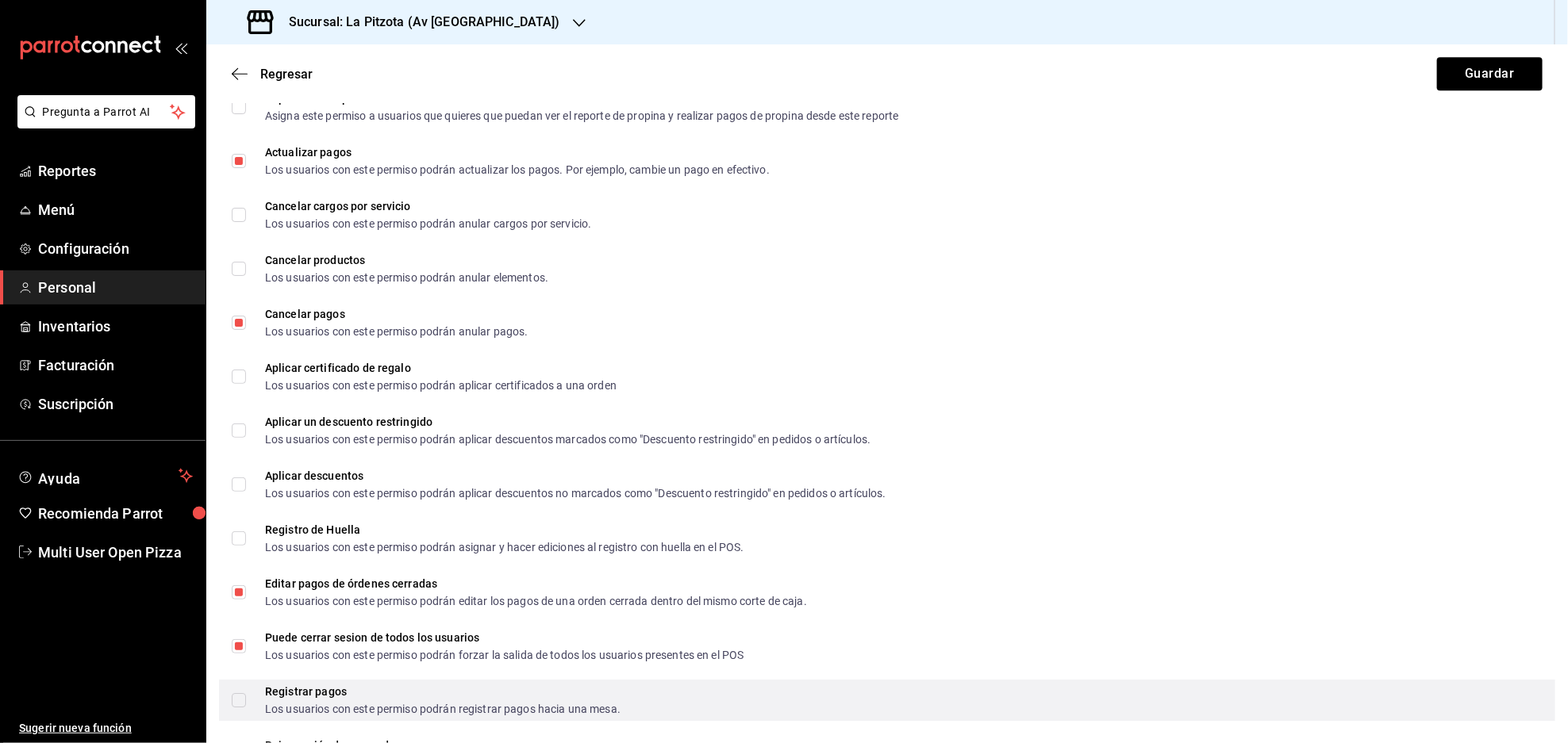
click at [237, 700] on input "Registrar pagos Los usuarios con este permiso podrán registrar pagos hacia una …" at bounding box center [238, 700] width 14 height 14
checkbox input "true"
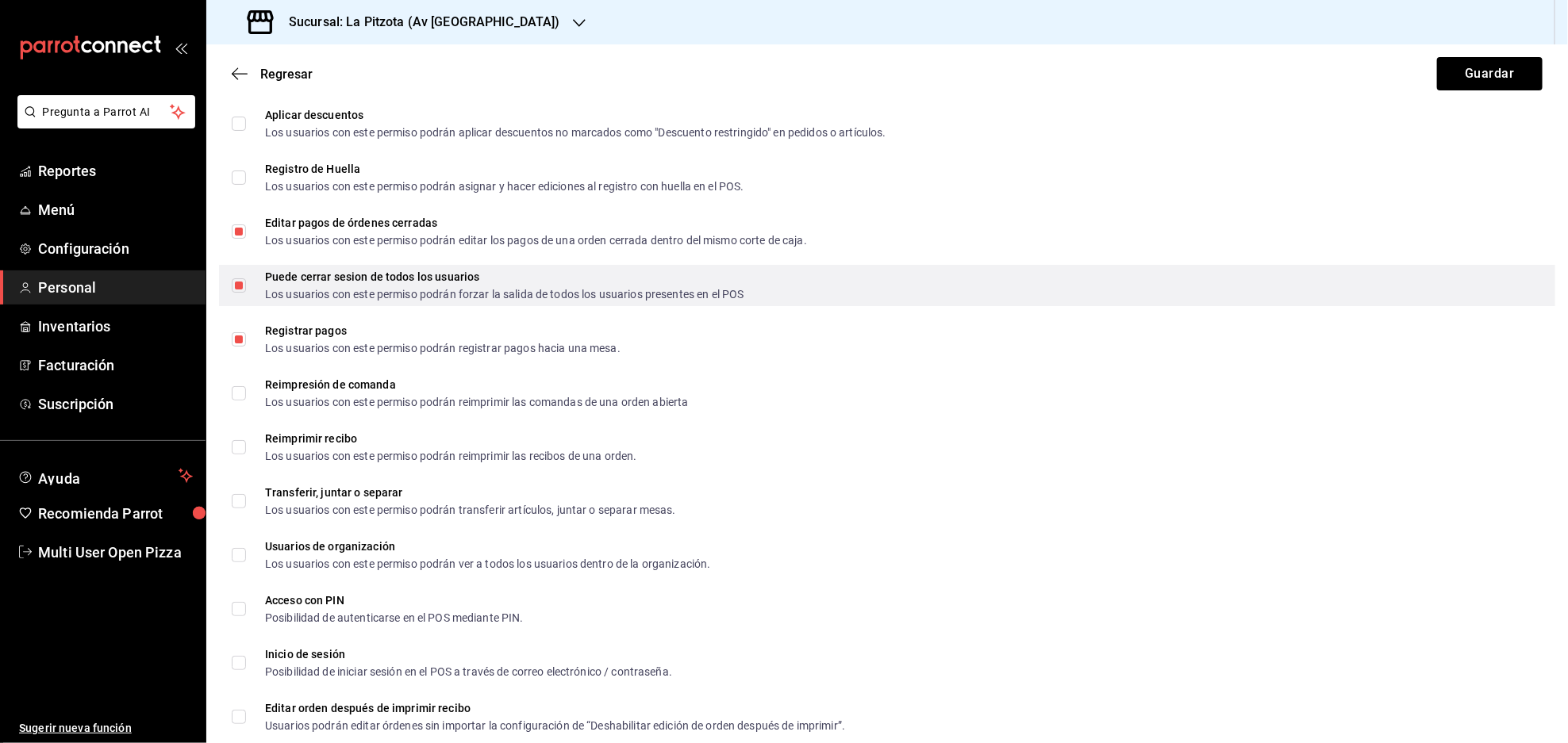
scroll to position [2636, 0]
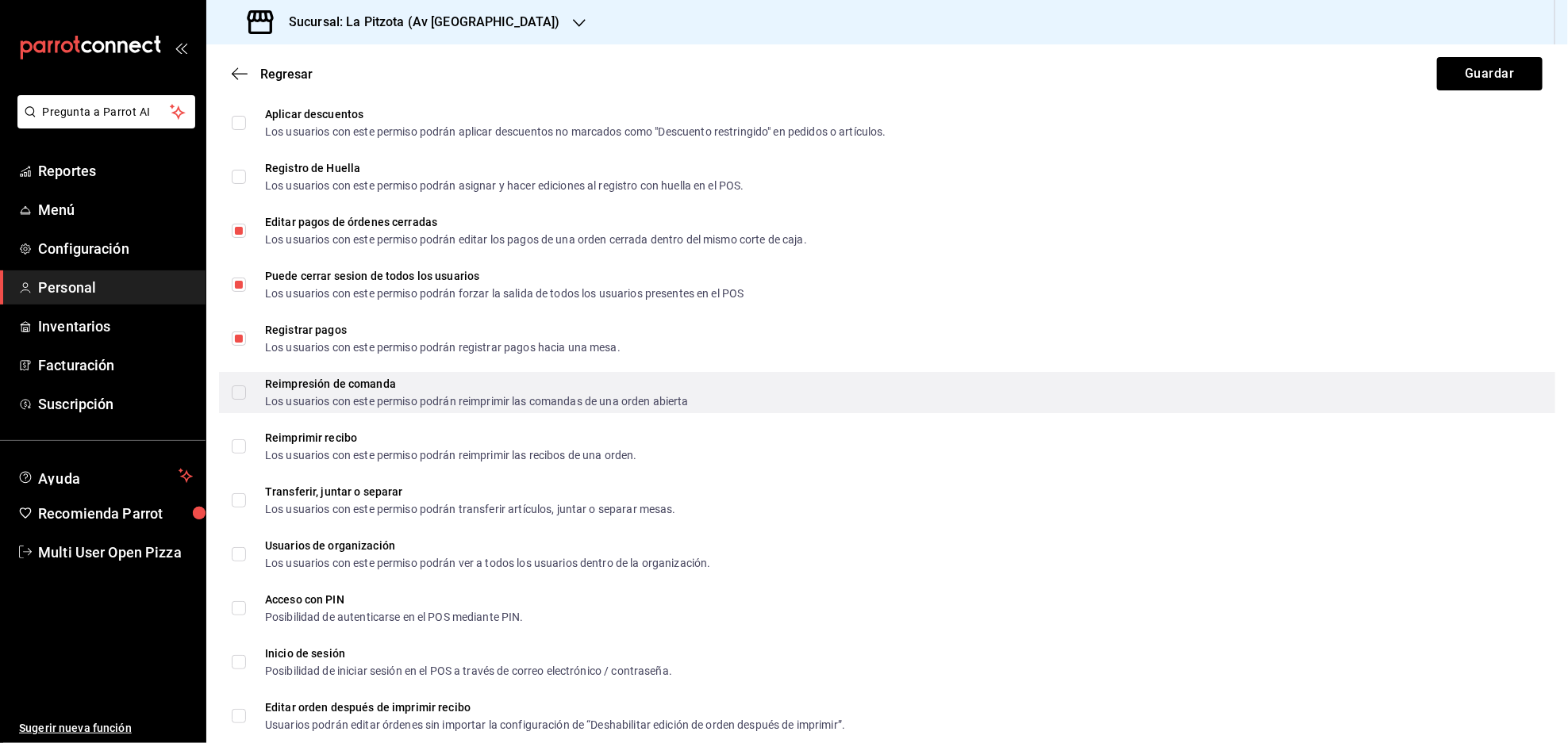
click at [240, 390] on input "Reimpresión de comanda Los usuarios con este permiso podrán reimprimir las coma…" at bounding box center [238, 393] width 14 height 14
checkbox input "true"
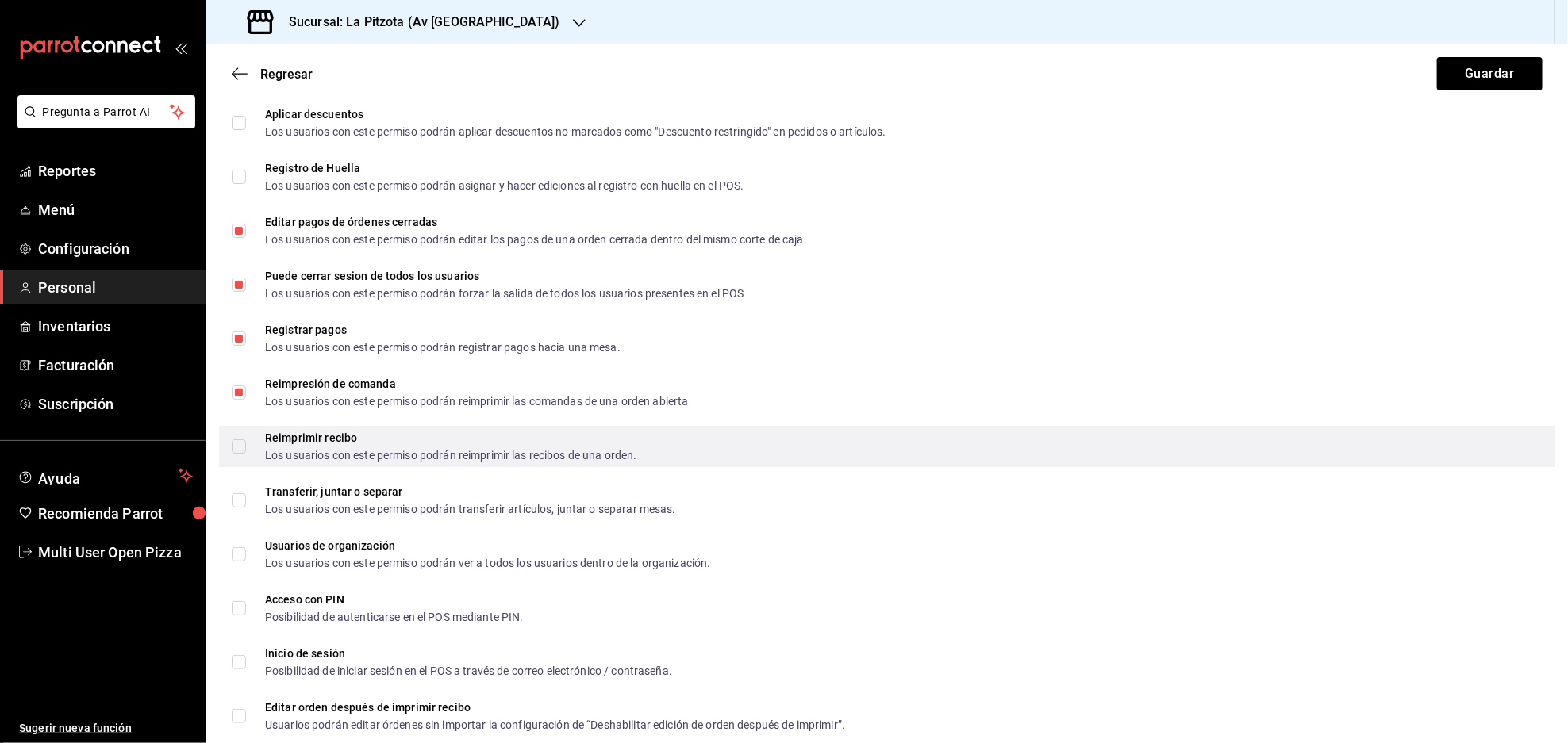
click at [238, 441] on input "Reimprimir recibo Los usuarios con este permiso podrán reimprimir las recibos d…" at bounding box center [238, 446] width 14 height 14
checkbox input "true"
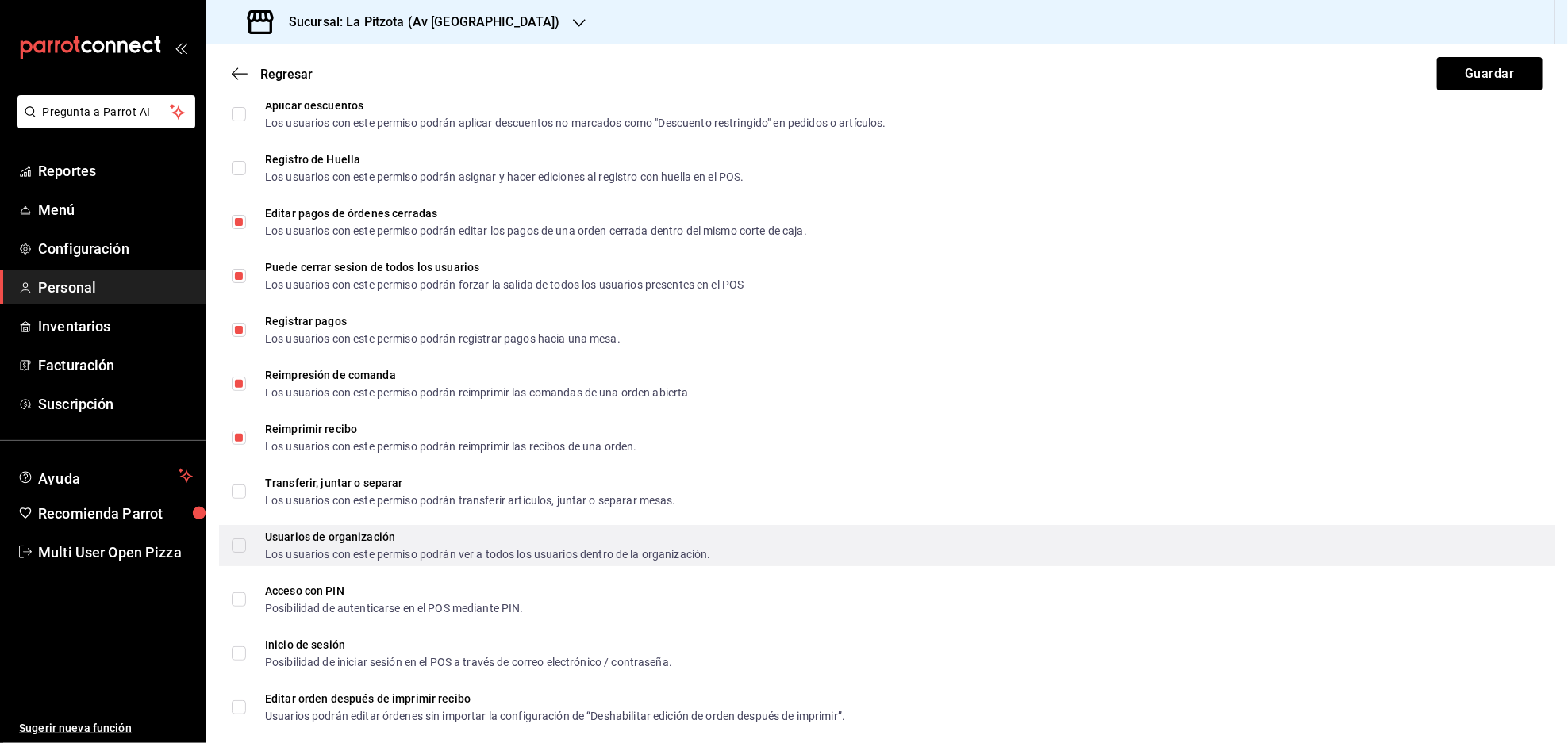
scroll to position [2651, 0]
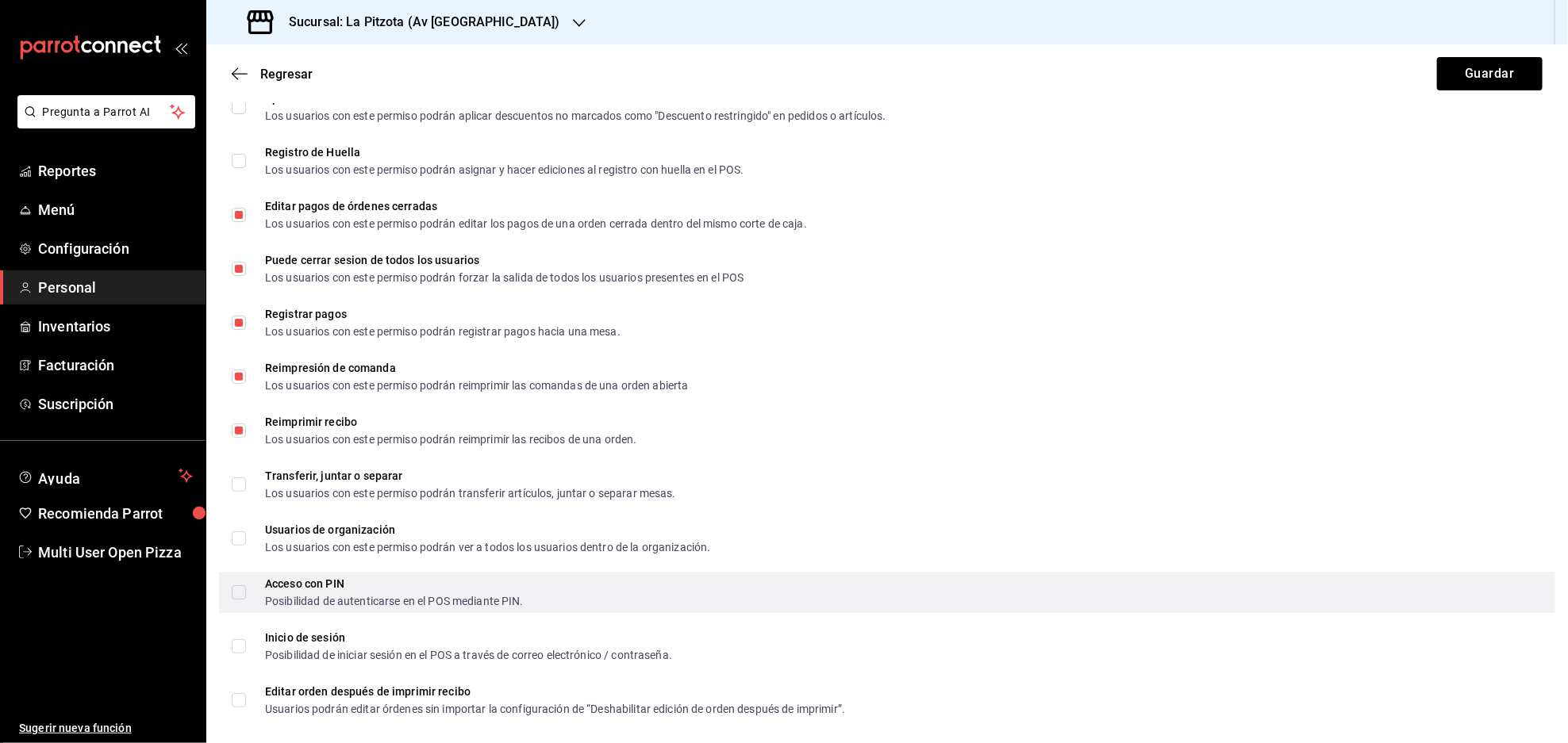
click at [236, 592] on input "Acceso con PIN Posibilidad de autenticarse en el POS mediante PIN." at bounding box center [238, 593] width 14 height 14
checkbox input "true"
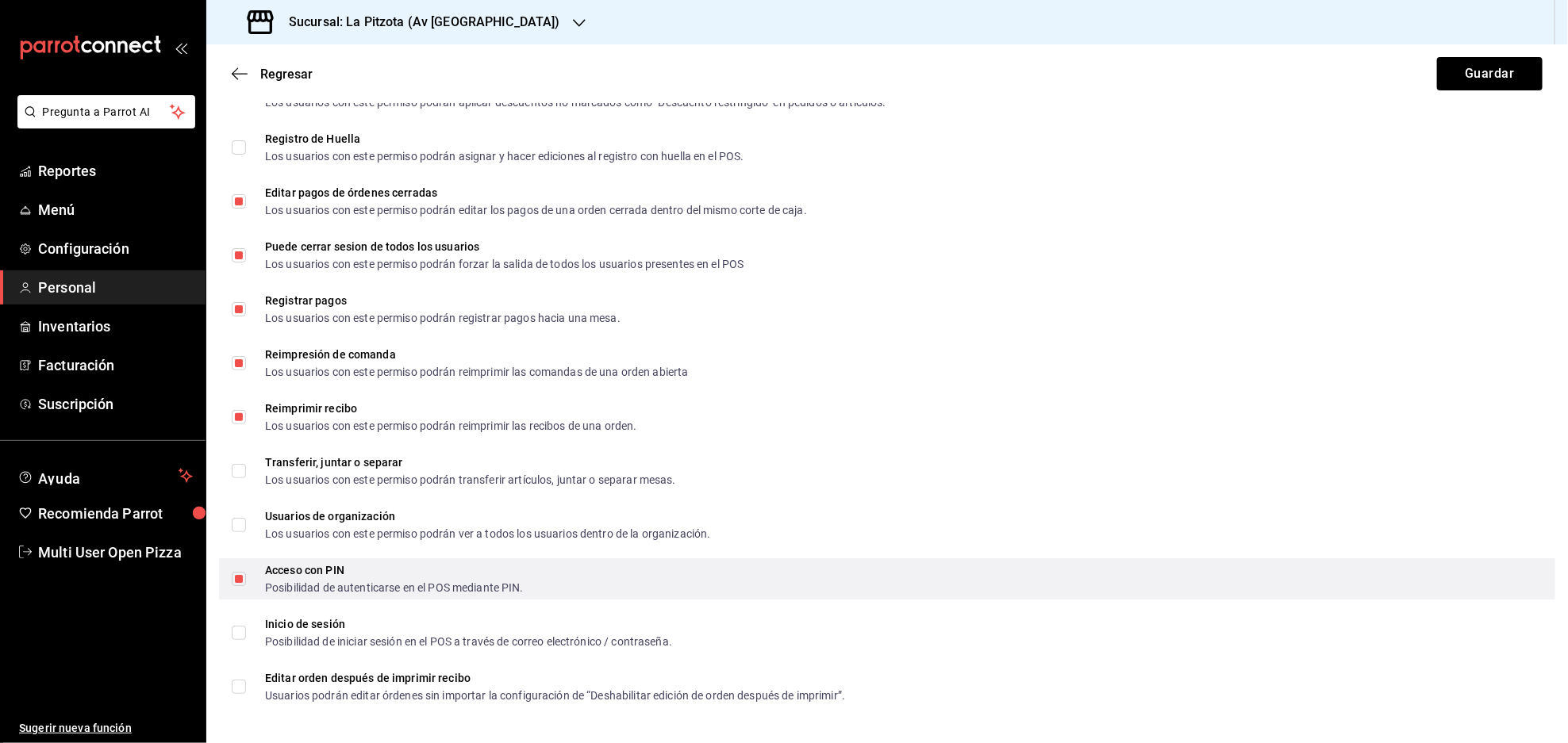
scroll to position [2666, 0]
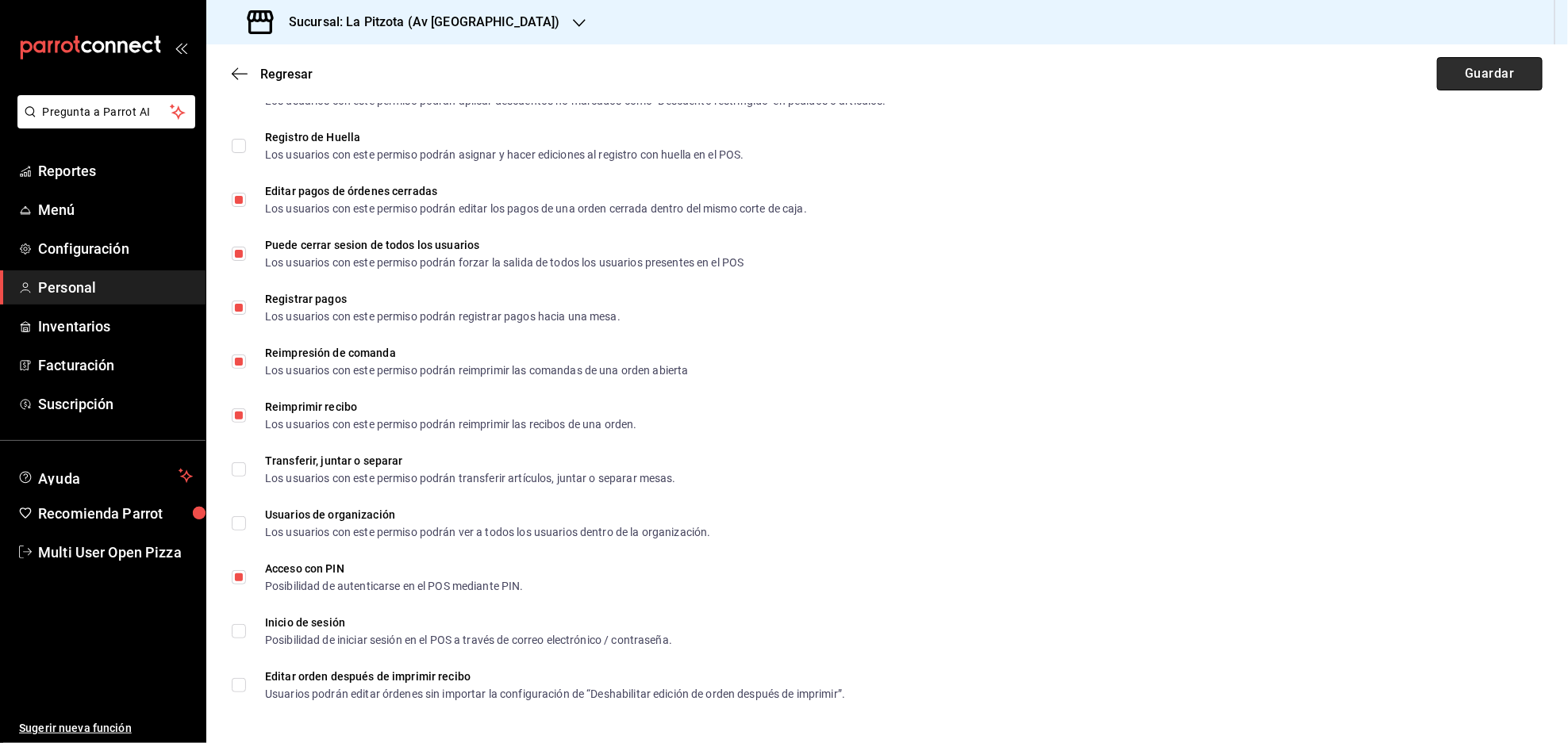
click at [1479, 73] on button "Guardar" at bounding box center [1489, 74] width 106 height 34
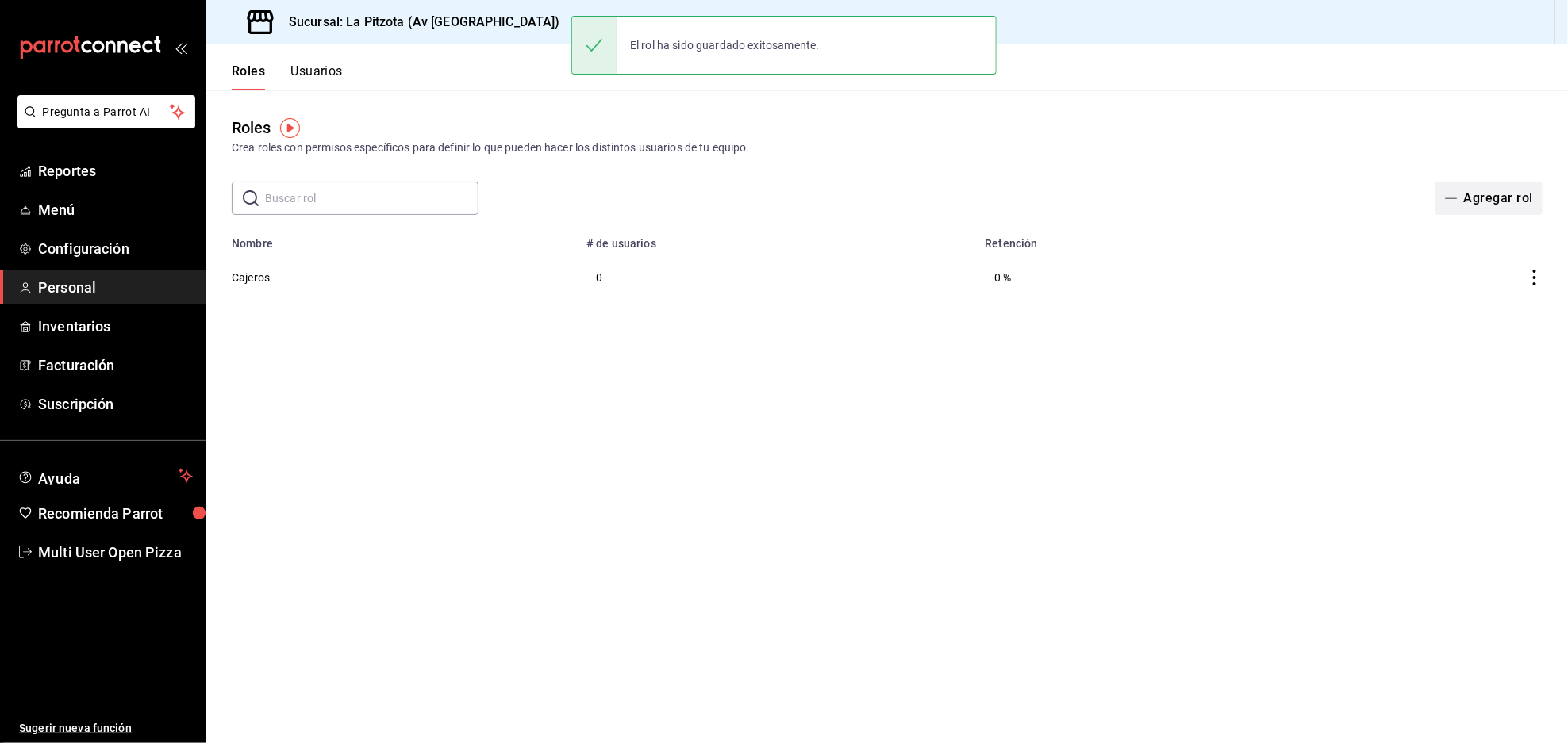
click at [1479, 194] on button "Agregar rol" at bounding box center [1489, 199] width 107 height 34
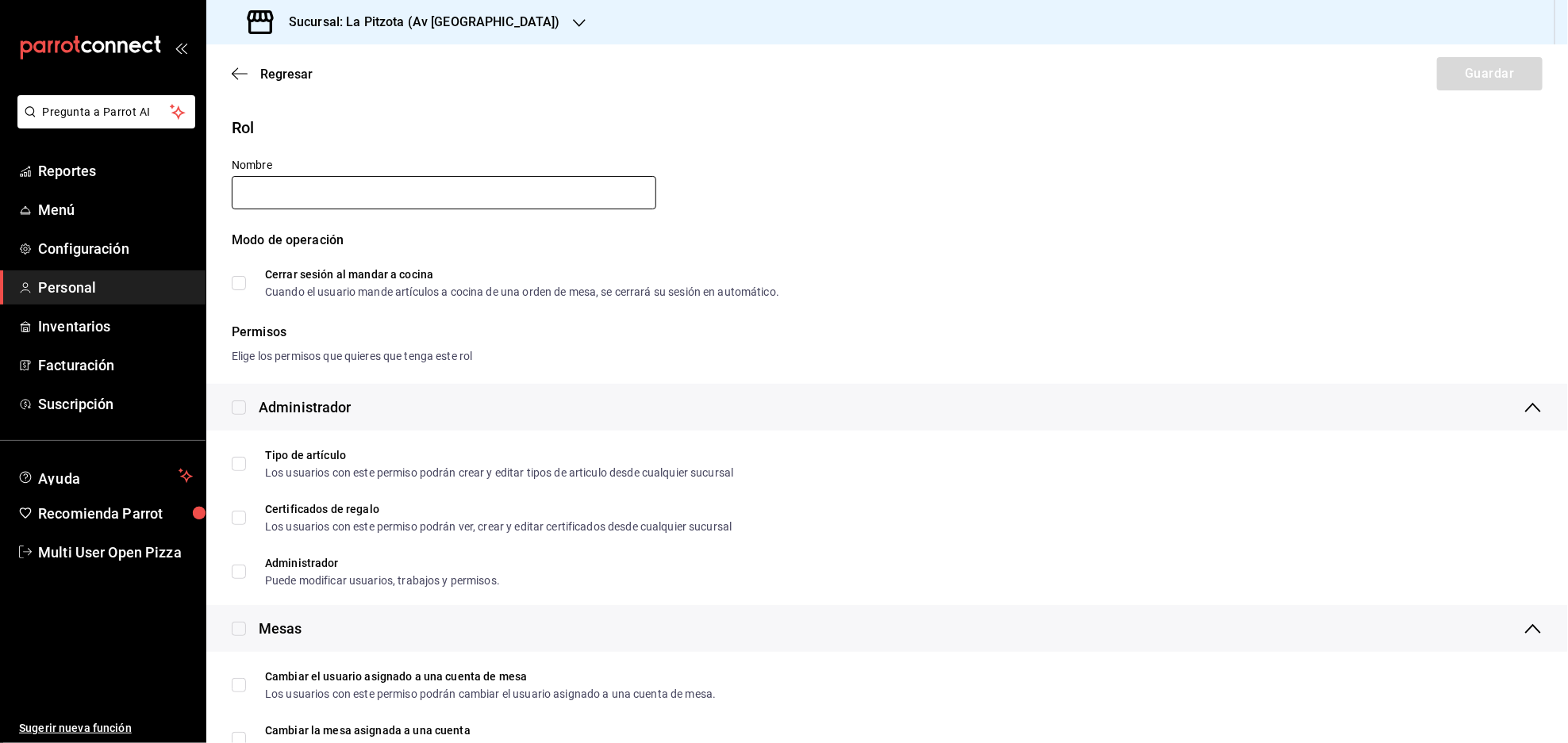
click at [263, 180] on input "text" at bounding box center [443, 193] width 424 height 34
type input "Supervisor de Turno"
click at [693, 254] on div "Modo de operación" at bounding box center [886, 249] width 1311 height 38
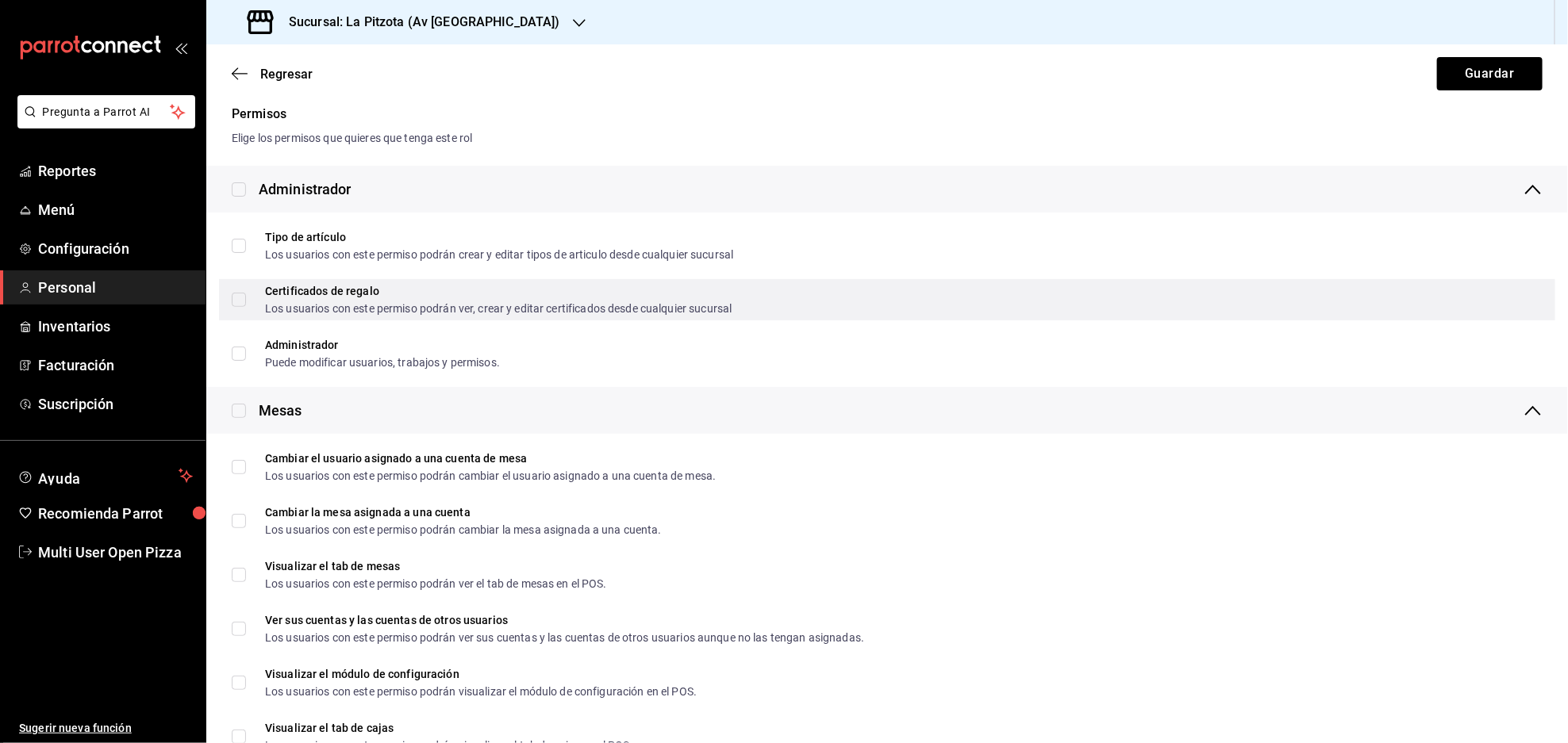
scroll to position [231, 0]
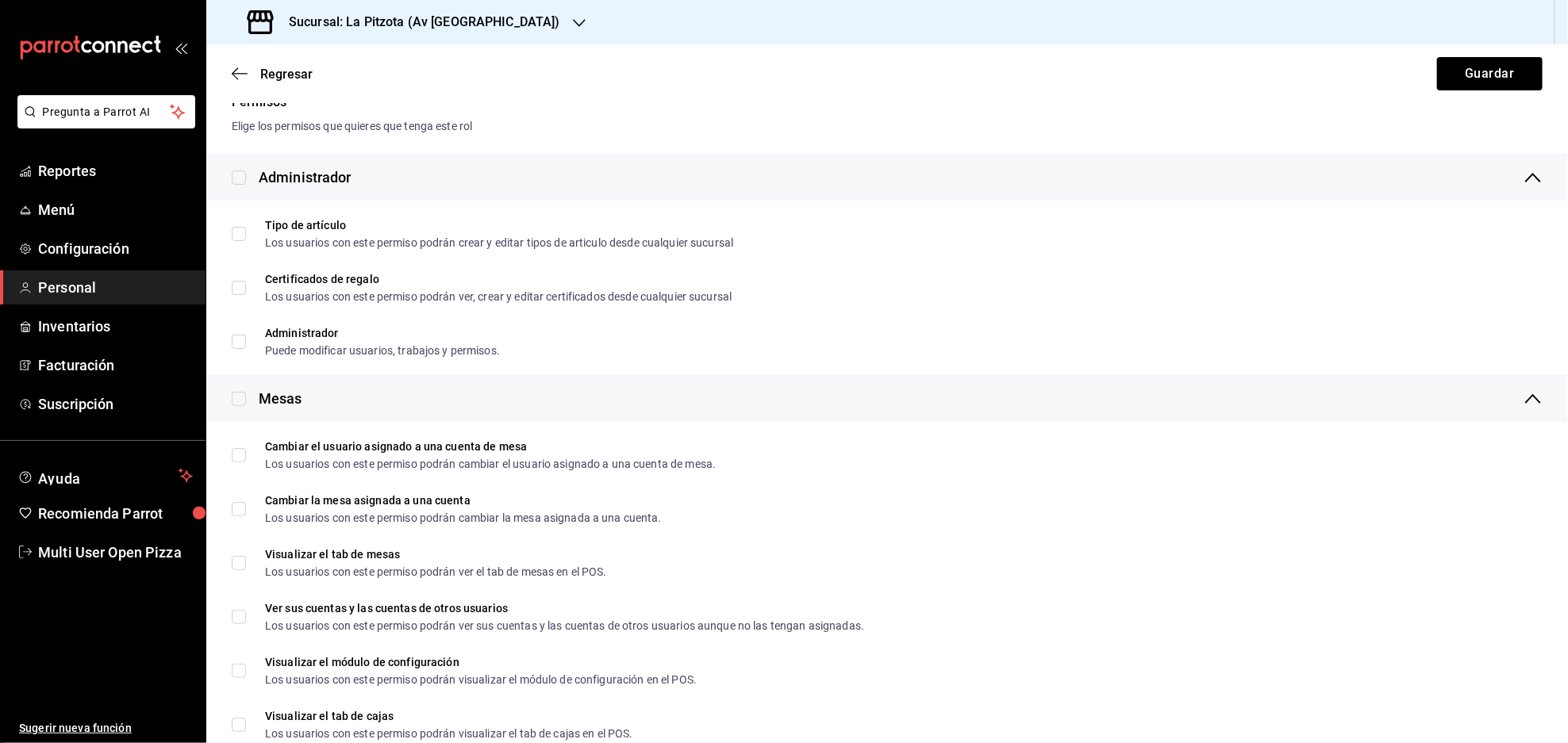
click at [239, 392] on input "checkbox" at bounding box center [238, 399] width 14 height 14
checkbox input "true"
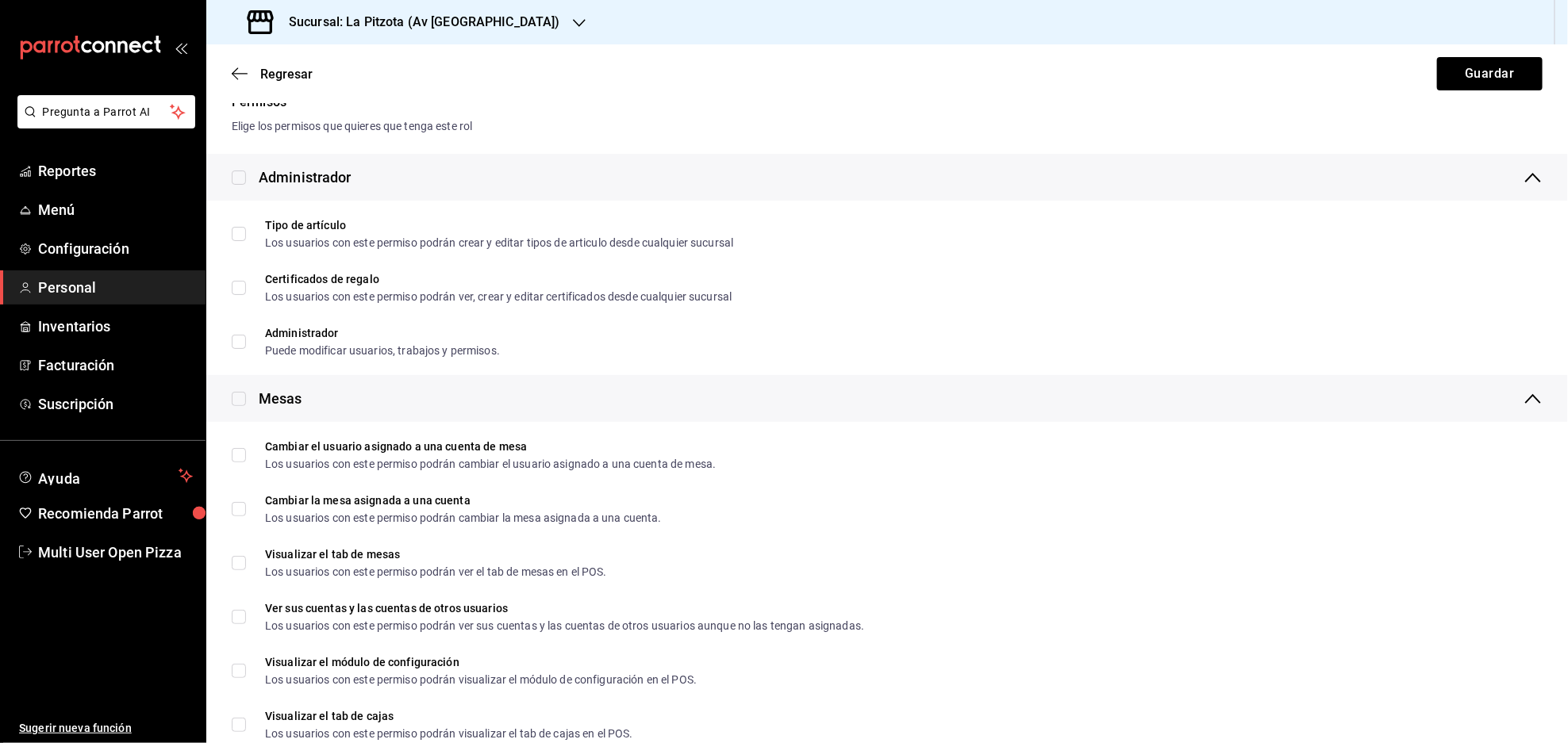
checkbox input "true"
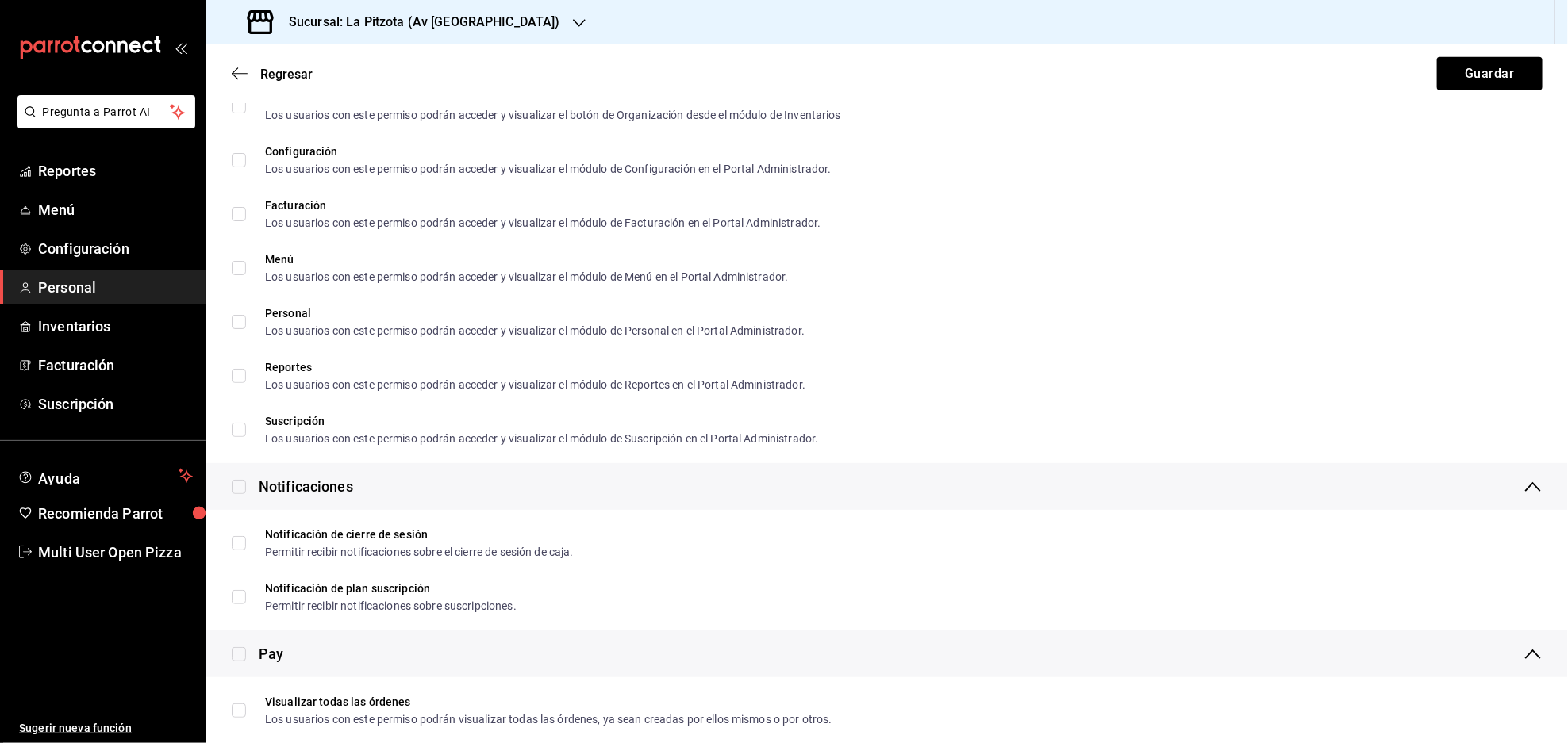
scroll to position [683, 0]
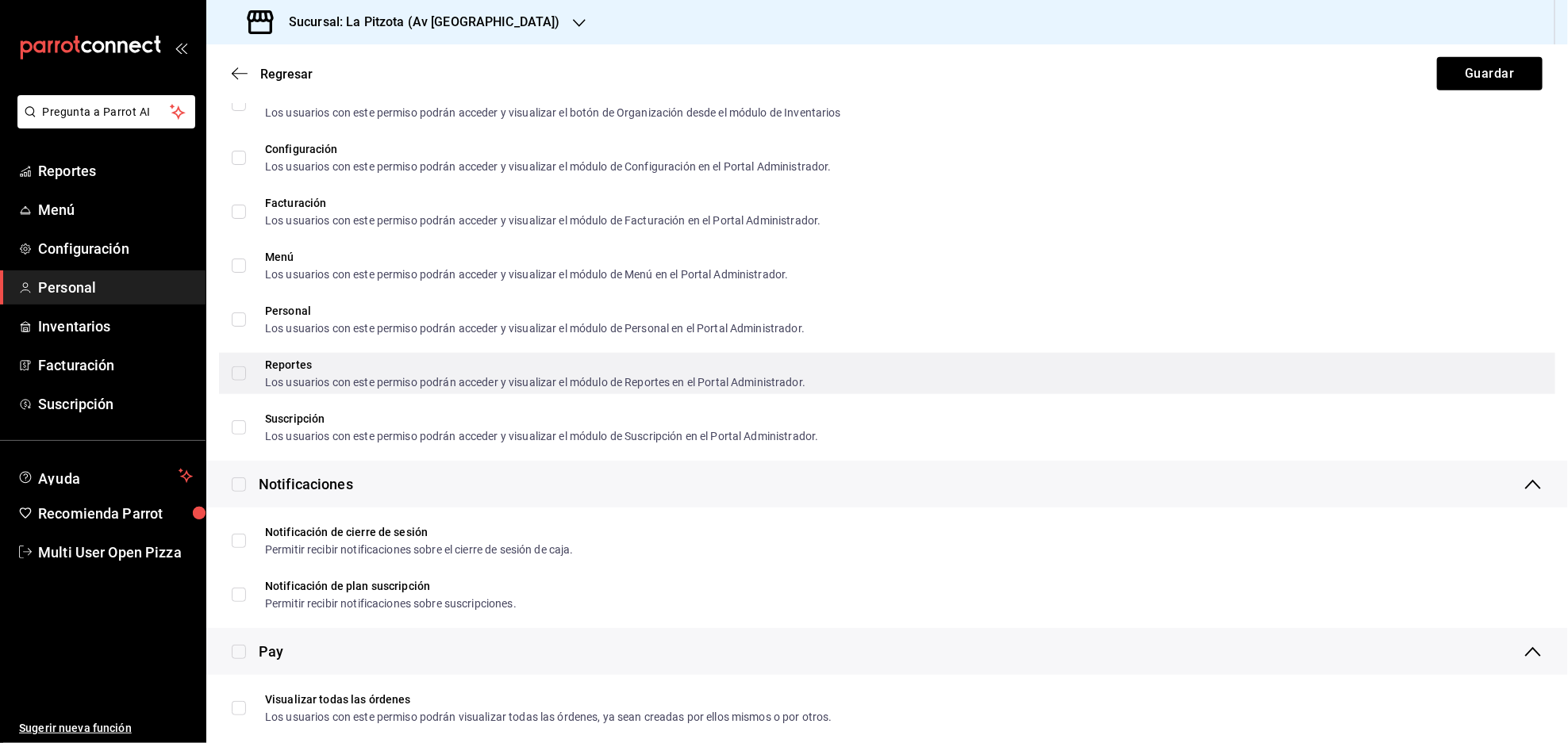
click at [242, 374] on input "Reportes Los usuarios con este permiso podrán acceder y visualizar el módulo de…" at bounding box center [238, 374] width 14 height 14
checkbox input "true"
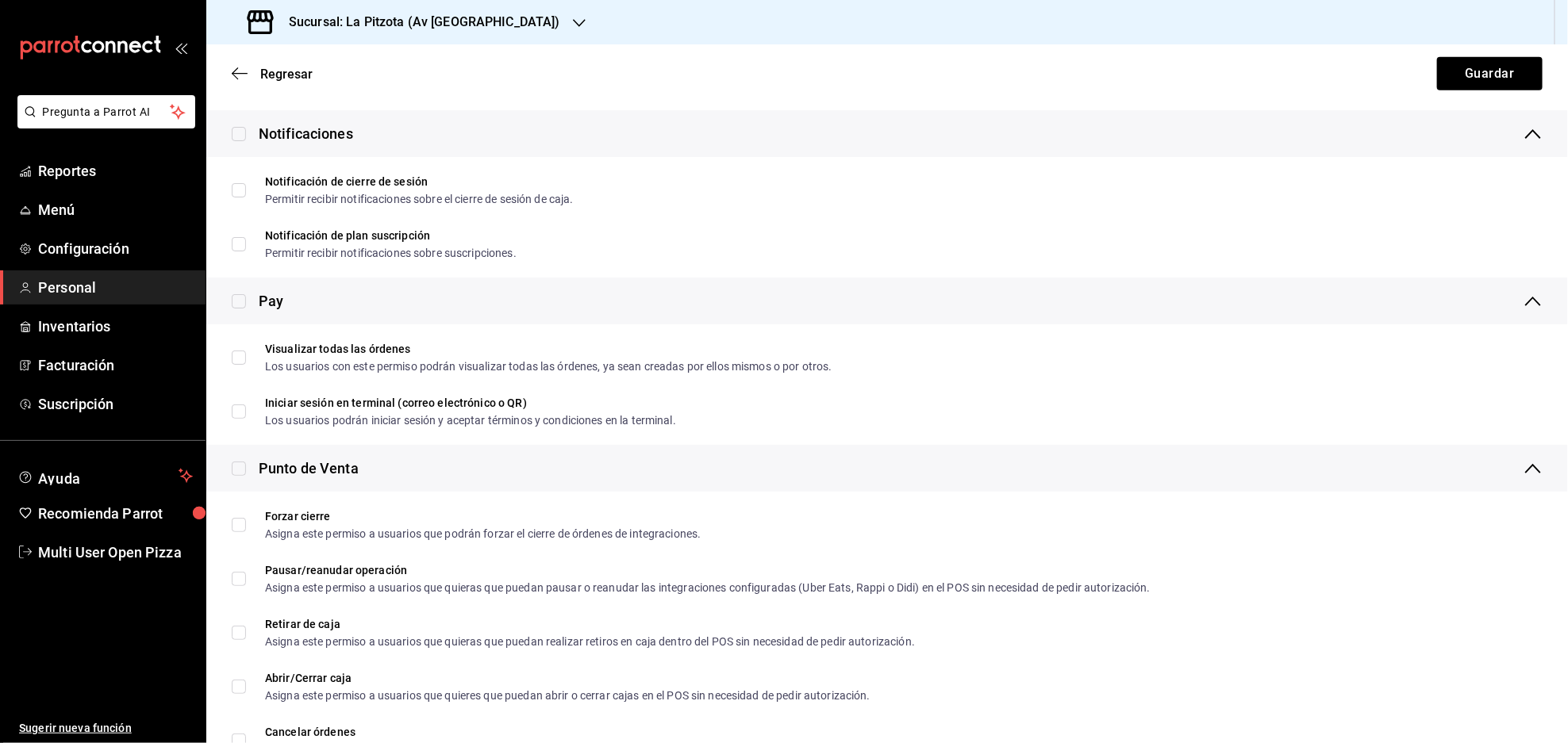
scroll to position [1036, 0]
click at [241, 467] on input "checkbox" at bounding box center [238, 466] width 14 height 14
checkbox input "true"
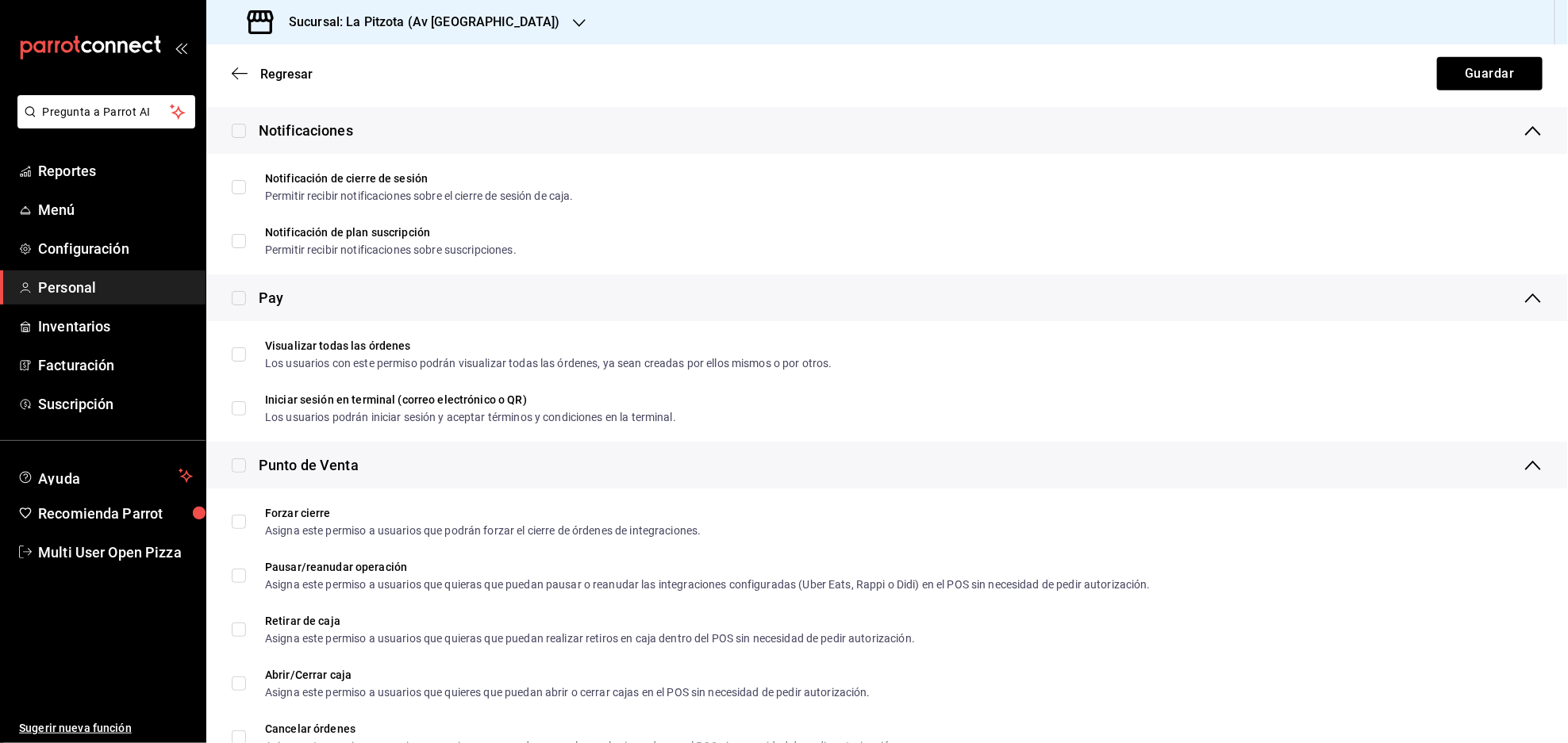
checkbox input "true"
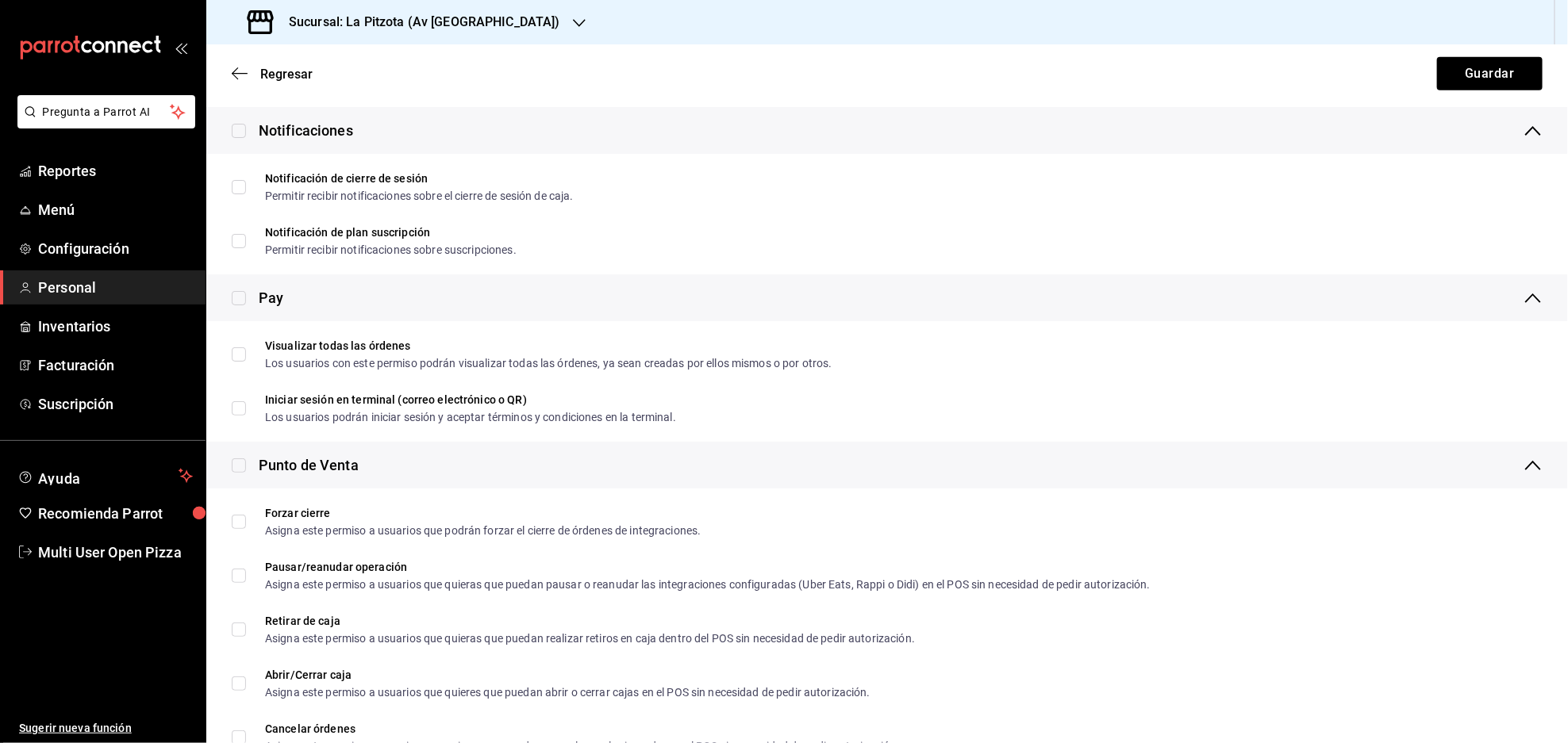
checkbox input "true"
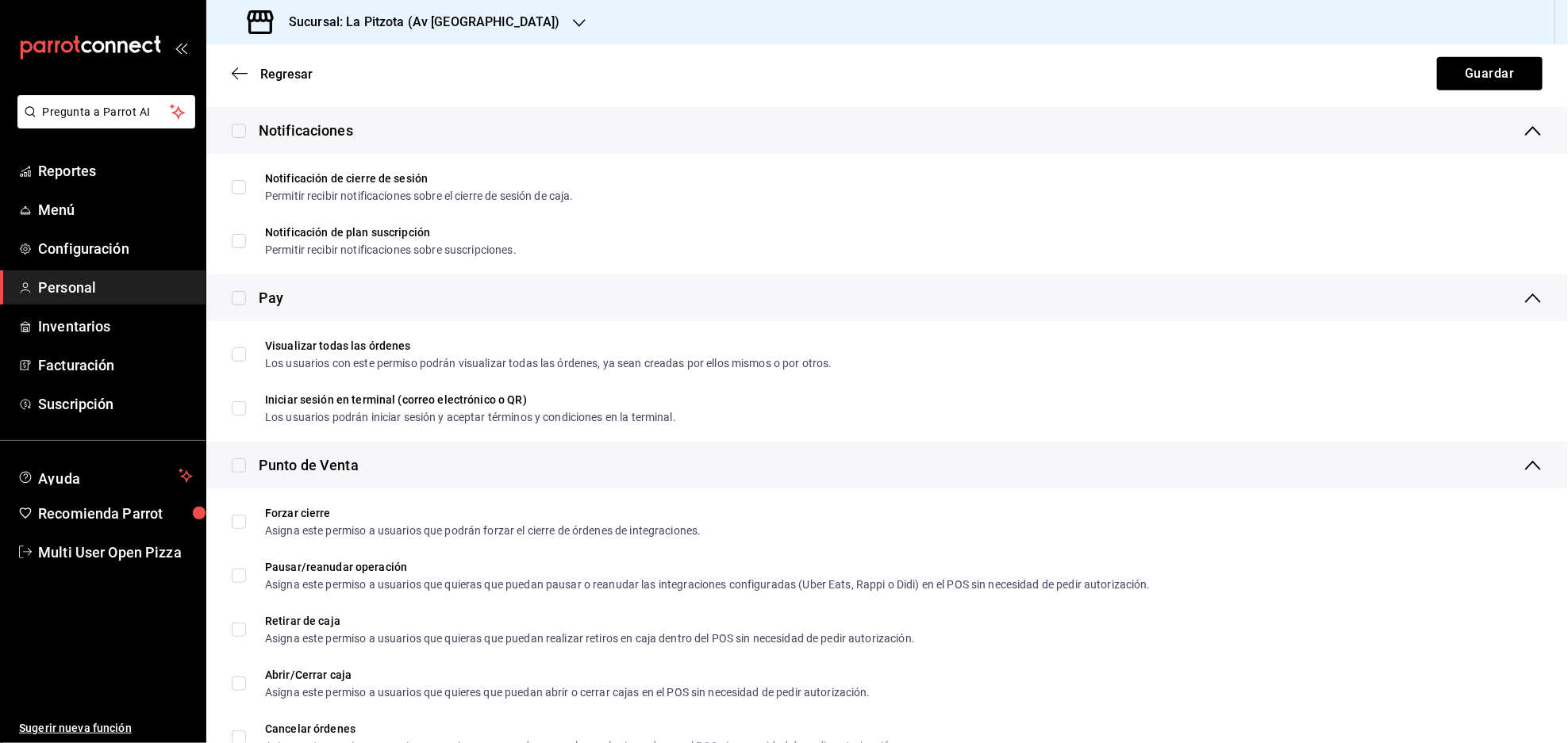
checkbox input "true"
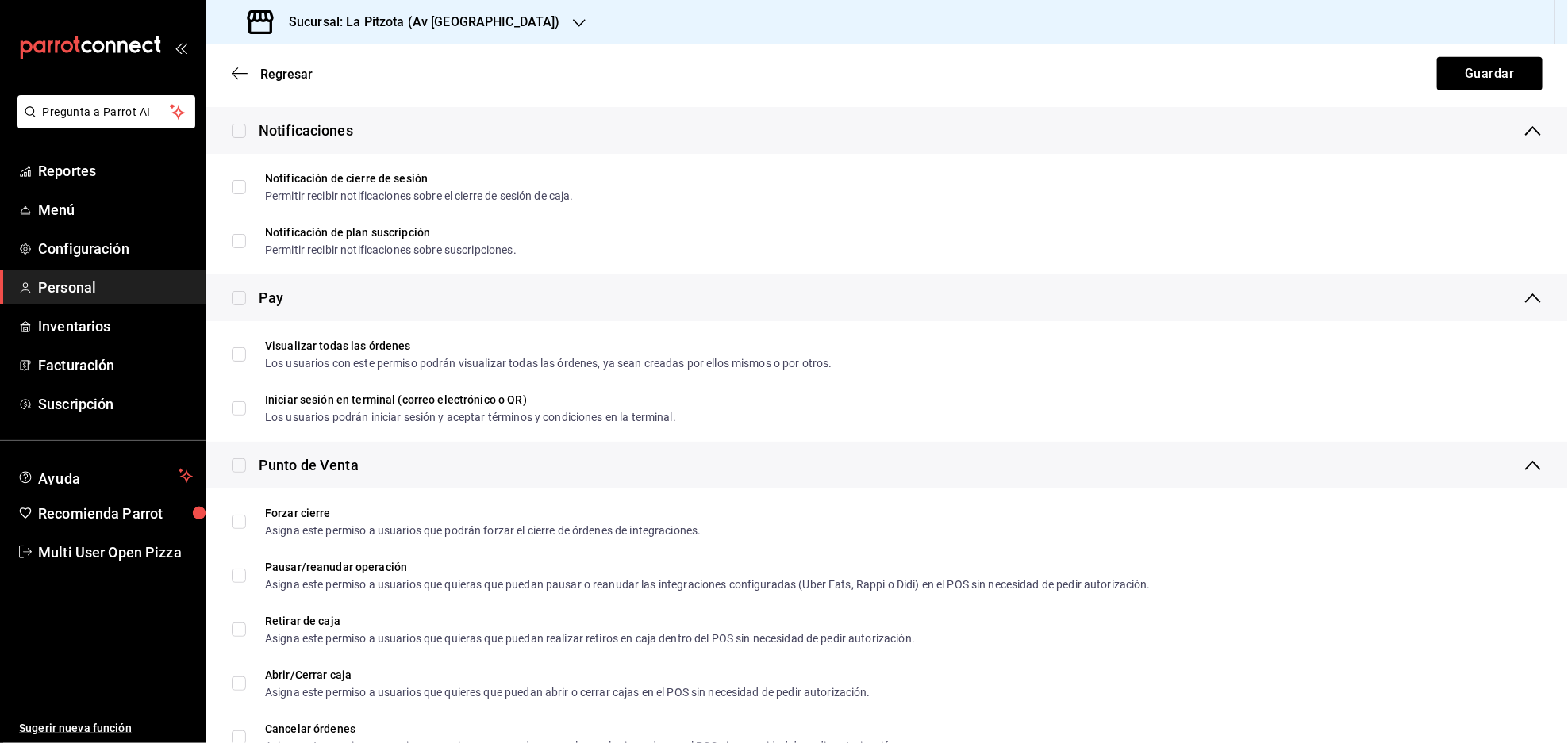
checkbox input "true"
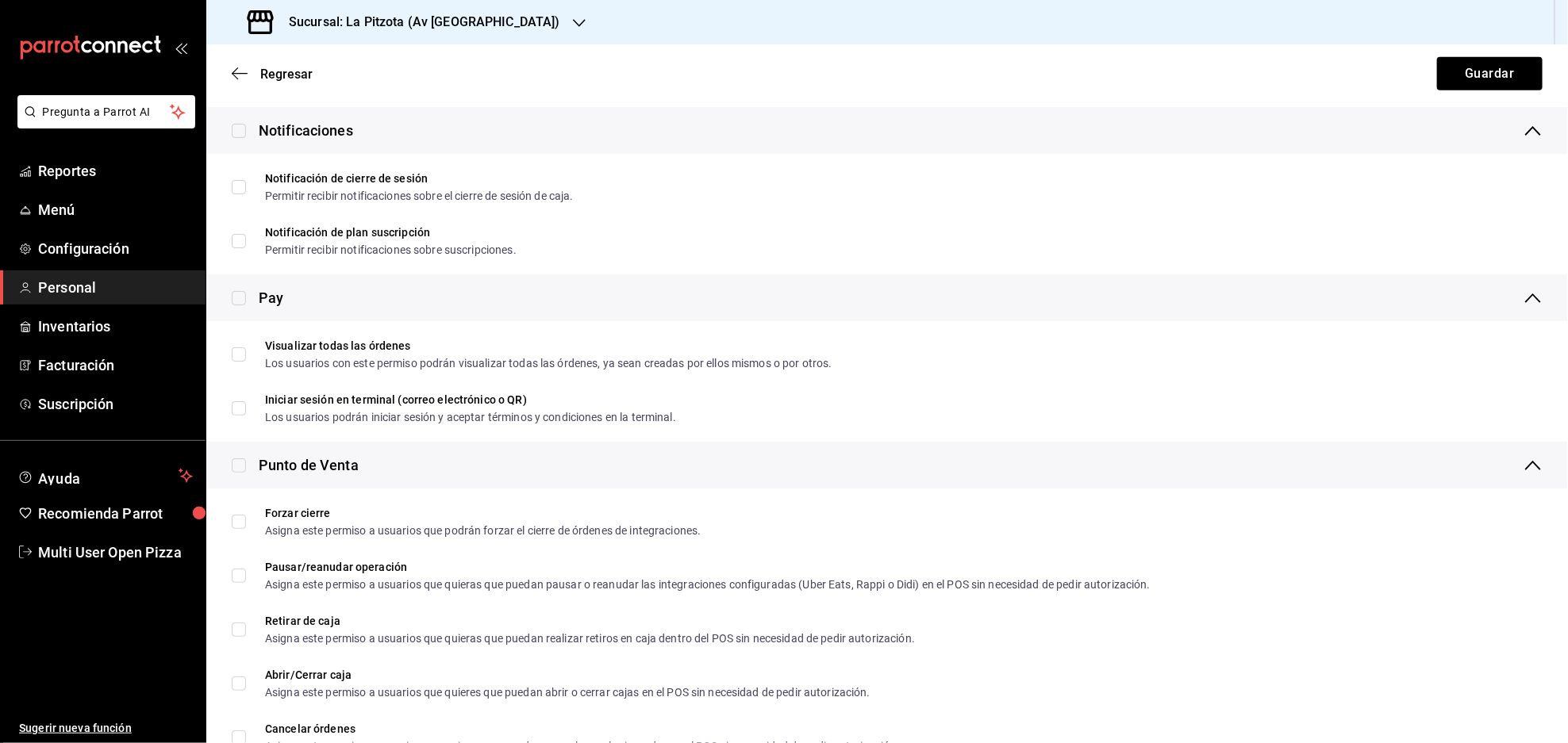
checkbox input "true"
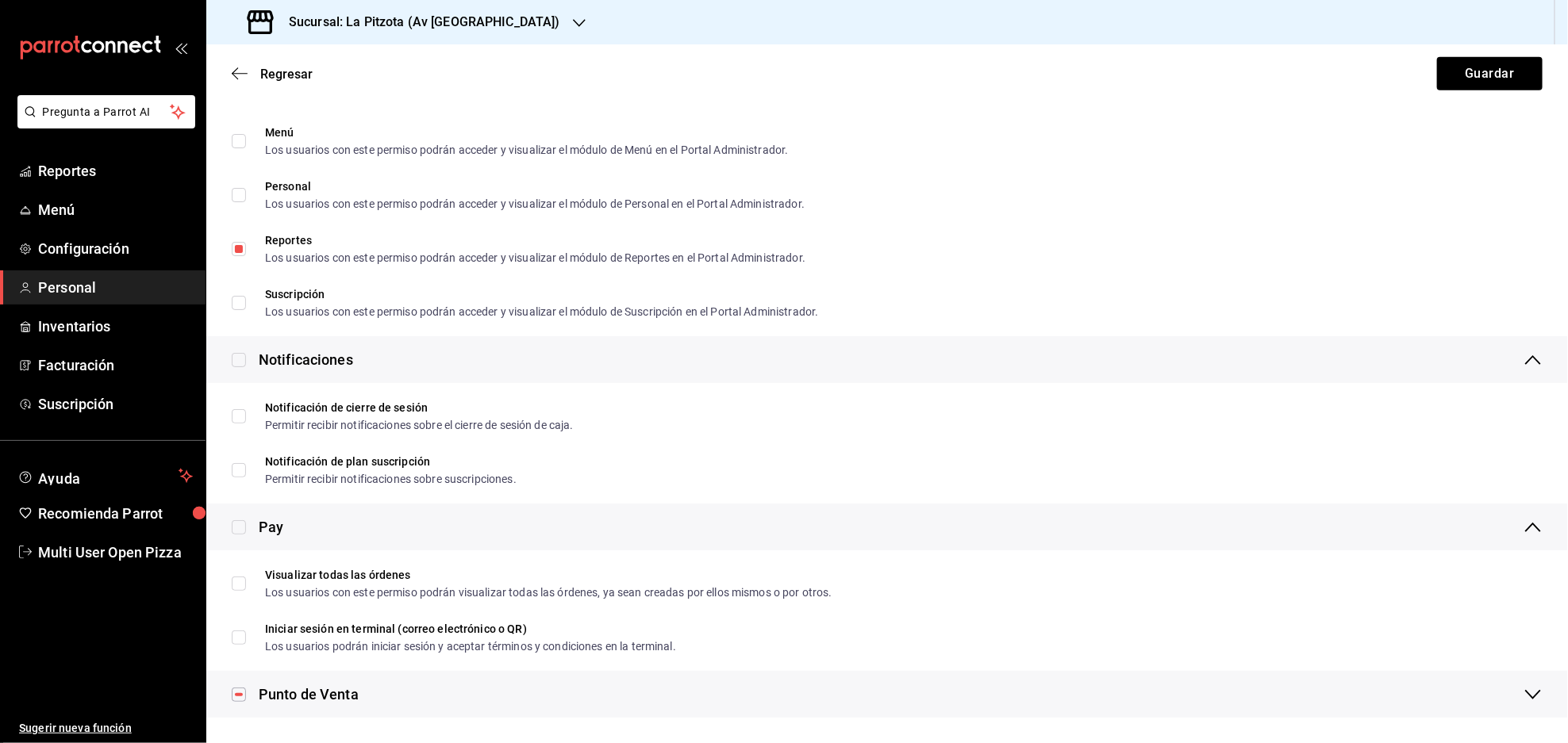
scroll to position [805, 0]
click at [1480, 74] on button "Guardar" at bounding box center [1489, 74] width 106 height 34
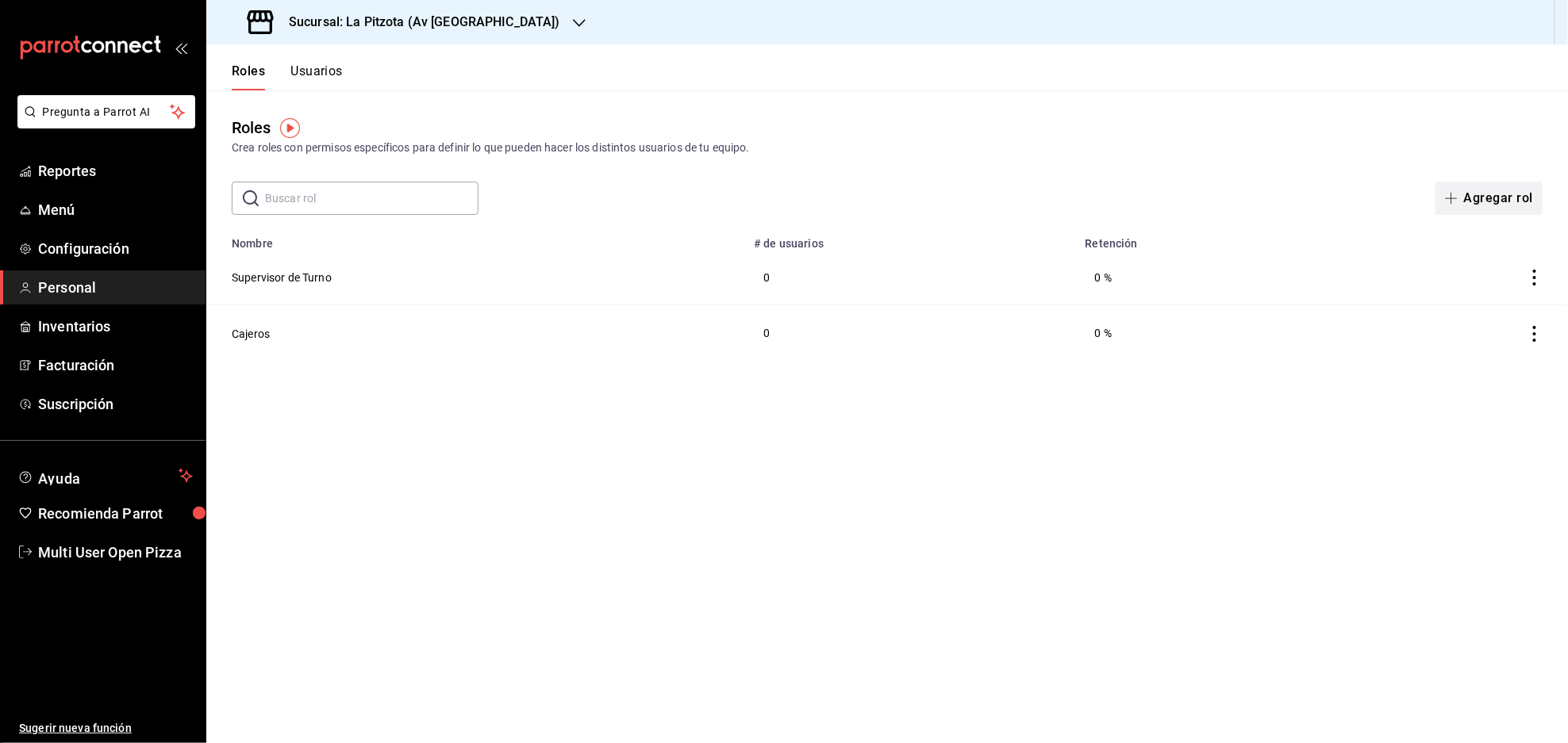
click at [1491, 193] on button "Agregar rol" at bounding box center [1489, 199] width 107 height 34
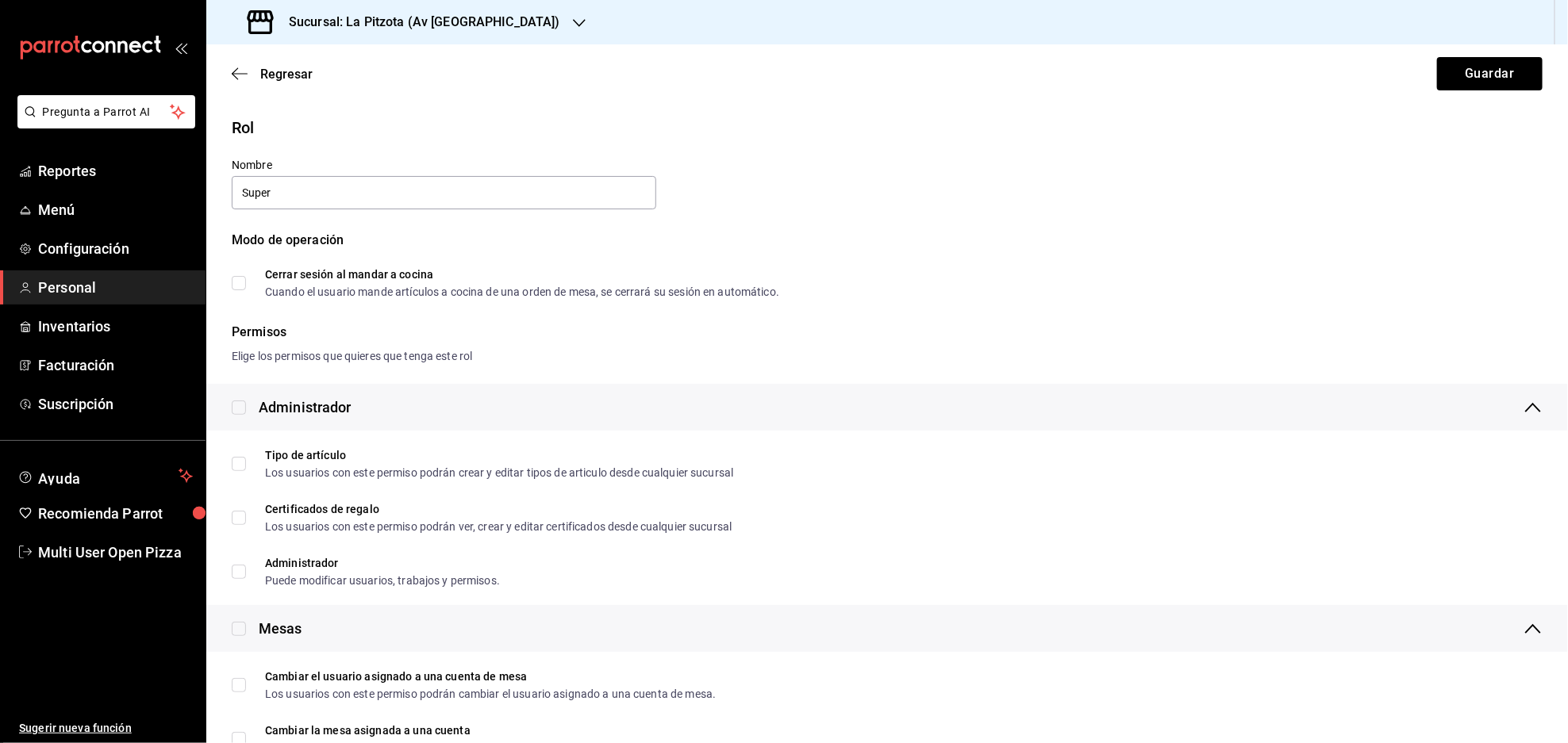
type input "Supervisor General"
click at [239, 283] on input "Cerrar sesión al mandar a cocina Cuando el usuario mande artículos a cocina de …" at bounding box center [238, 283] width 14 height 14
click at [234, 287] on input "Cerrar sesión al mandar a cocina Cuando el usuario mande artículos a cocina de …" at bounding box center [238, 283] width 14 height 14
checkbox input "false"
click at [234, 403] on input "checkbox" at bounding box center [238, 408] width 14 height 14
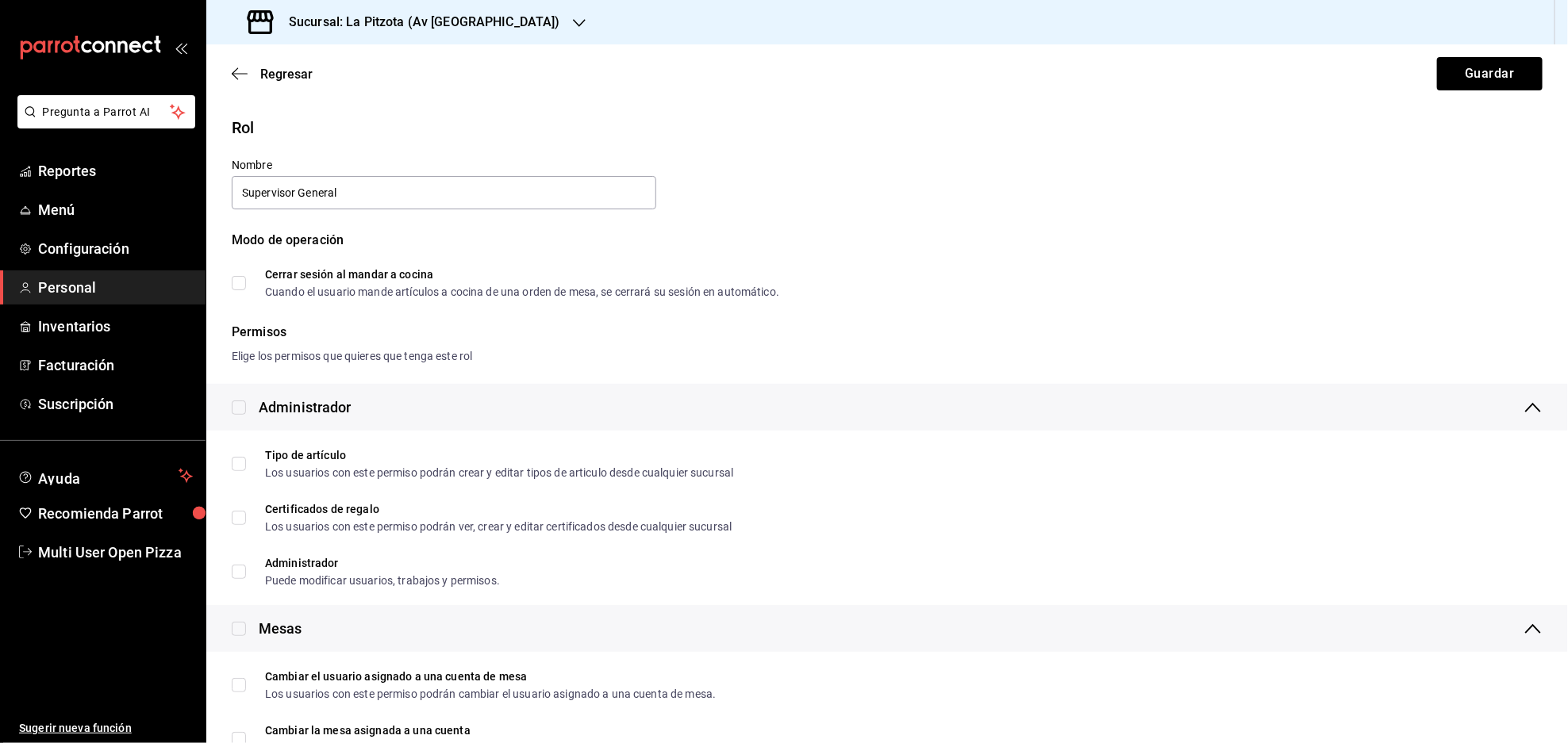
checkbox input "true"
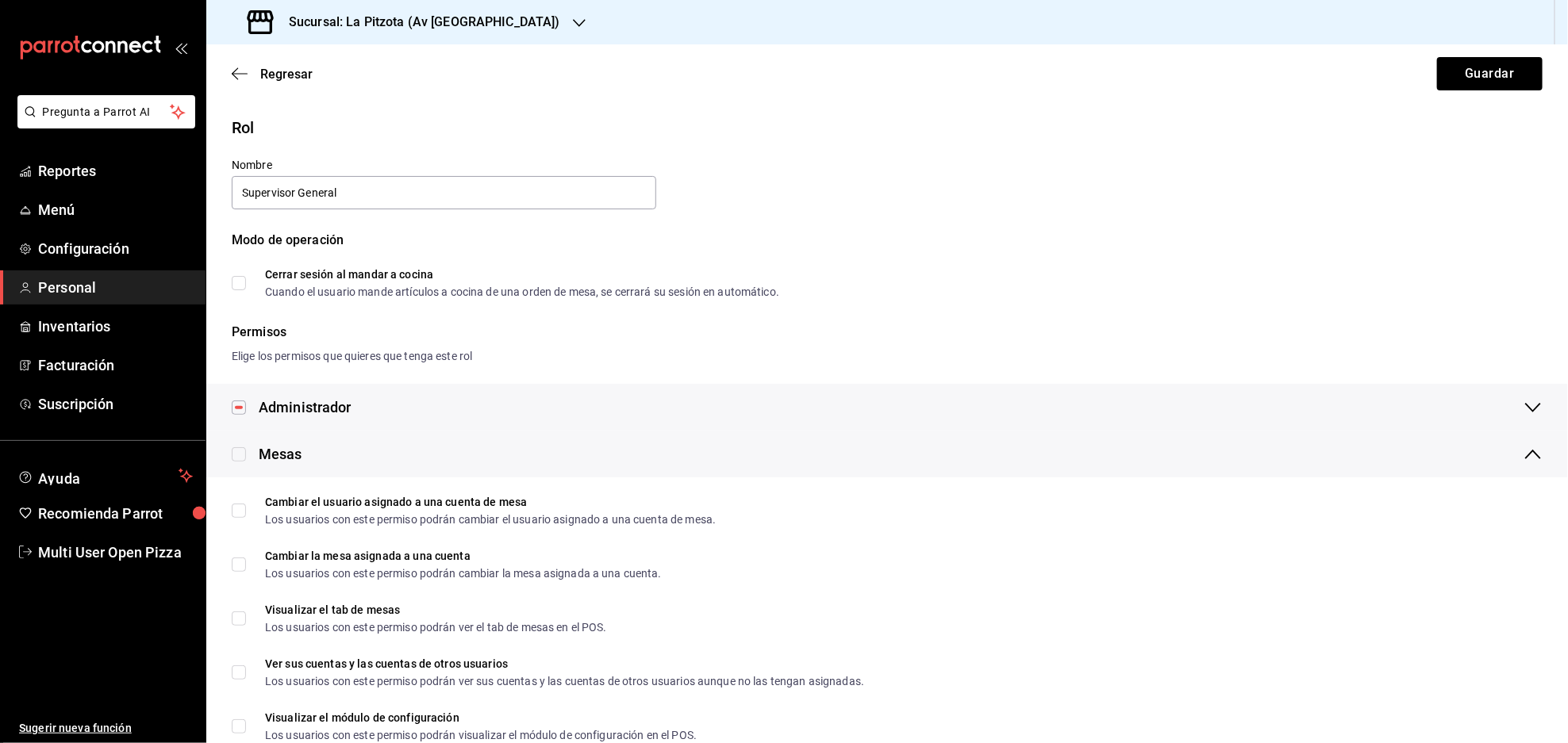
click at [242, 451] on input "checkbox" at bounding box center [238, 454] width 14 height 14
checkbox input "true"
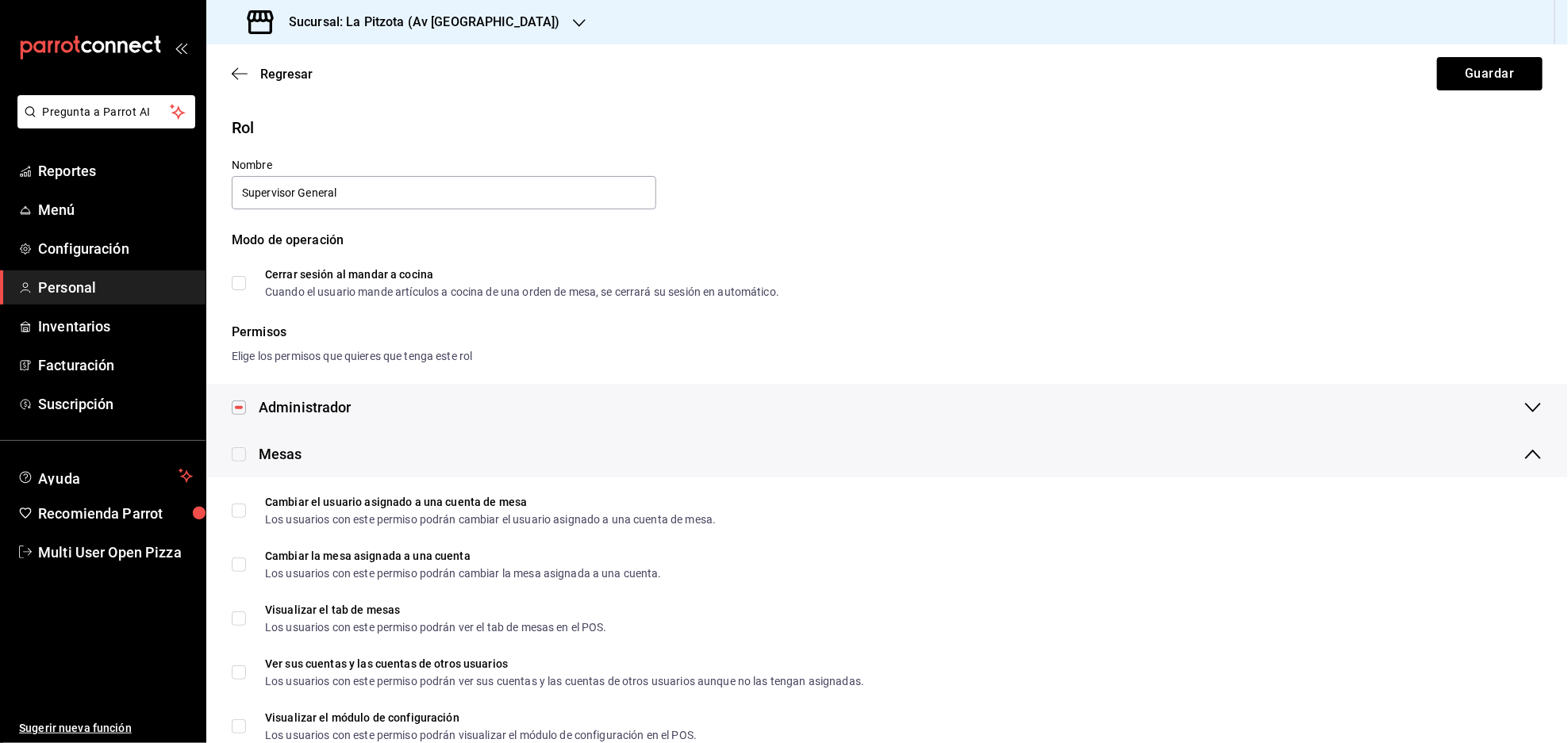
checkbox input "true"
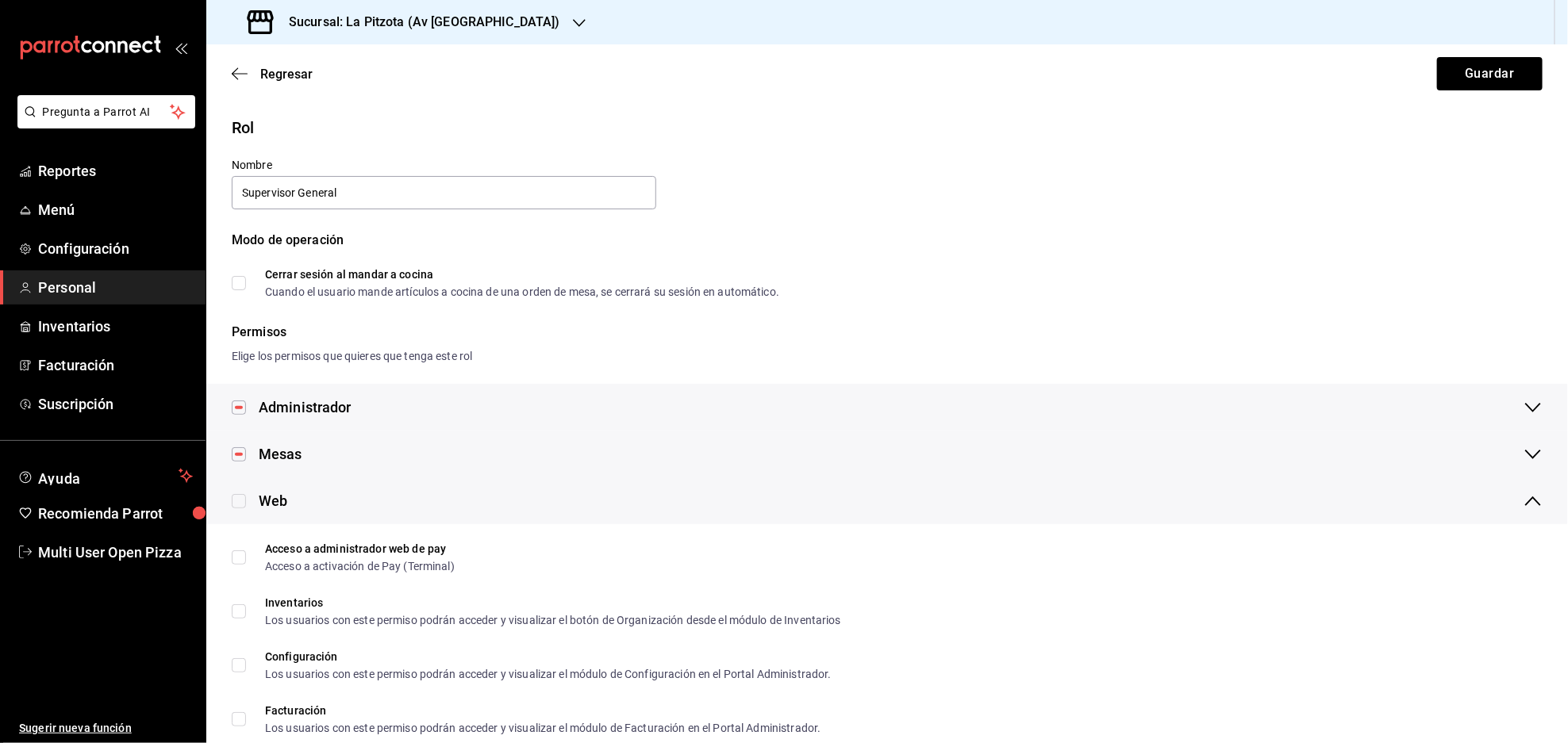
click at [235, 407] on input "checkbox" at bounding box center [238, 408] width 14 height 14
checkbox input "false"
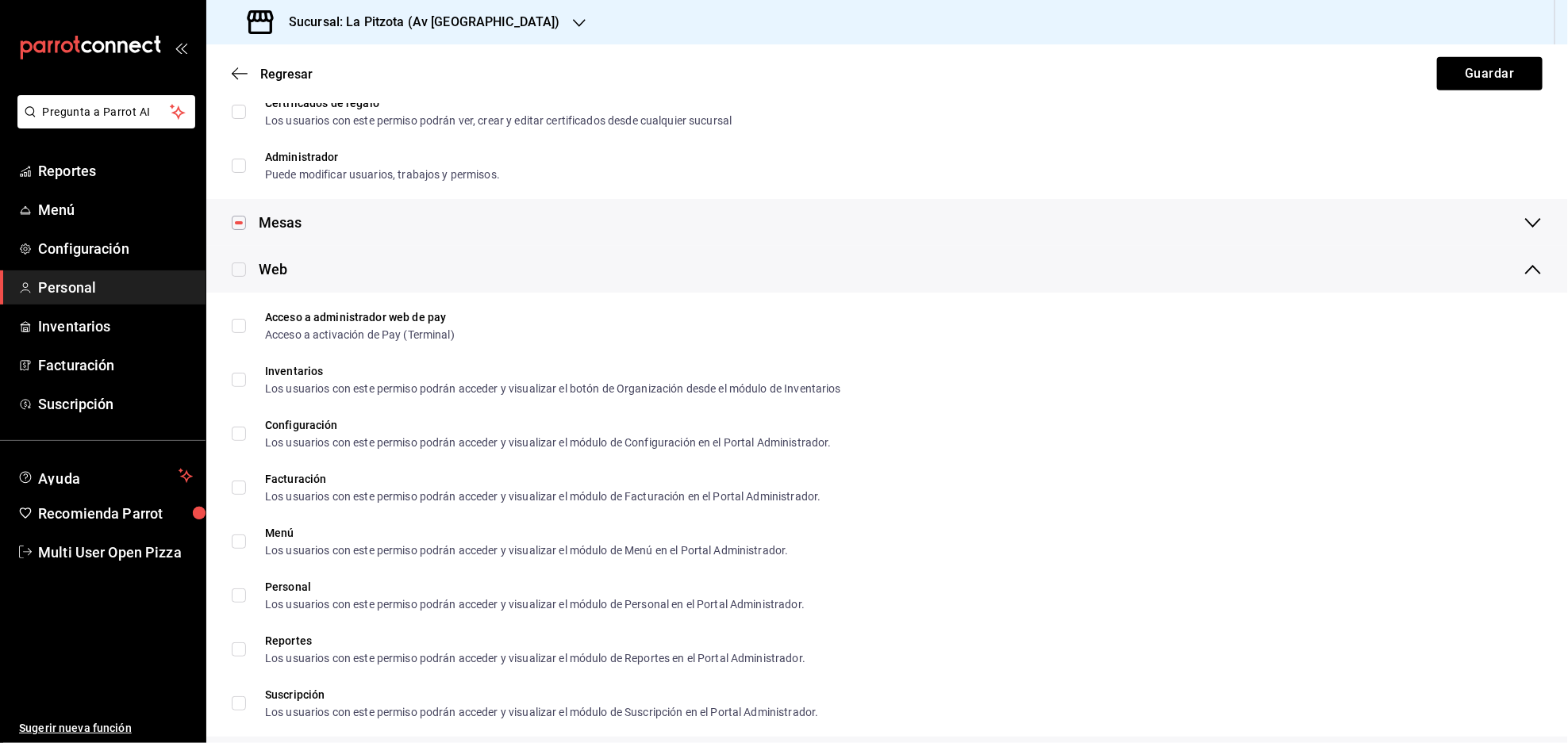
scroll to position [405, 0]
click at [238, 270] on input "checkbox" at bounding box center [238, 271] width 14 height 14
checkbox input "true"
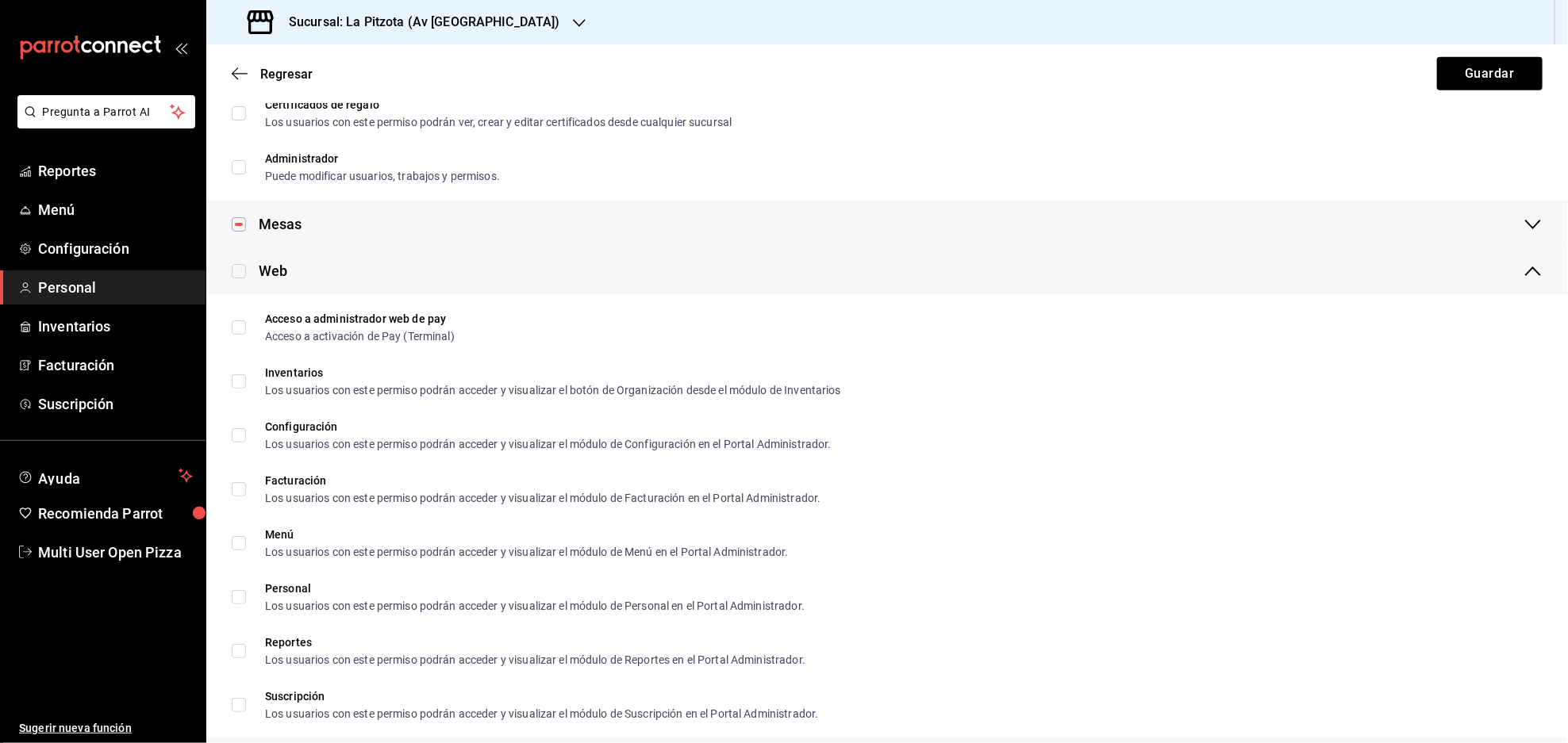
checkbox input "true"
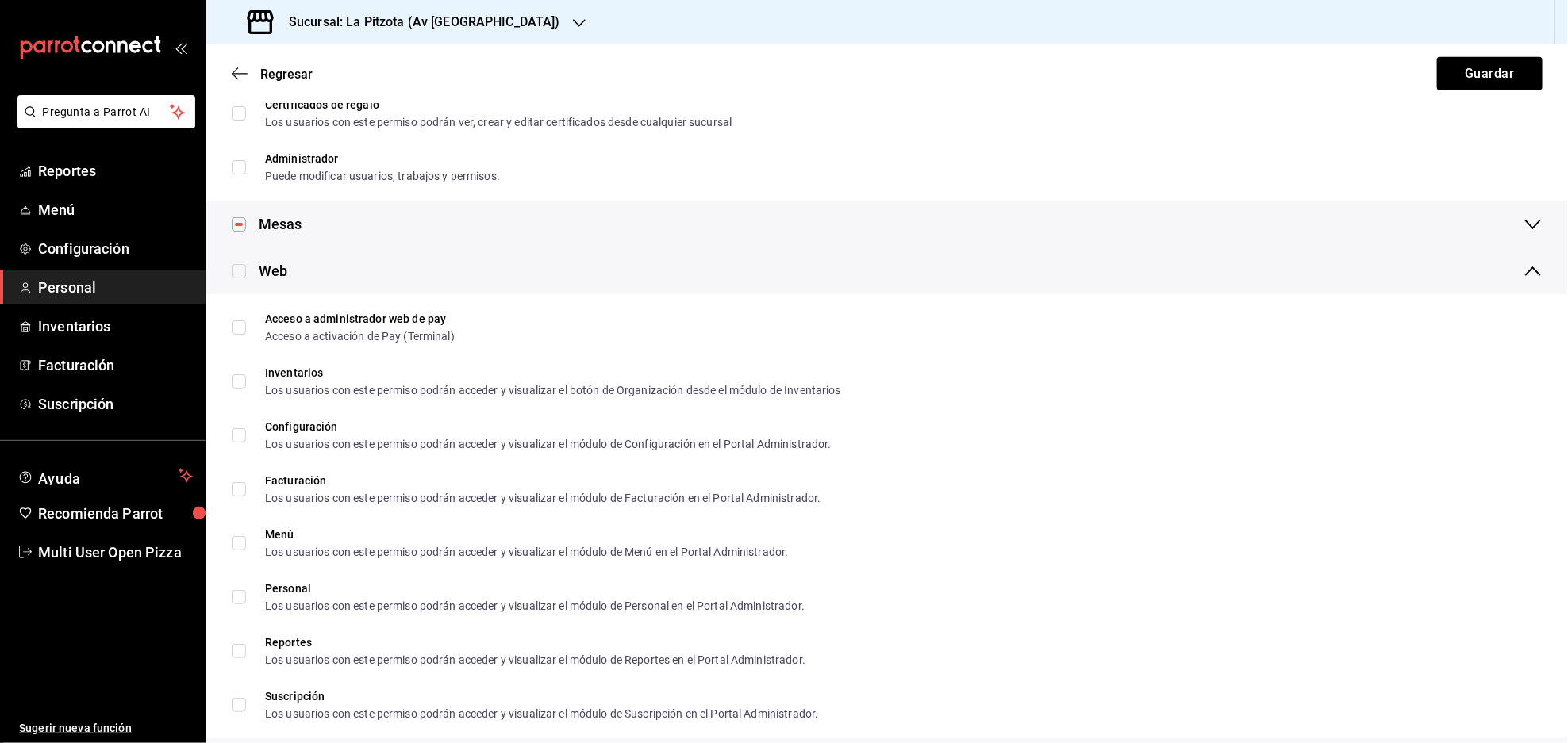
checkbox input "true"
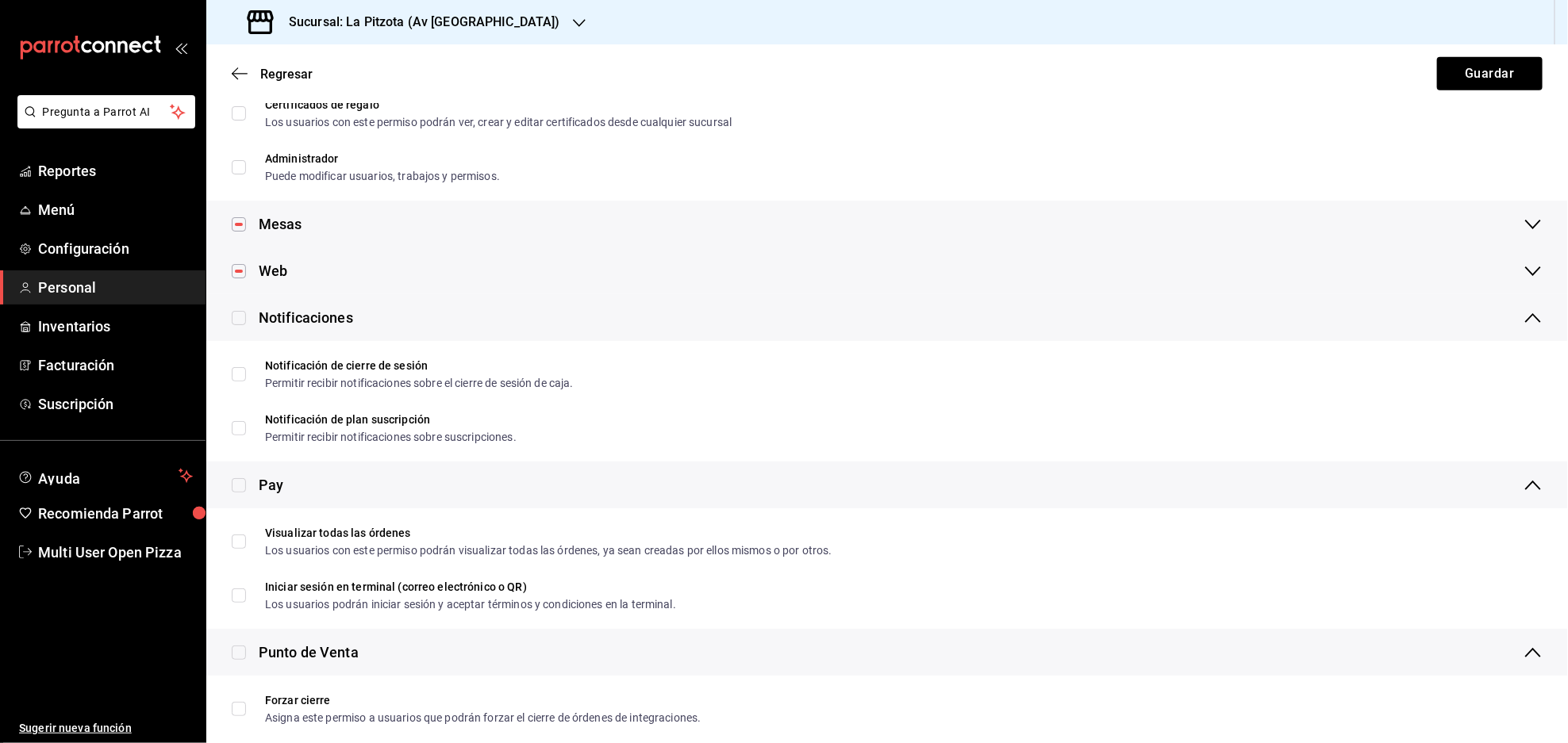
click at [241, 325] on label at bounding box center [238, 318] width 14 height 22
click at [241, 325] on input "checkbox" at bounding box center [238, 318] width 14 height 14
checkbox input "true"
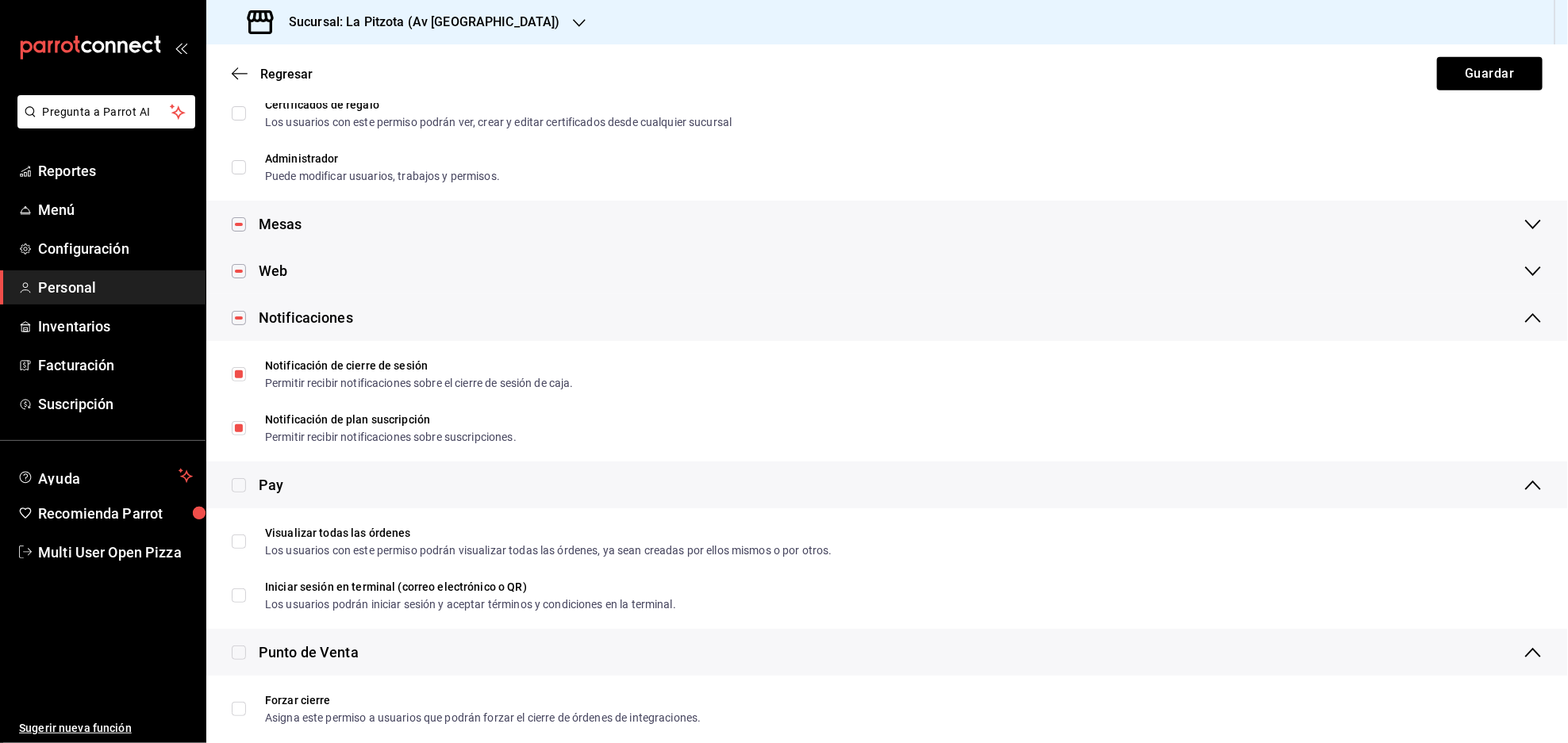
click at [234, 491] on input "checkbox" at bounding box center [238, 486] width 14 height 14
checkbox input "true"
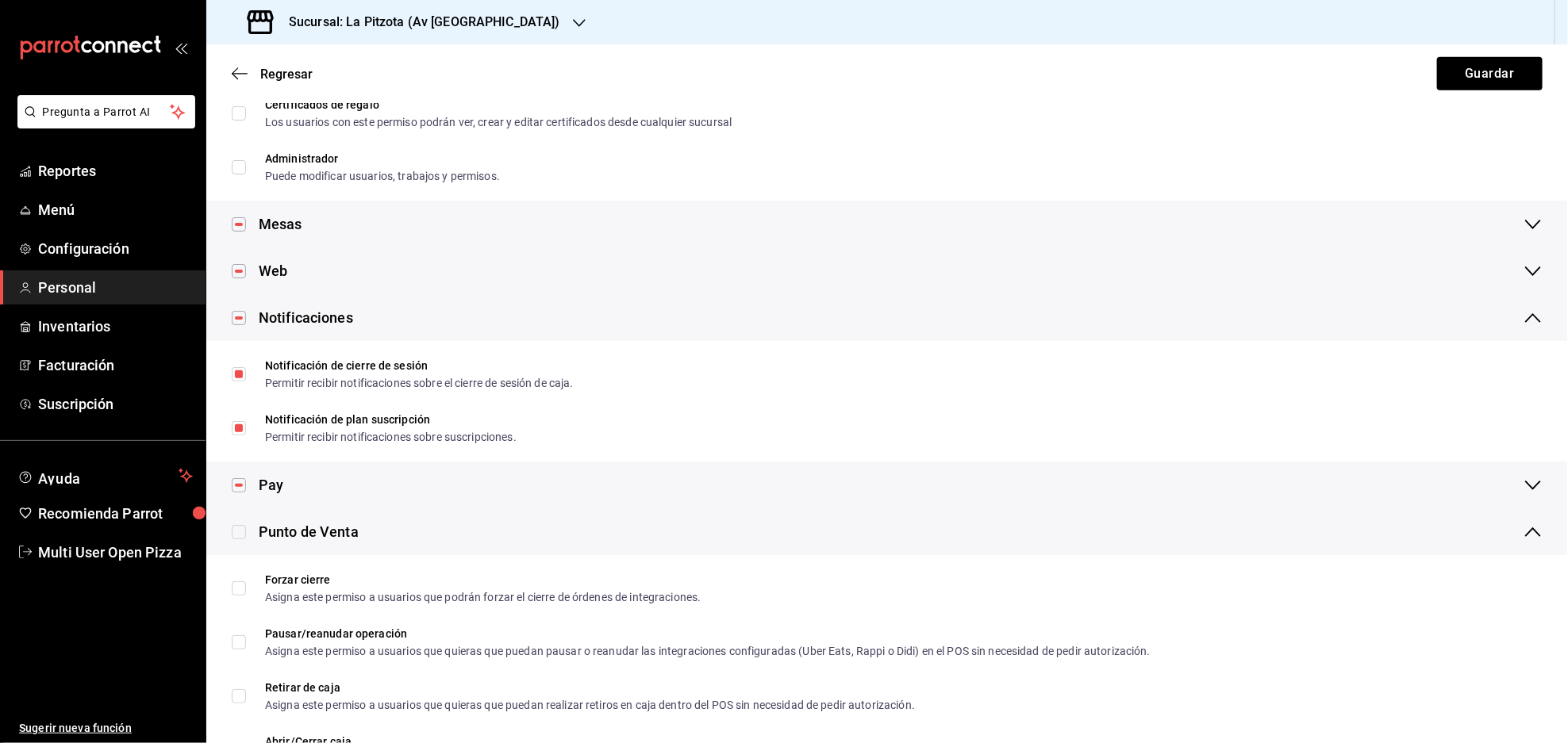
click at [234, 535] on input "checkbox" at bounding box center [238, 532] width 14 height 14
checkbox input "true"
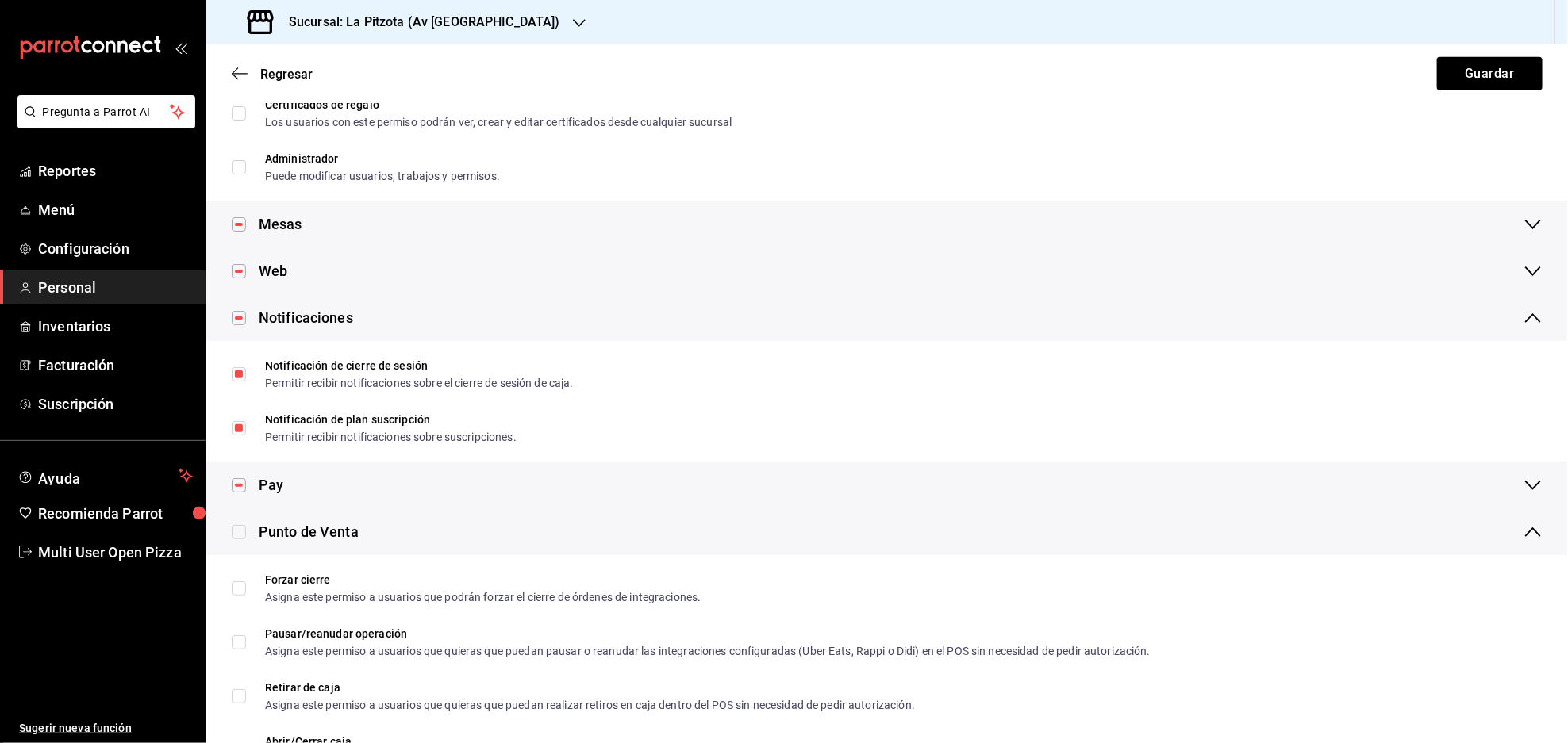
checkbox input "true"
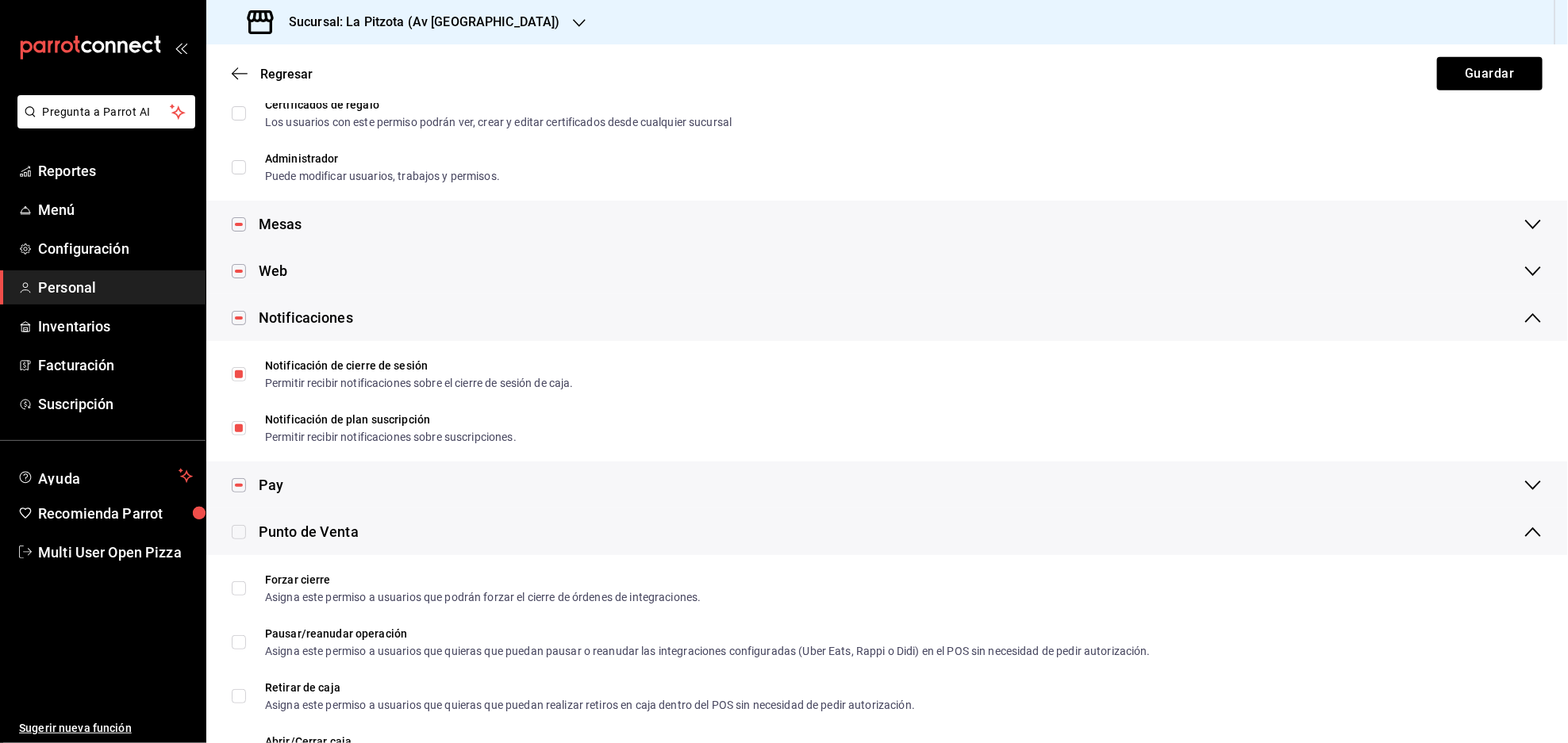
checkbox input "true"
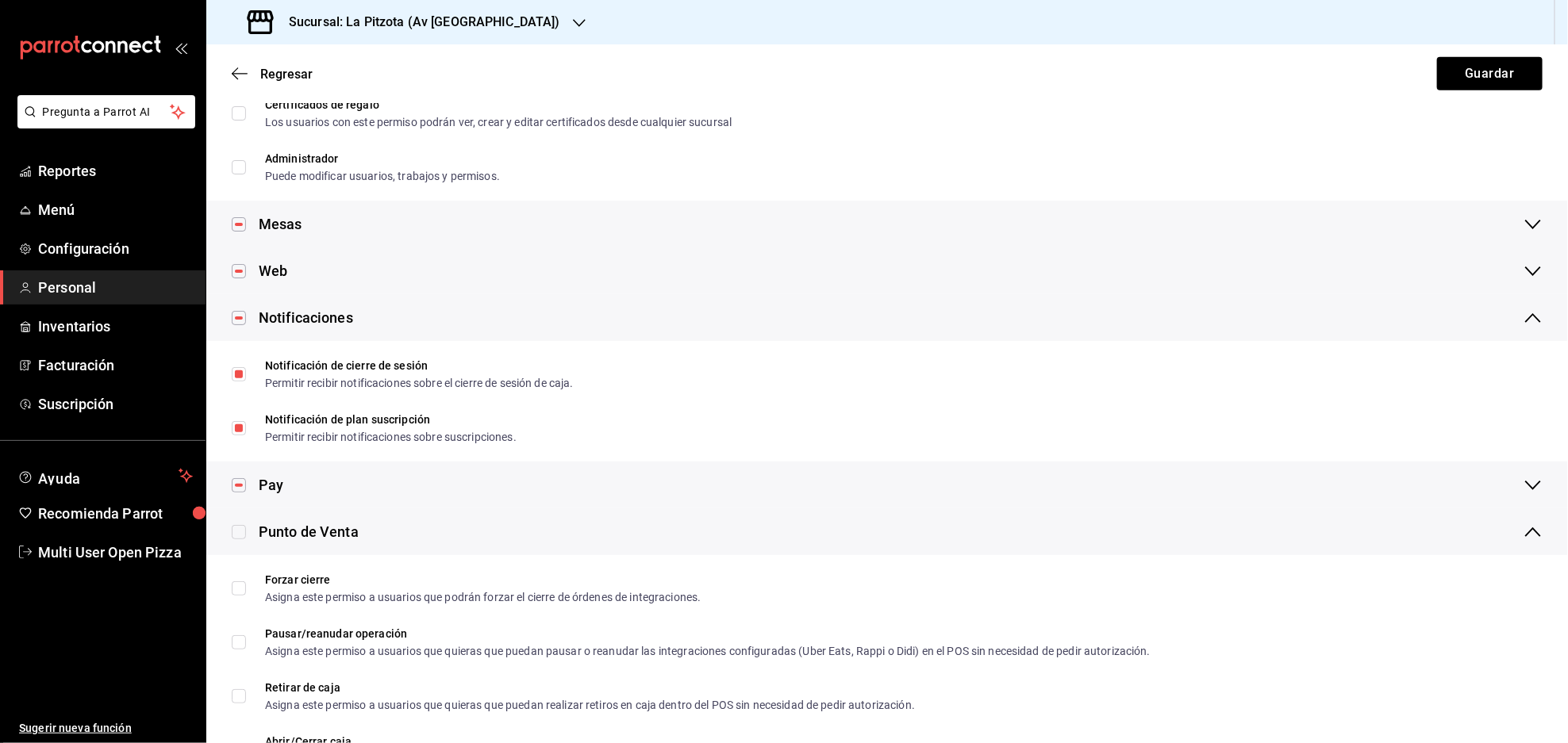
checkbox input "true"
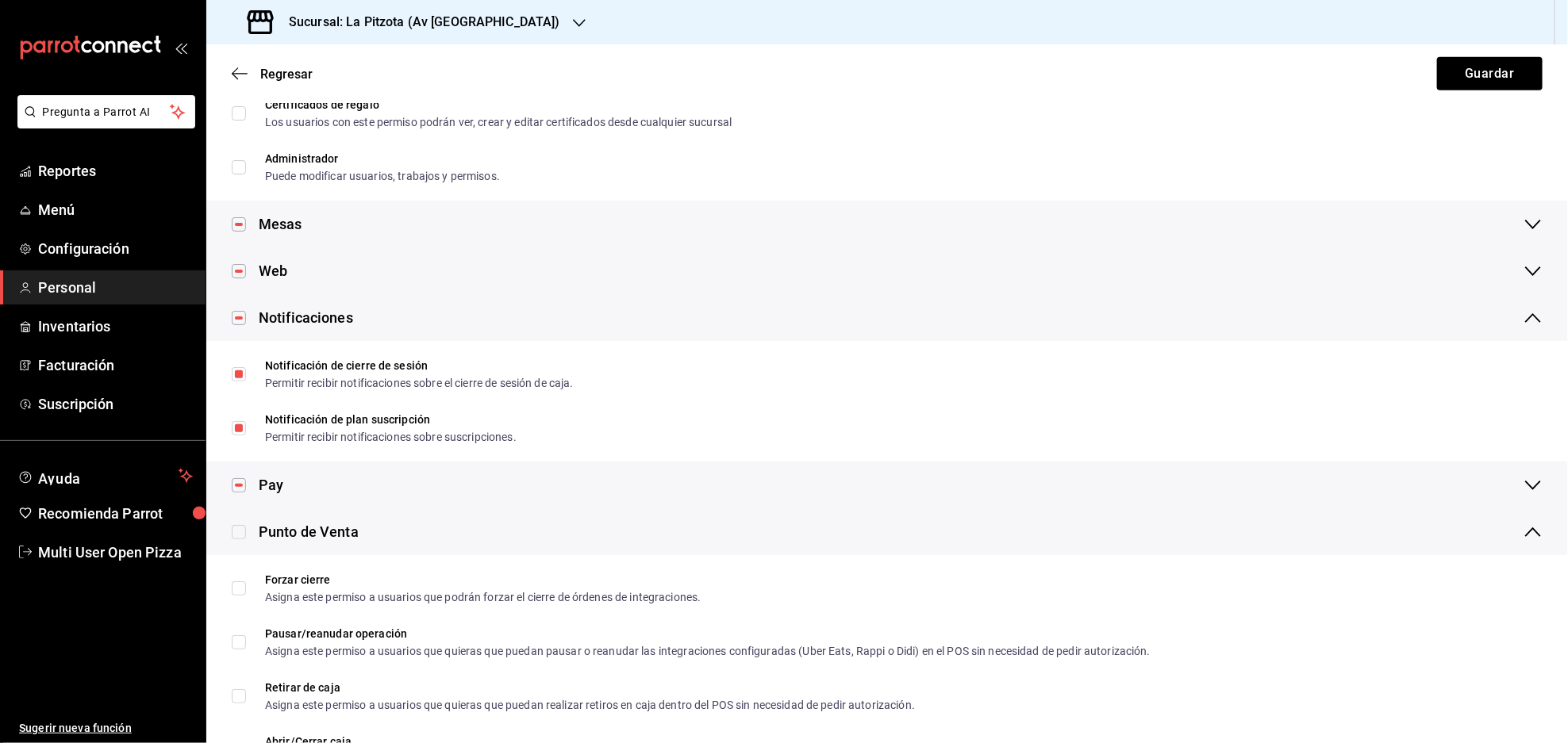
checkbox input "true"
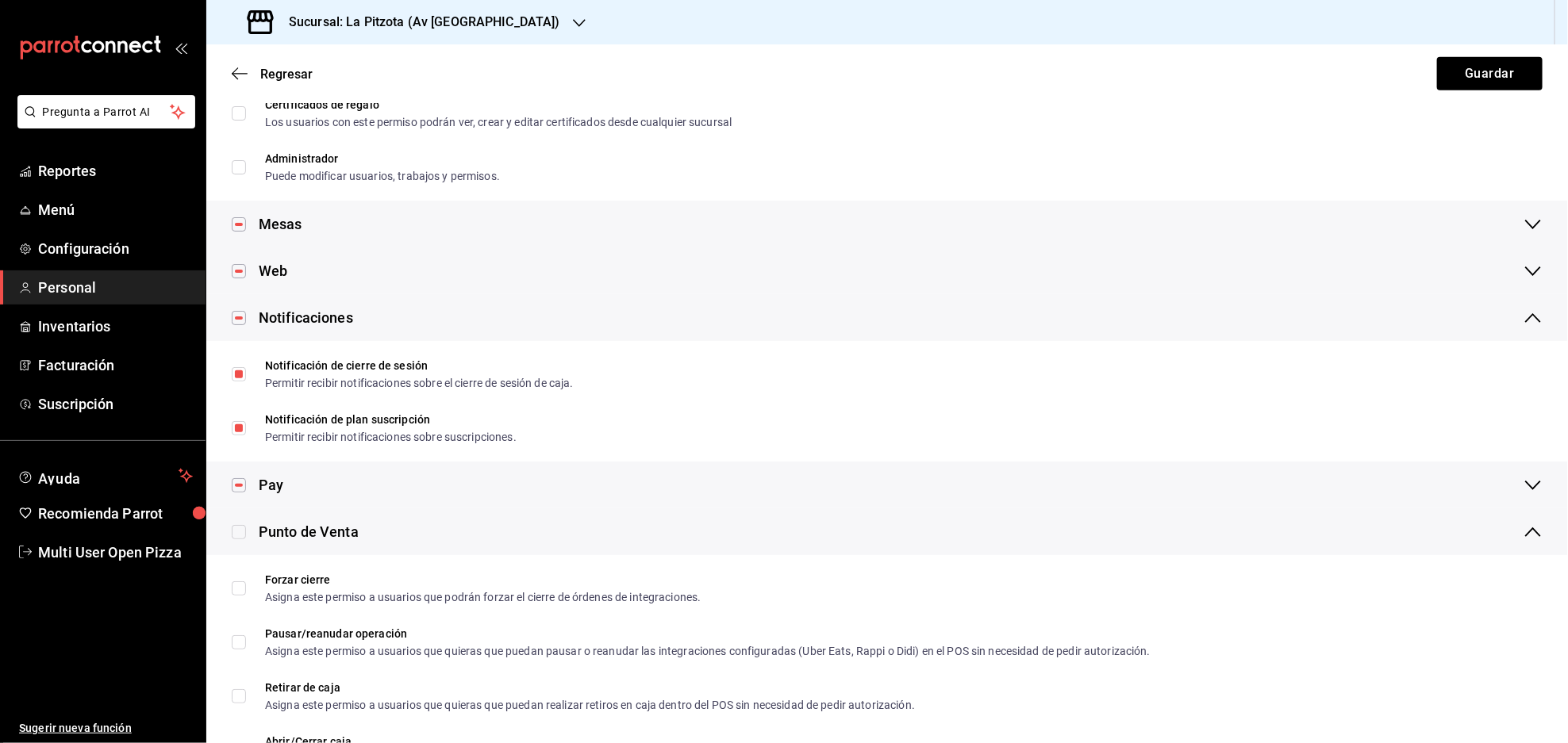
checkbox input "true"
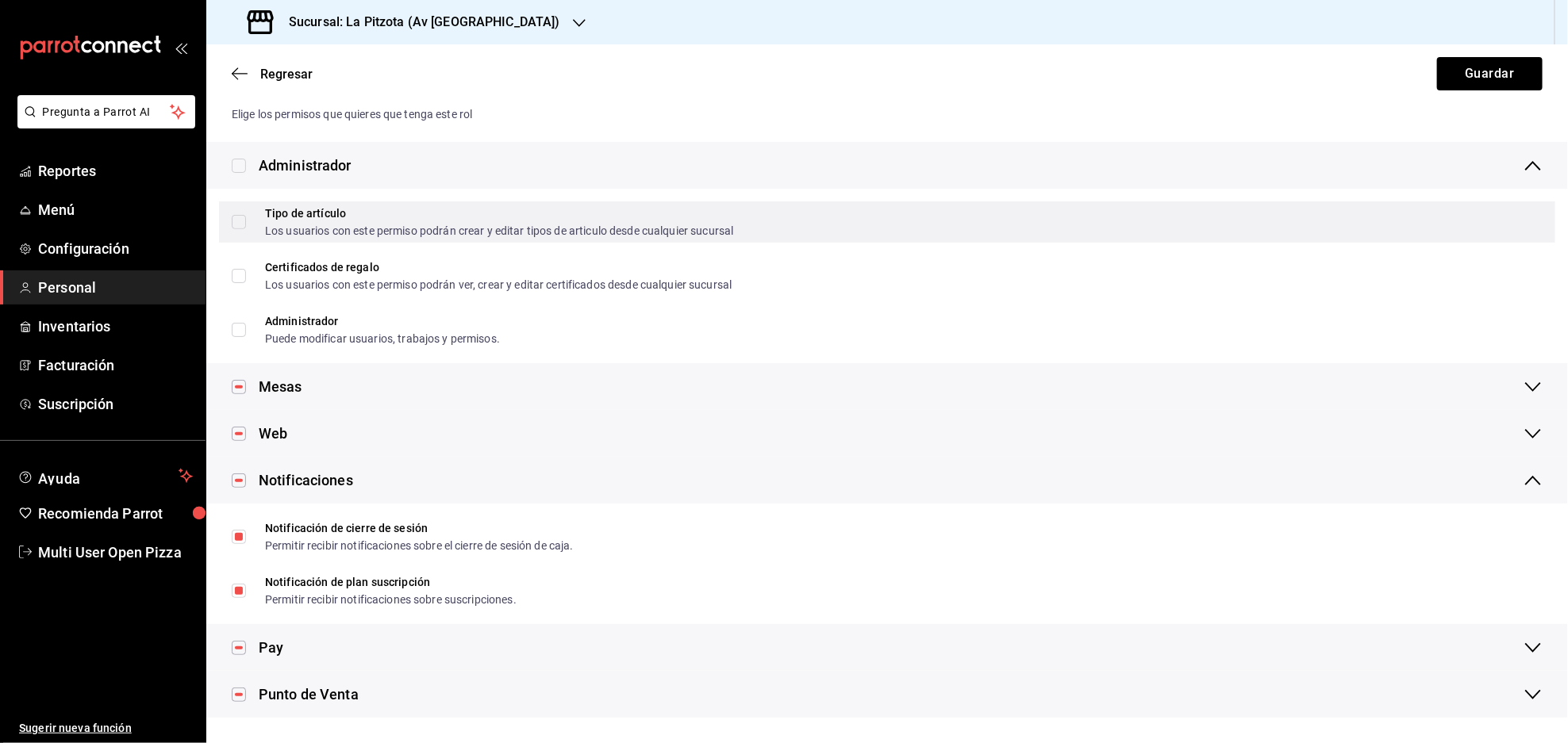
scroll to position [241, 0]
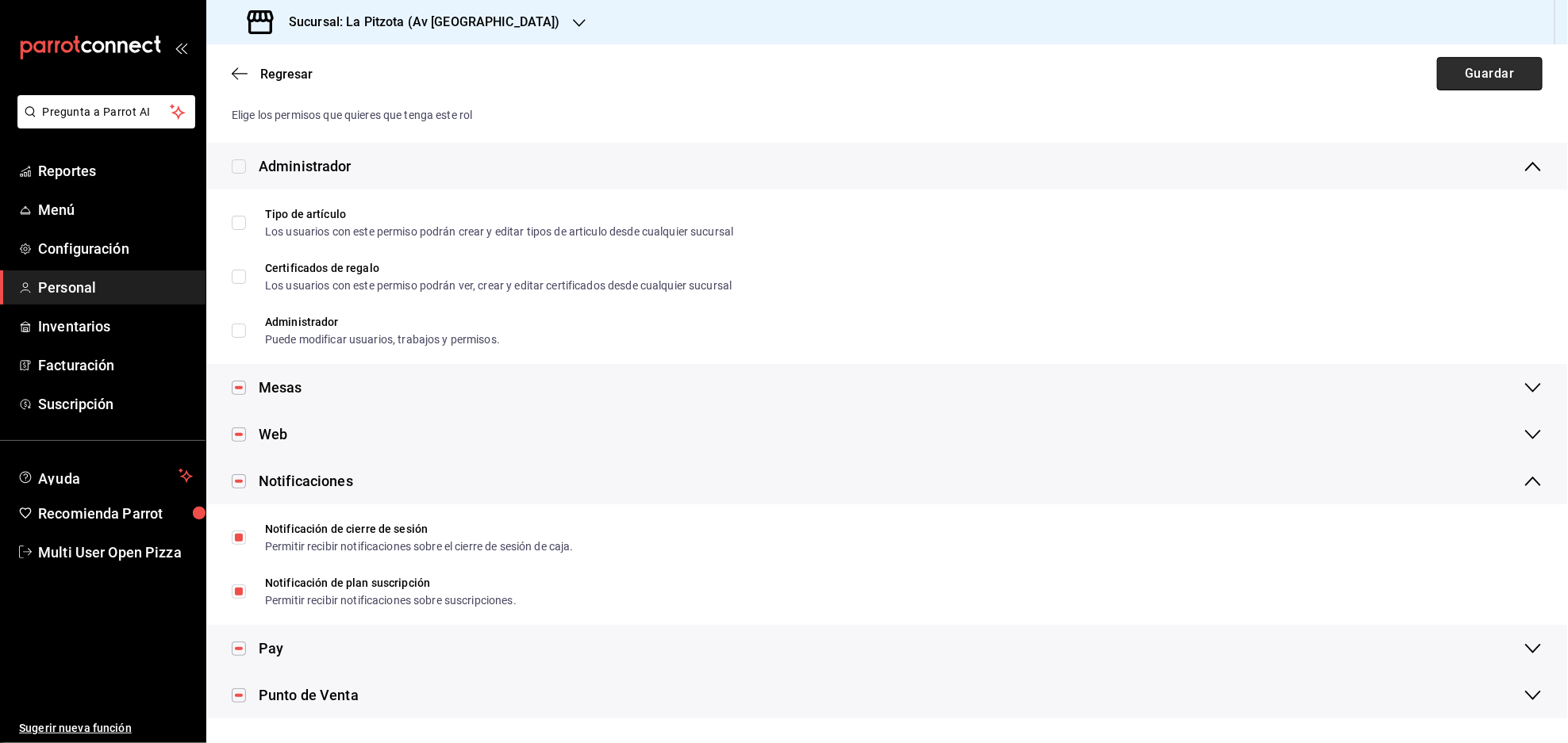
click at [1465, 79] on button "Guardar" at bounding box center [1489, 74] width 106 height 34
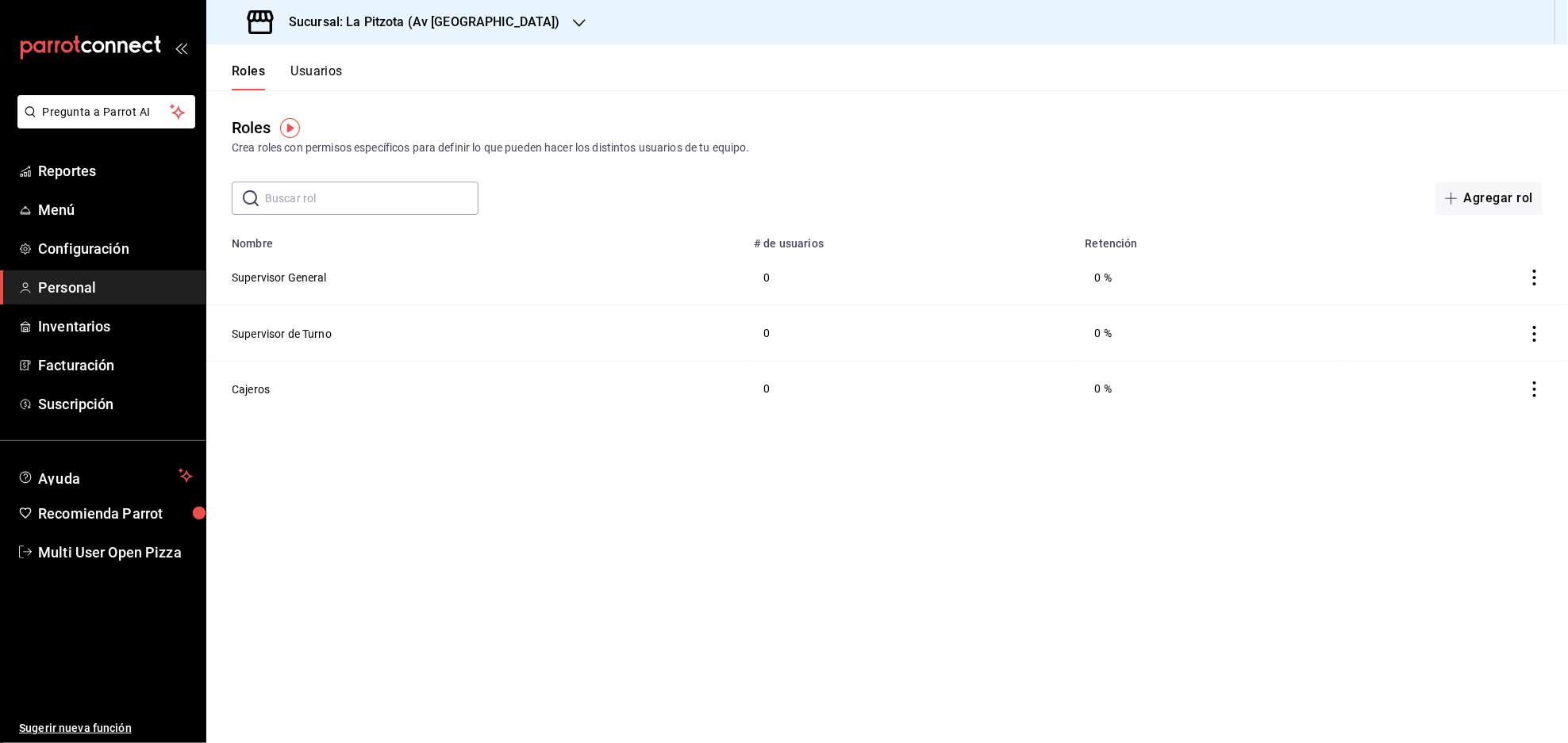
click at [315, 71] on button "Usuarios" at bounding box center [317, 76] width 52 height 27
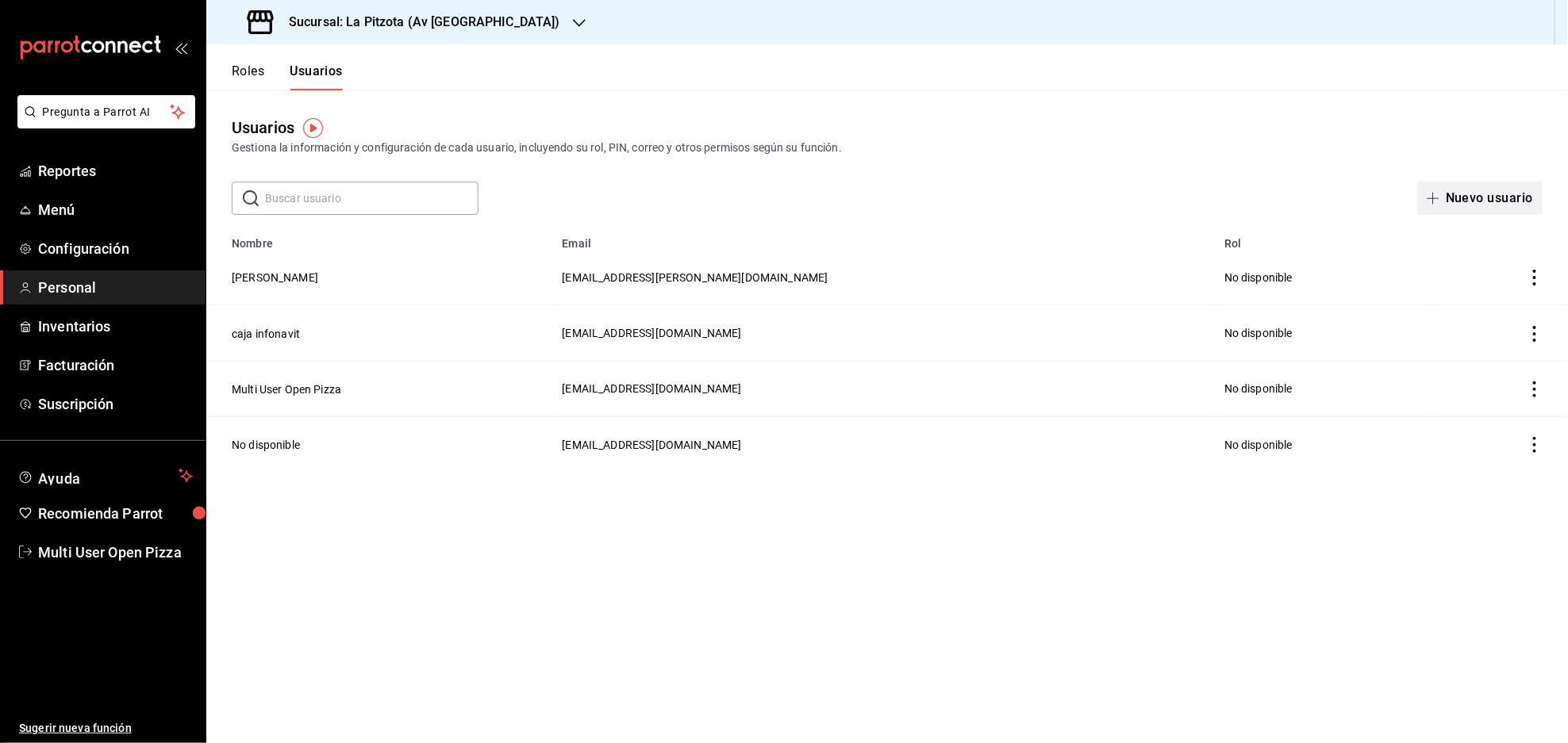
click at [1466, 194] on button "Nuevo usuario" at bounding box center [1479, 199] width 126 height 34
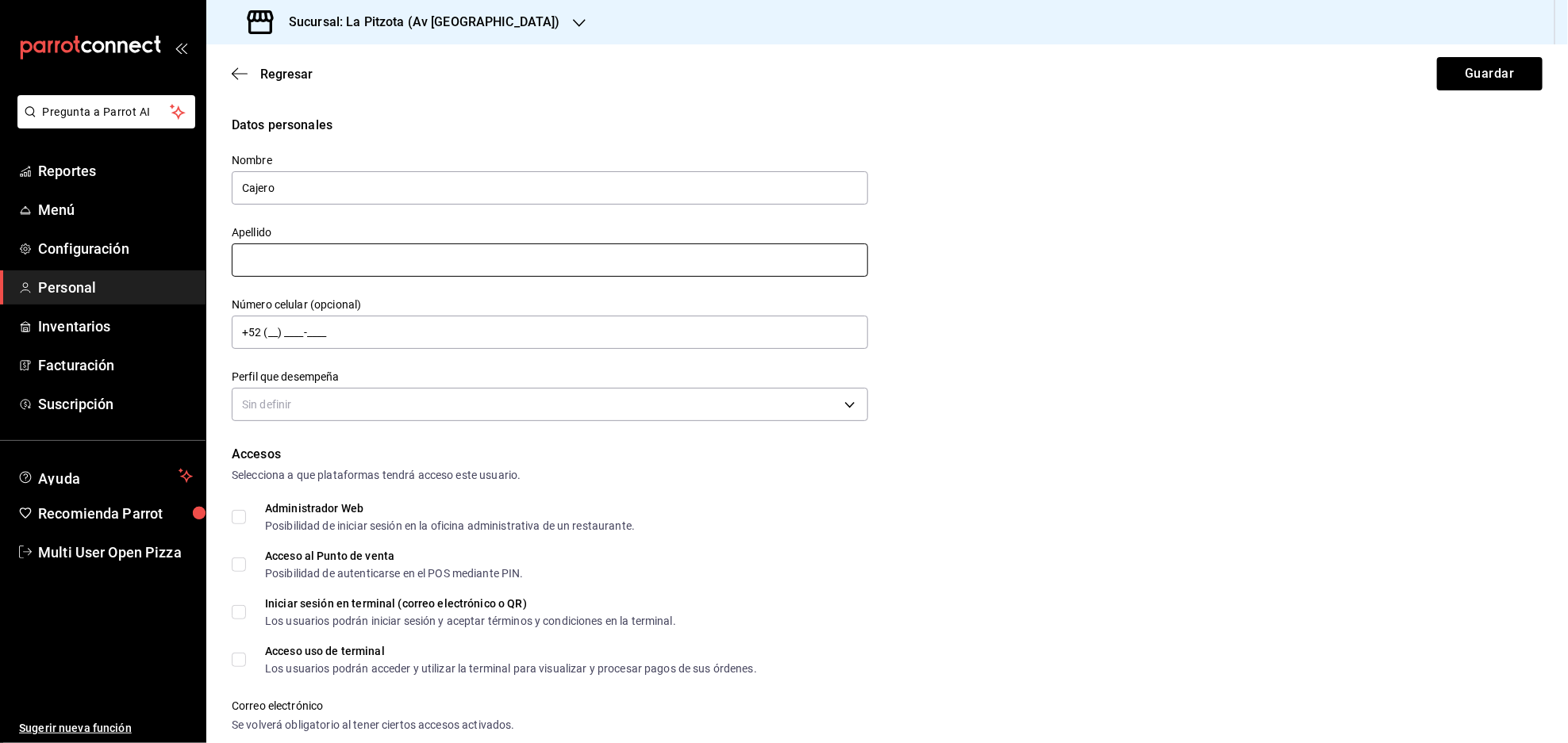
type input "Cajero"
click at [310, 257] on input "text" at bounding box center [549, 260] width 636 height 34
type input "LP Av MTY"
click at [439, 411] on body "Pregunta a Parrot AI Reportes Menú Configuración Personal Inventarios Facturaci…" at bounding box center [784, 371] width 1568 height 743
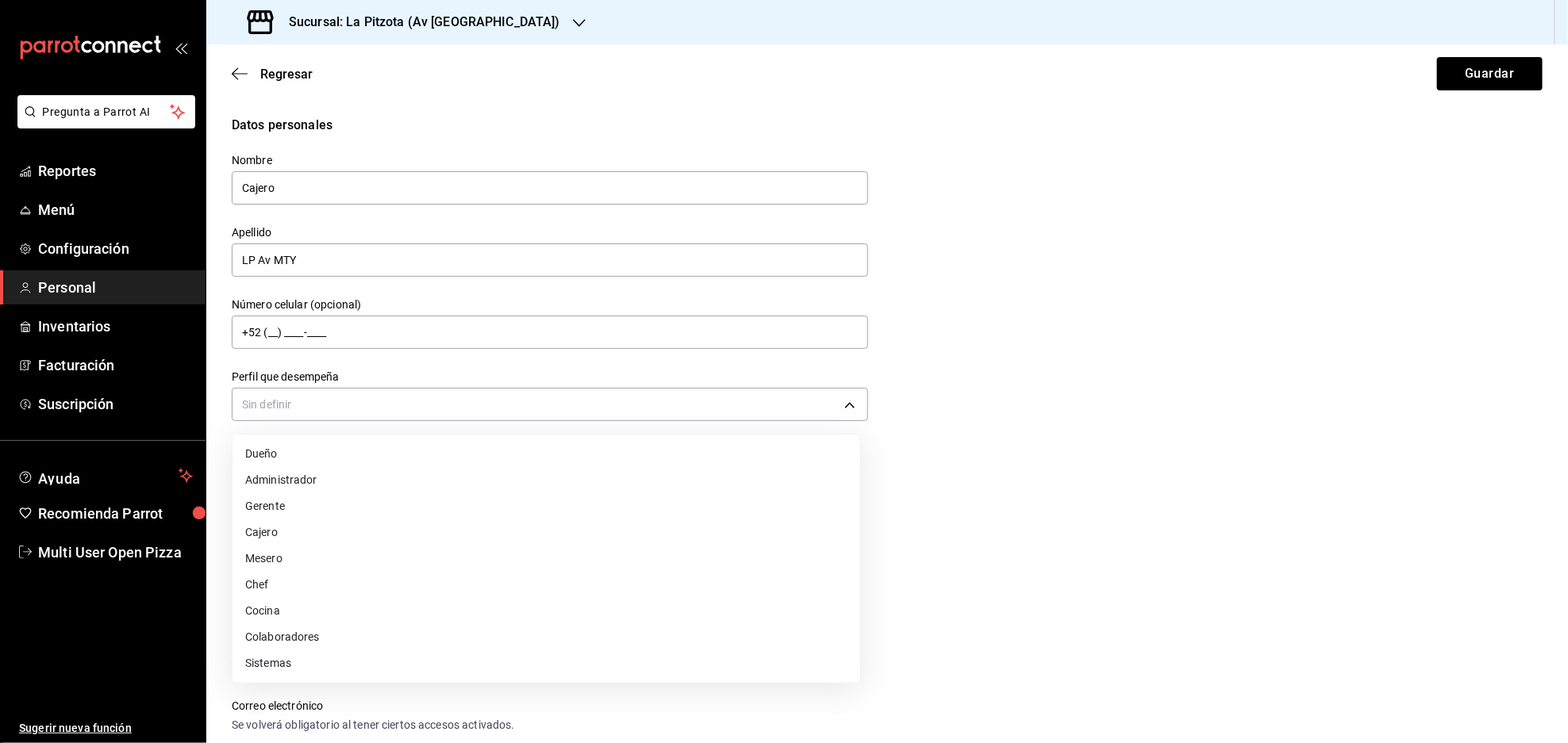
click at [274, 529] on li "Cajero" at bounding box center [546, 532] width 627 height 26
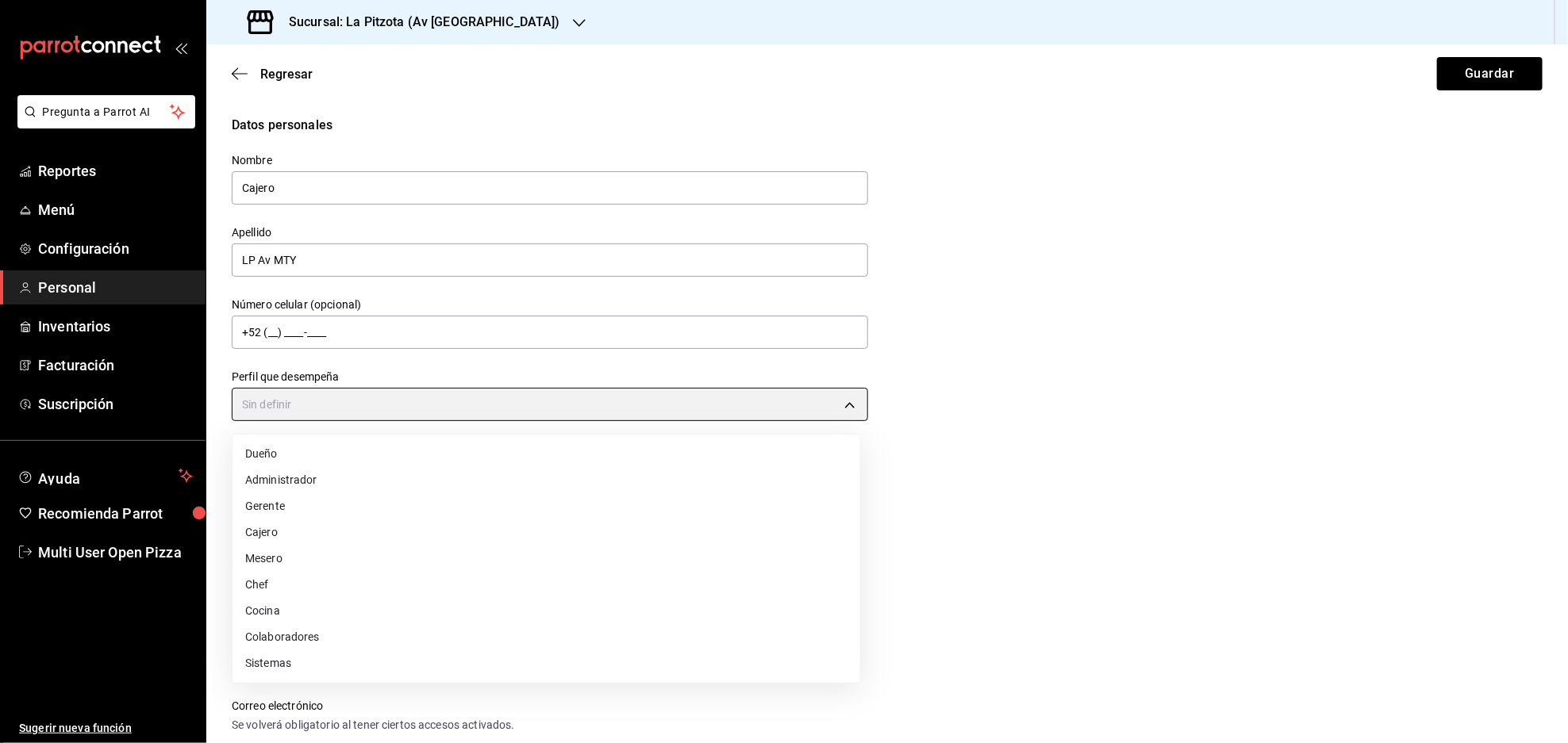
type input "CASHIER"
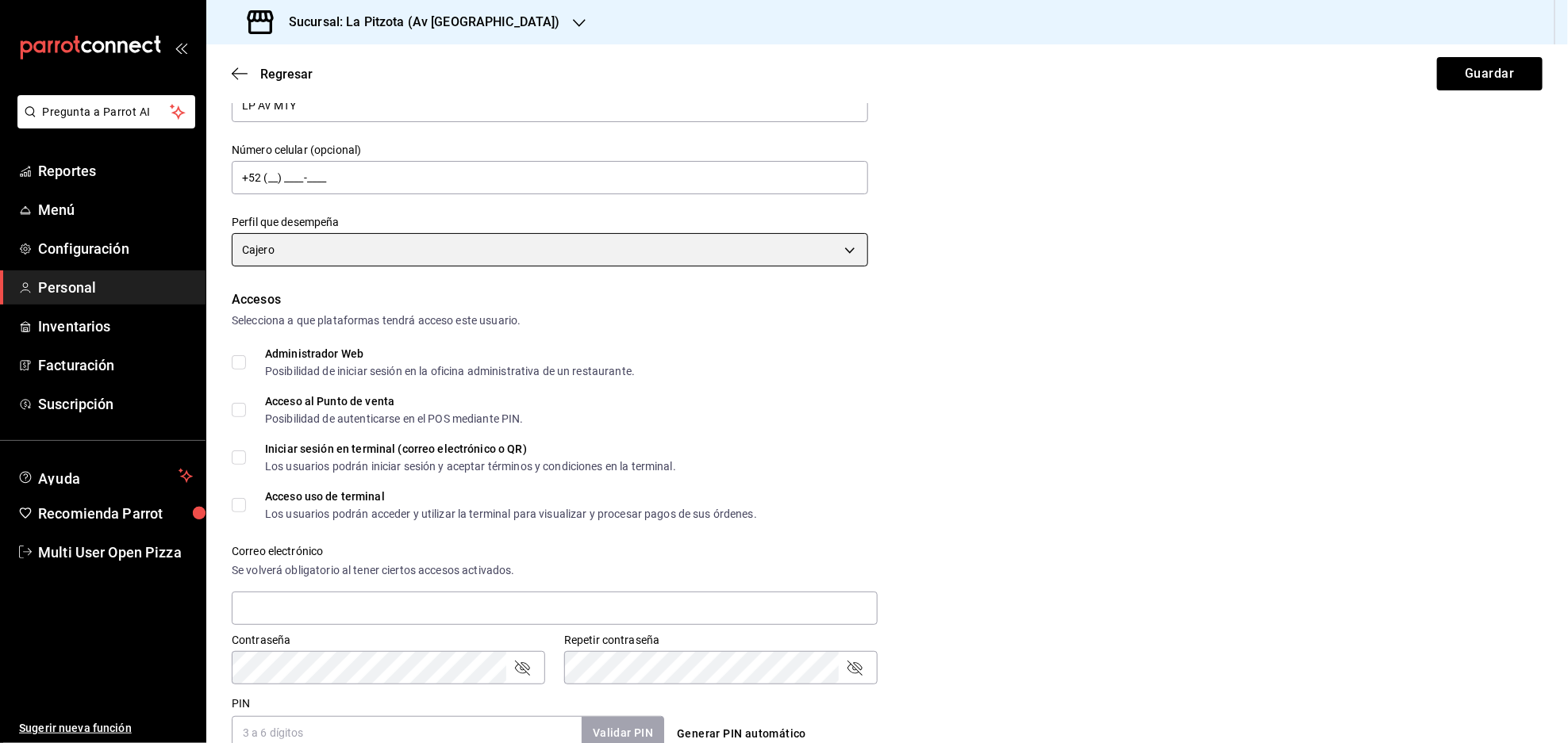
scroll to position [156, 0]
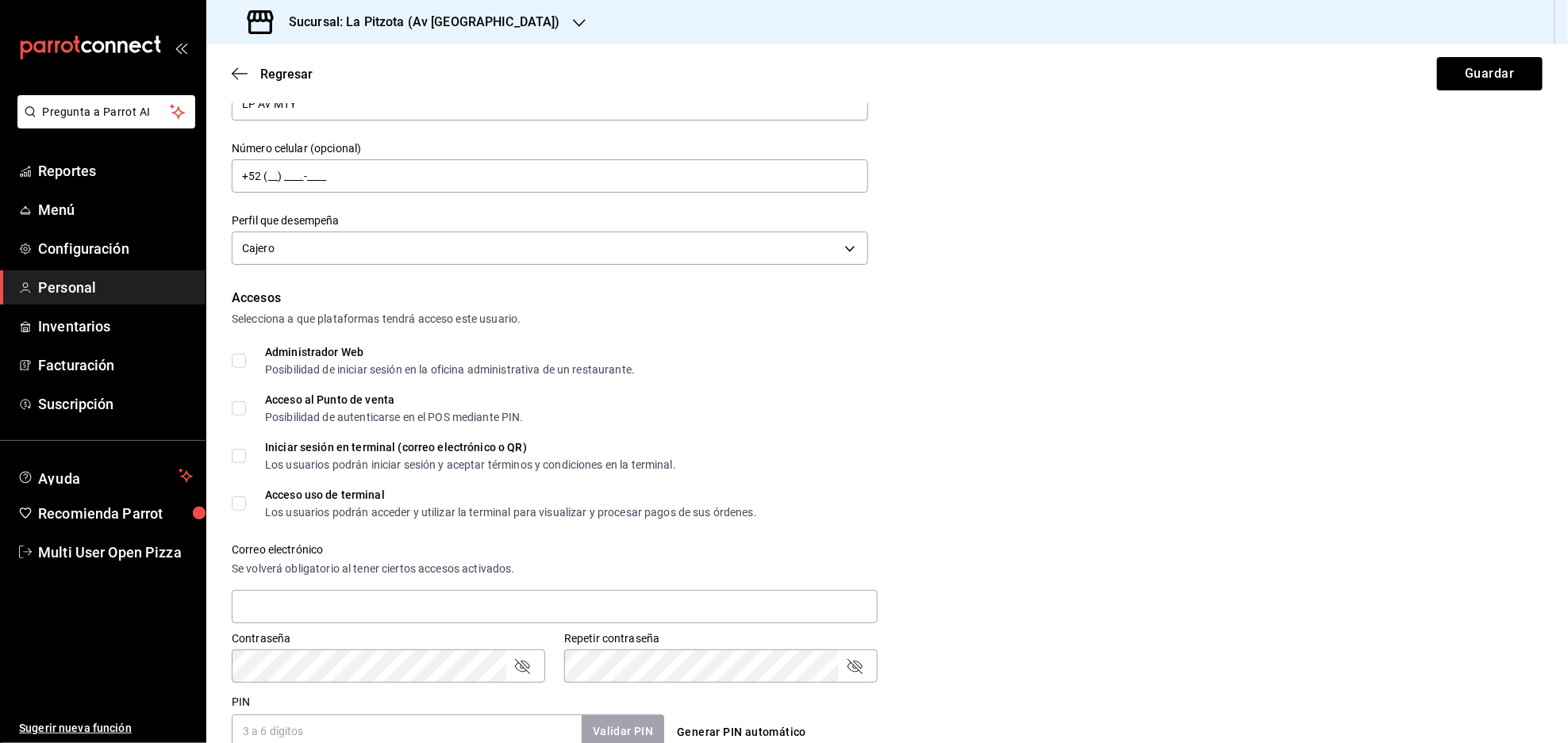
click at [240, 411] on input "Acceso al Punto de venta Posibilidad de autenticarse en el POS mediante PIN." at bounding box center [238, 409] width 14 height 14
checkbox input "true"
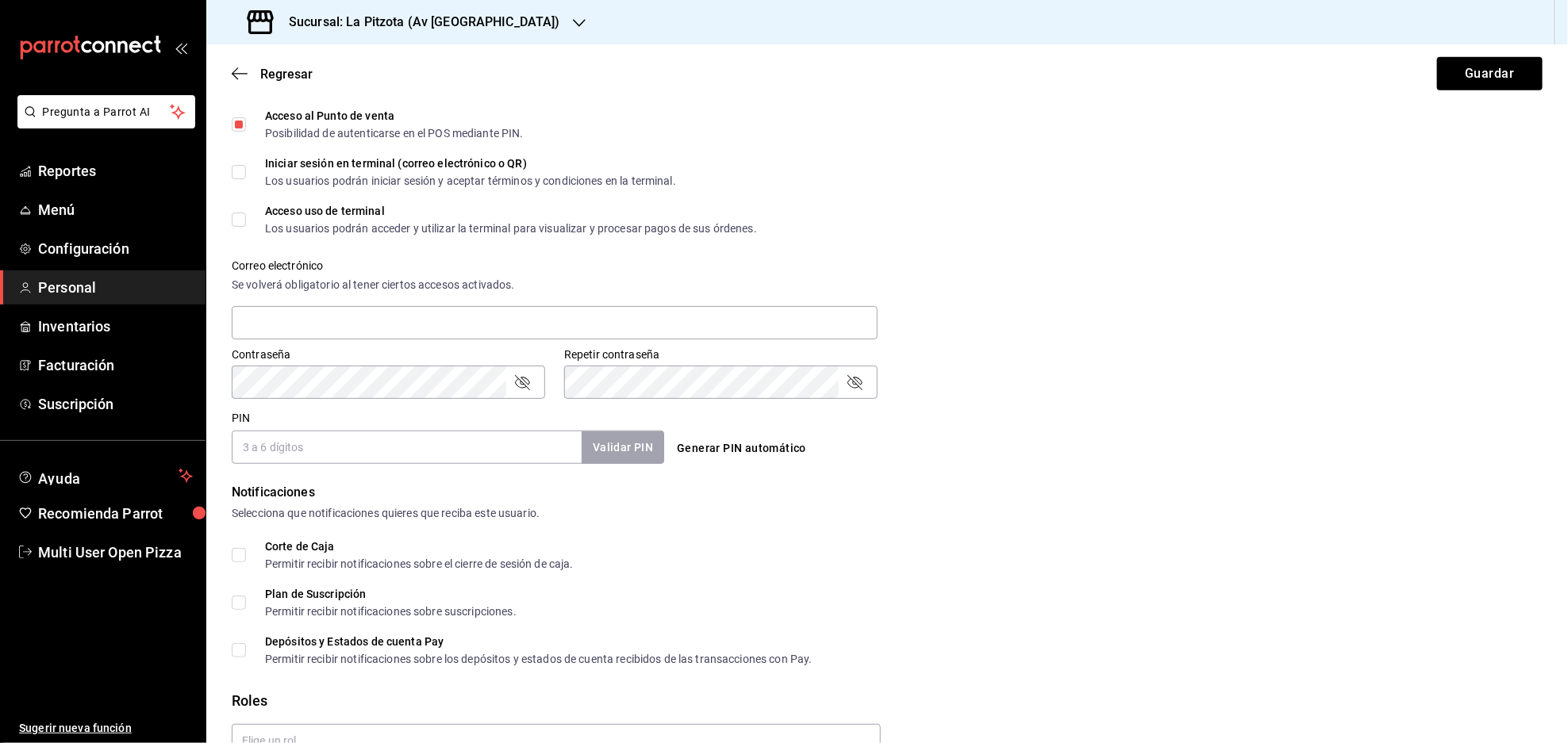
scroll to position [452, 0]
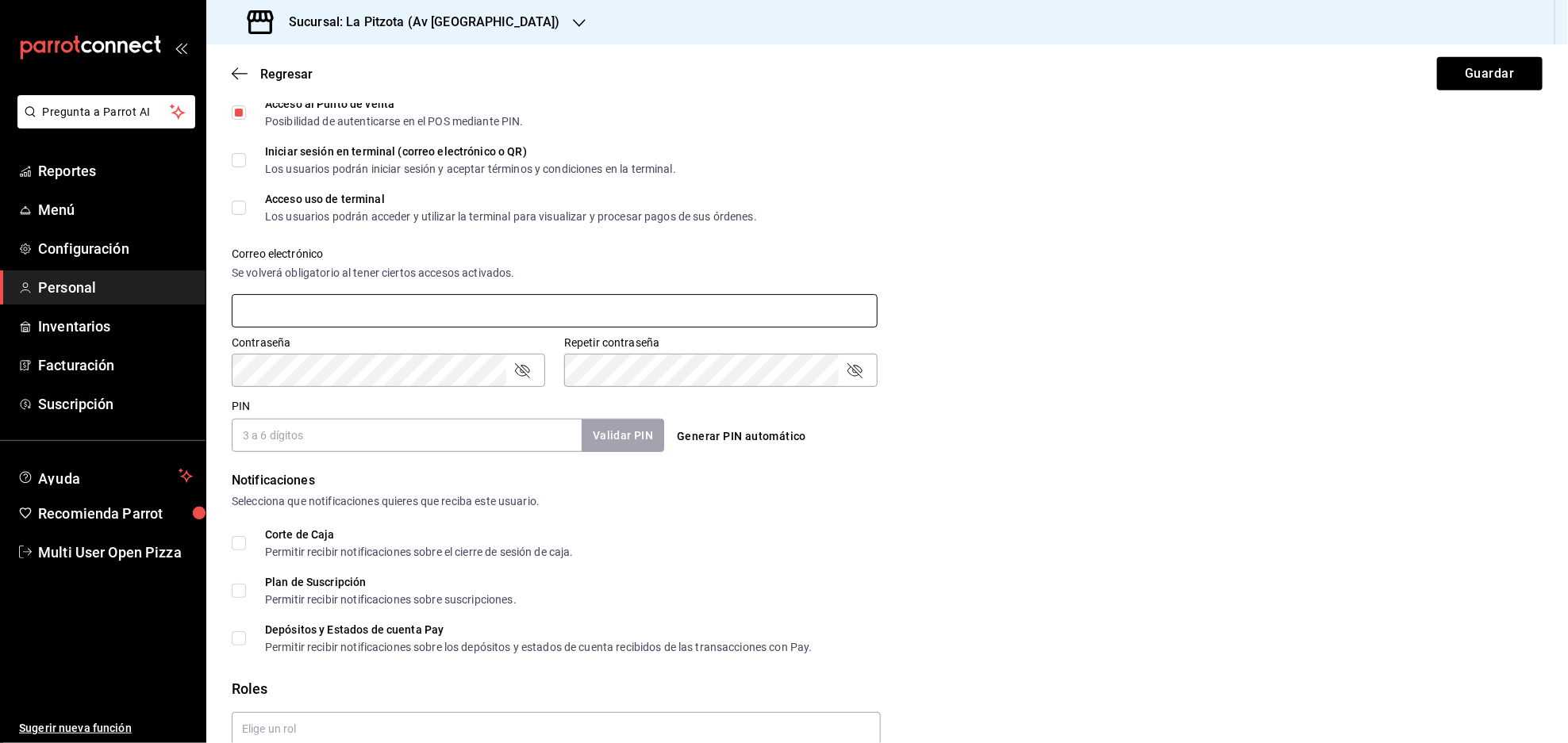
click at [314, 298] on input "text" at bounding box center [554, 312] width 646 height 34
type input "[EMAIL_ADDRESS][DOMAIN_NAME]"
click at [323, 448] on input "PIN" at bounding box center [407, 435] width 350 height 34
type input "1379"
click at [592, 434] on button "Validar PIN" at bounding box center [621, 435] width 84 height 34
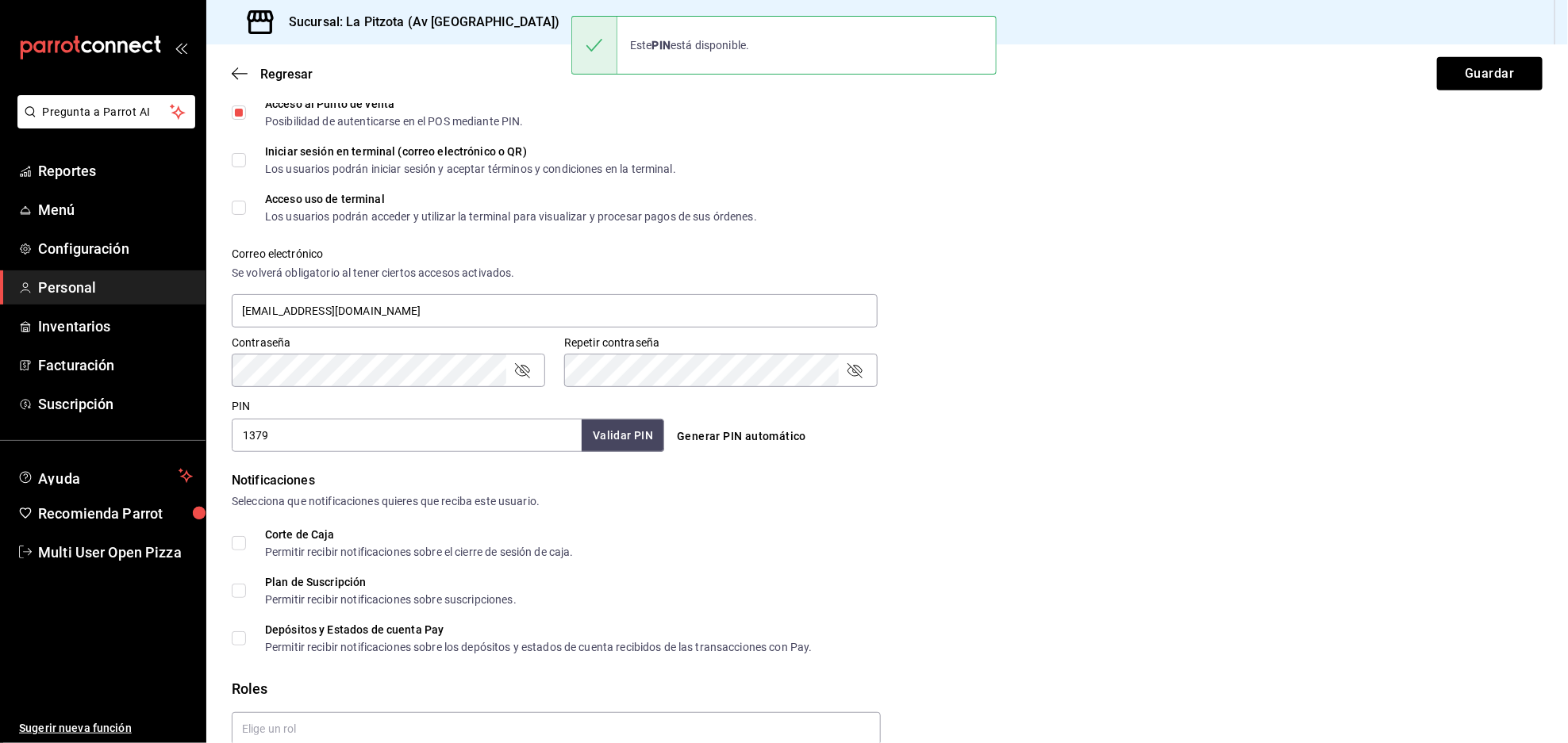
click at [238, 540] on input "Corte de Caja Permitir recibir notificaciones sobre el cierre de sesión de caja." at bounding box center [238, 543] width 14 height 14
checkbox input "true"
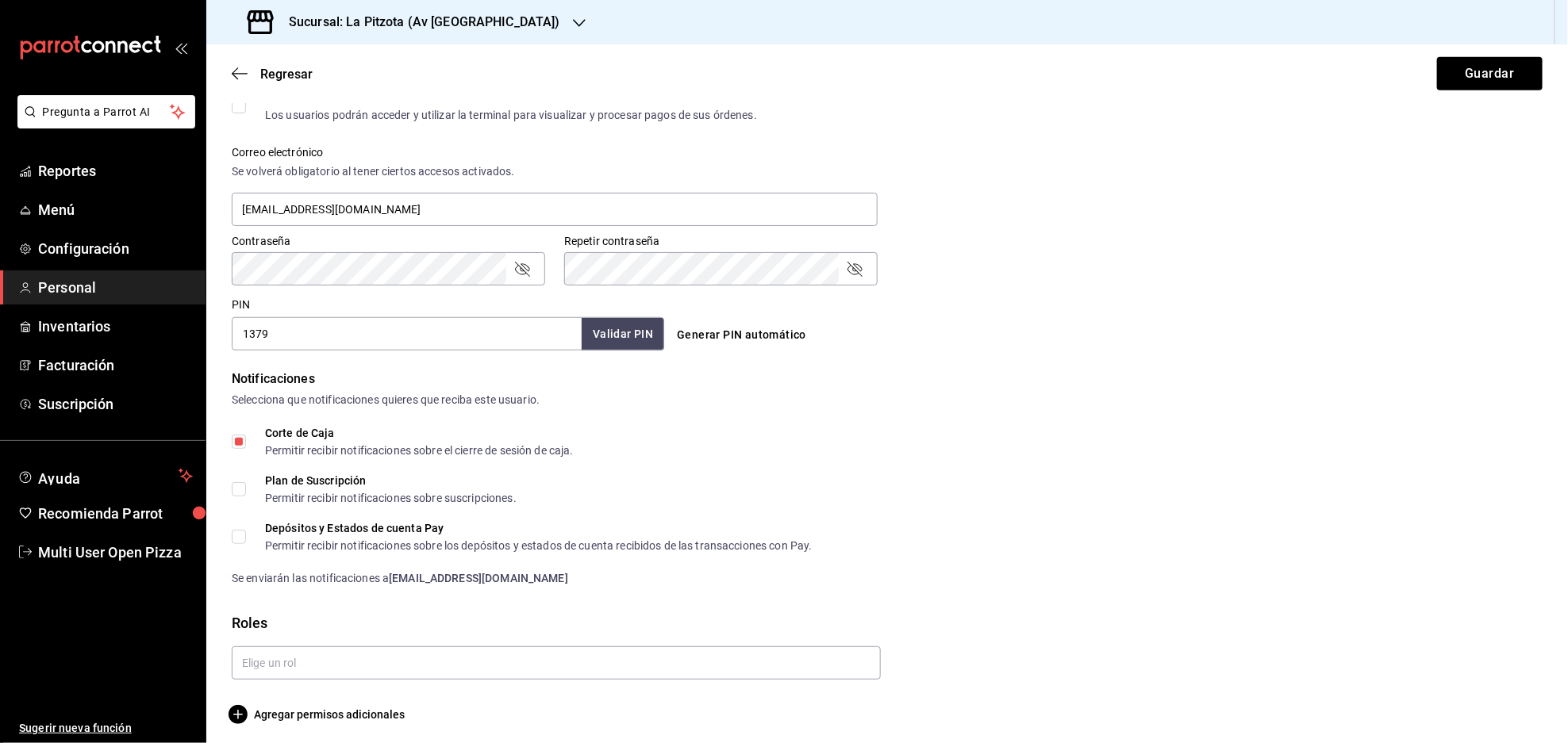
scroll to position [559, 0]
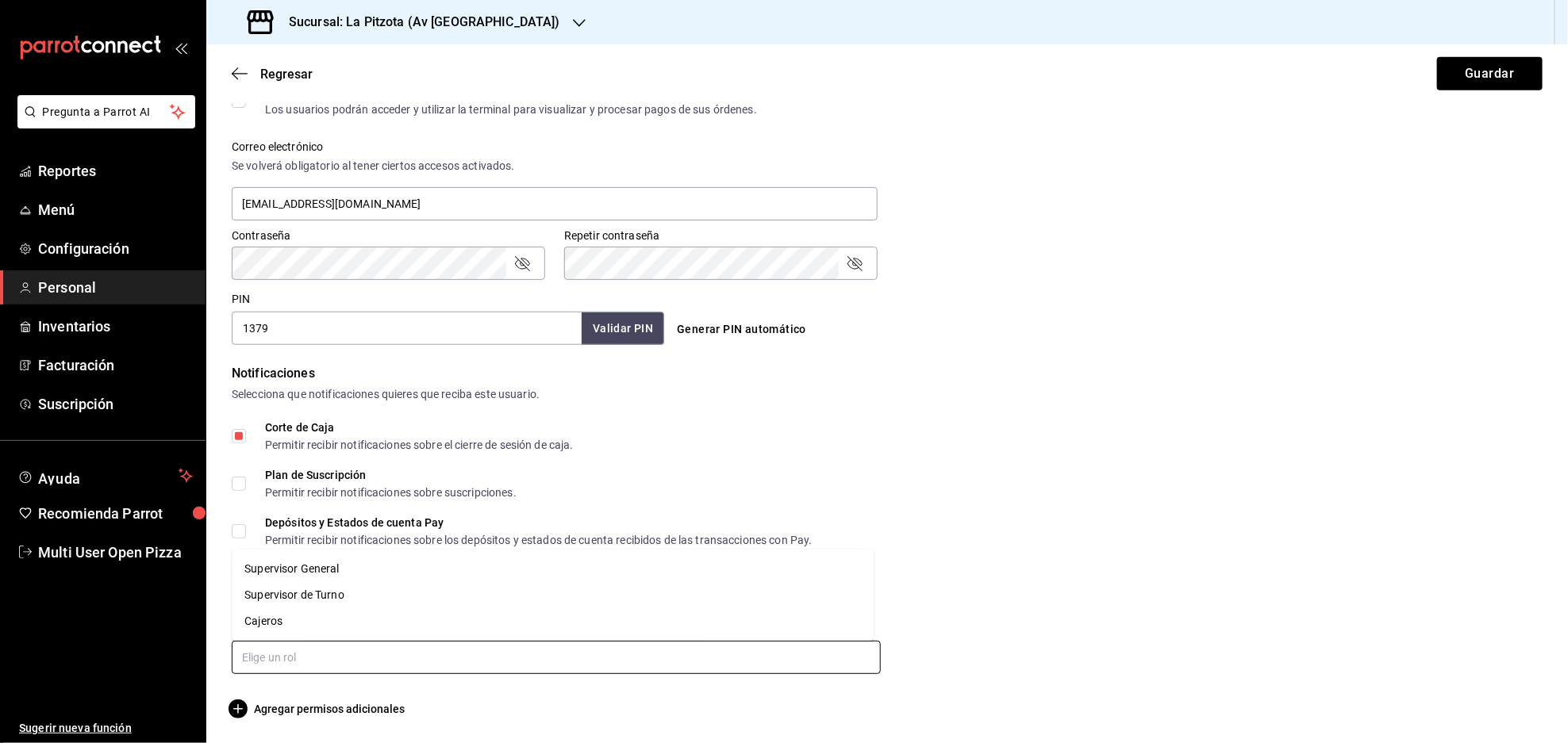
click at [299, 654] on input "text" at bounding box center [556, 658] width 649 height 34
click at [279, 619] on li "Cajeros" at bounding box center [552, 621] width 642 height 26
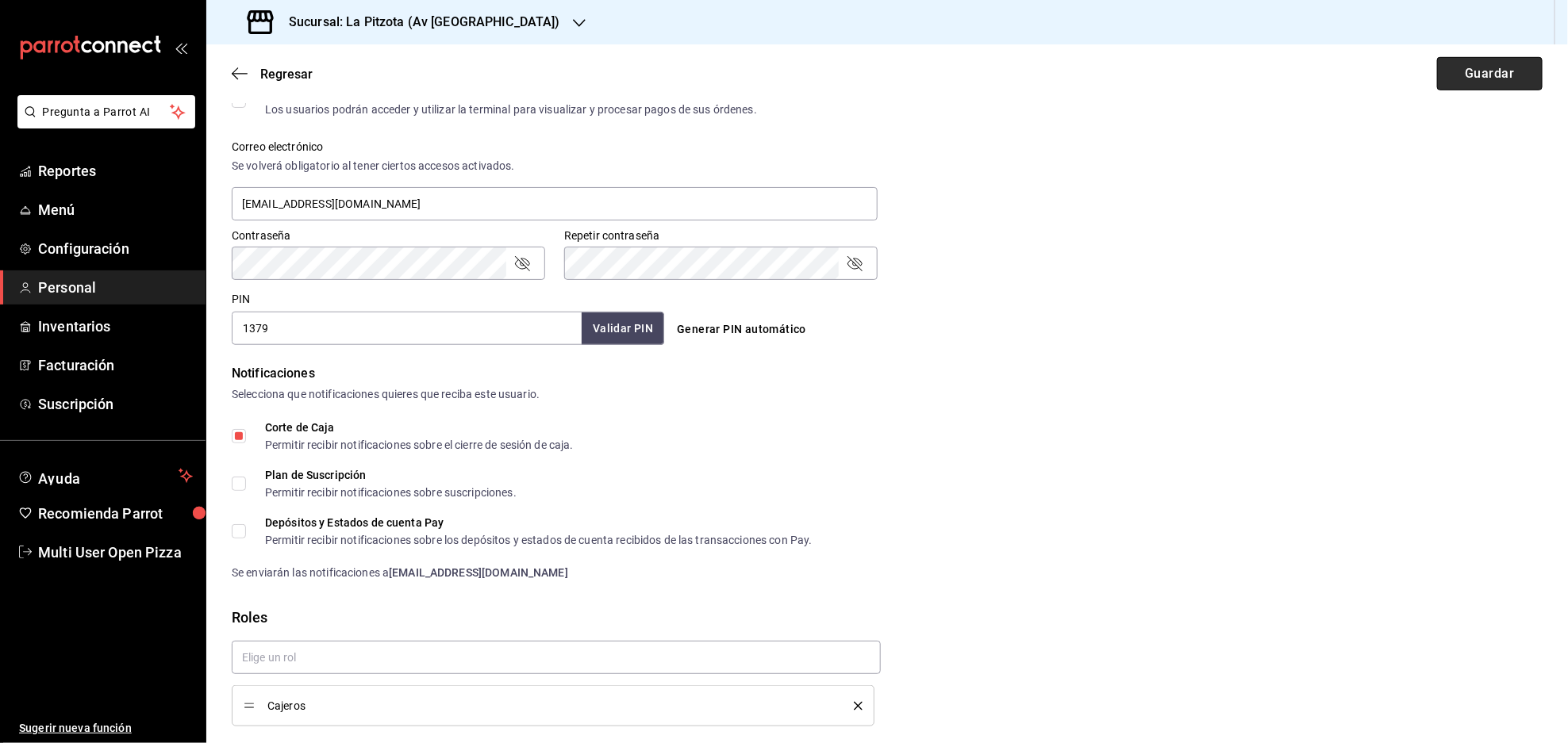
click at [1445, 74] on button "Guardar" at bounding box center [1489, 74] width 106 height 34
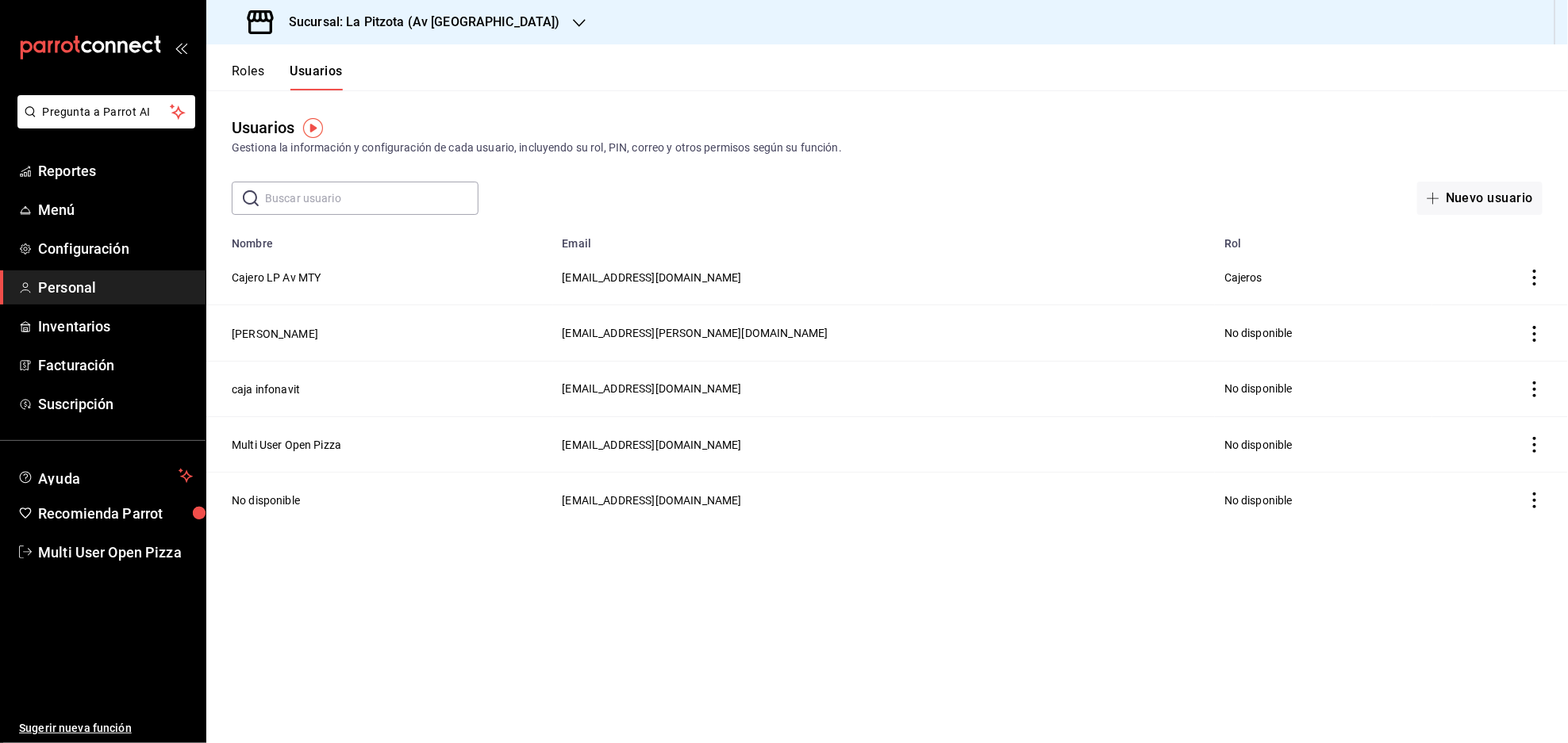
click at [1532, 281] on icon "actions" at bounding box center [1534, 278] width 16 height 16
click at [287, 272] on div at bounding box center [784, 371] width 1568 height 743
click at [1492, 205] on button "Nuevo usuario" at bounding box center [1479, 199] width 126 height 34
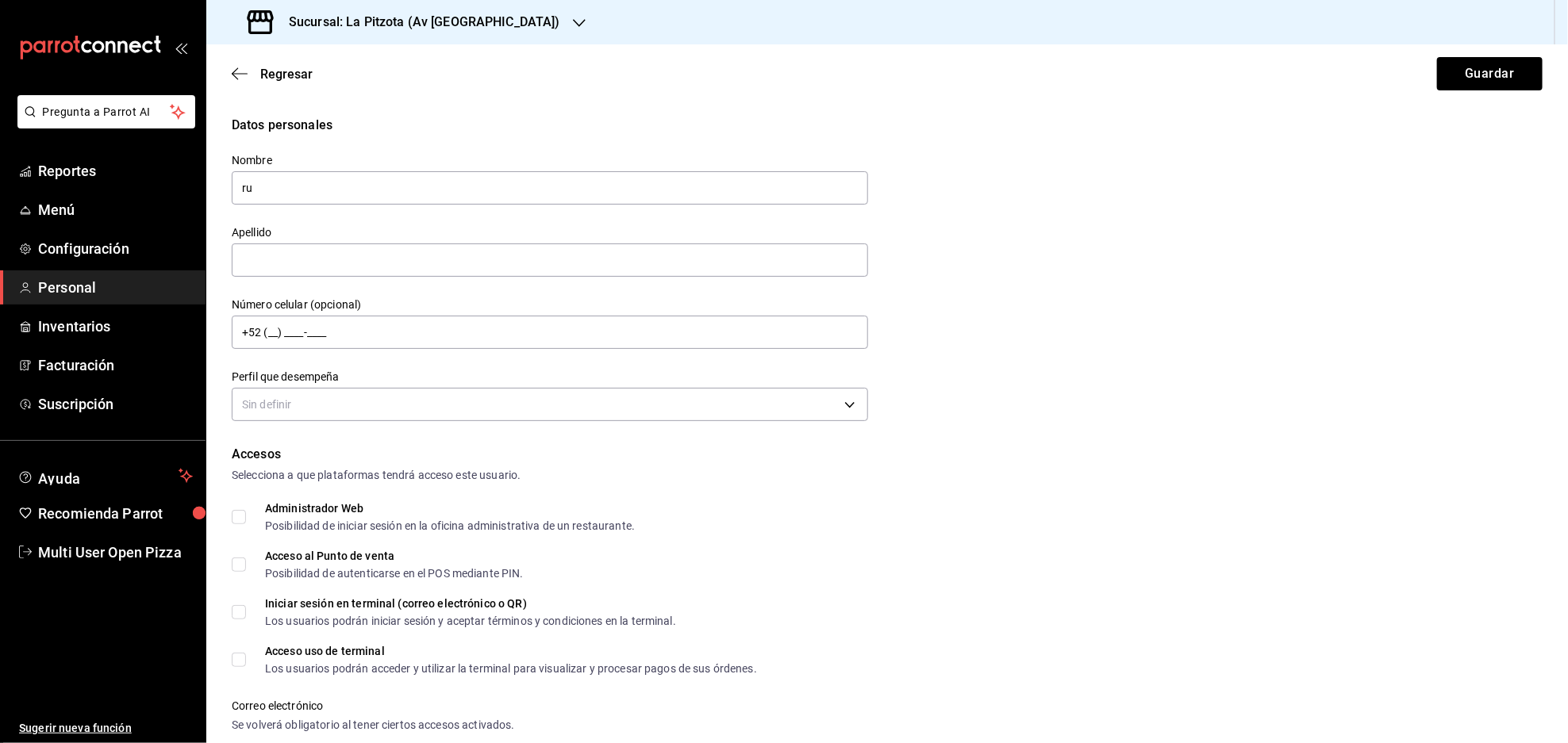
type input "r"
type input "[PERSON_NAME]"
